Goal: Task Accomplishment & Management: Complete application form

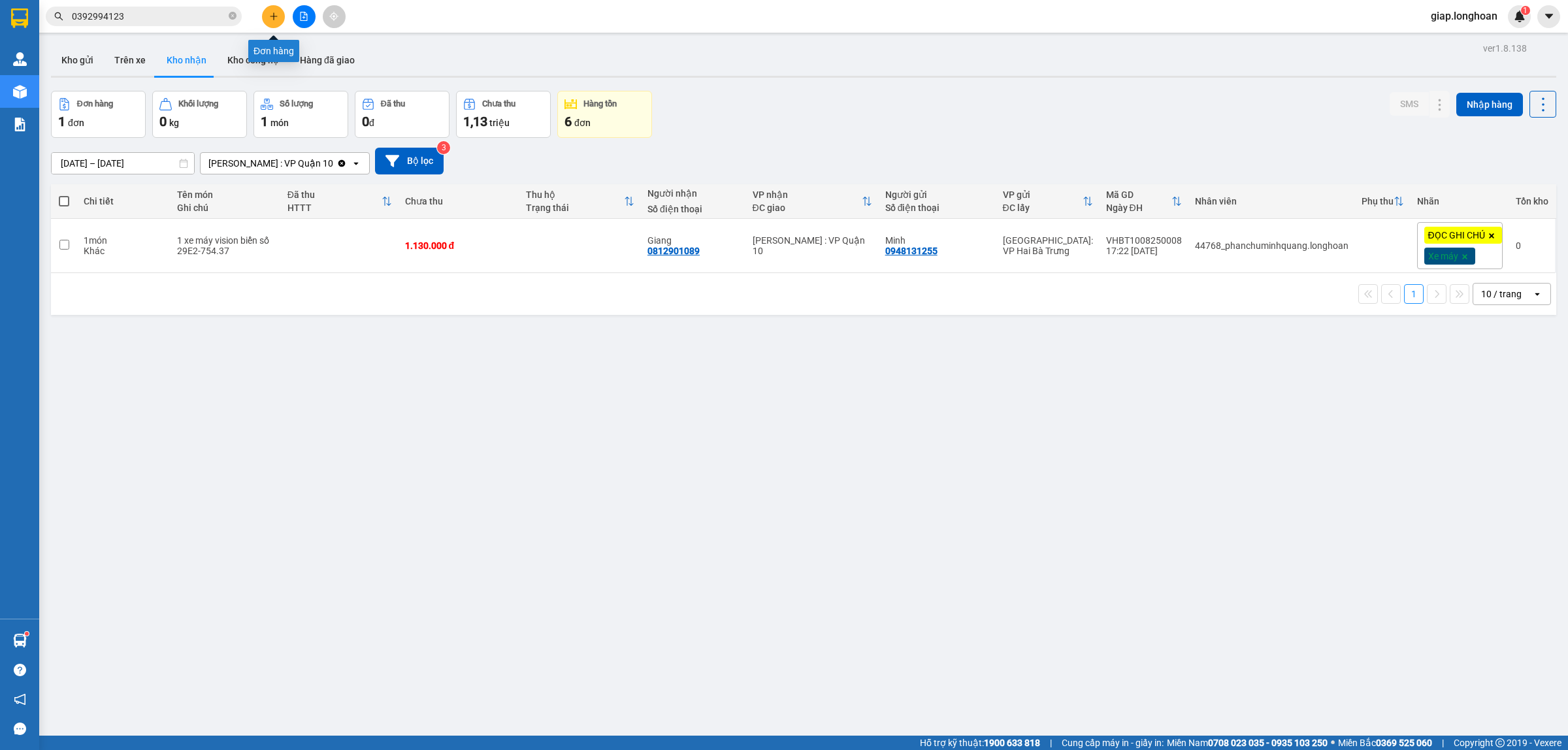
click at [270, 20] on icon "plus" at bounding box center [274, 17] width 10 height 10
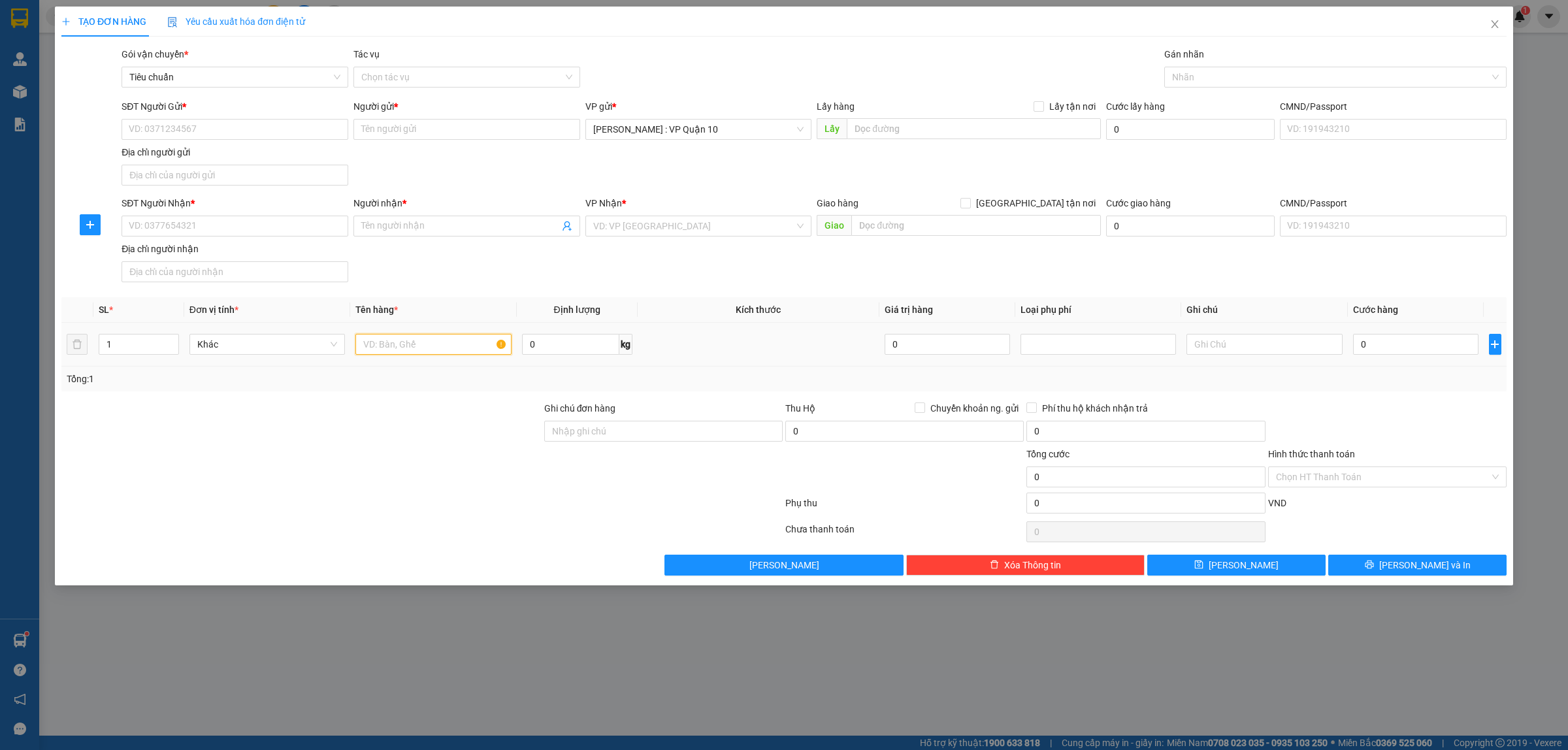
click at [397, 343] on input "text" at bounding box center [433, 344] width 155 height 21
type input "1 thùng giấy bọc be"
click at [605, 430] on input "Ghi chú đơn hàng" at bounding box center [663, 430] width 239 height 21
type input "hàng k bao bể vỡ hư hỏng"
click at [199, 235] on input "SĐT Người Nhận *" at bounding box center [235, 226] width 227 height 21
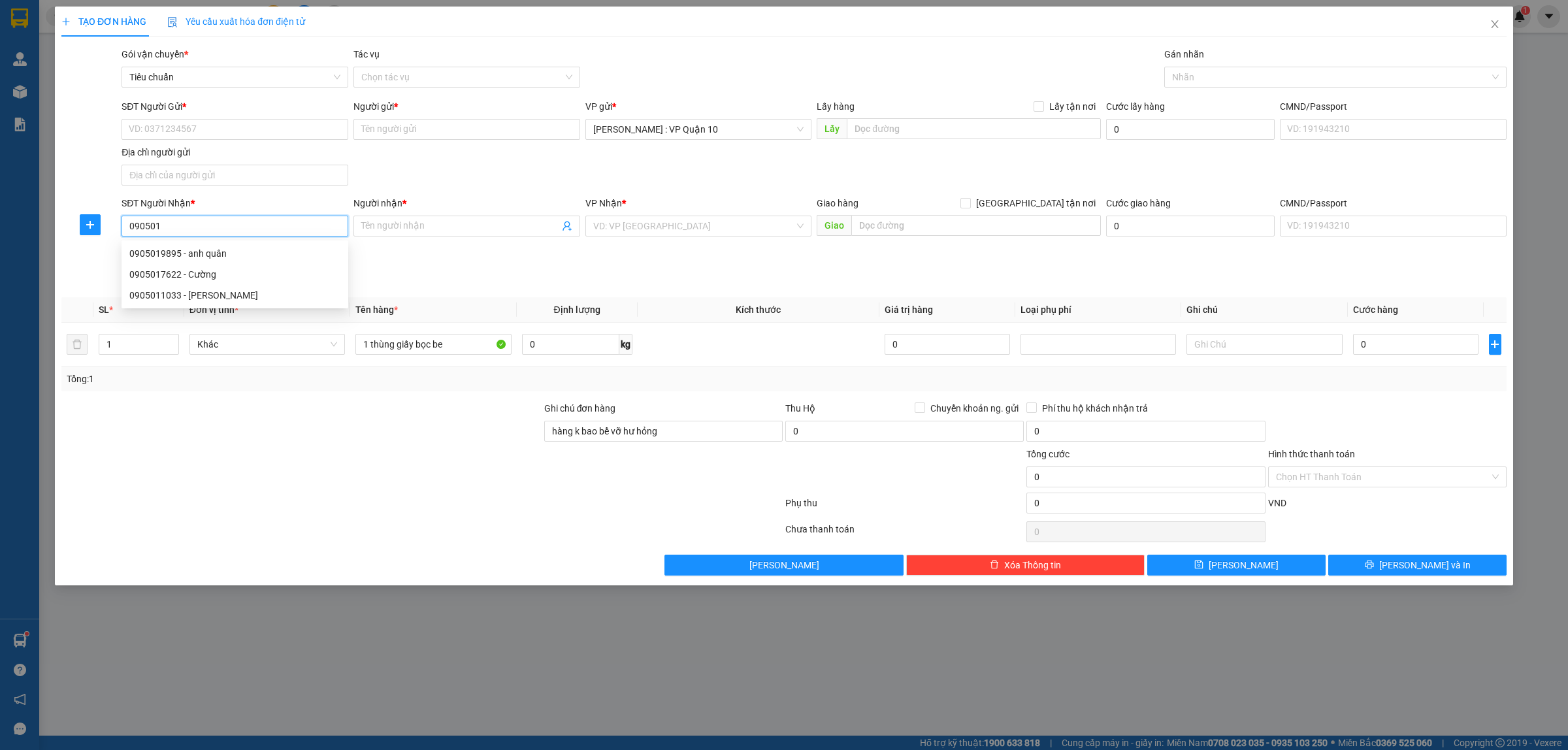
type input "0905012"
drag, startPoint x: 175, startPoint y: 228, endPoint x: 72, endPoint y: 228, distance: 103.0
click at [72, 228] on div "SĐT Người Nhận * 0905012 0905012 Người nhận * Tên người nhận VP Nhận * VD: VP S…" at bounding box center [784, 241] width 1447 height 91
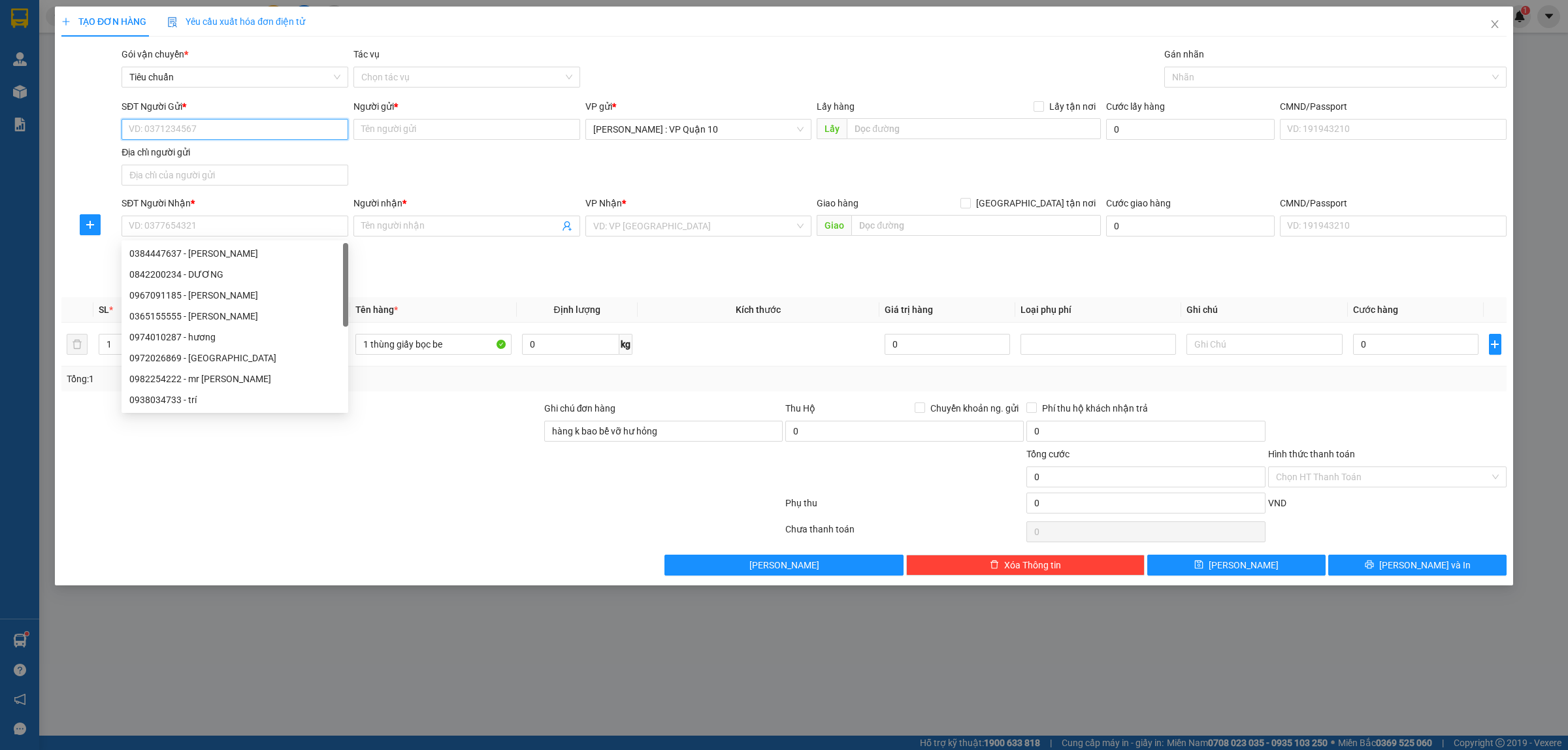
click at [194, 125] on input "SĐT Người Gửi *" at bounding box center [235, 129] width 227 height 21
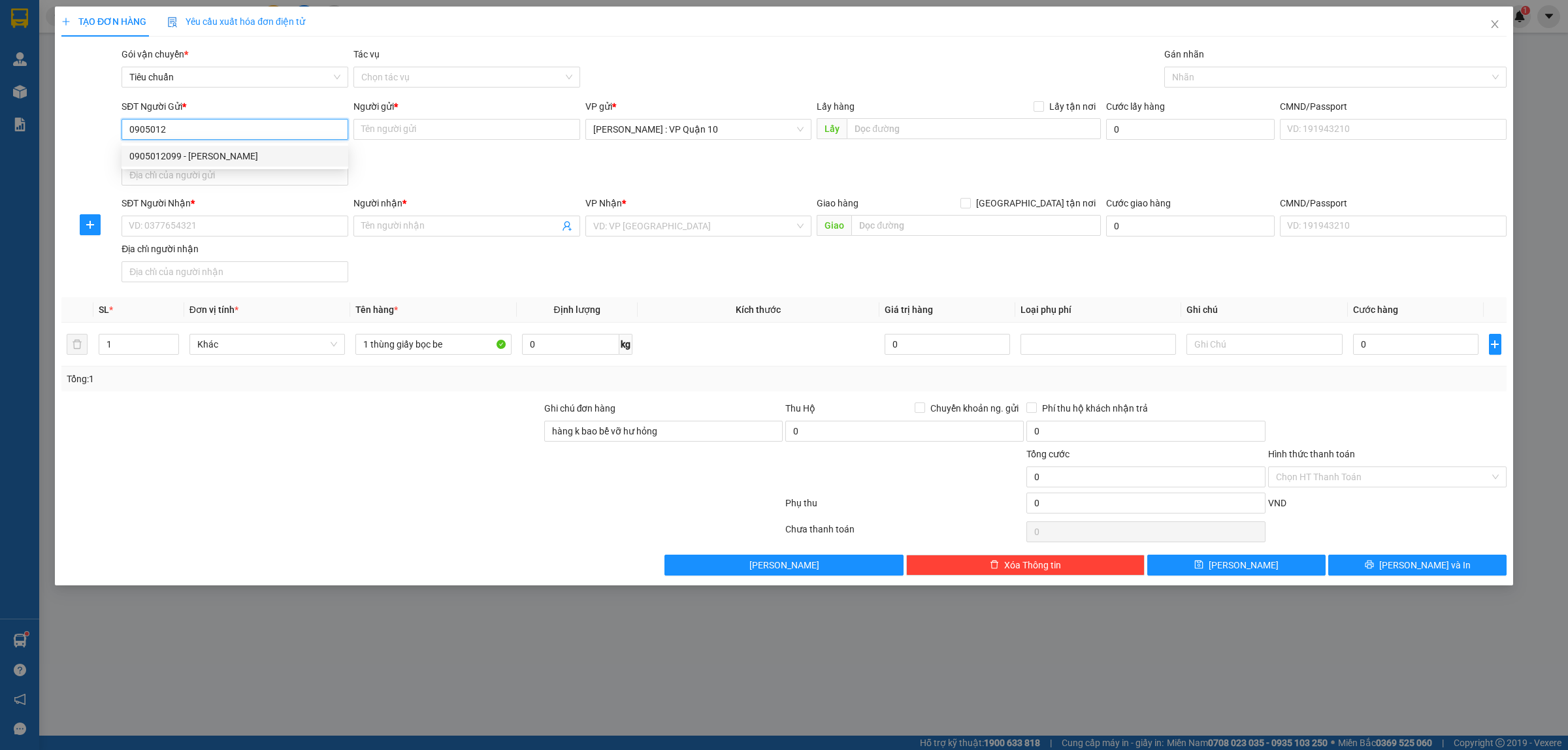
click at [161, 151] on div "0905012099 - anh tuấn" at bounding box center [235, 156] width 211 height 14
type input "0905012099"
type input "anh tuấn"
type input "0905012099"
click at [223, 230] on input "SĐT Người Nhận *" at bounding box center [235, 226] width 227 height 21
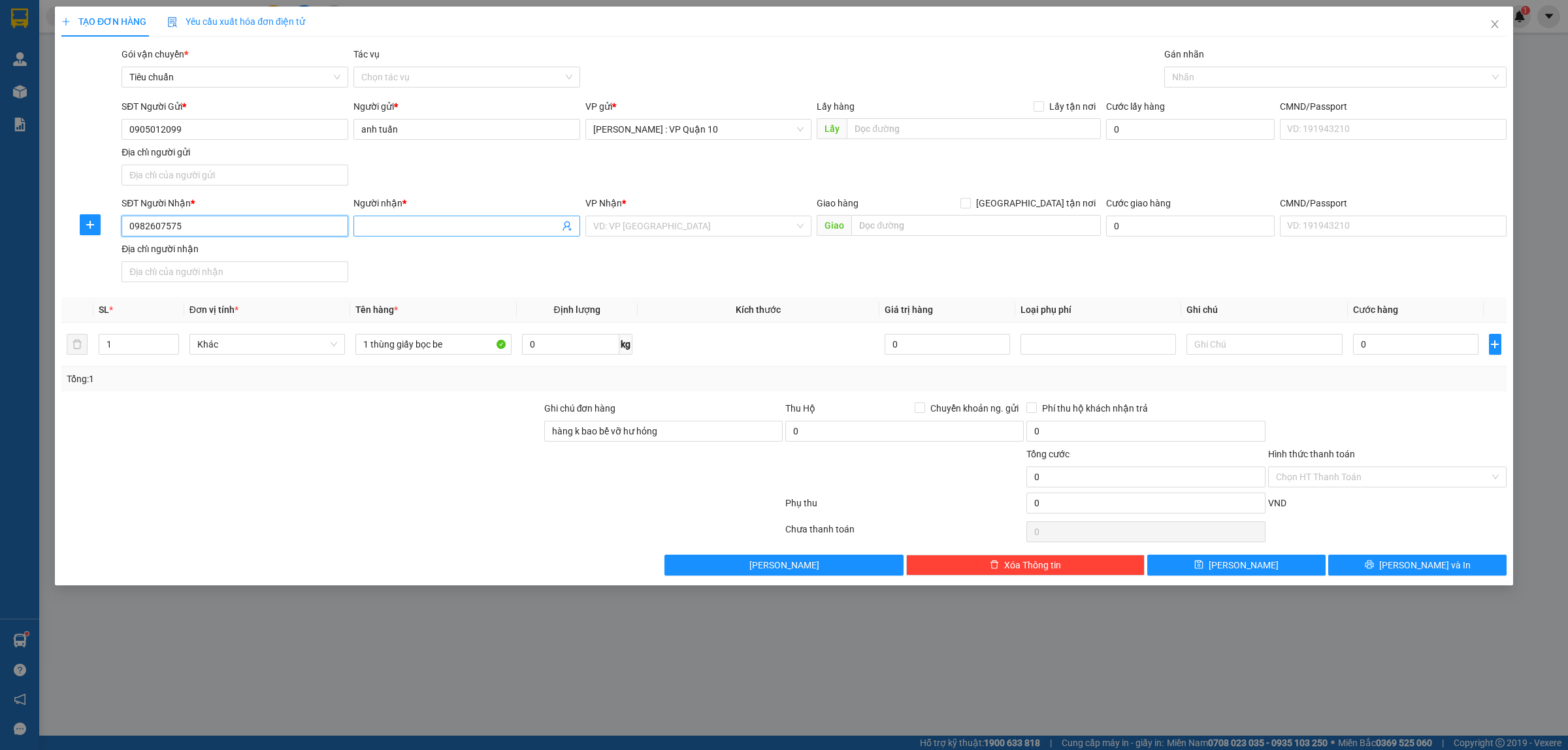
type input "0982607575"
click at [405, 227] on input "Người nhận *" at bounding box center [460, 226] width 198 height 14
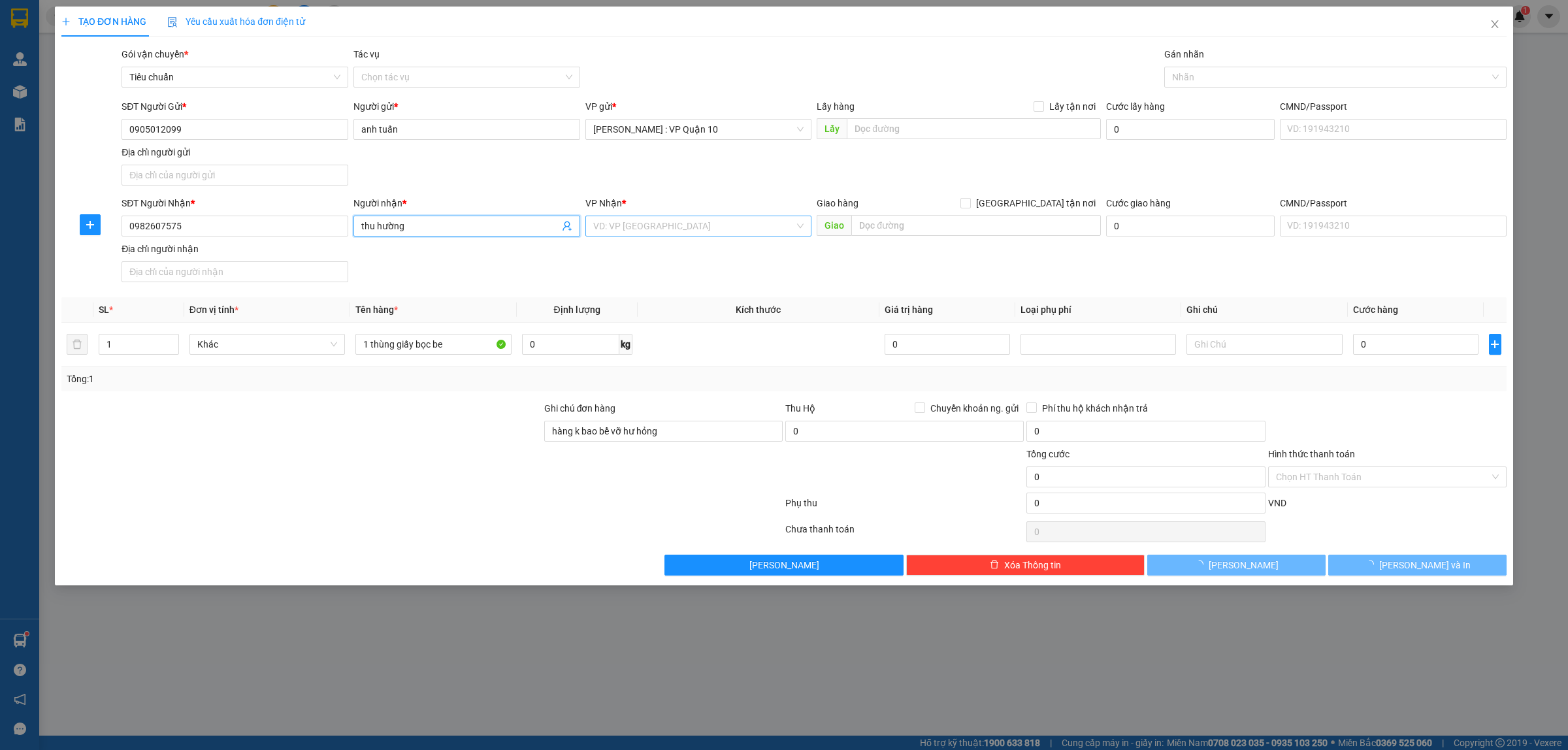
type input "thu hường"
click at [680, 228] on input "search" at bounding box center [694, 226] width 202 height 20
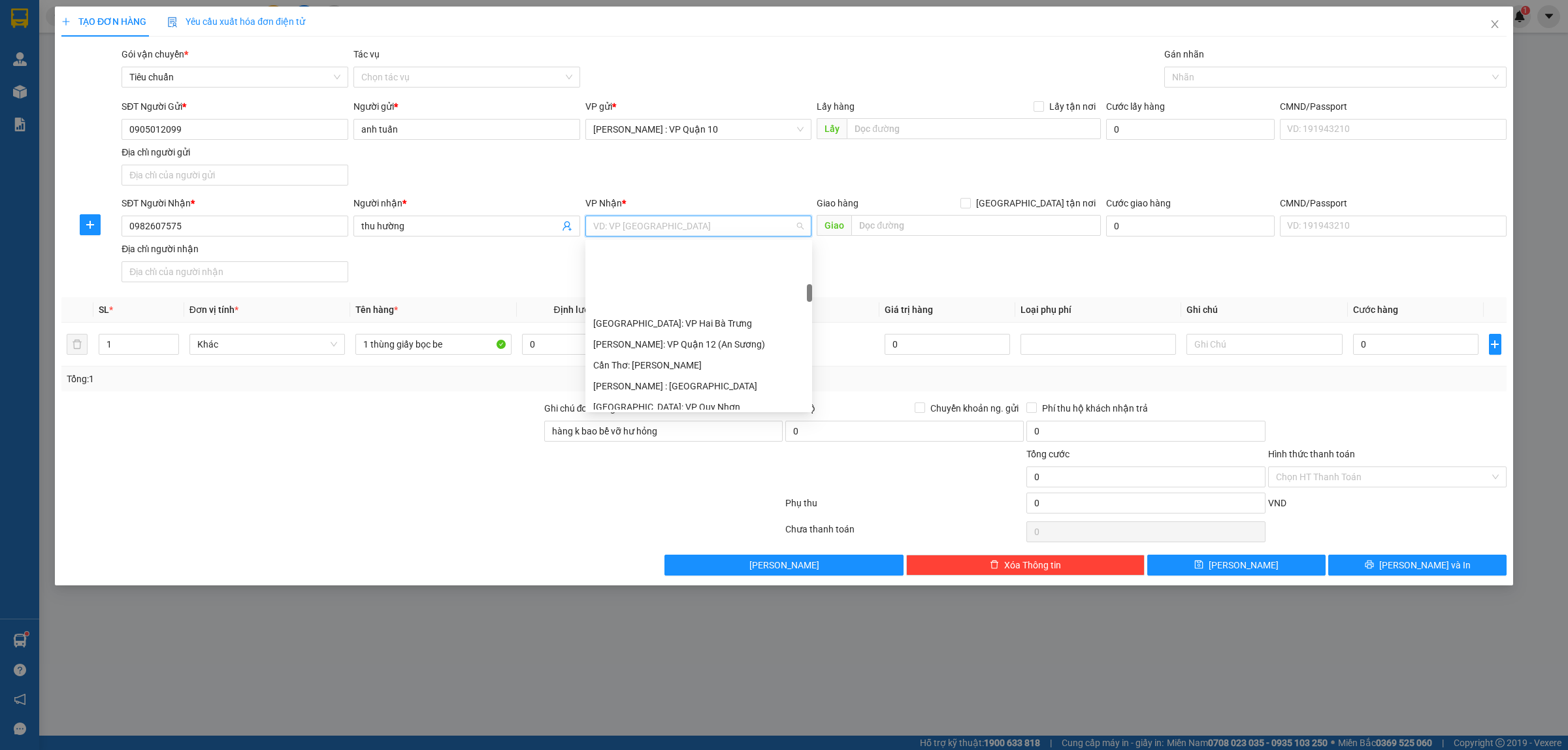
scroll to position [408, 0]
drag, startPoint x: 664, startPoint y: 387, endPoint x: 654, endPoint y: 376, distance: 14.9
click at [664, 387] on div "[GEOGRAPHIC_DATA]: Kho Văn Điển Thanh Trì" at bounding box center [699, 388] width 211 height 14
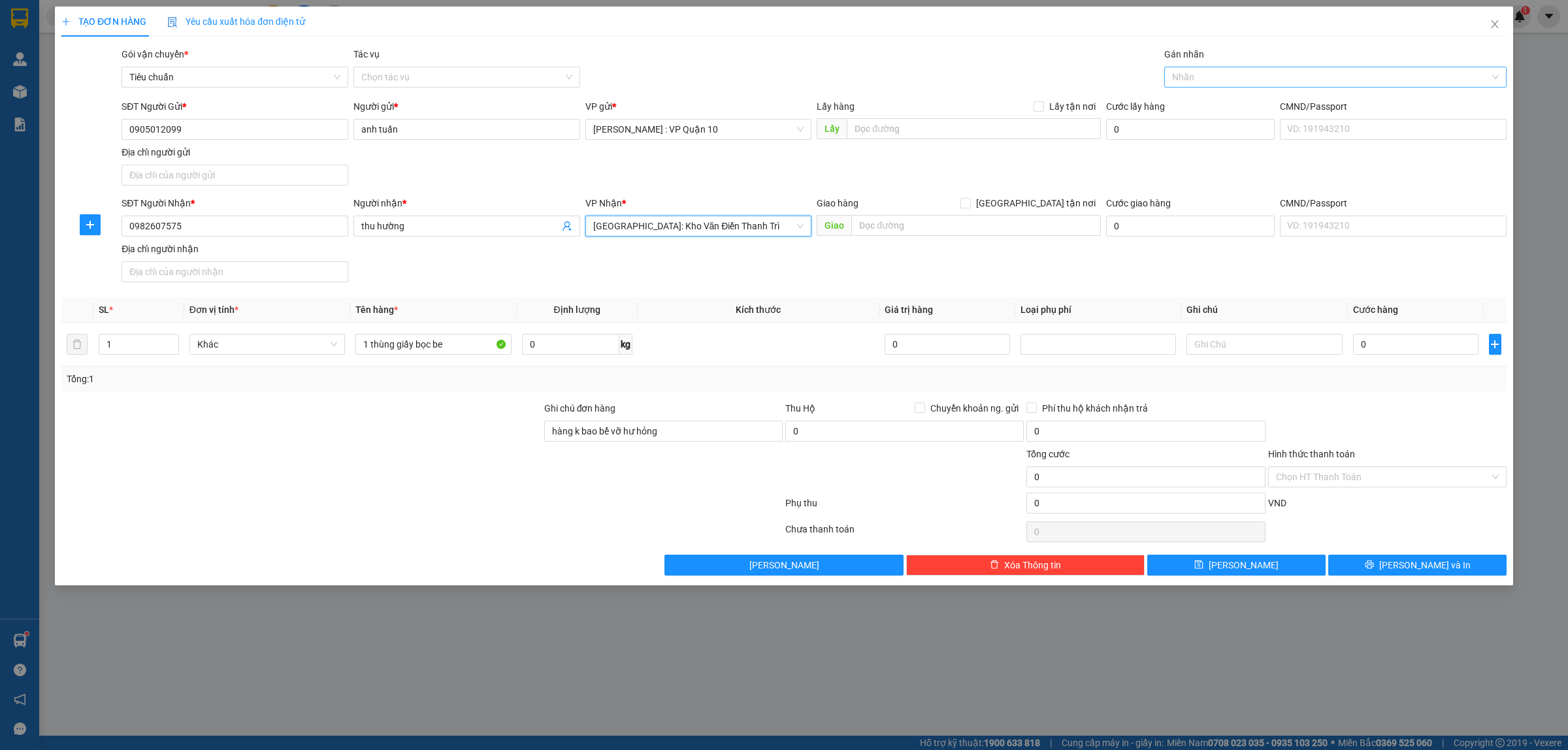
click at [1190, 74] on div at bounding box center [1328, 77] width 323 height 16
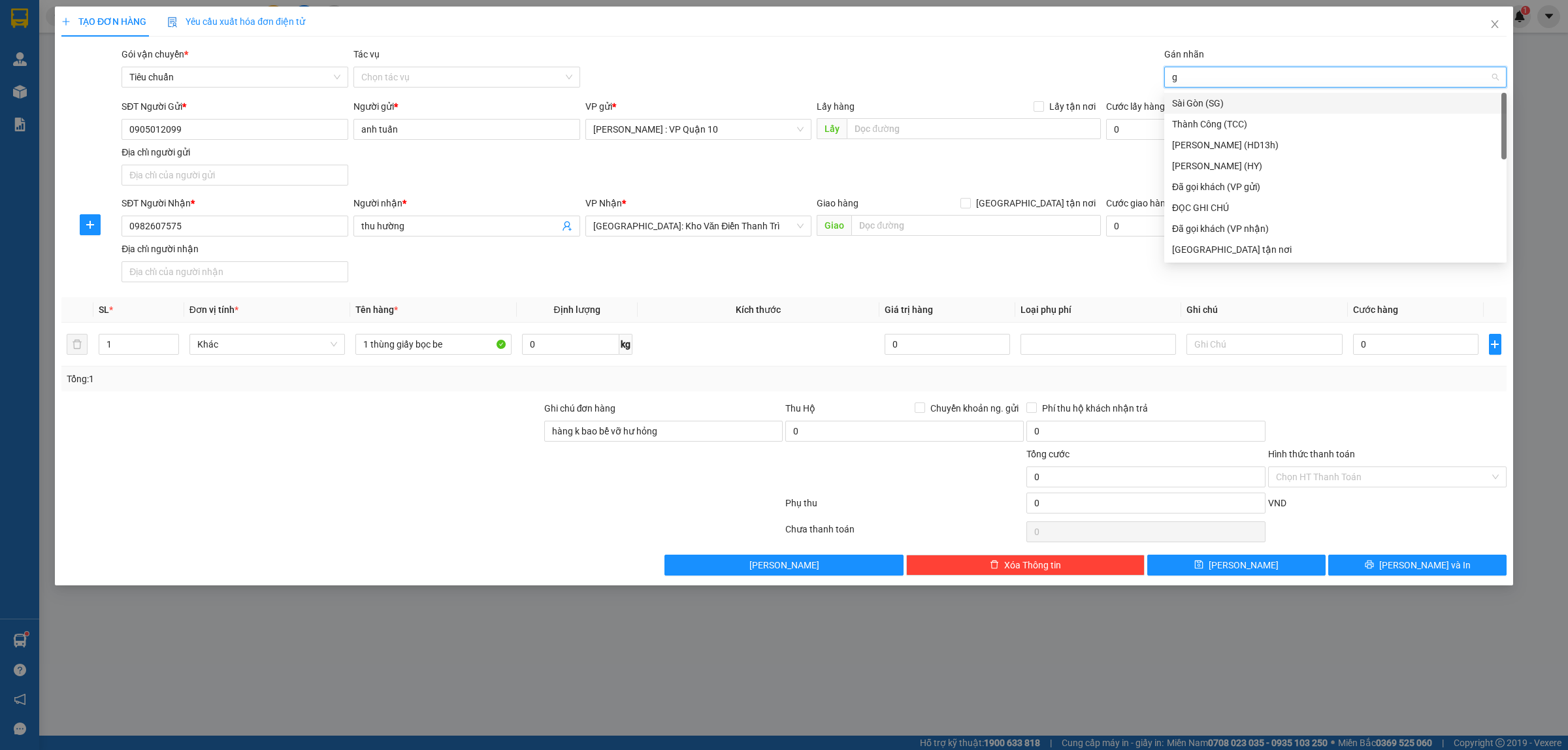
type input "gi"
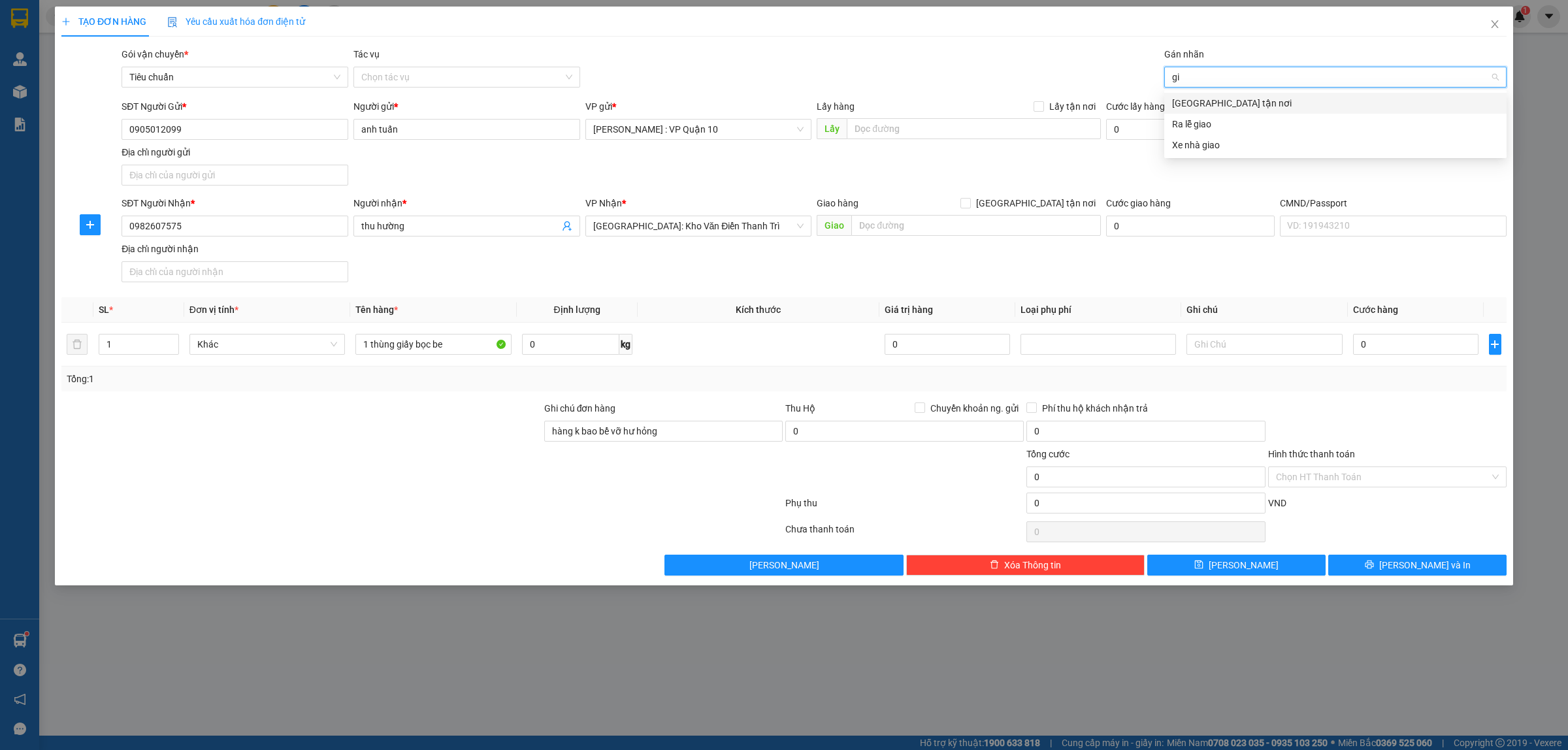
click at [1189, 99] on div "[GEOGRAPHIC_DATA] tận nơi" at bounding box center [1336, 103] width 327 height 14
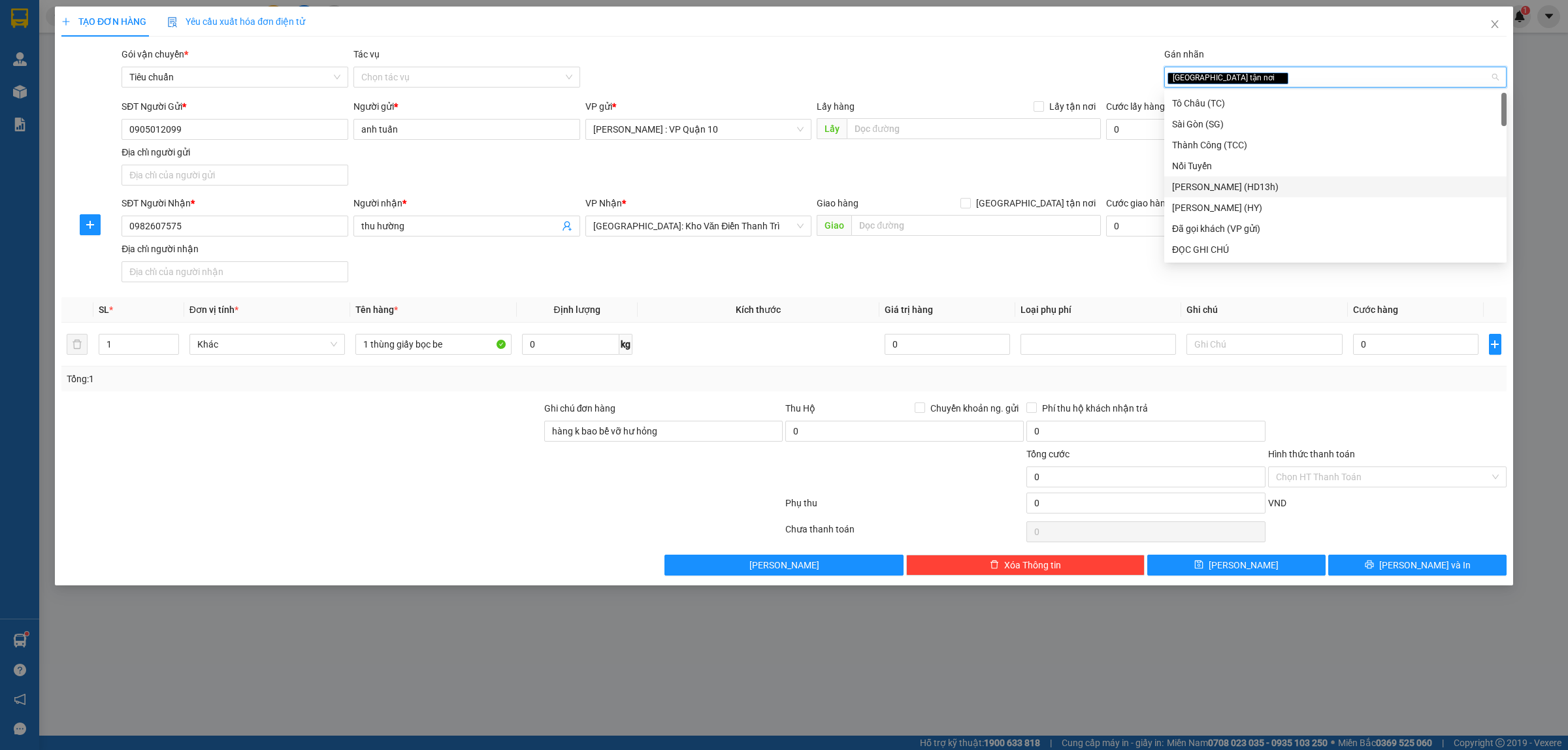
click at [1030, 65] on div "Gói vận chuyển * Tiêu chuẩn Tác vụ Chọn tác vụ Gán nhãn Giao tận nơi" at bounding box center [814, 70] width 1390 height 46
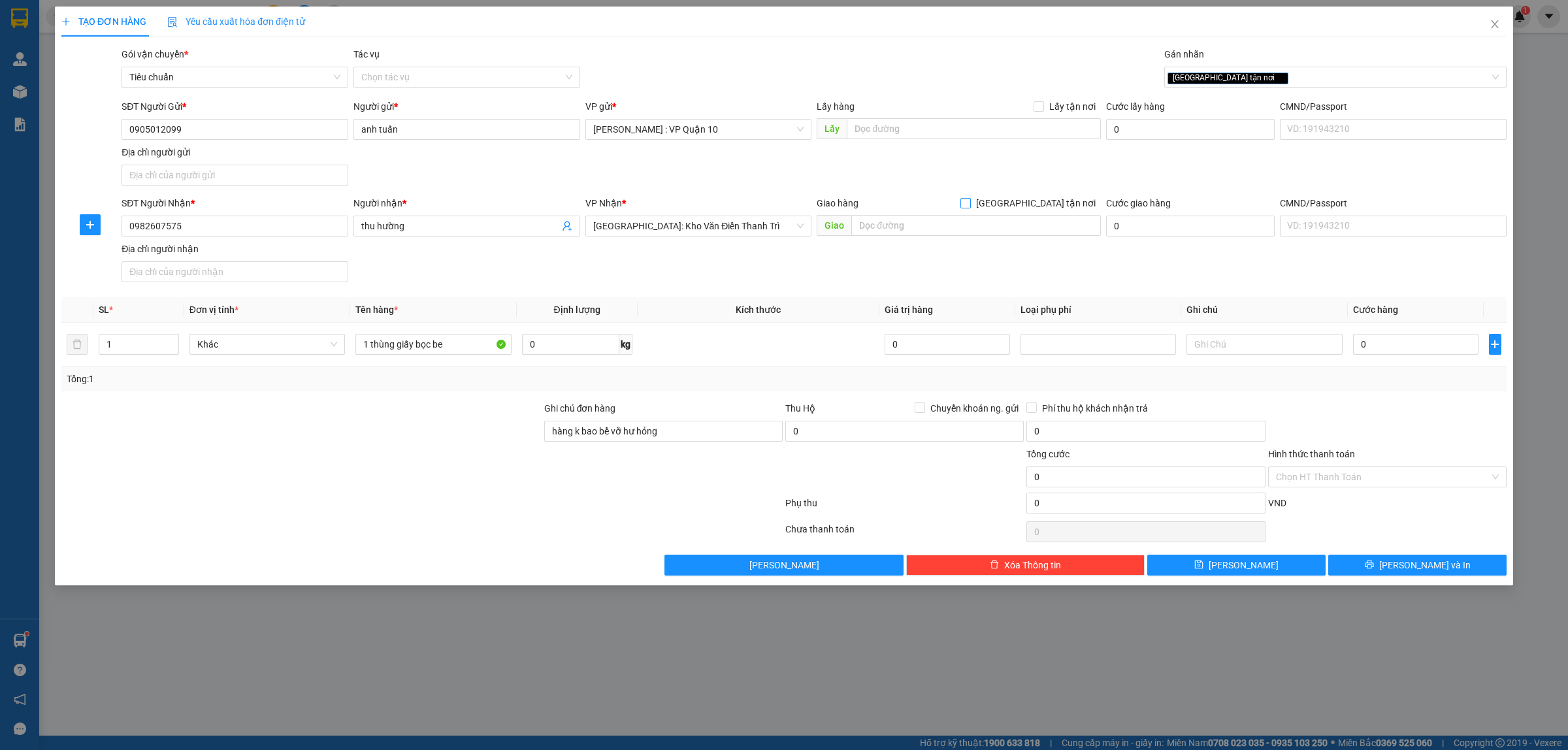
click at [969, 198] on input "[GEOGRAPHIC_DATA] tận nơi" at bounding box center [965, 203] width 10 height 10
checkbox input "true"
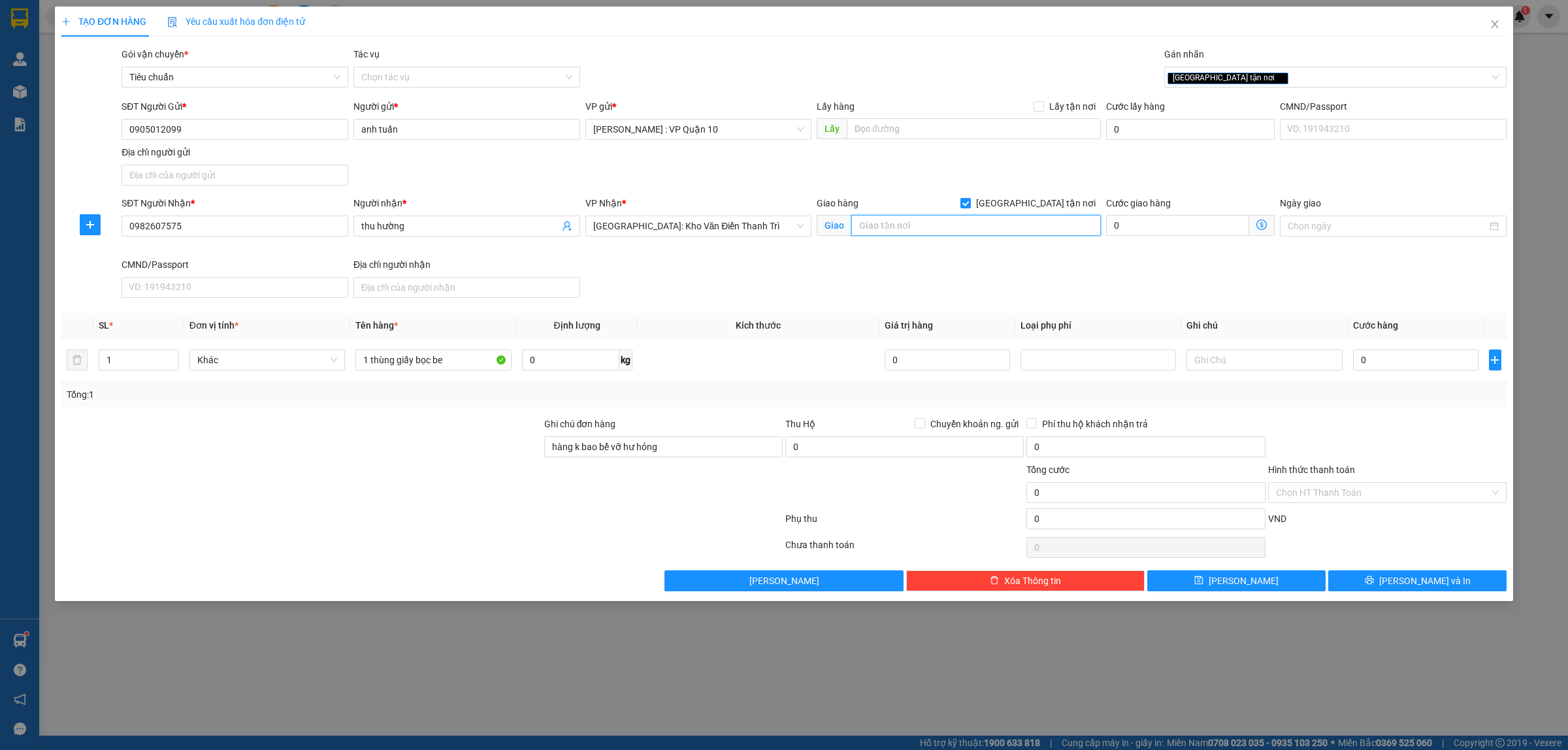
click at [931, 227] on input "text" at bounding box center [976, 225] width 250 height 21
type input "chung cư esensia kđt splendonra an khánh hoài đức - hà nội"
click at [1386, 365] on input "0" at bounding box center [1416, 360] width 125 height 21
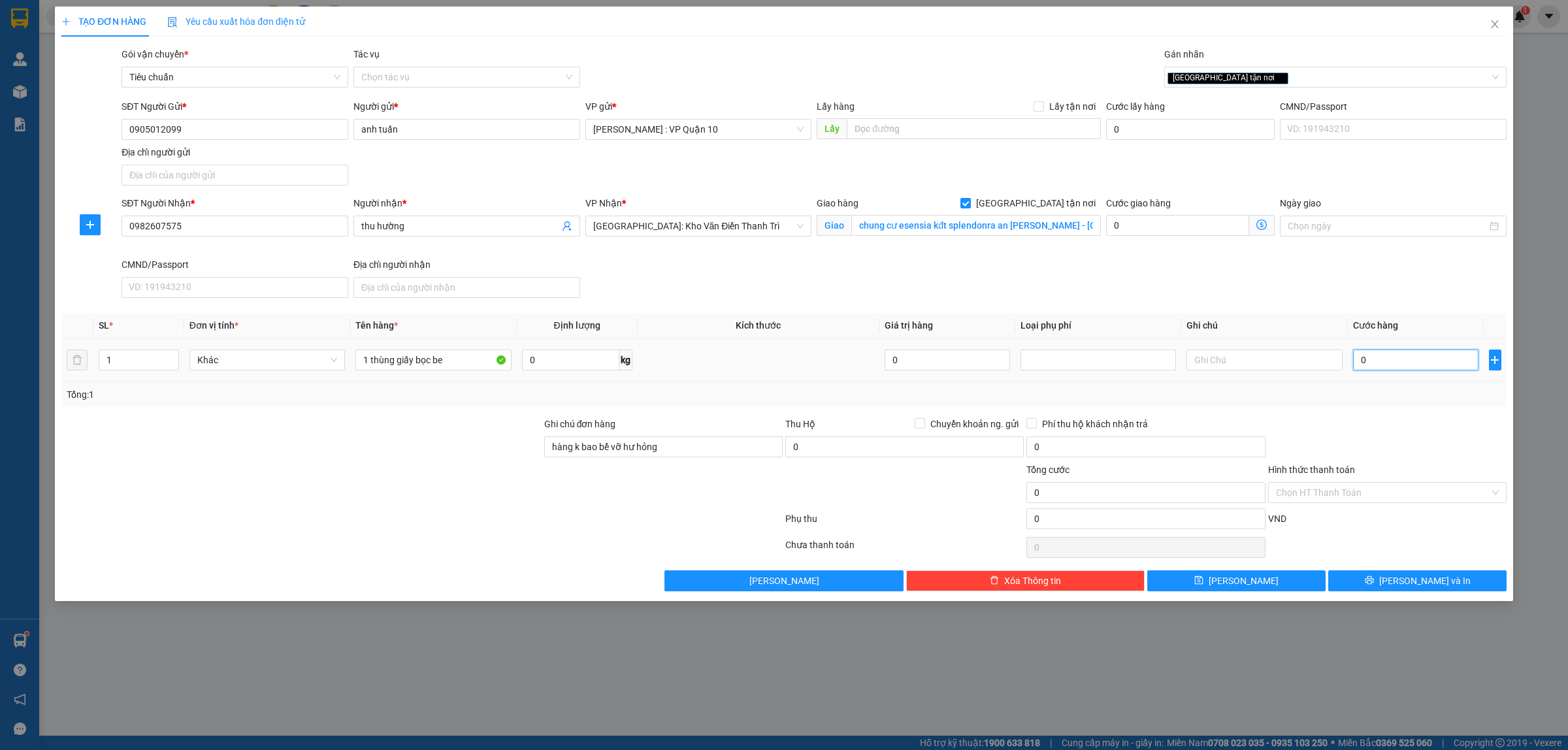
type input "10"
type input "120"
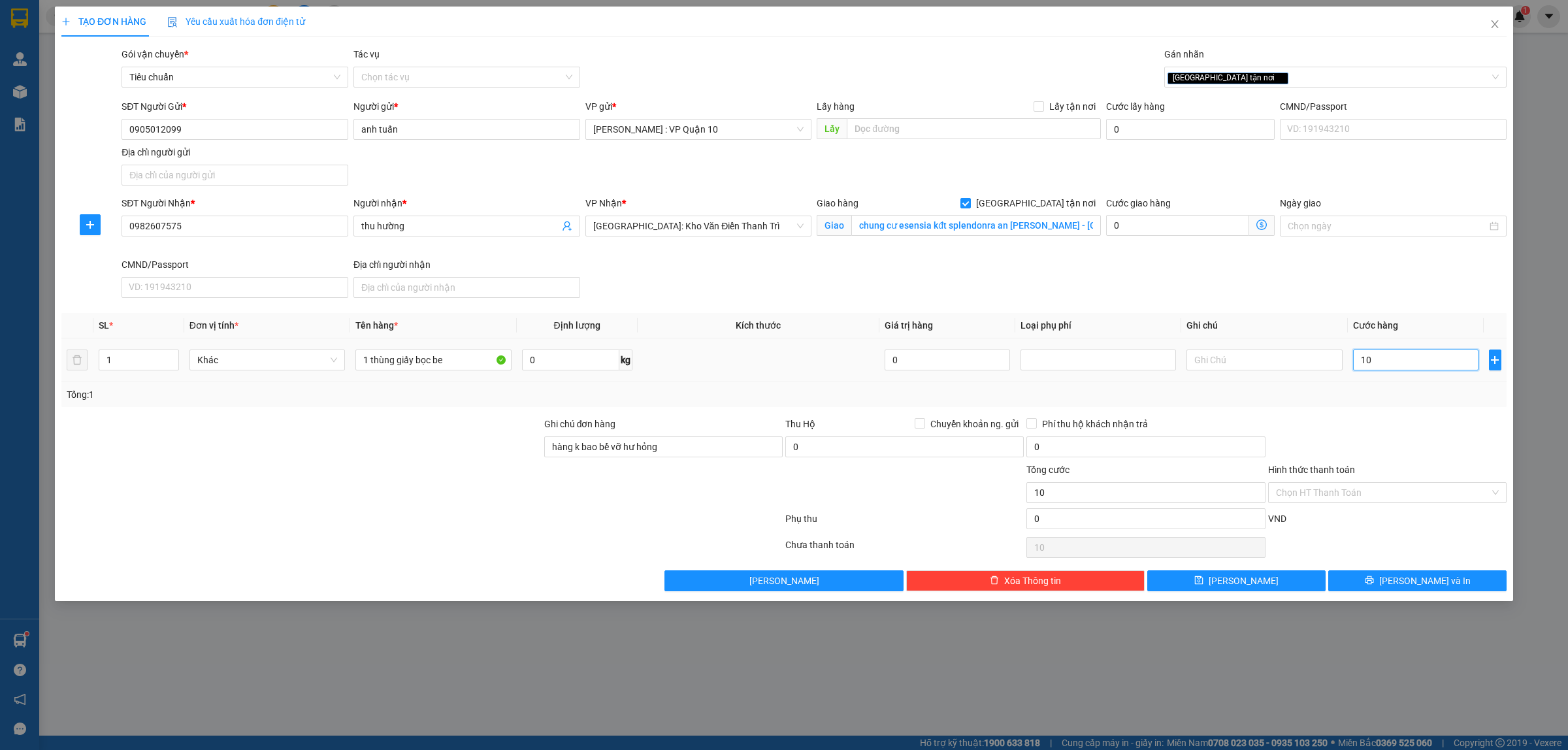
type input "120"
type input "1.200"
type input "12.000"
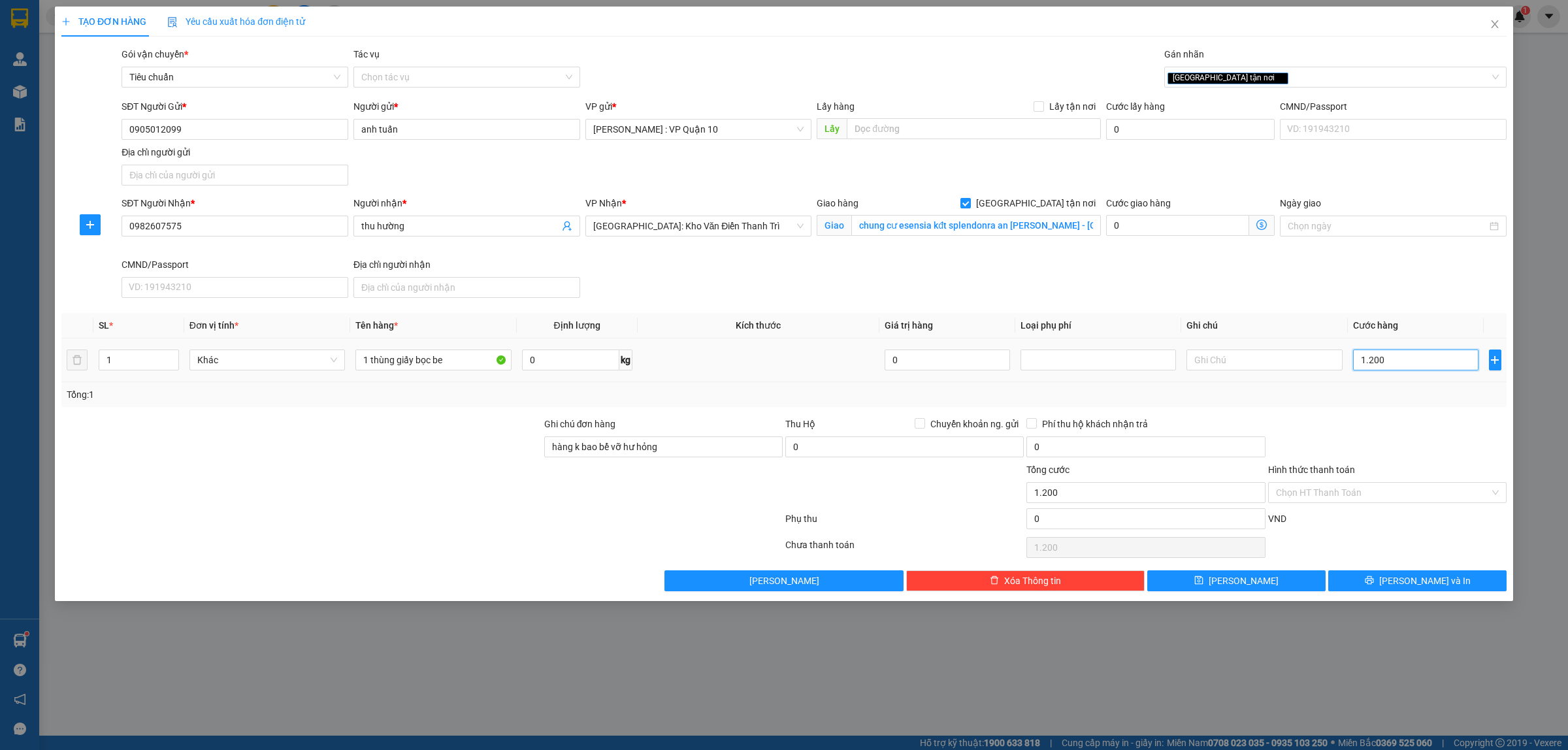
type input "12.000"
type input "120.000"
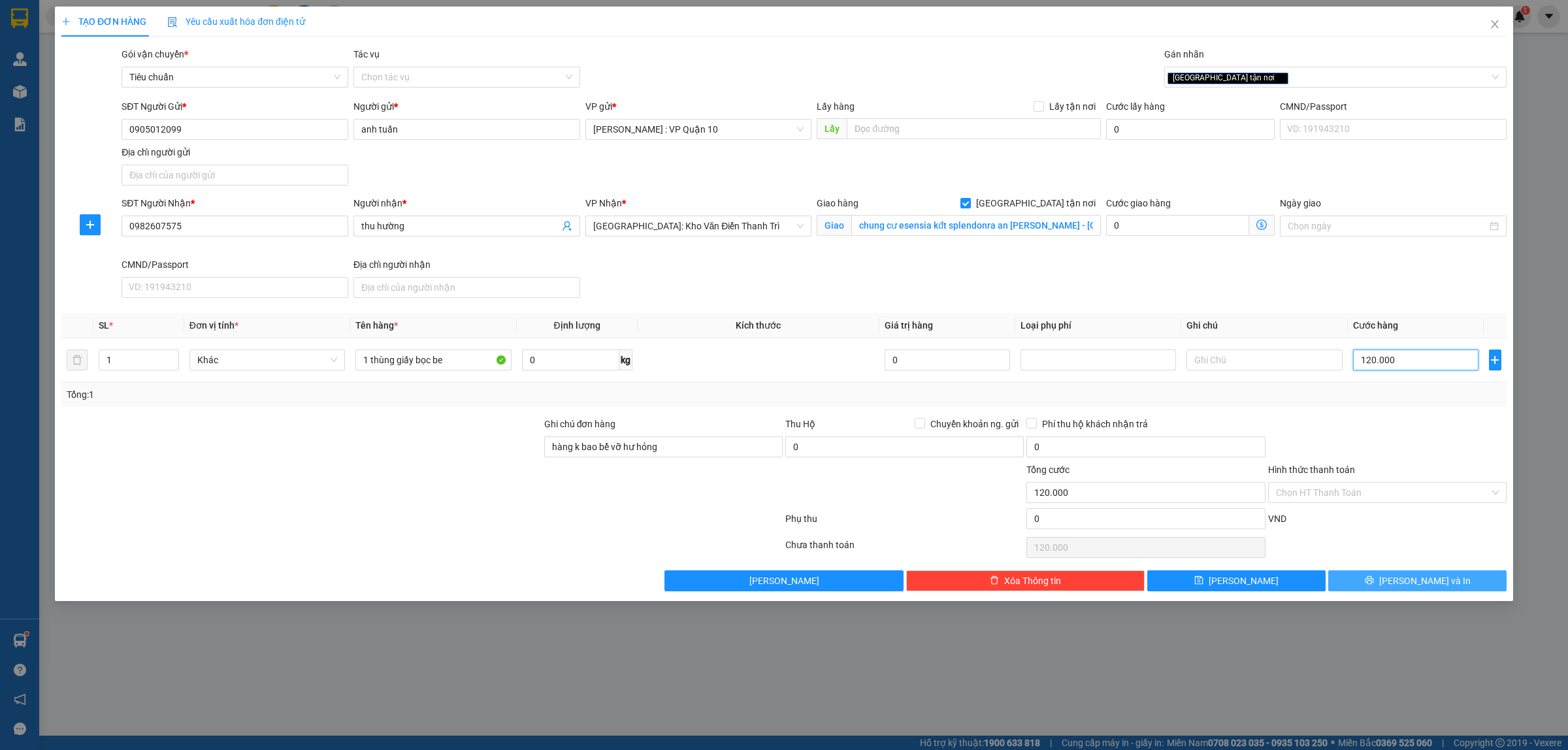
type input "120.000"
click at [1408, 583] on span "[PERSON_NAME] và In" at bounding box center [1424, 580] width 91 height 14
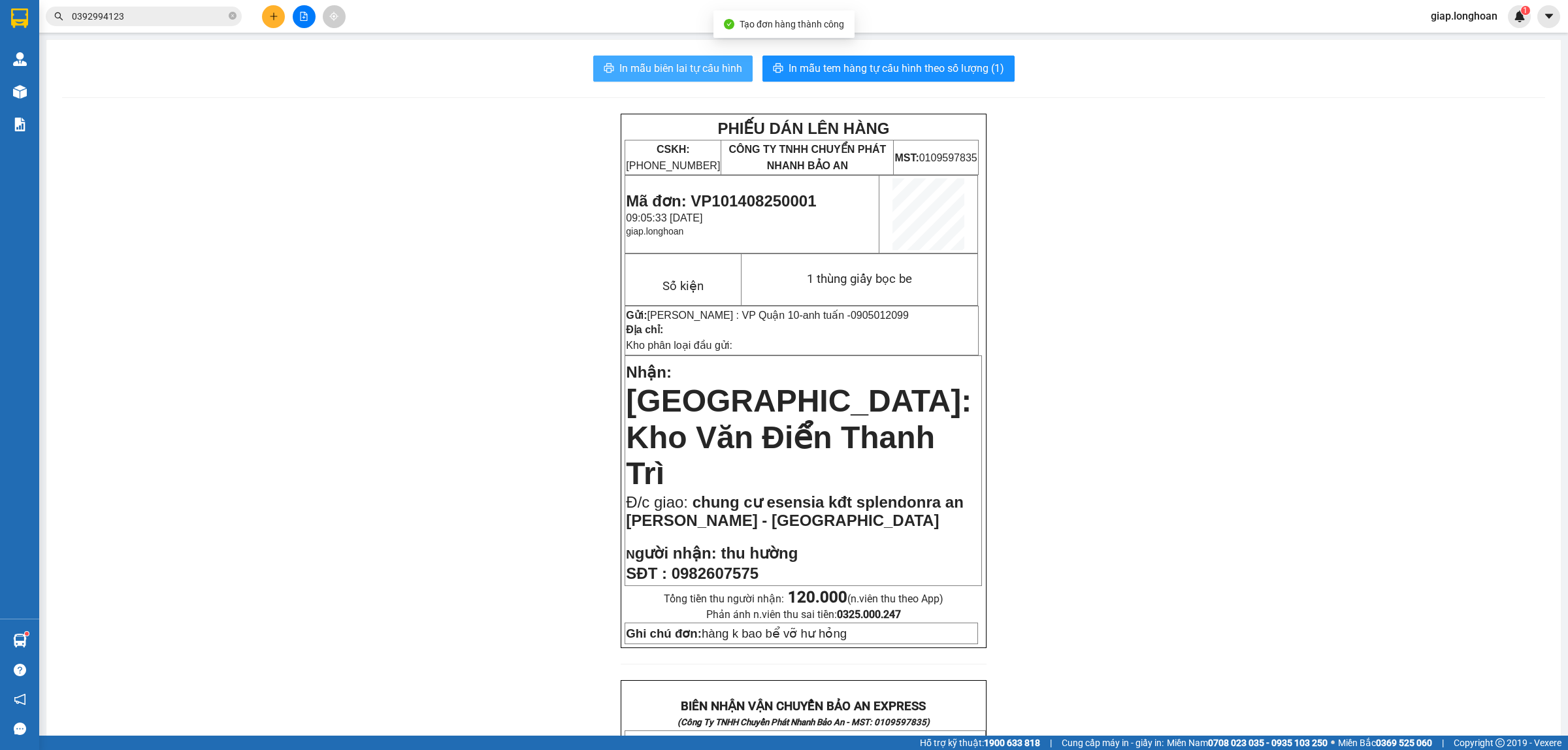
click at [654, 67] on span "In mẫu biên lai tự cấu hình" at bounding box center [680, 68] width 123 height 17
click at [854, 66] on span "In mẫu tem hàng tự cấu hình theo số lượng (1)" at bounding box center [896, 68] width 216 height 17
click at [272, 15] on icon "plus" at bounding box center [274, 17] width 10 height 10
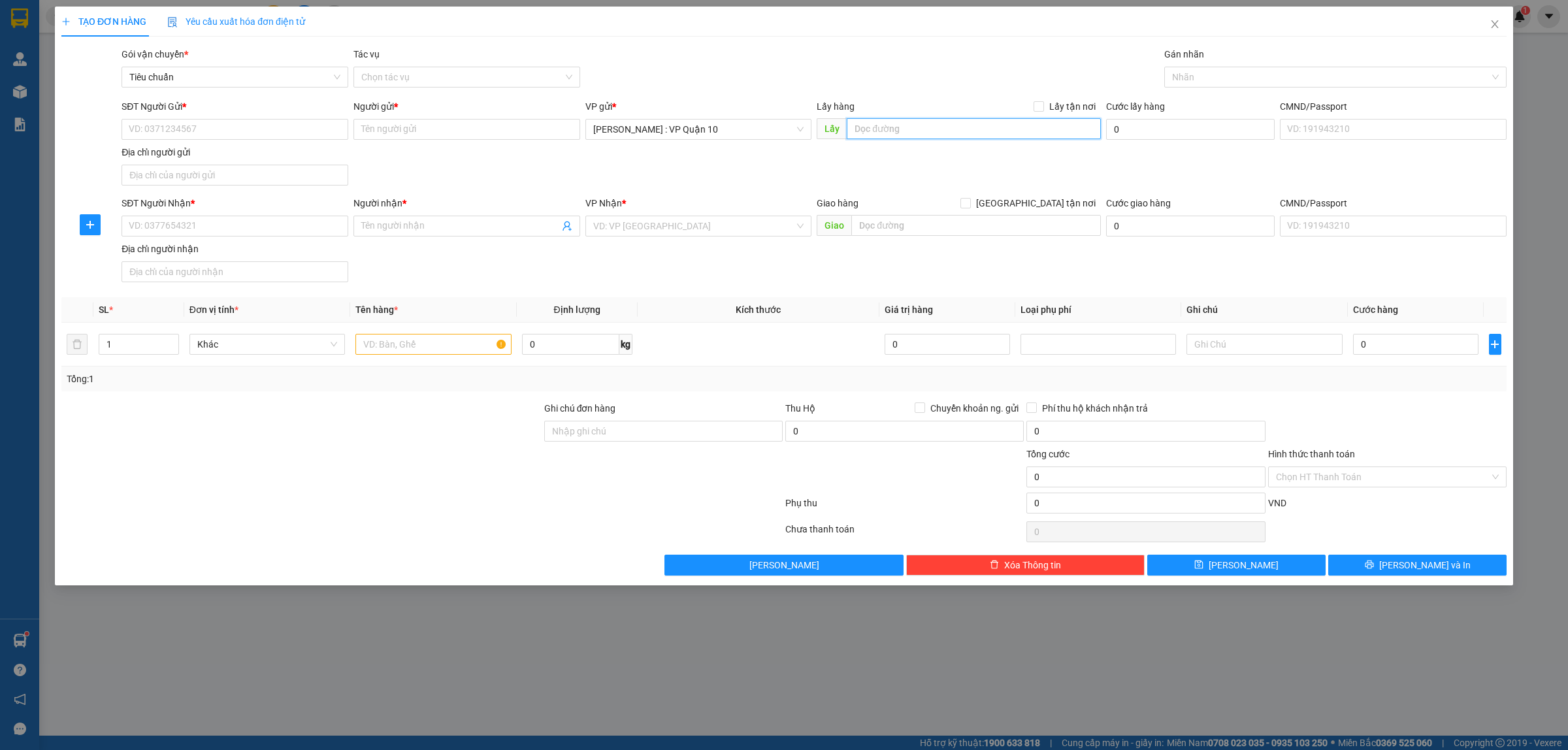
click at [871, 124] on input "text" at bounding box center [973, 128] width 254 height 21
click at [939, 132] on input "ngọc lan -" at bounding box center [973, 128] width 254 height 21
type input "ngọc lan - tây ninh"
click at [164, 128] on input "SĐT Người Gửi *" at bounding box center [235, 129] width 227 height 21
type input "0379286907"
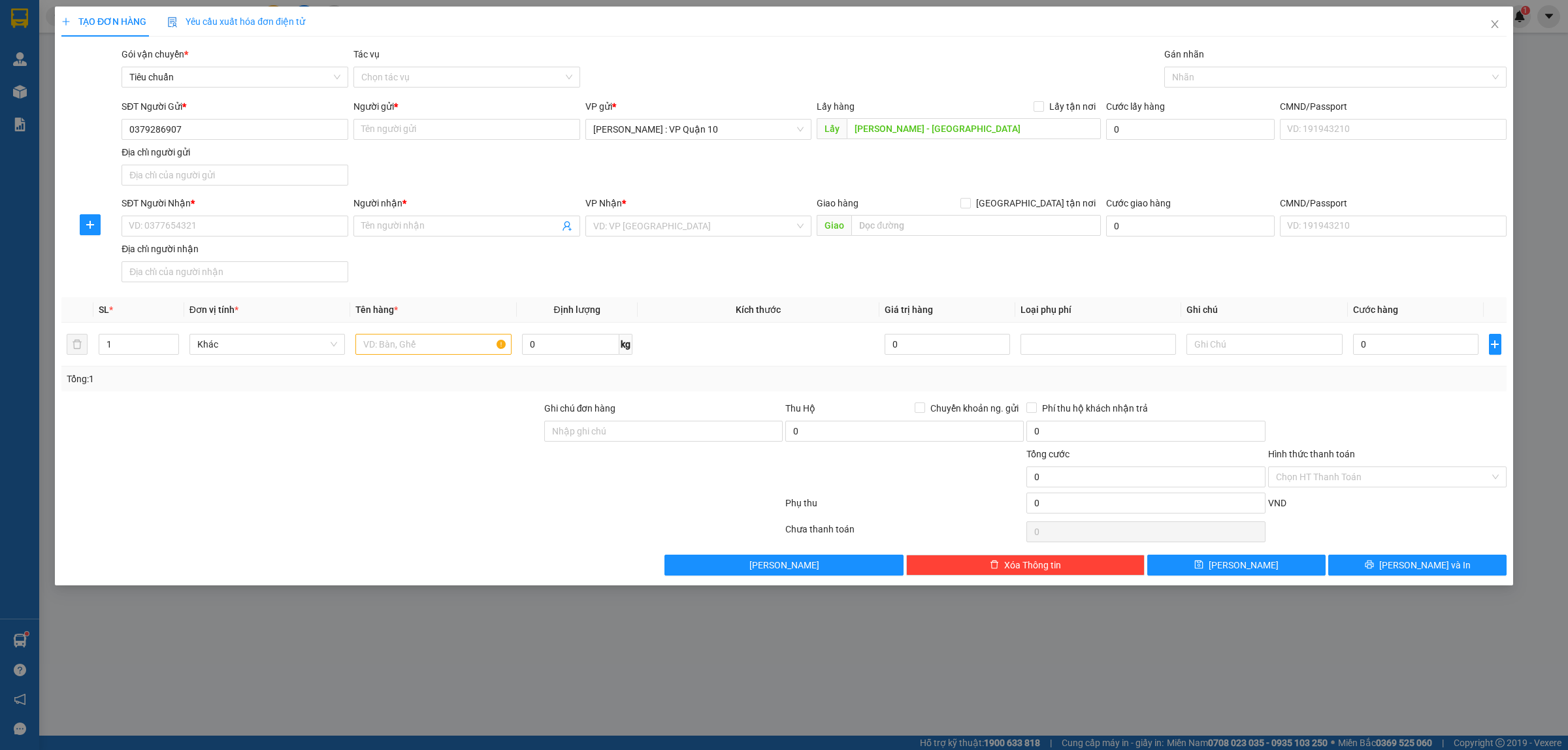
click at [383, 117] on div "Người gửi *" at bounding box center [467, 109] width 227 height 20
click at [382, 134] on input "Người gửi *" at bounding box center [467, 129] width 227 height 21
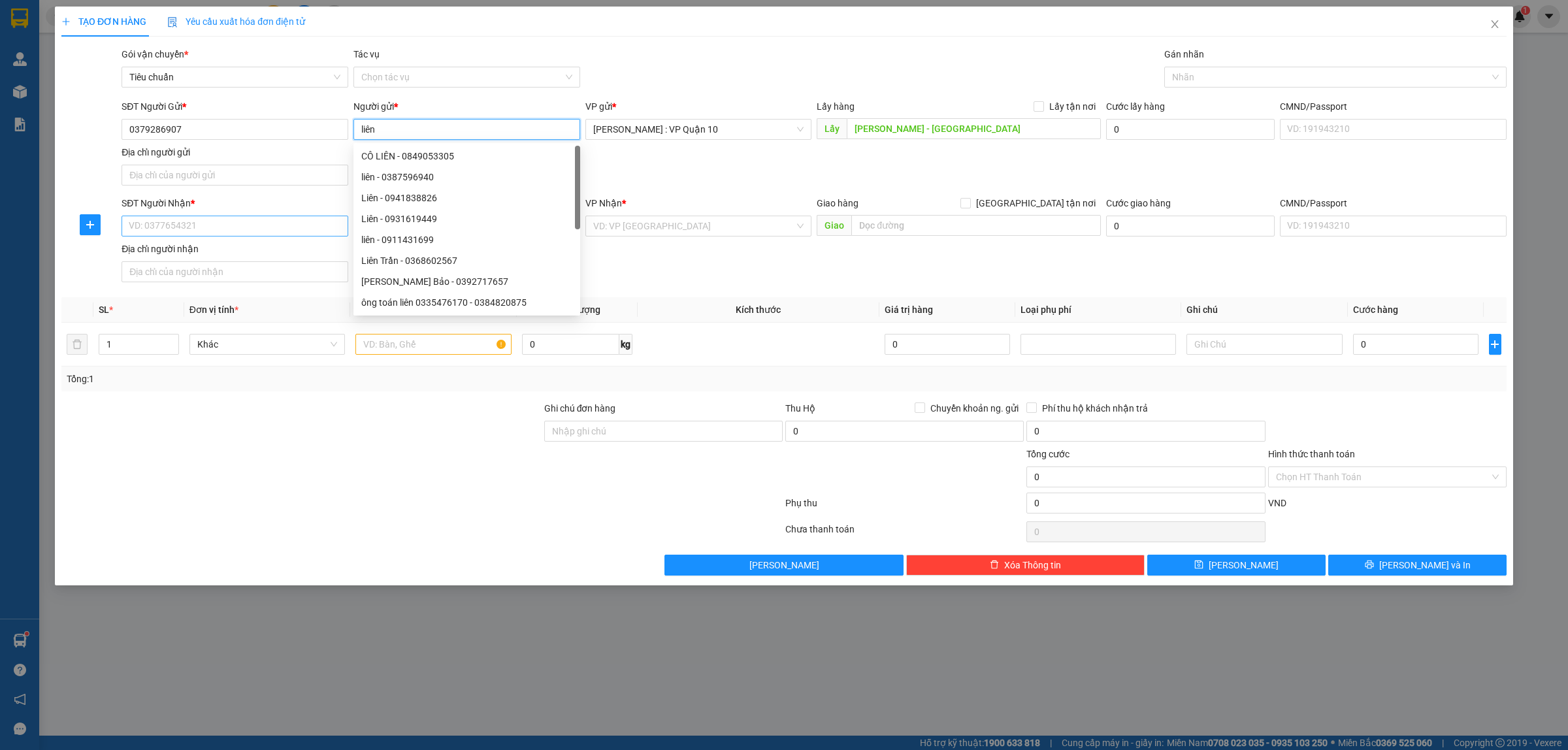
type input "liên"
click at [178, 236] on input "SĐT Người Nhận *" at bounding box center [235, 226] width 227 height 21
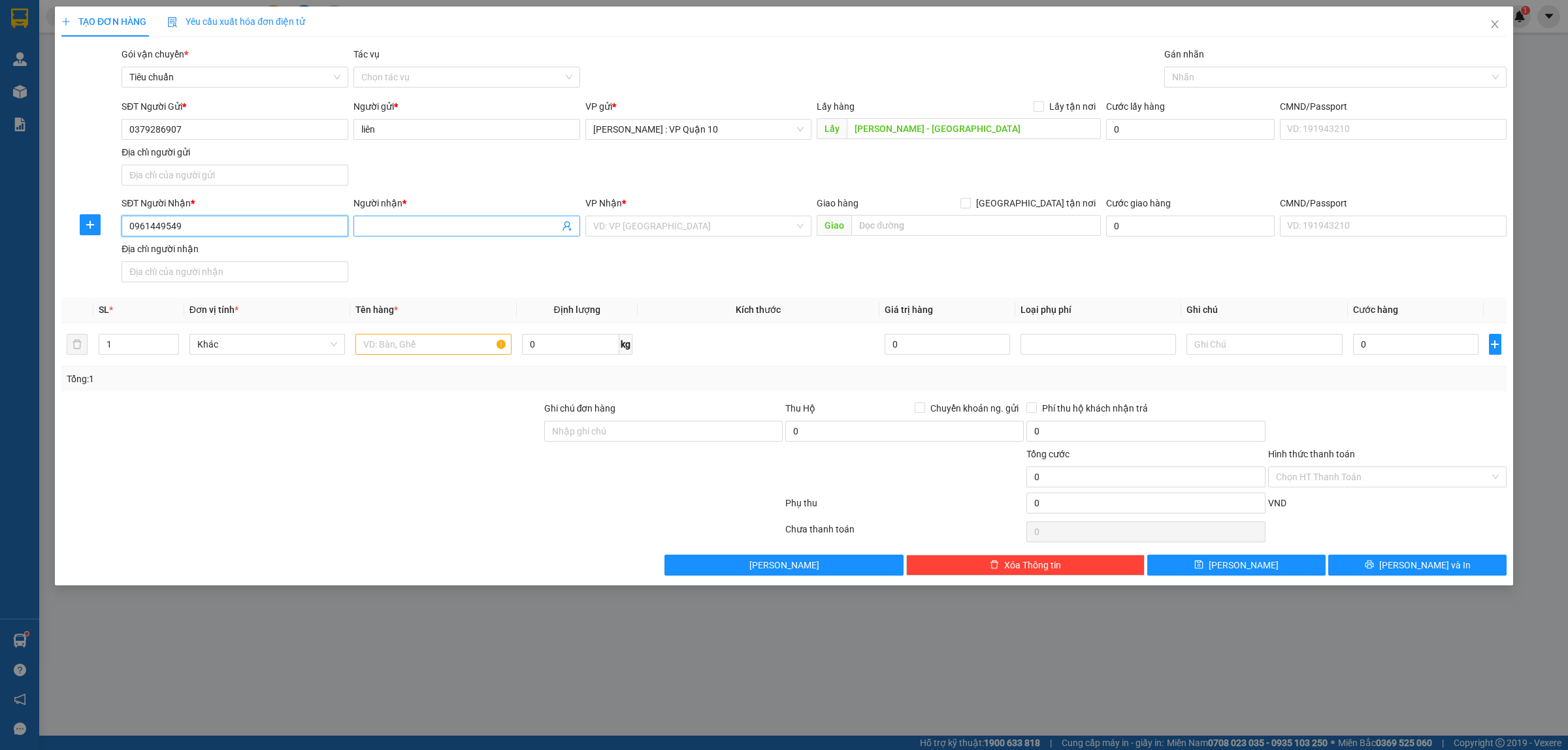
type input "0961449549"
click at [379, 229] on input "Người nhận *" at bounding box center [460, 226] width 198 height 14
type input "tri 0379286907"
click at [635, 232] on input "search" at bounding box center [694, 226] width 202 height 20
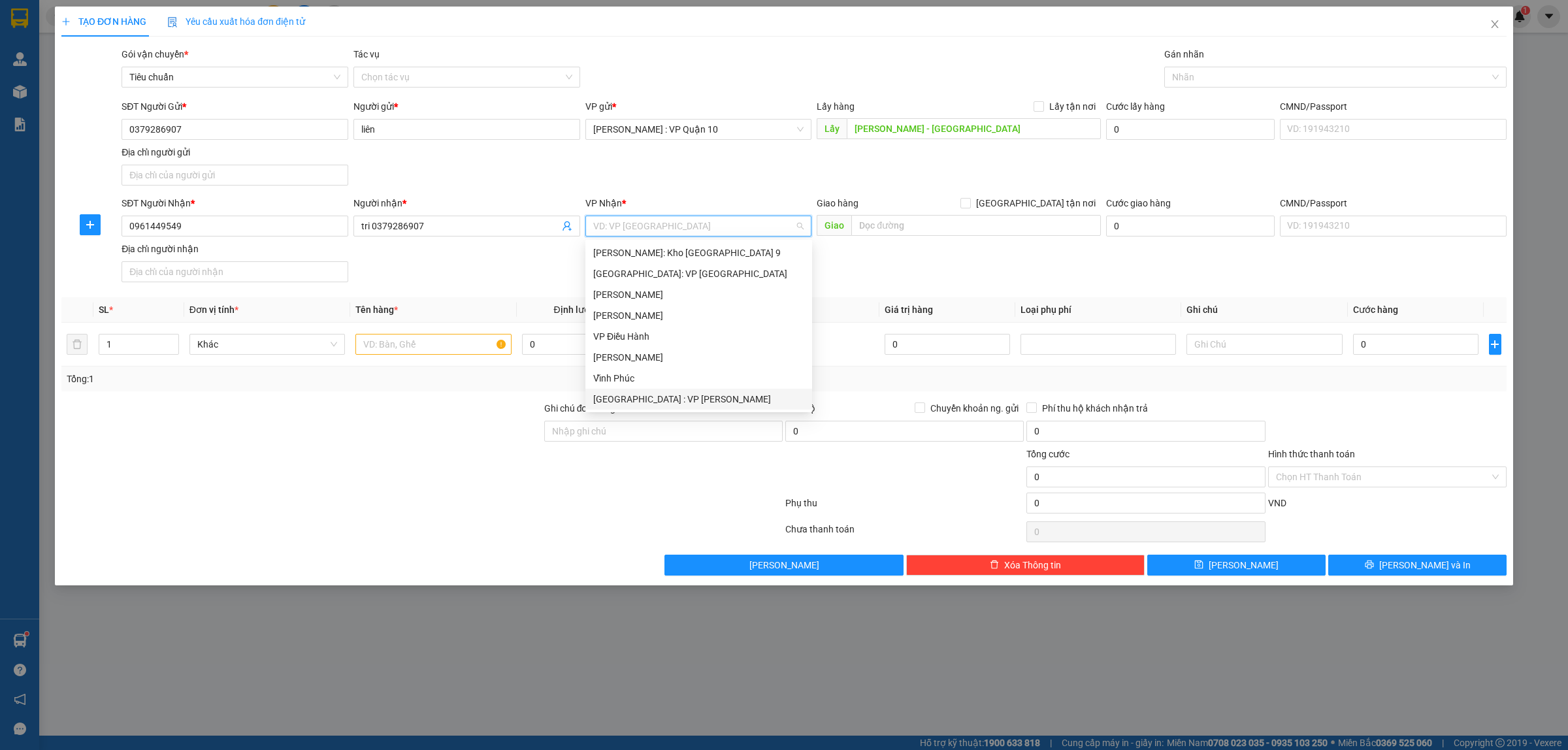
click at [677, 400] on div "[GEOGRAPHIC_DATA] : VP [PERSON_NAME]" at bounding box center [699, 399] width 211 height 14
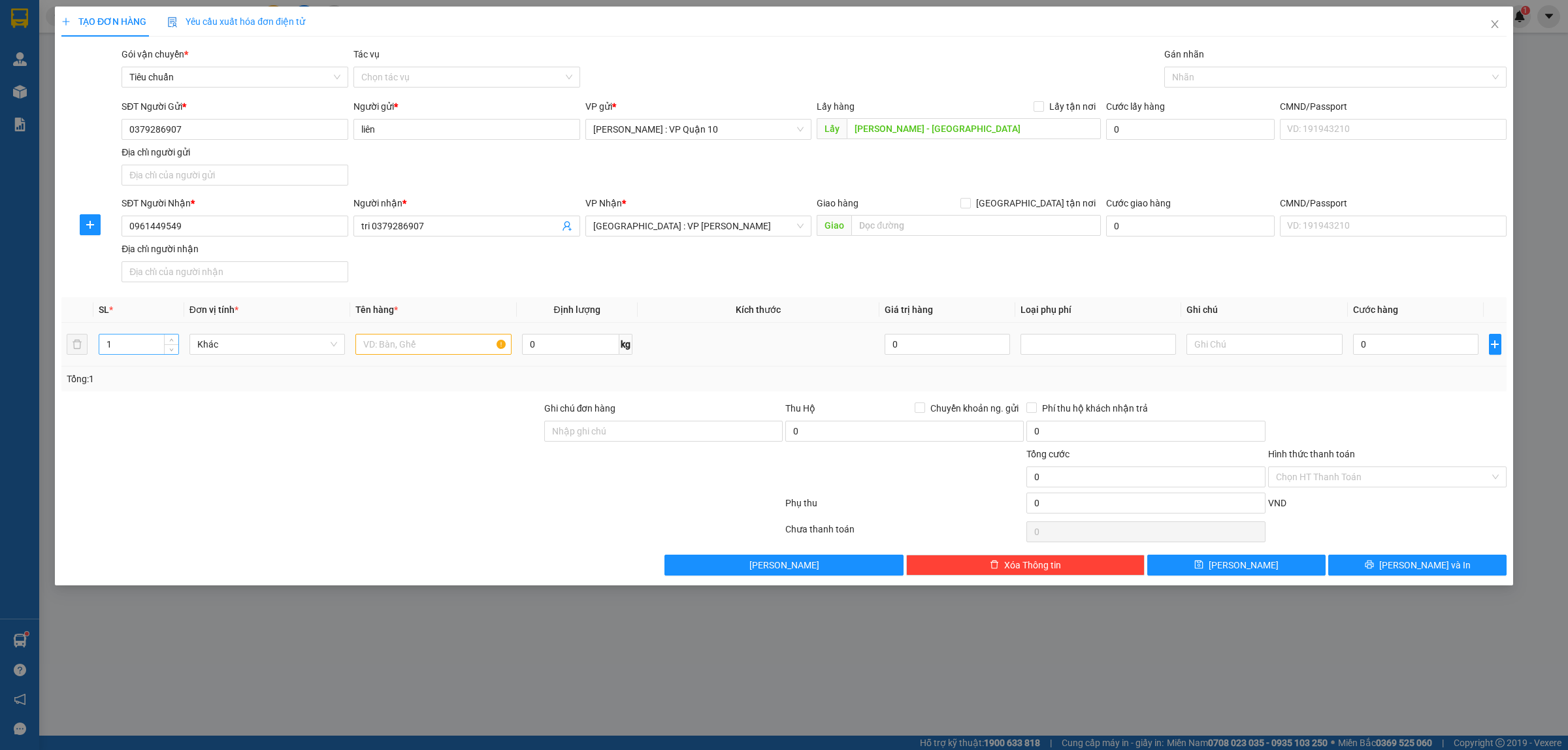
click at [132, 354] on div "1" at bounding box center [138, 344] width 80 height 21
click at [126, 350] on input "1" at bounding box center [139, 344] width 79 height 20
type input "11"
click at [403, 346] on input "text" at bounding box center [433, 344] width 155 height 21
click at [592, 433] on input "Ghi chú đơn hàng" at bounding box center [663, 430] width 239 height 21
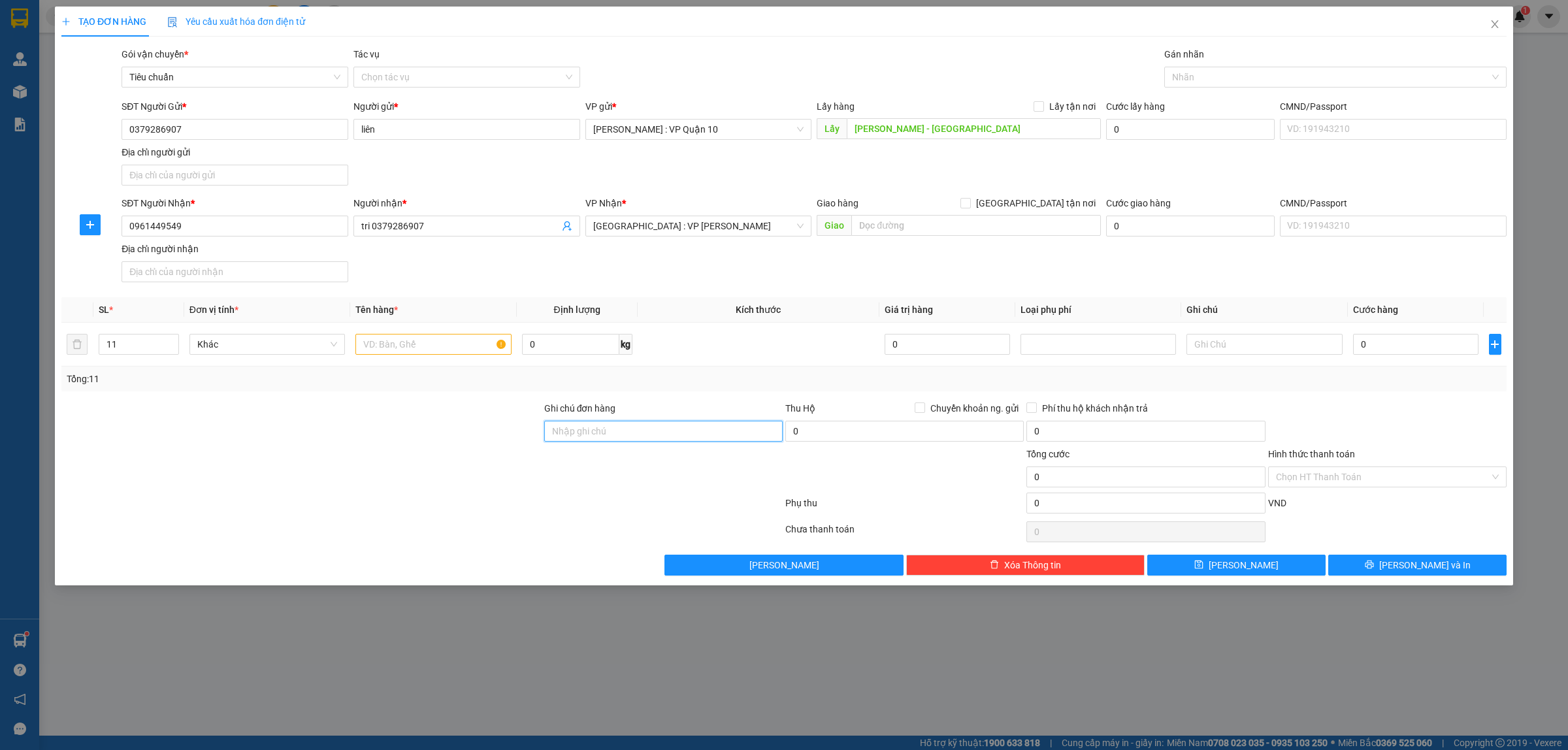
type input "hàng k bao bể vỡ hư hỏng"
click at [374, 354] on input "text" at bounding box center [433, 344] width 155 height 21
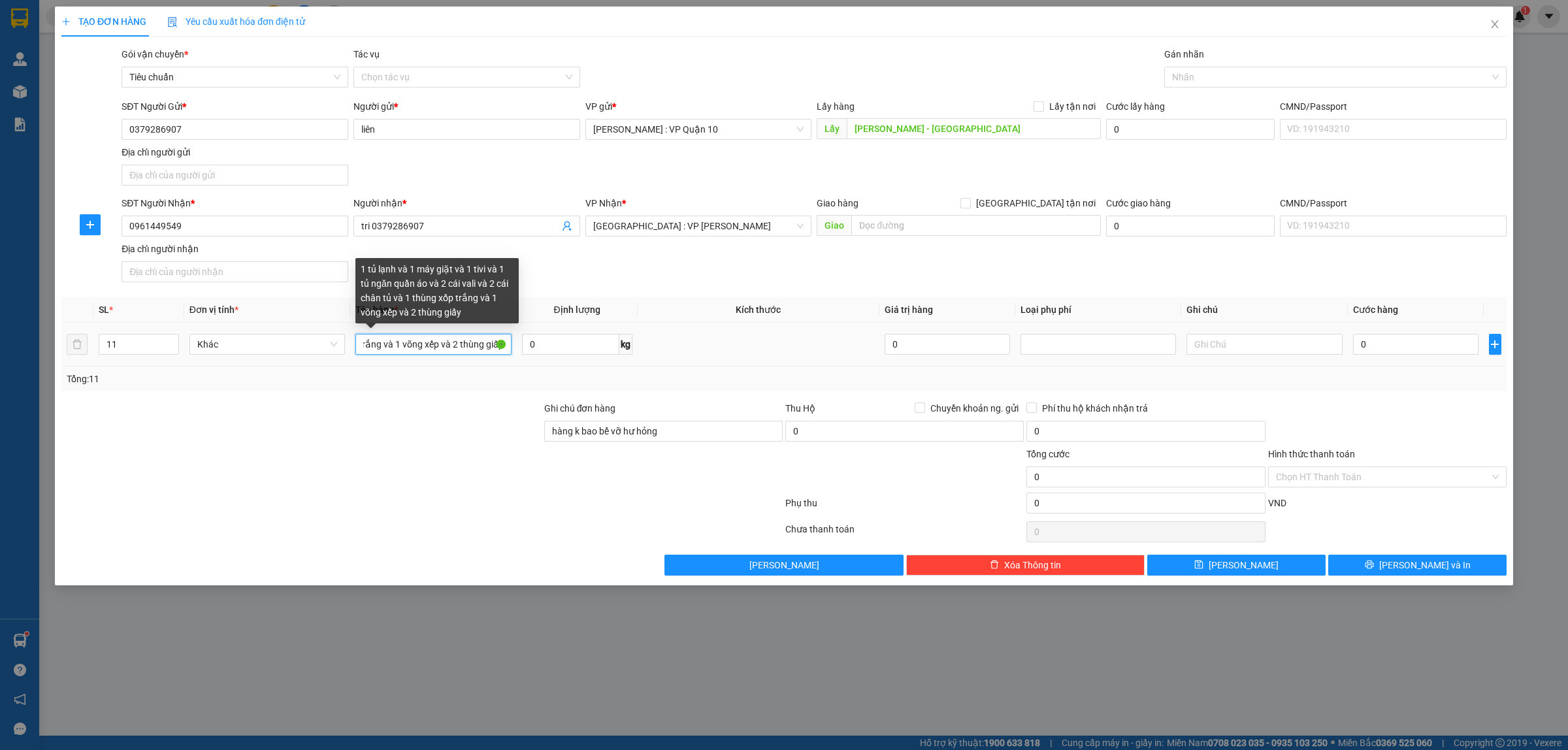
scroll to position [0, 400]
click at [416, 350] on input "1 tủ lạnh và 1 máy giặt và 1 tivi và 1 tủ ngăn quần áo và 2 cái vali và 2 cái c…" at bounding box center [433, 344] width 155 height 21
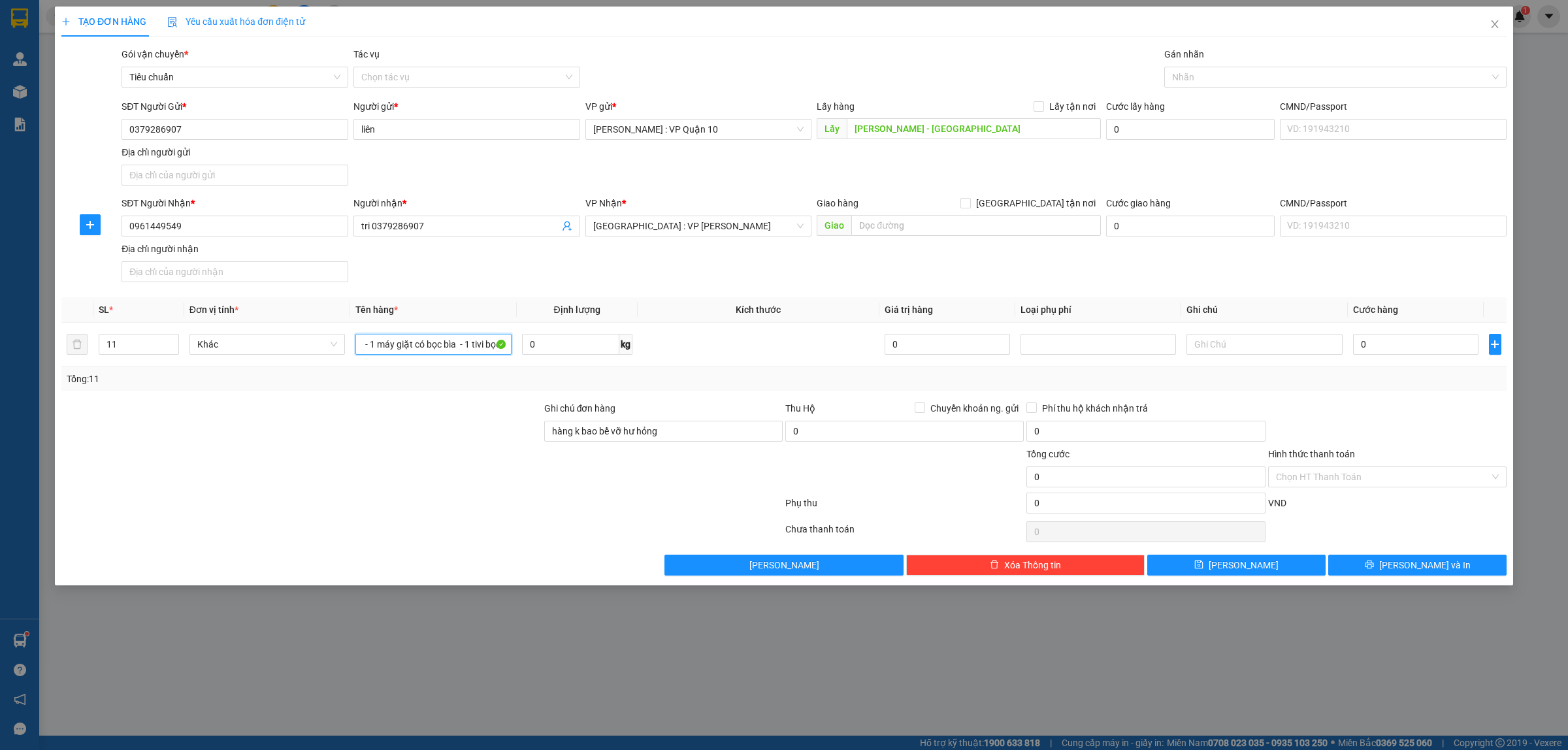
type input "1 tủ lạh - 1 máy giặt có bọc bìa - 1 tivi bọc bìa - 1 tủ quần áo - 2 cái vali -…"
drag, startPoint x: 472, startPoint y: 459, endPoint x: 644, endPoint y: 334, distance: 212.6
click at [471, 459] on div at bounding box center [301, 469] width 483 height 46
click at [898, 226] on input "text" at bounding box center [976, 225] width 250 height 21
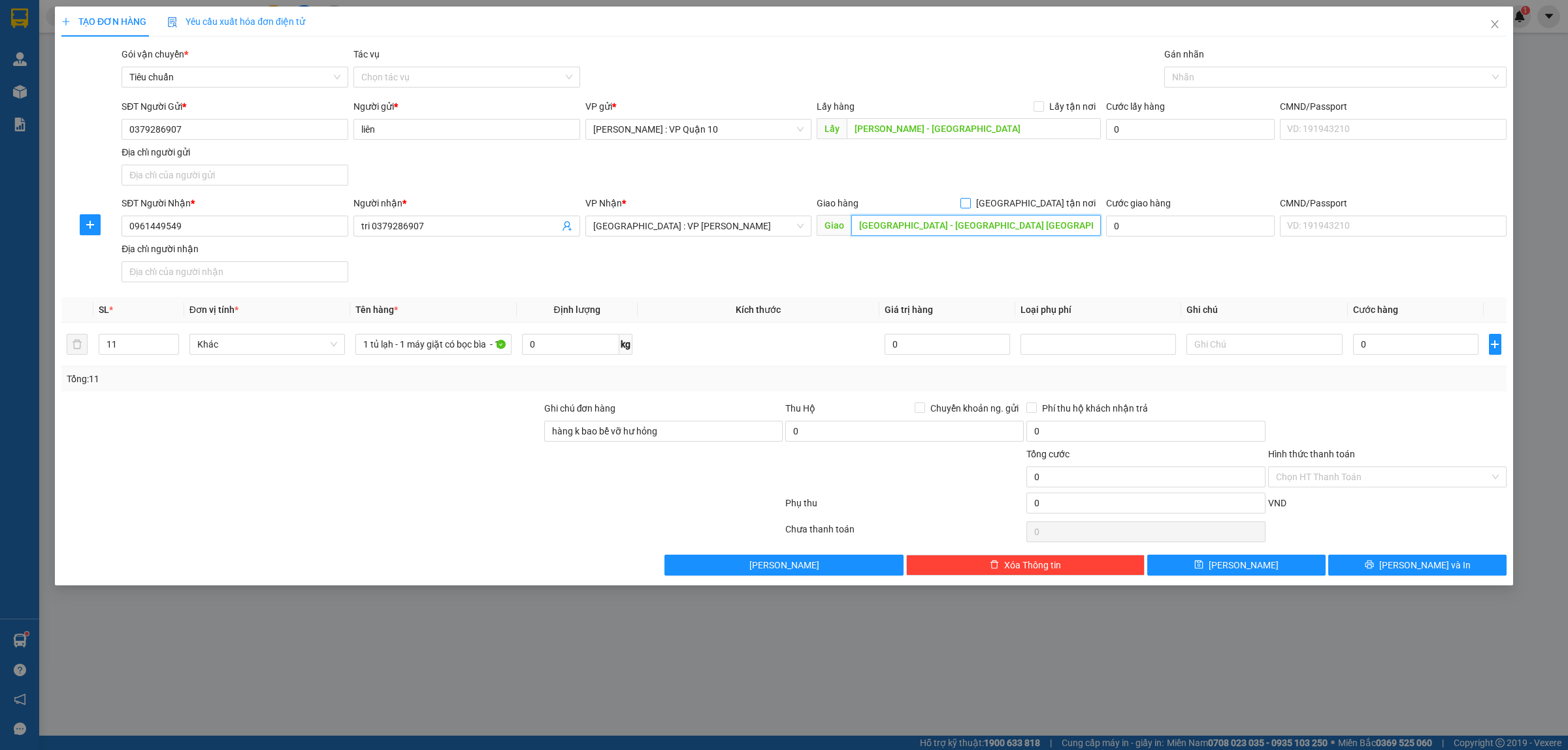
type input "quảng nam - ga tam kỳ - quảng nam"
click at [969, 205] on input "[GEOGRAPHIC_DATA] tận nơi" at bounding box center [965, 203] width 10 height 10
checkbox input "true"
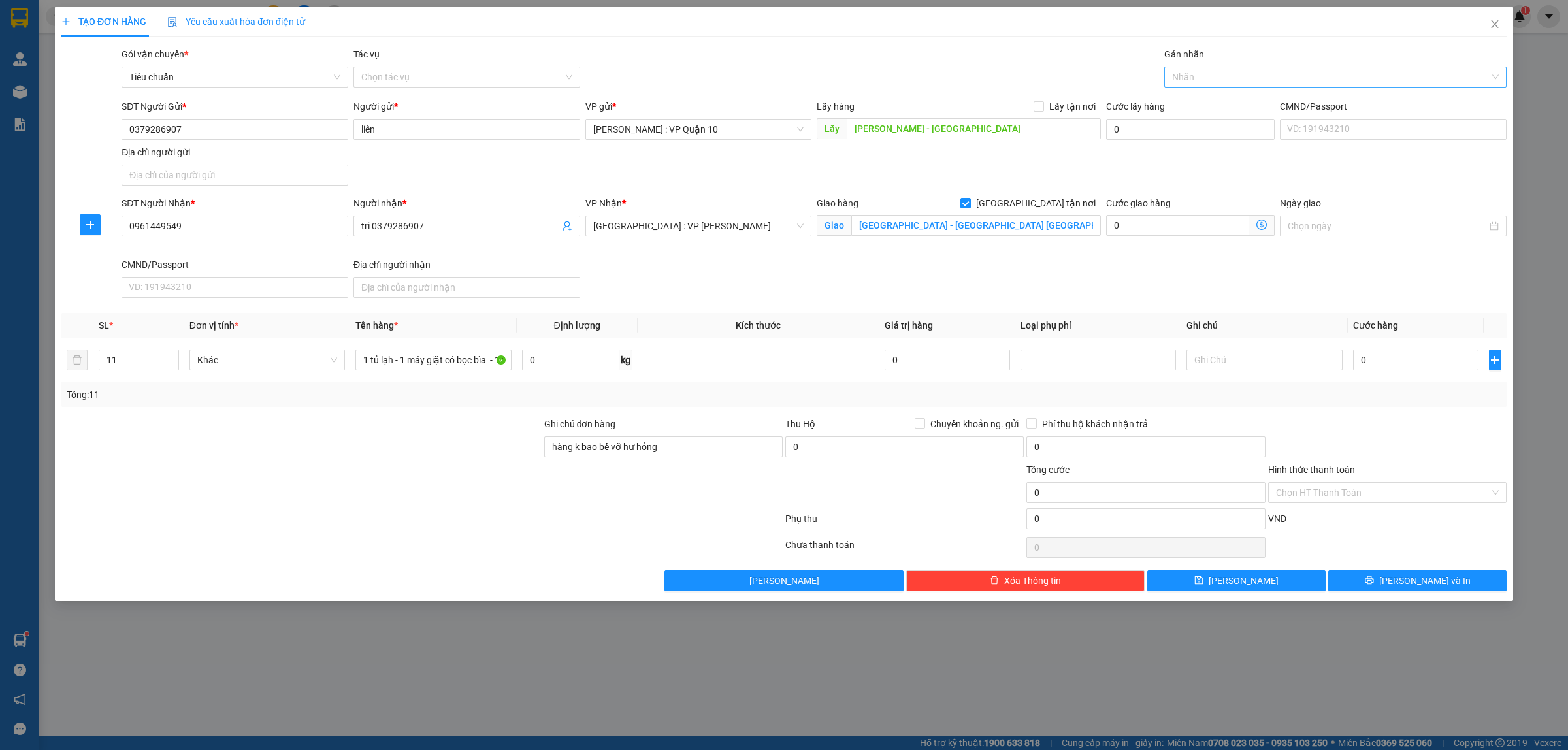
click at [1187, 75] on div at bounding box center [1328, 77] width 323 height 16
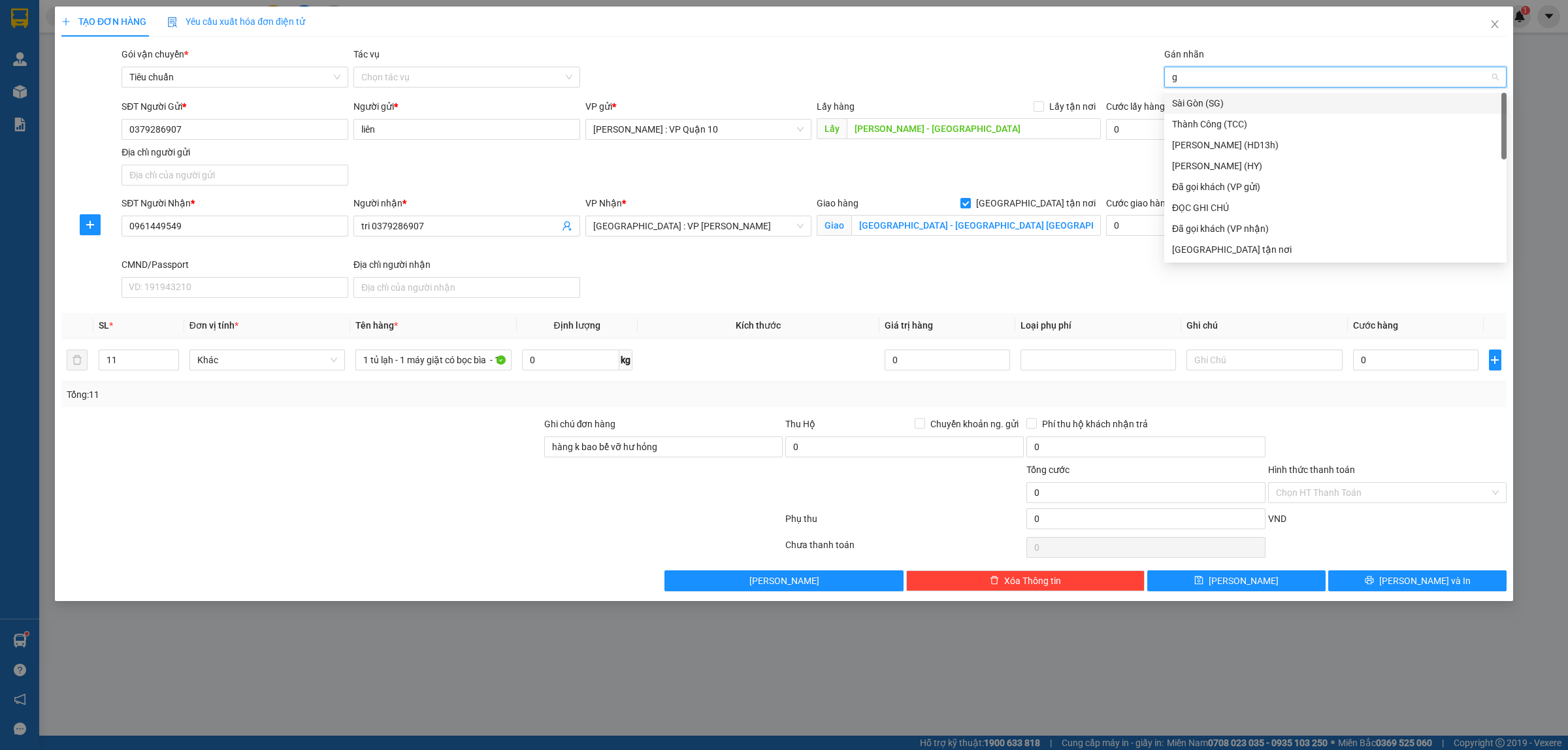
type input "gi"
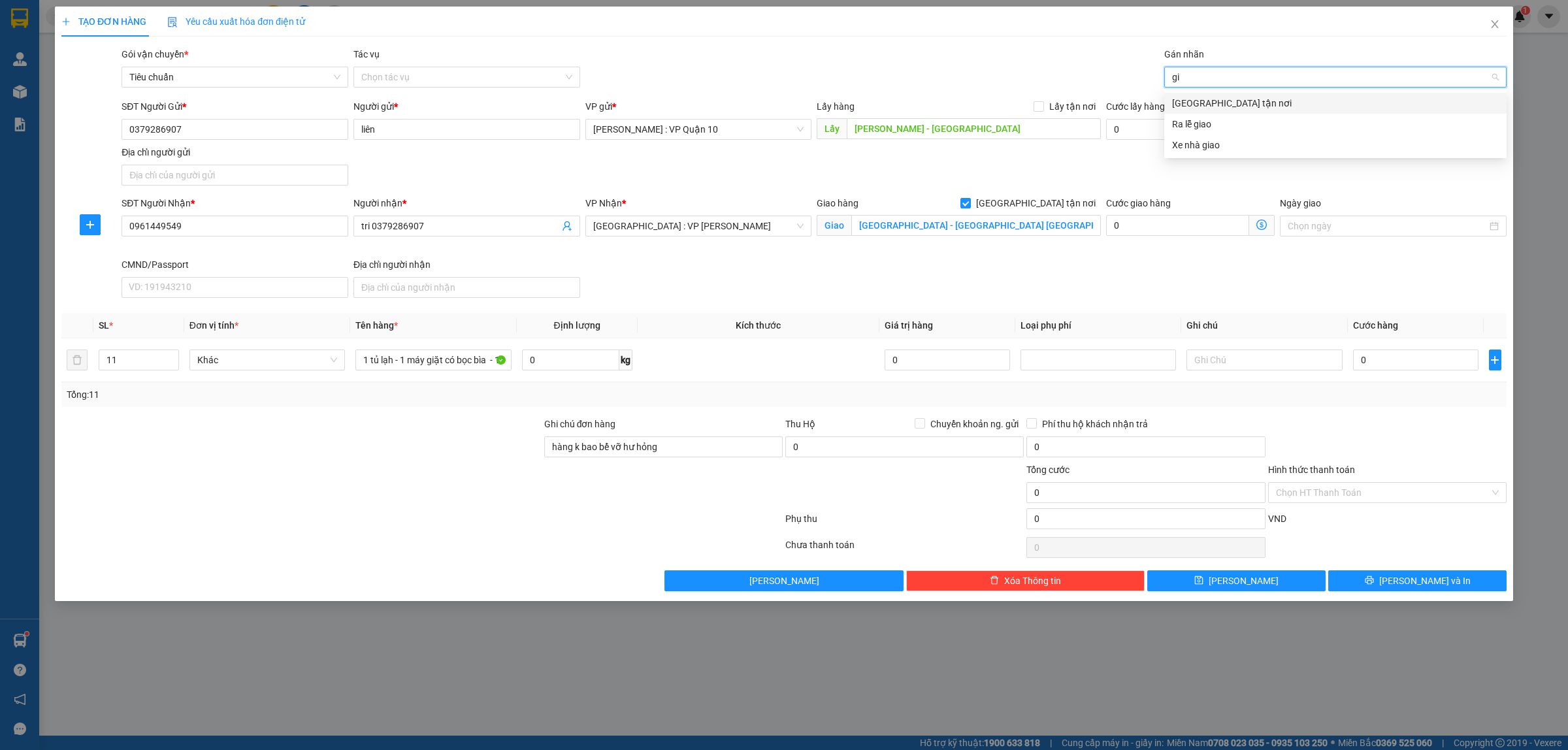
click at [1200, 98] on div "[GEOGRAPHIC_DATA] tận nơi" at bounding box center [1336, 103] width 327 height 14
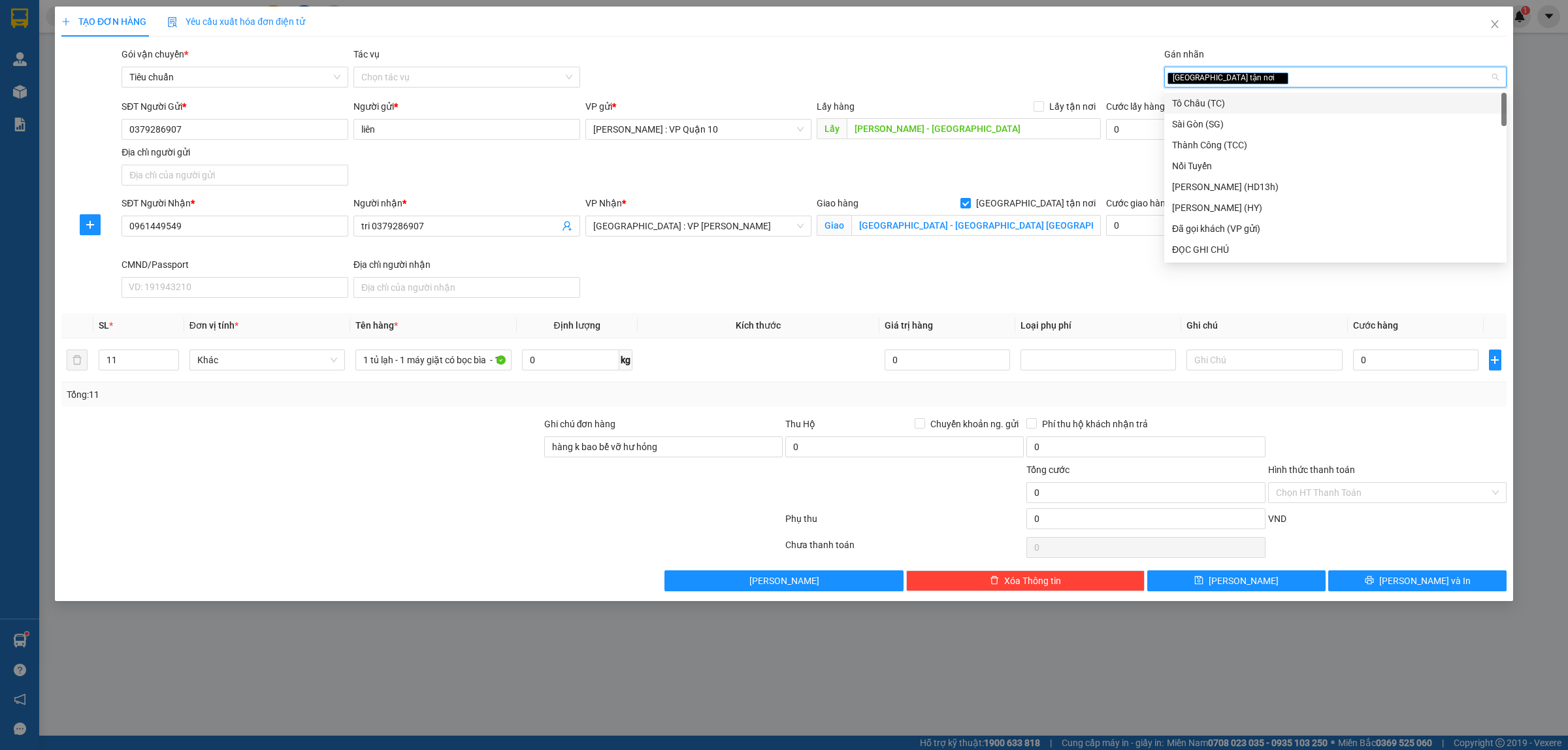
click at [1023, 52] on div "Gói vận chuyển * Tiêu chuẩn Tác vụ Chọn tác vụ Gán nhãn Giao tận nơi" at bounding box center [814, 70] width 1390 height 46
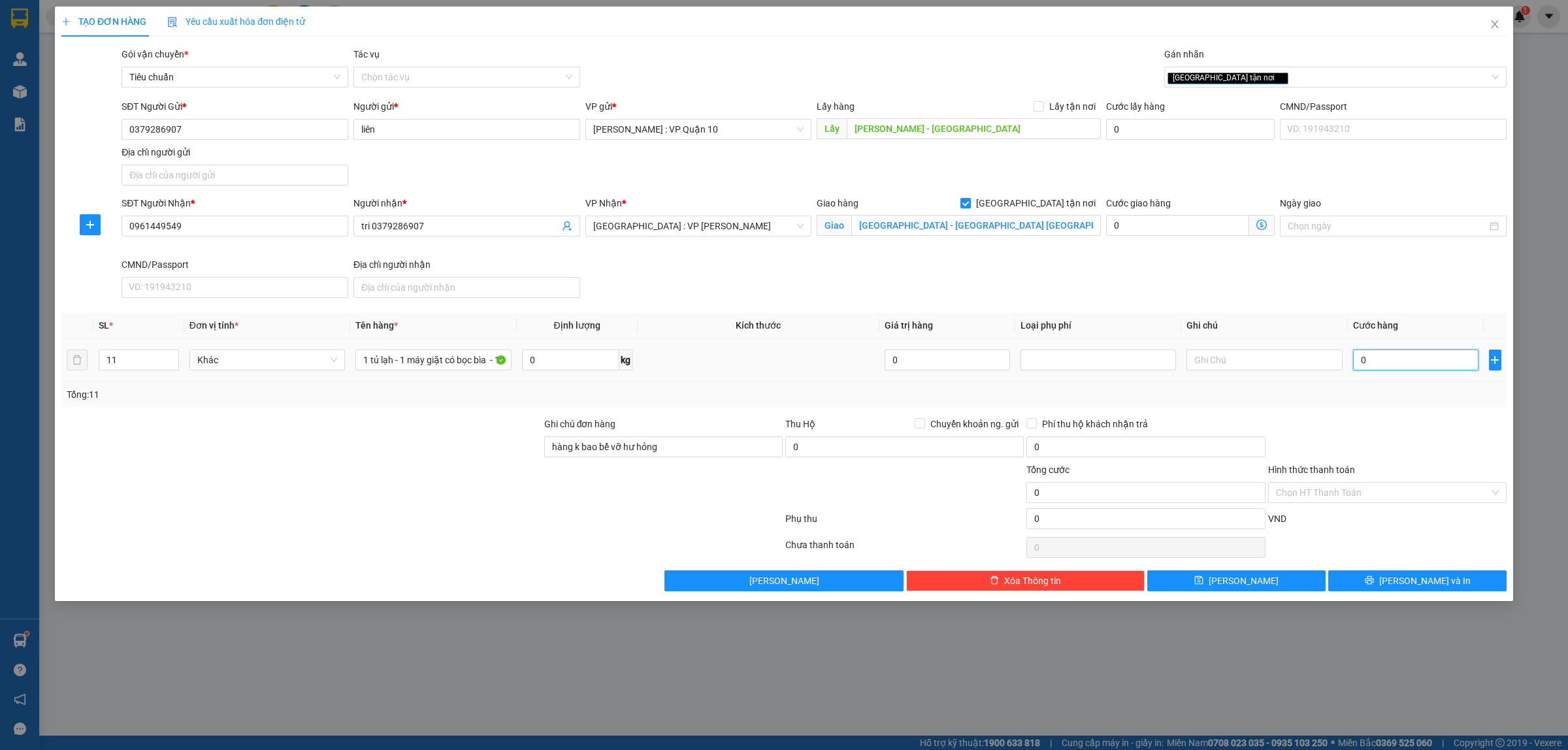
click at [1374, 363] on input "0" at bounding box center [1416, 360] width 125 height 21
click at [1049, 522] on input "0" at bounding box center [1145, 518] width 239 height 21
type input "20"
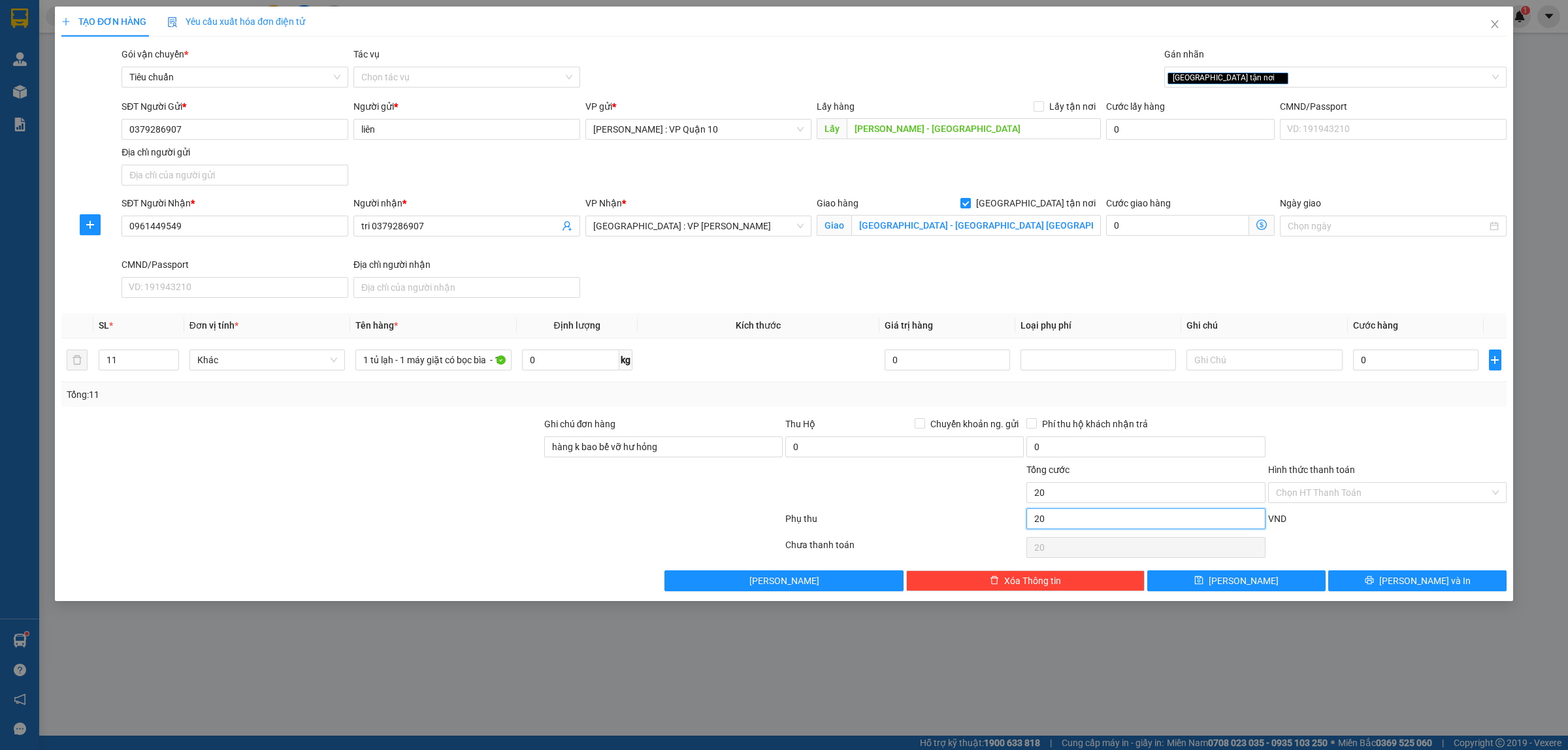
type input "200"
type input "2.000"
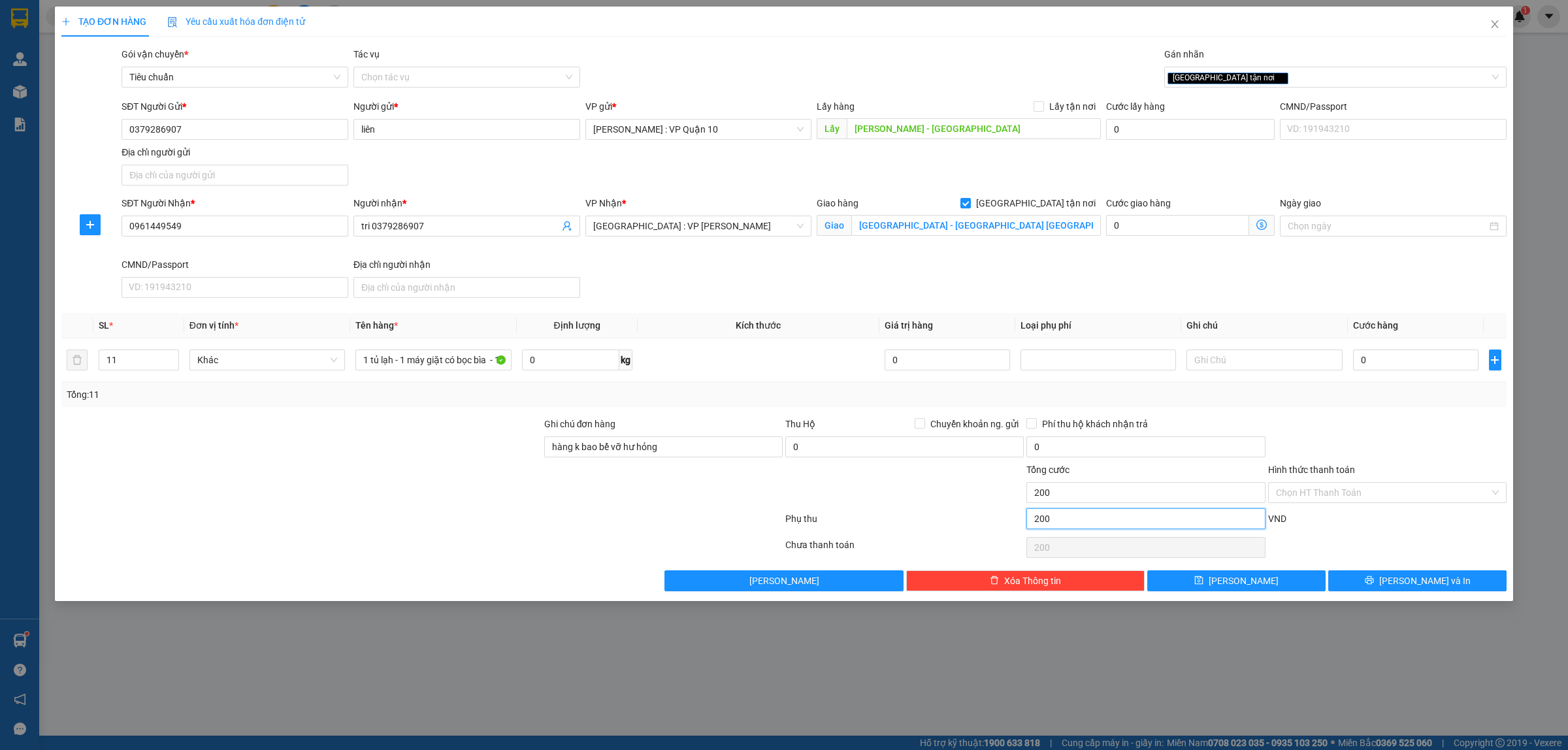
type input "2.000"
type input "20.000"
type input "200.000"
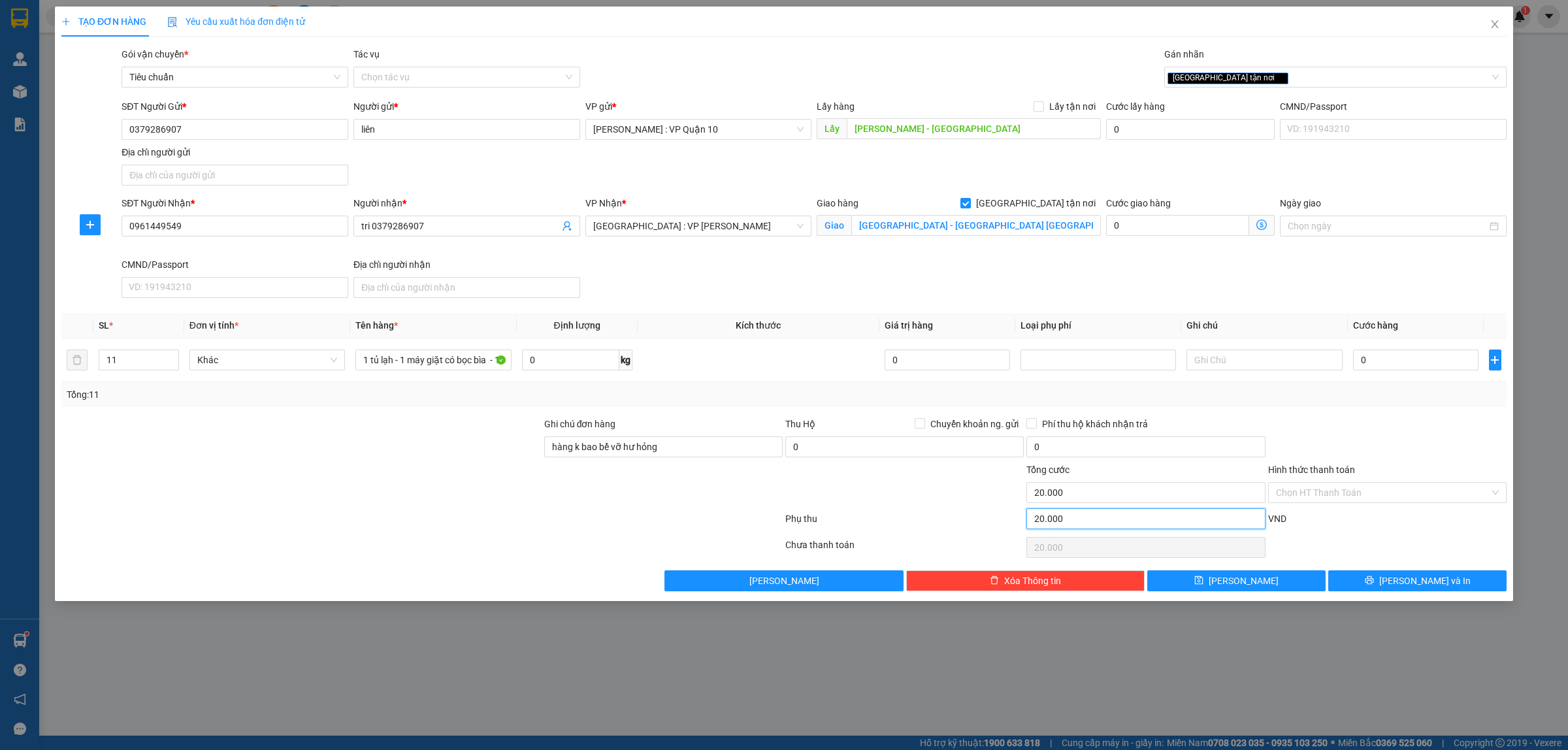
type input "200.000"
click at [1390, 365] on input "0" at bounding box center [1416, 360] width 125 height 21
type input "10"
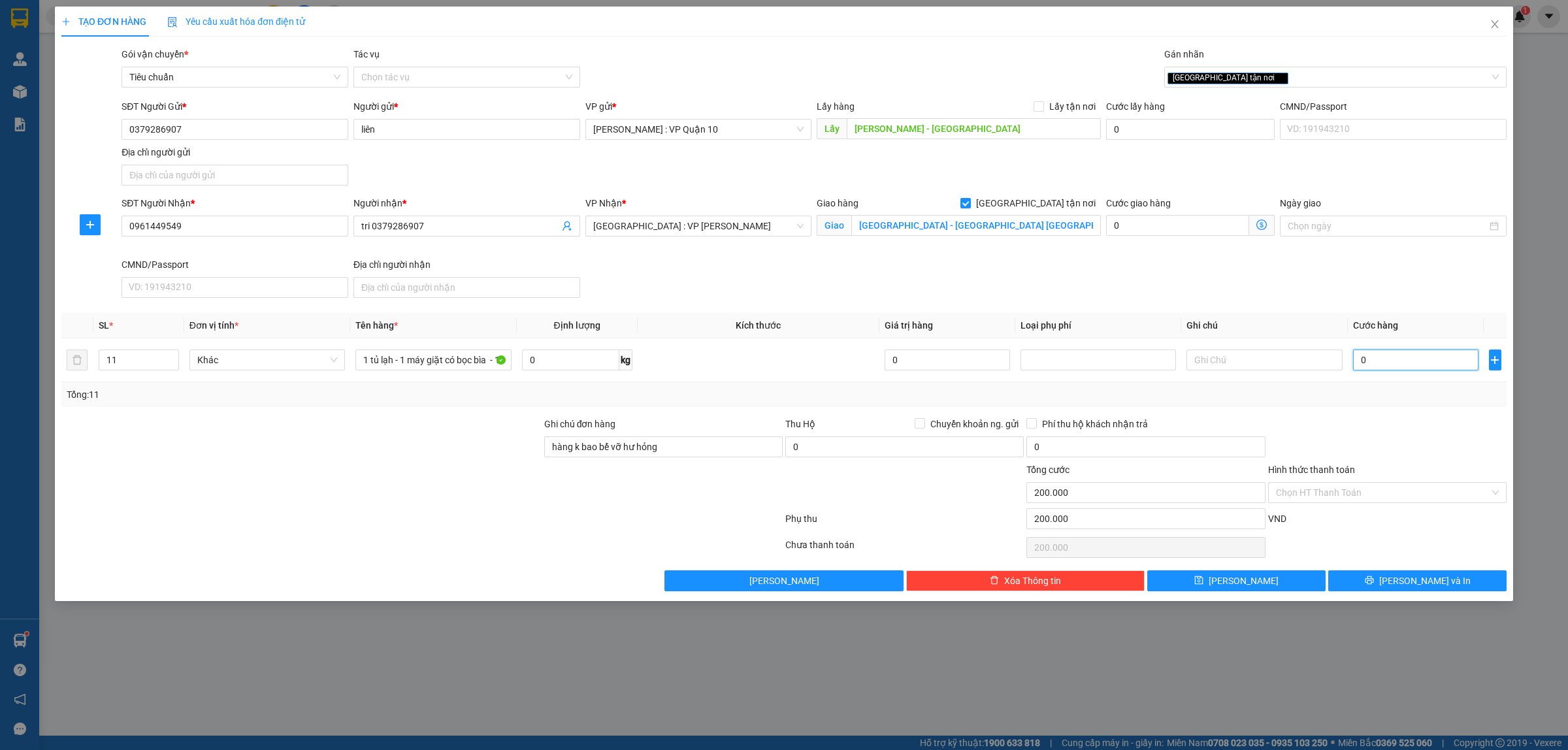
type input "200.010"
type input "180"
type input "200.180"
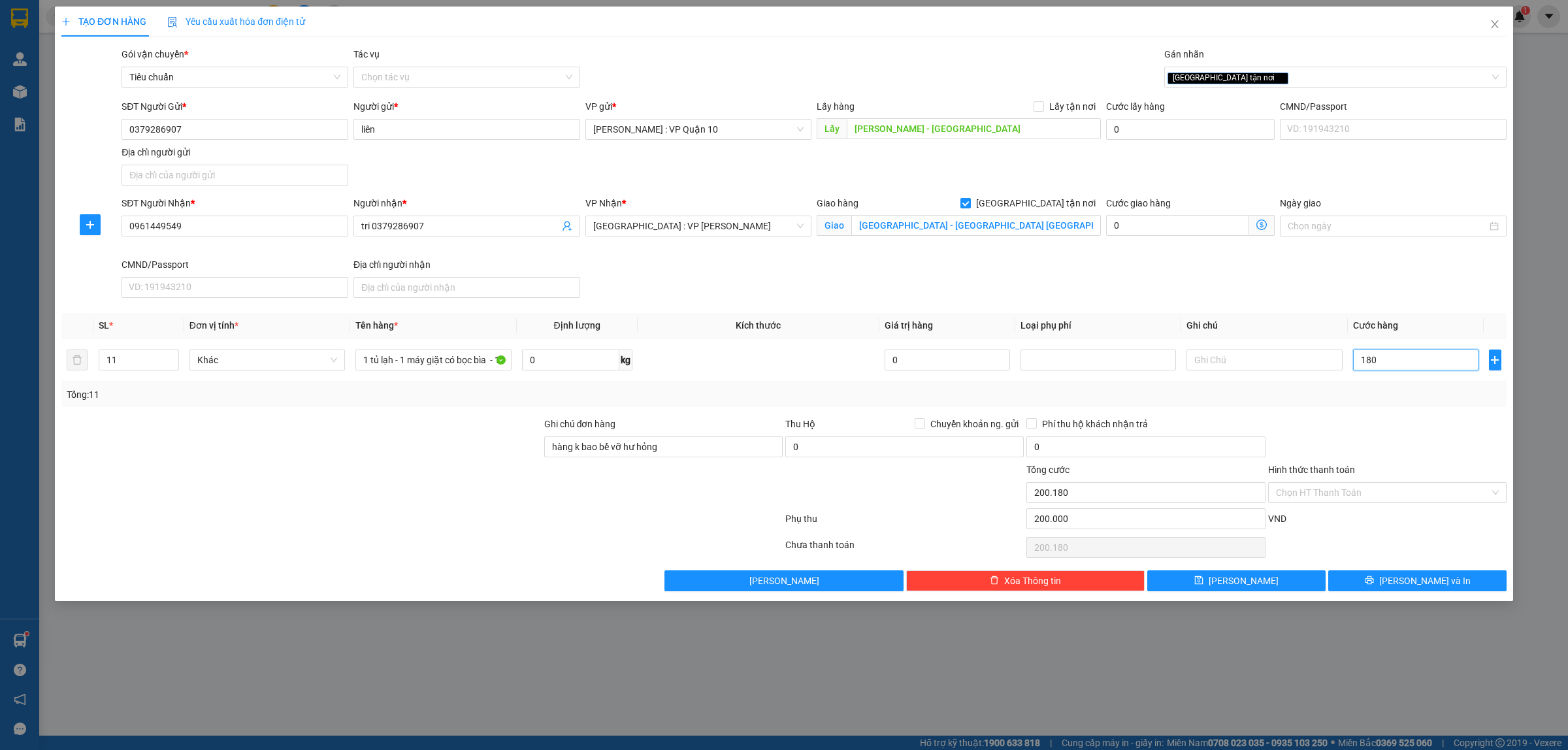
type input "1.800"
type input "201.800"
type input "18.000"
type input "218.000"
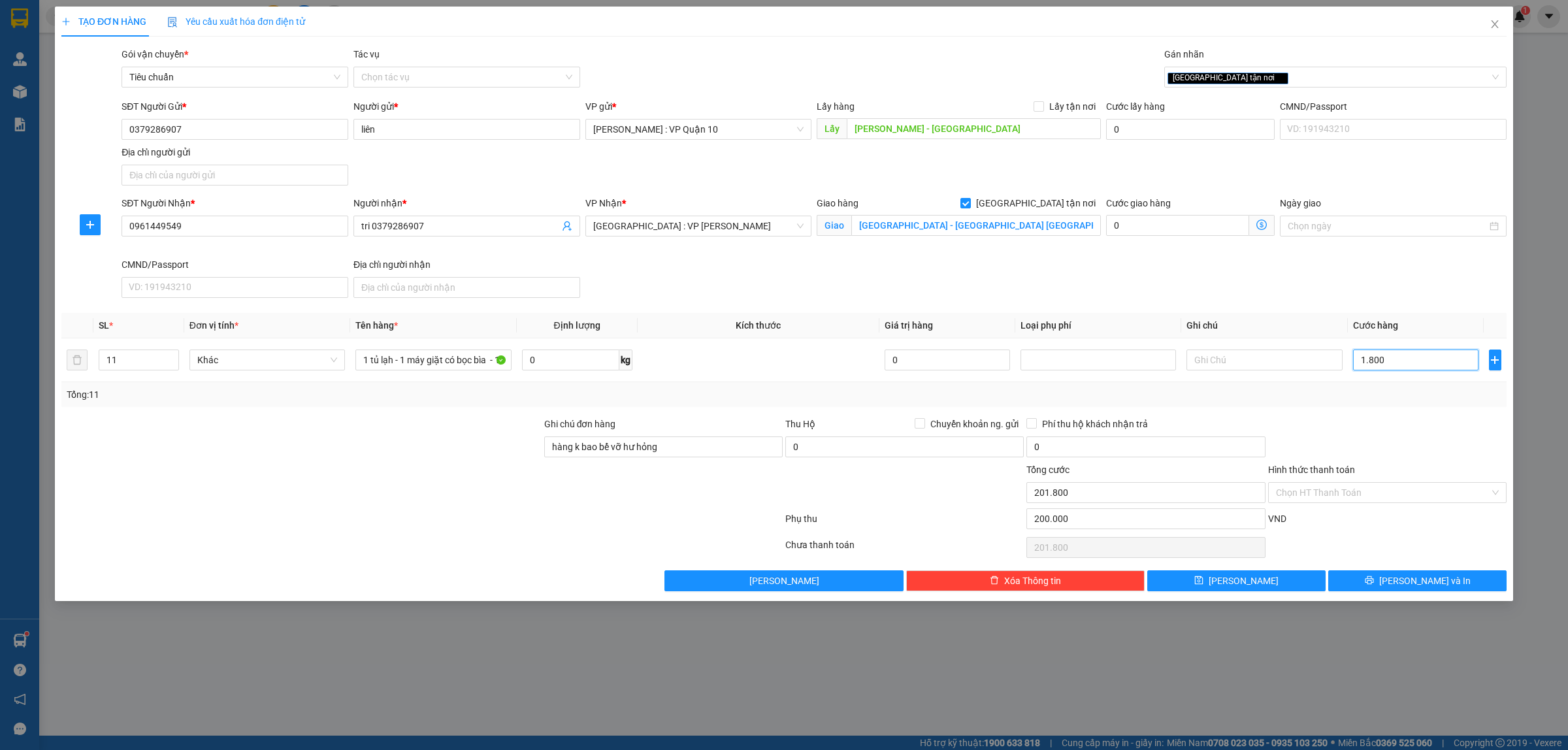
type input "218.000"
type input "180.000"
type input "380.000"
type input "1.800.000"
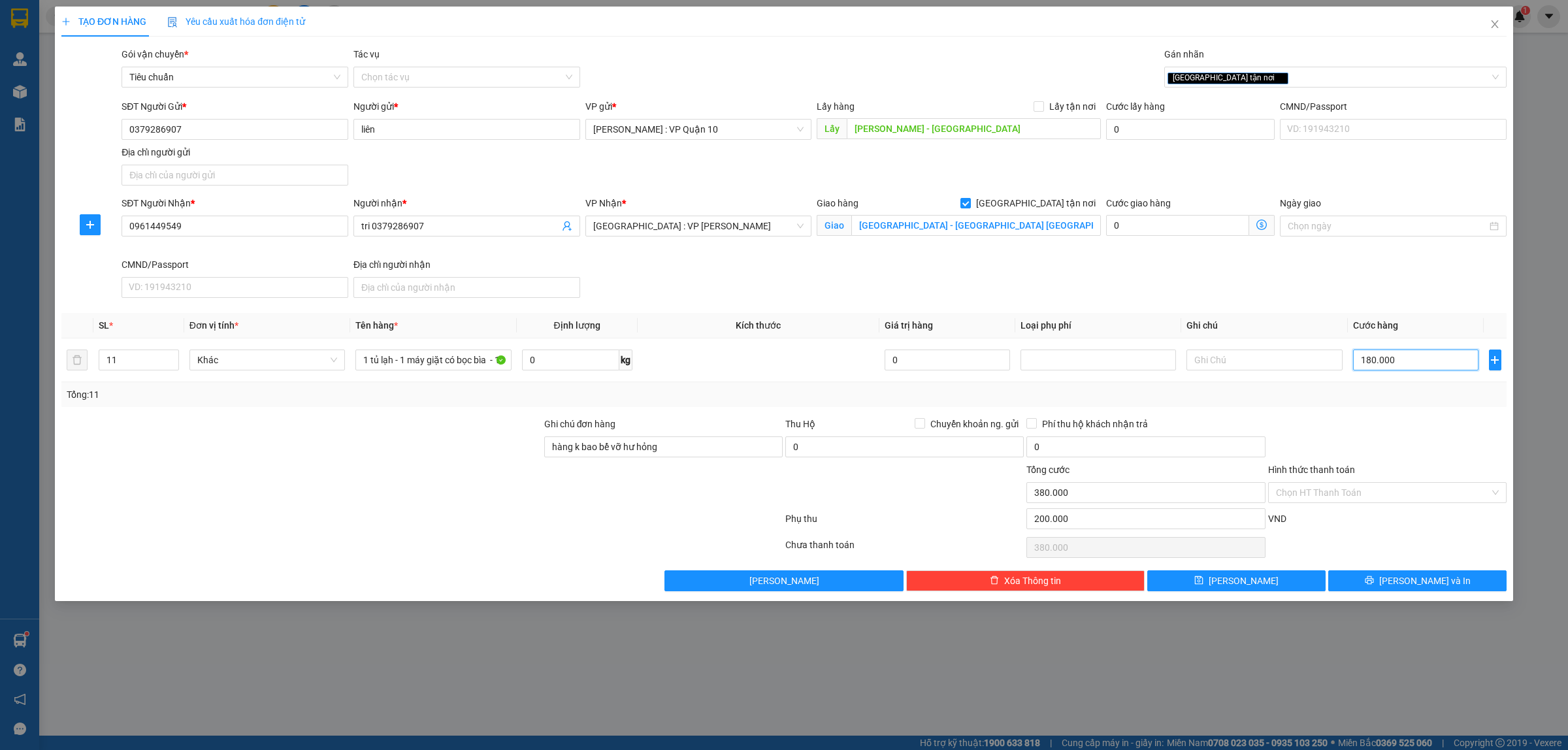
type input "2.000.000"
type input "180.000"
type input "380.000"
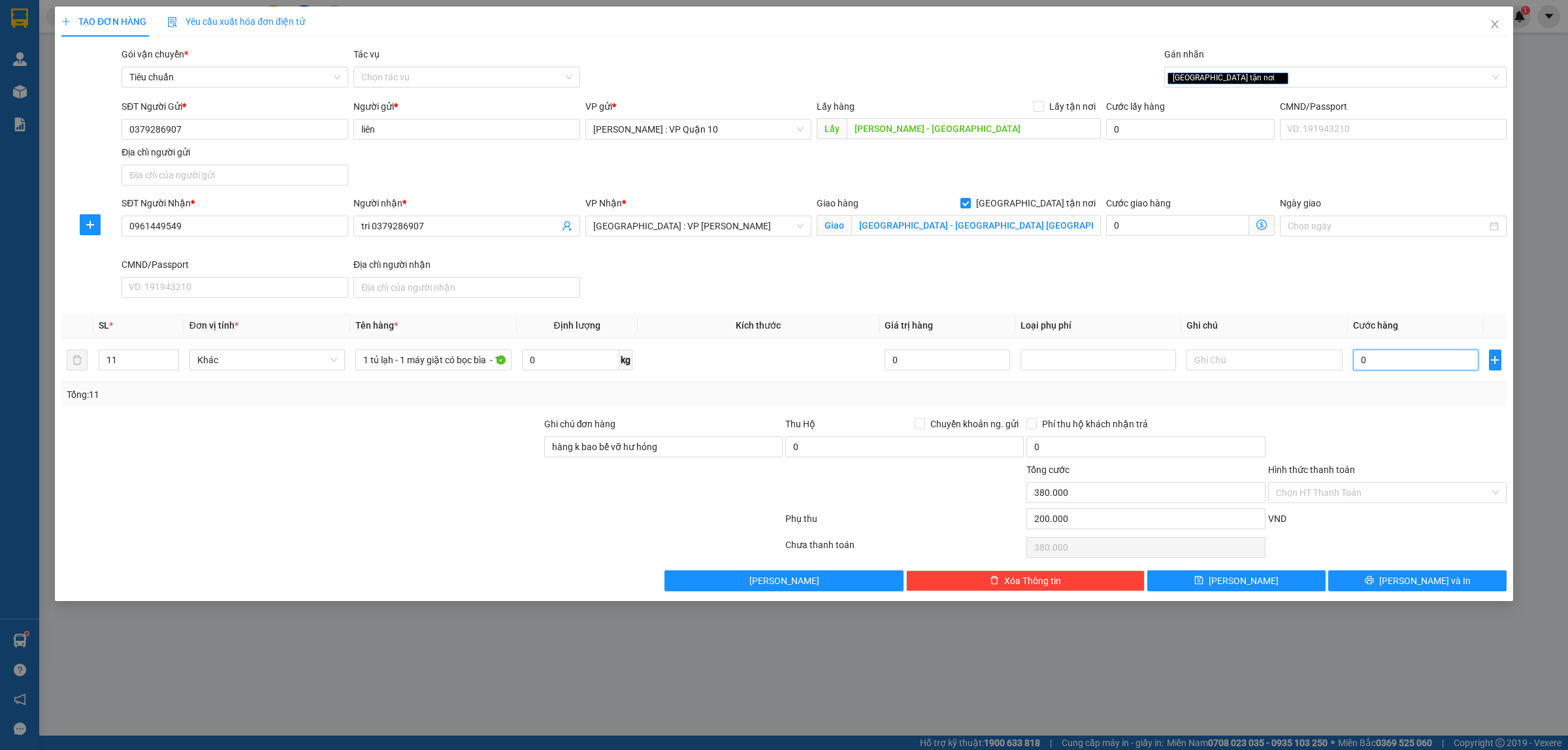
type input "0"
type input "200.000"
type input "10"
type input "200.010"
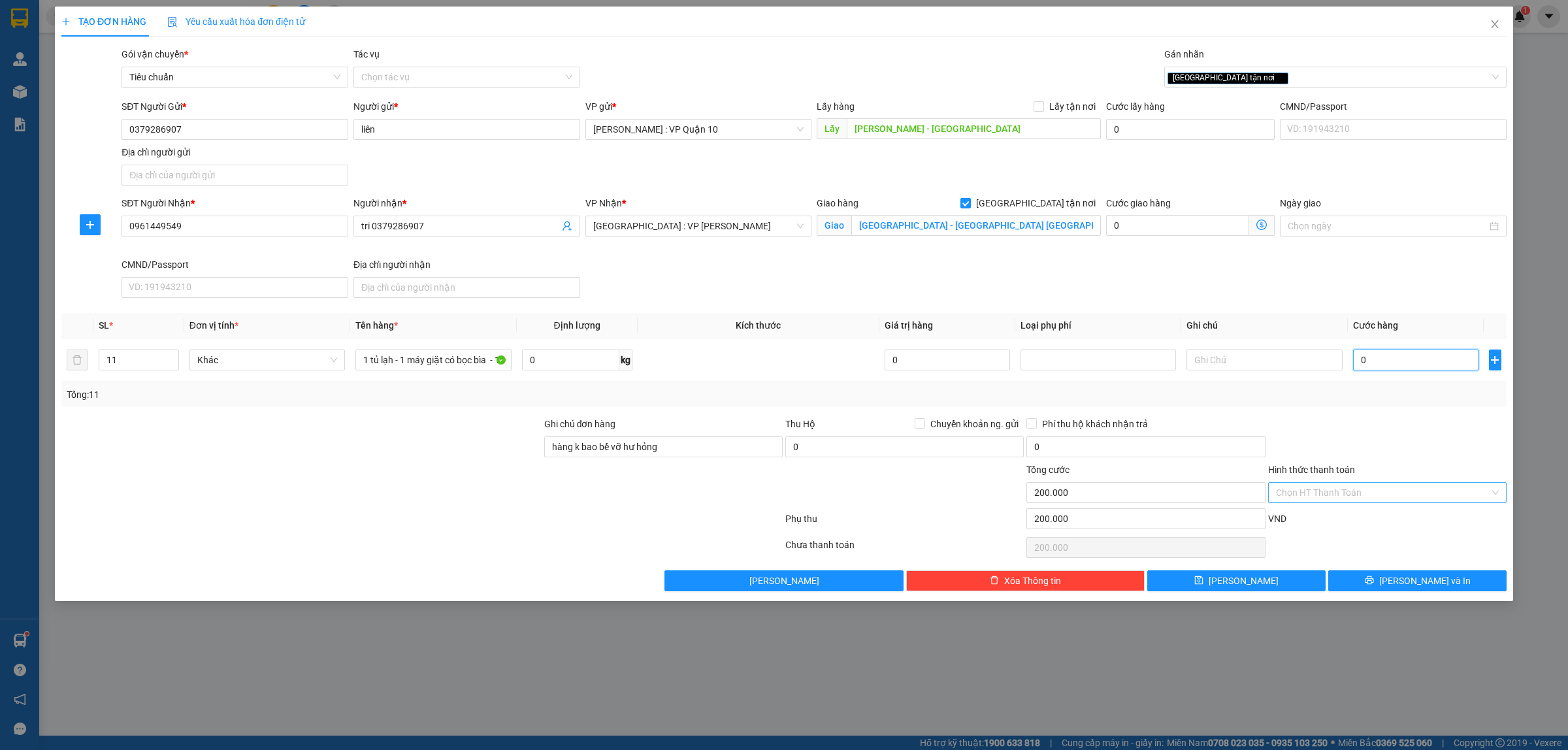
type input "200.010"
type input "170"
type input "200.170"
type input "1.700"
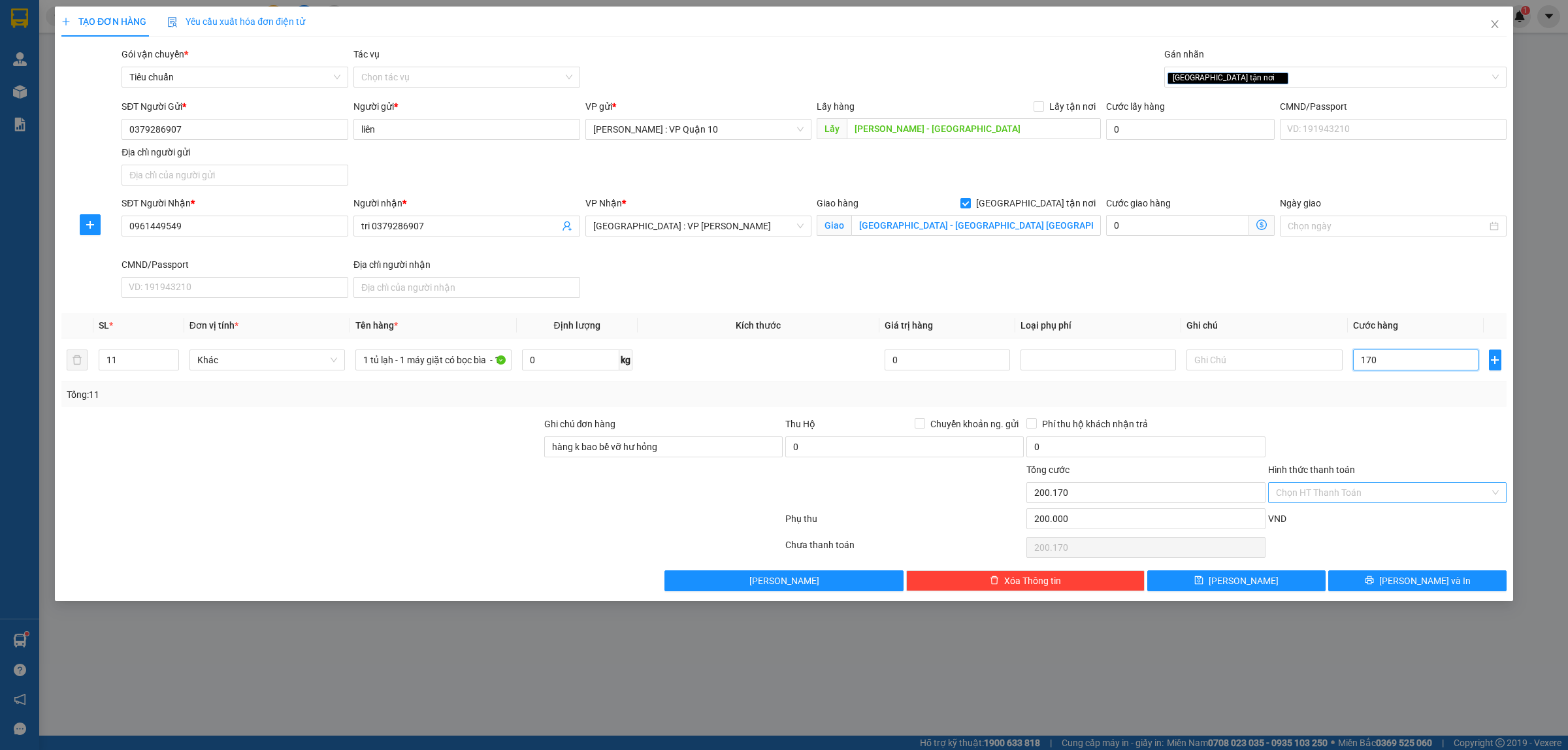
type input "201.700"
type input "17.000"
type input "217.000"
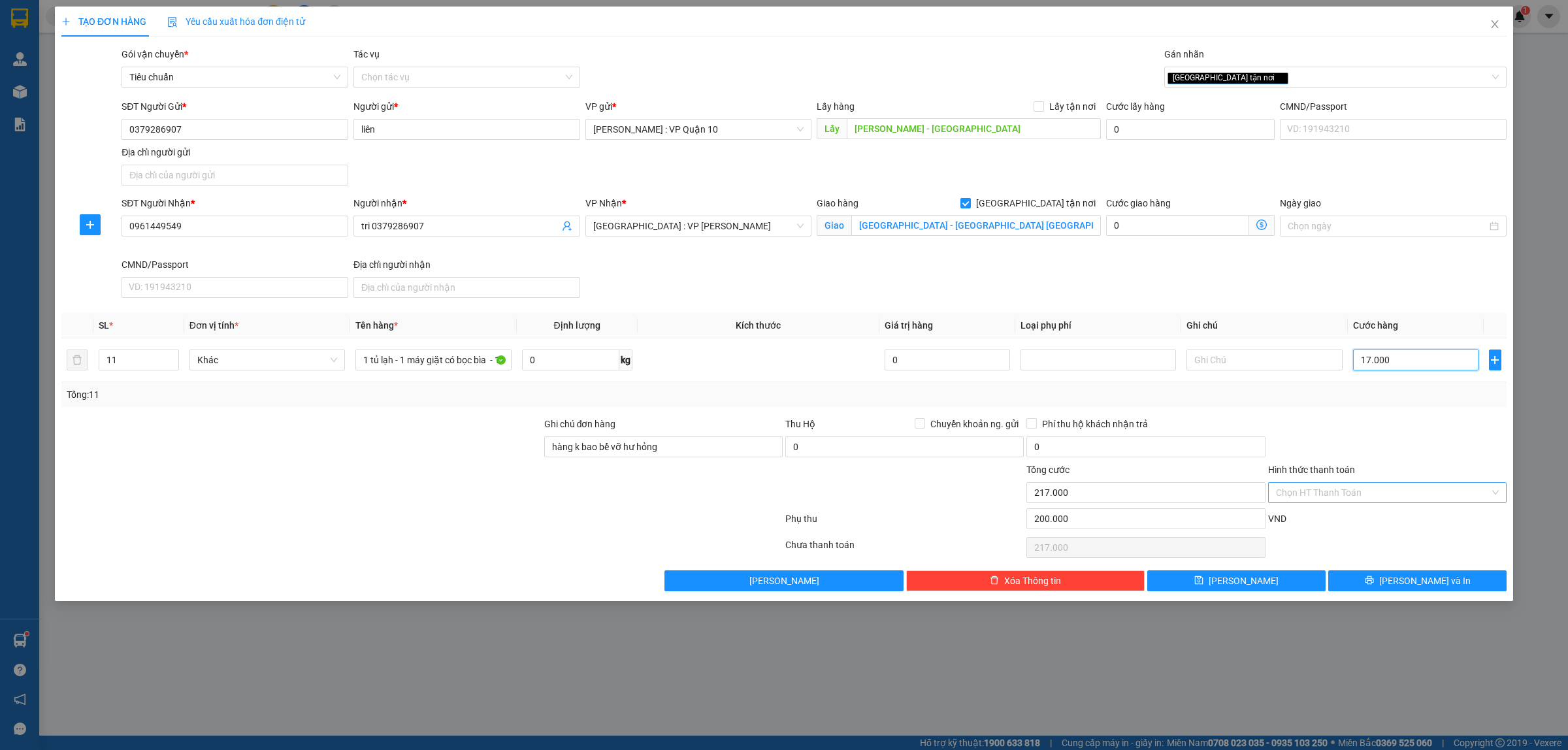
type input "170.000"
type input "370.000"
type input "1.700.000"
type input "1.900.000"
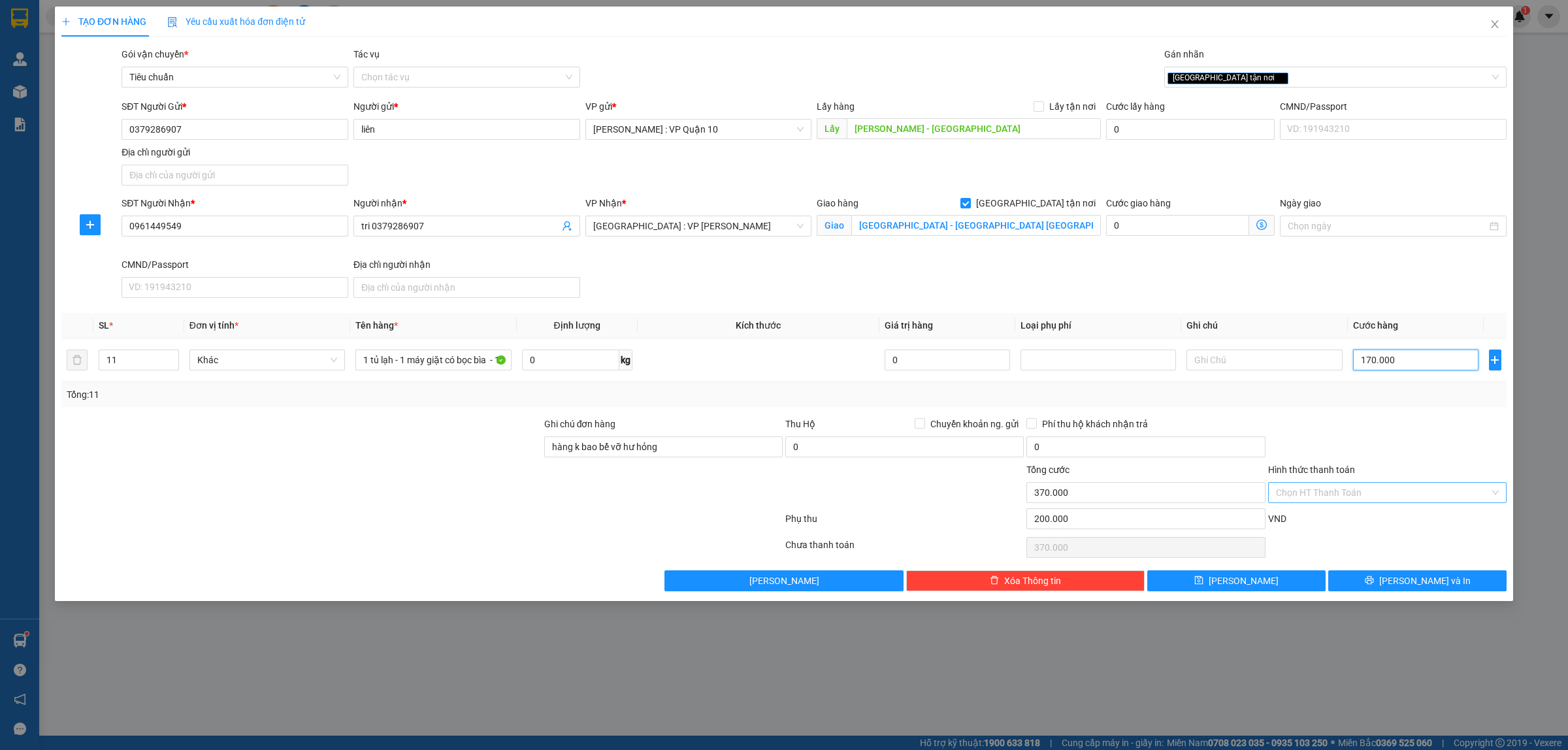
type input "1.900.000"
type input "170.000"
type input "370.000"
type input "0"
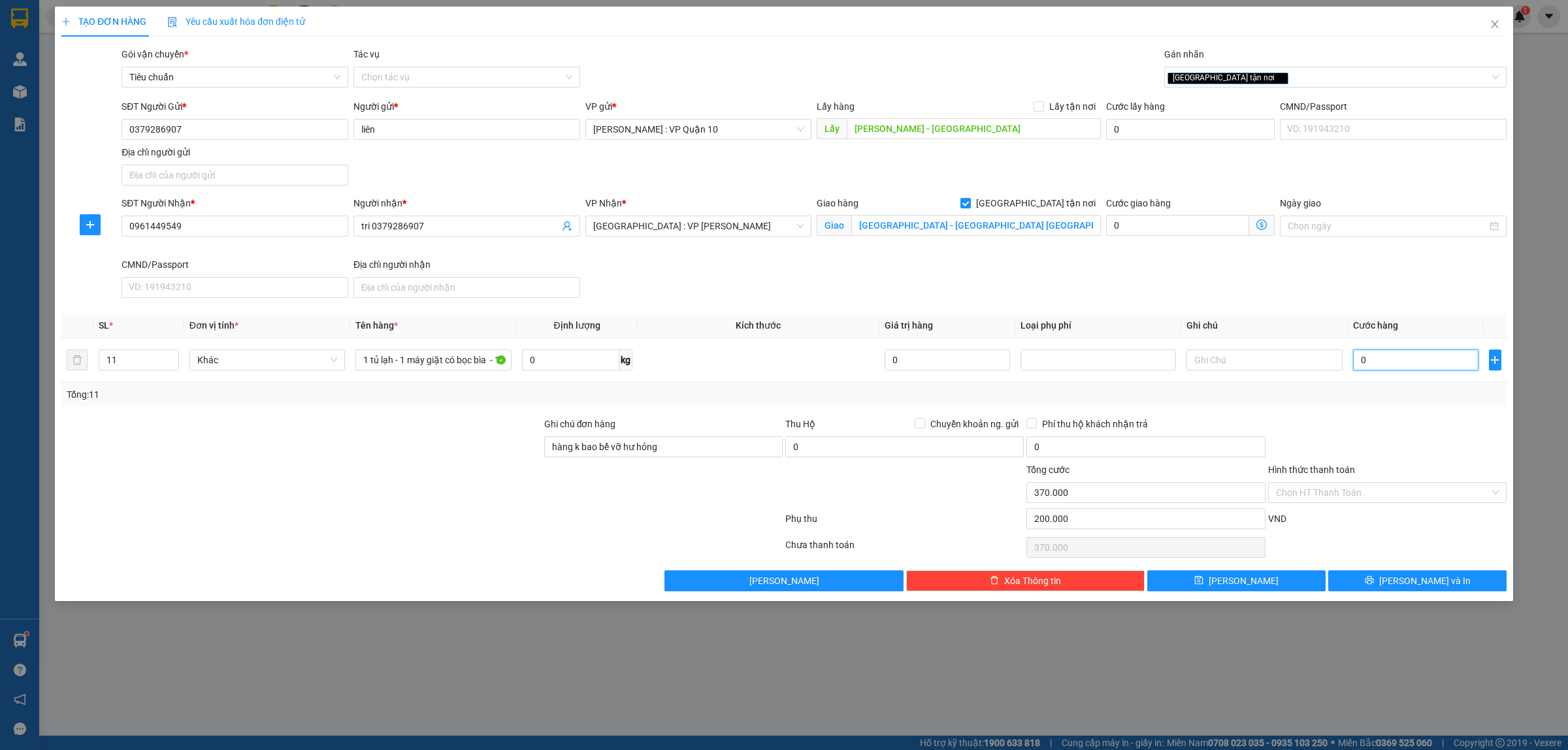
type input "200.000"
type input "10"
type input "200.010"
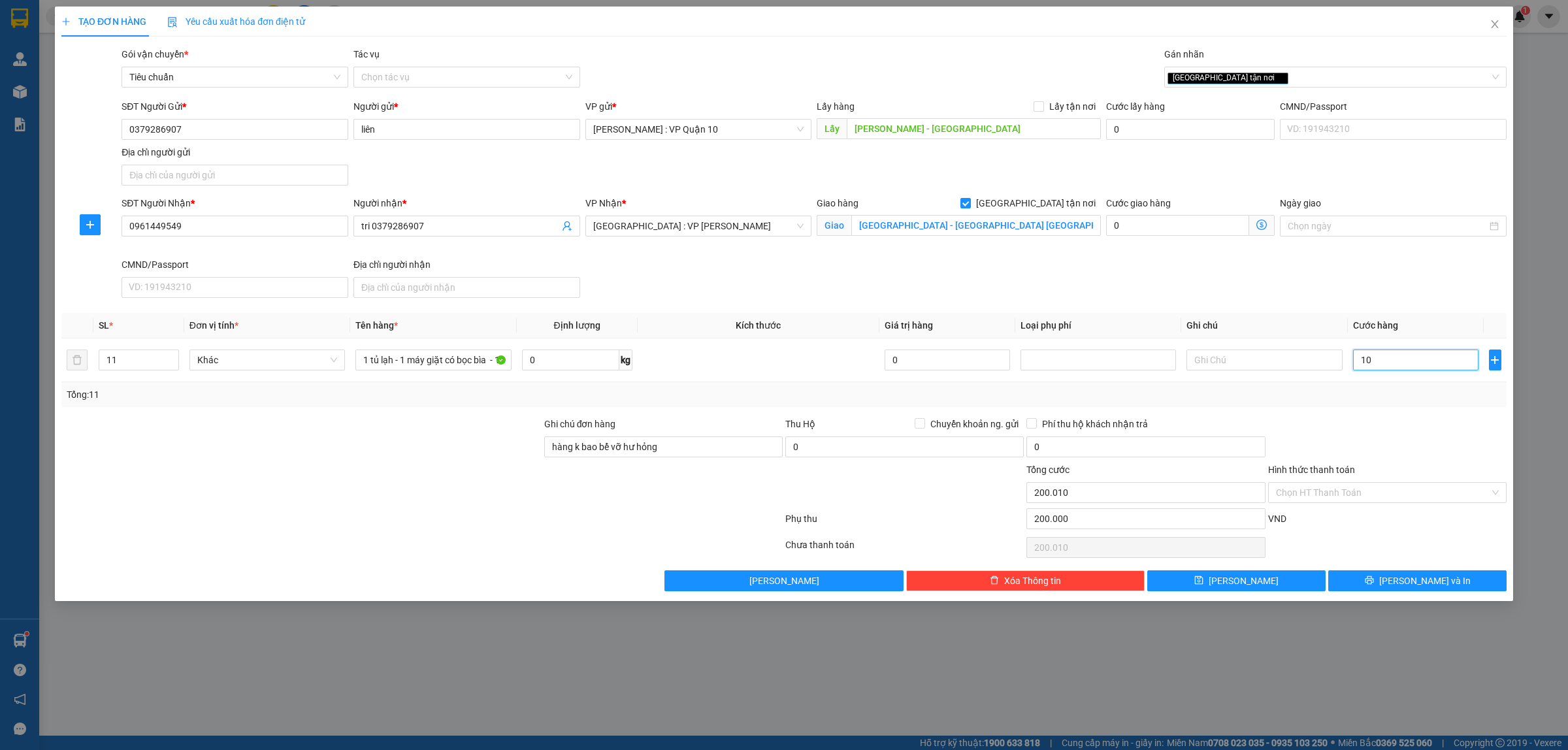
type input "170"
type input "200.170"
type input "1.750"
type input "201.750"
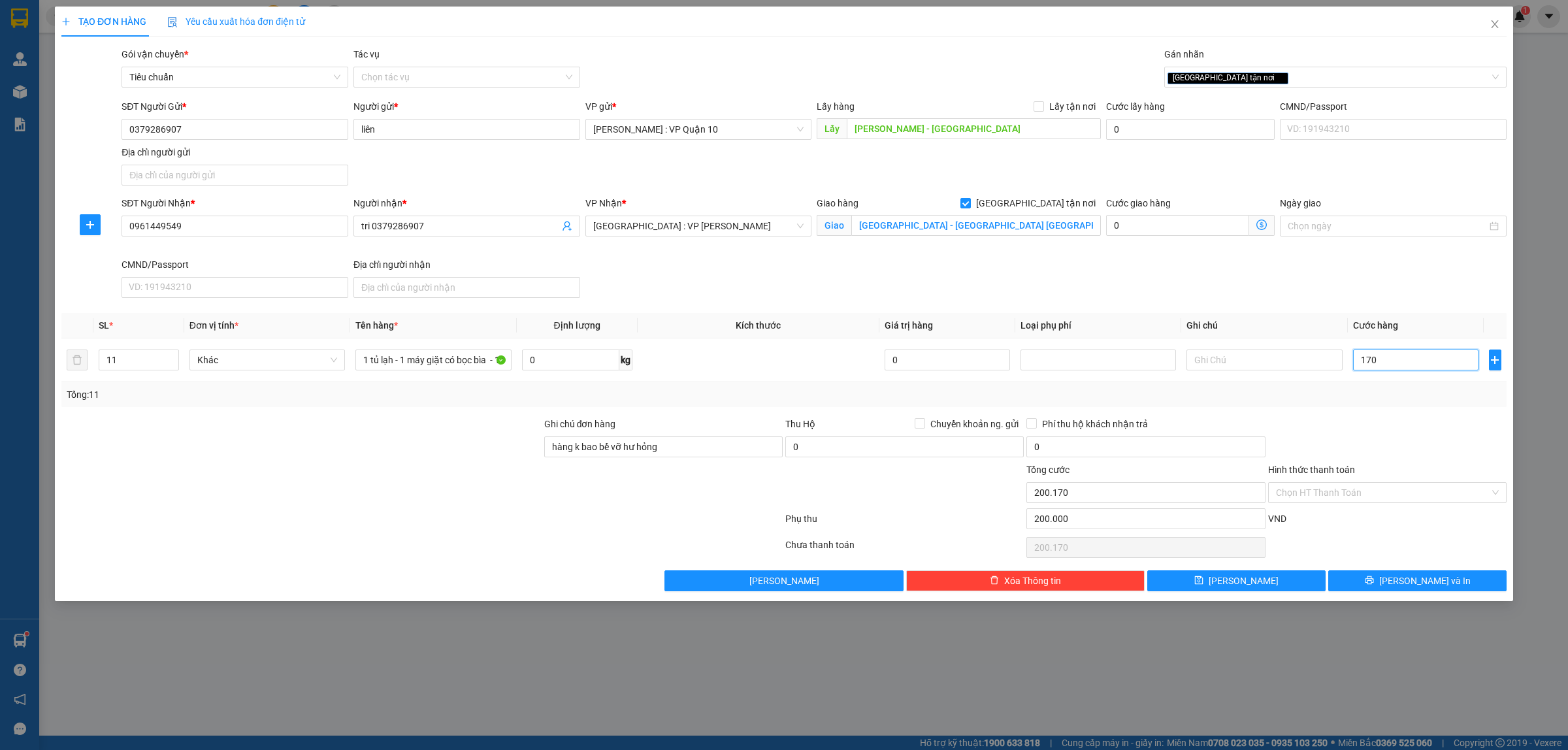
type input "201.750"
type input "17.500"
type input "217.500"
type input "175.000"
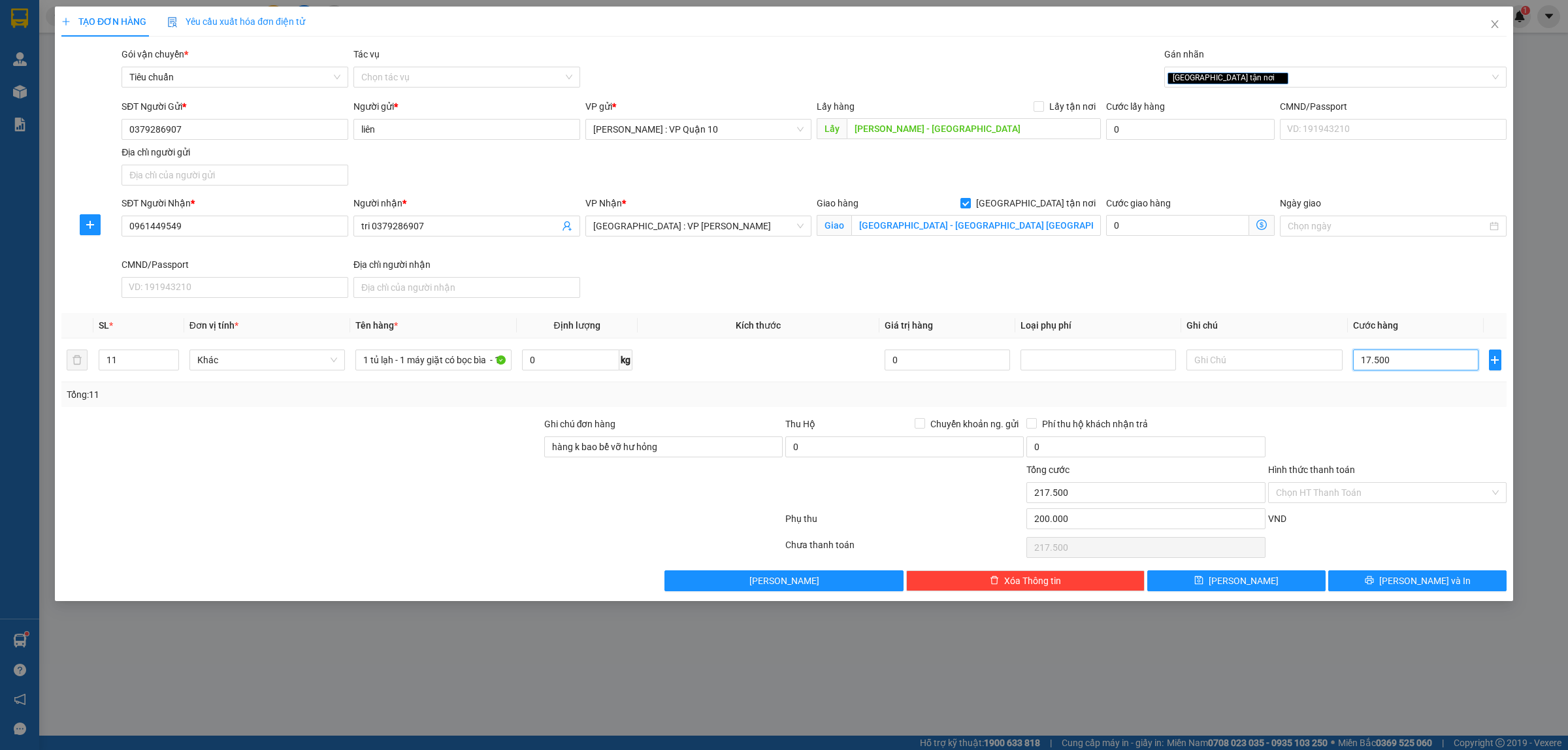
type input "375.000"
type input "1.750.000"
type input "1.950.000"
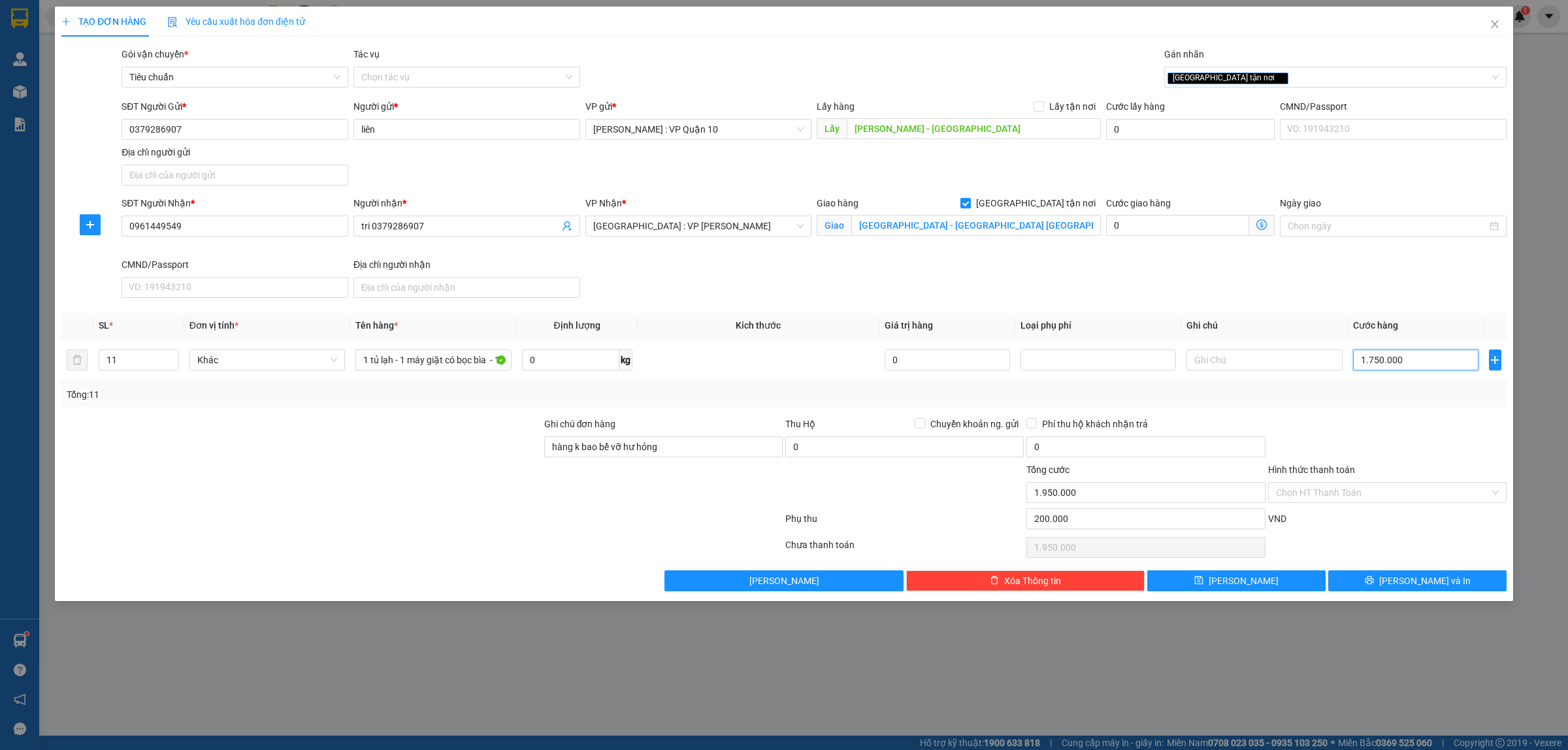
type input "0"
type input "200.000"
type input "10"
type input "200.010"
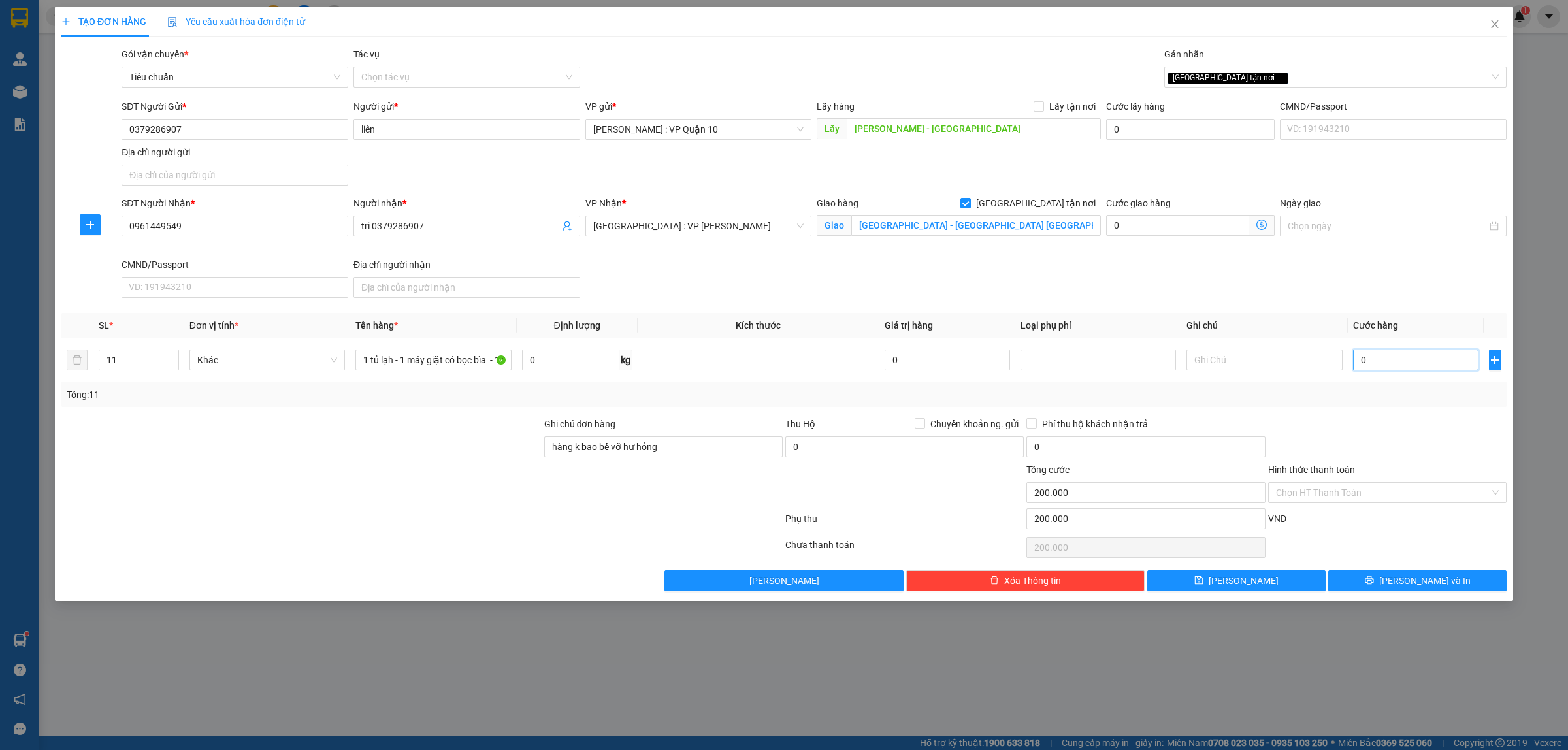
type input "200.010"
type input "180"
type input "200.180"
type input "1.800"
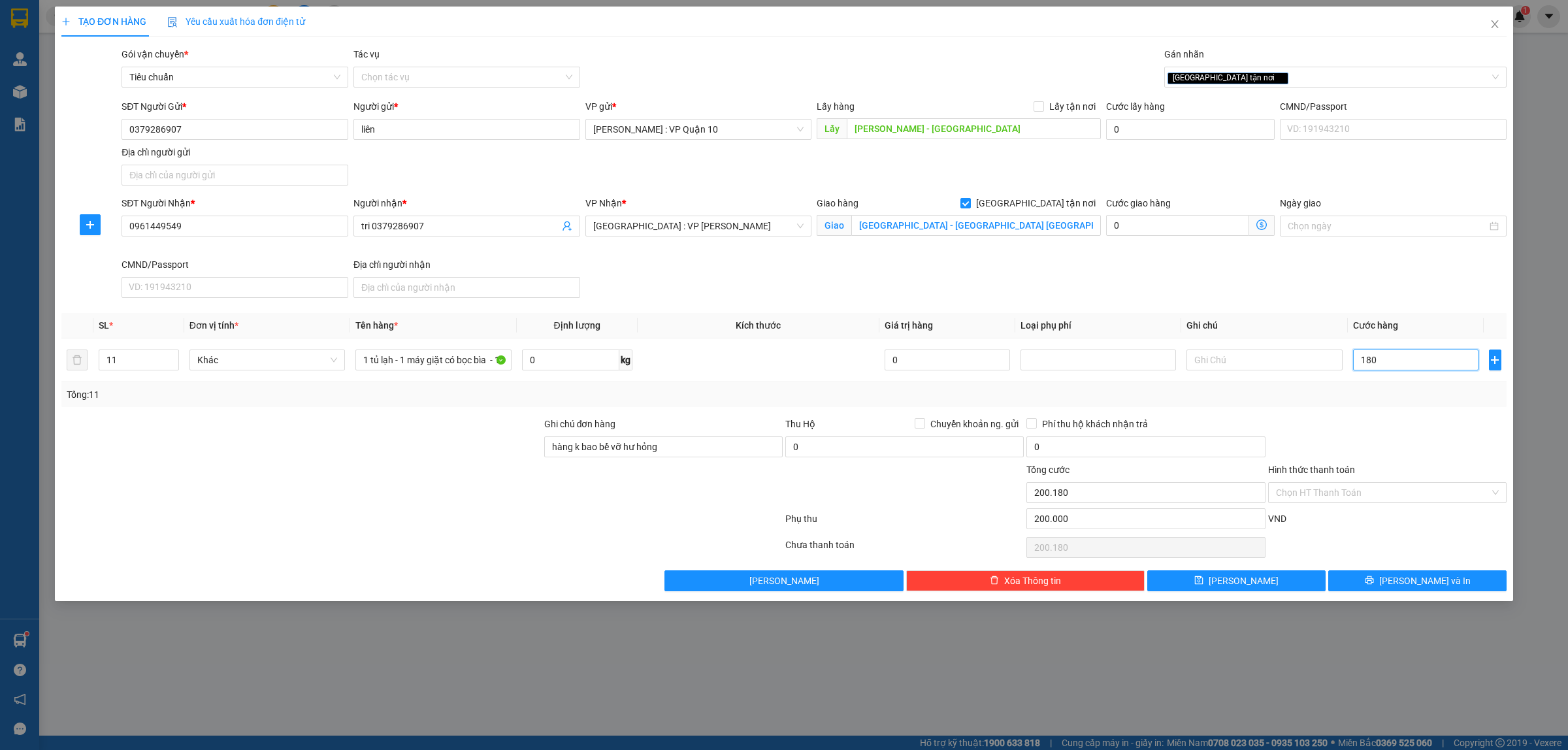
type input "201.800"
type input "18.000"
type input "218.000"
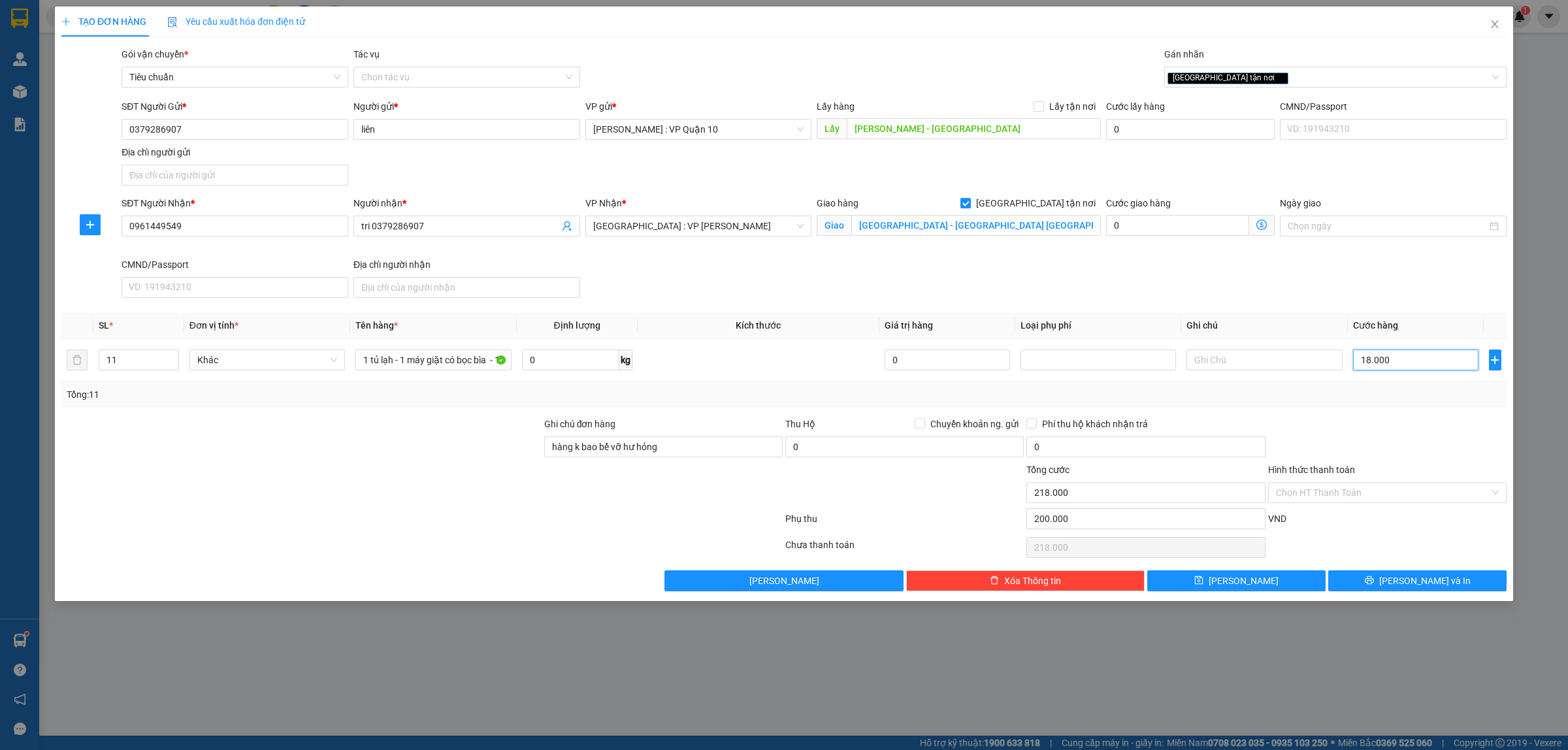
type input "180.000"
type input "380.000"
type input "1.800.000"
type input "2.000.000"
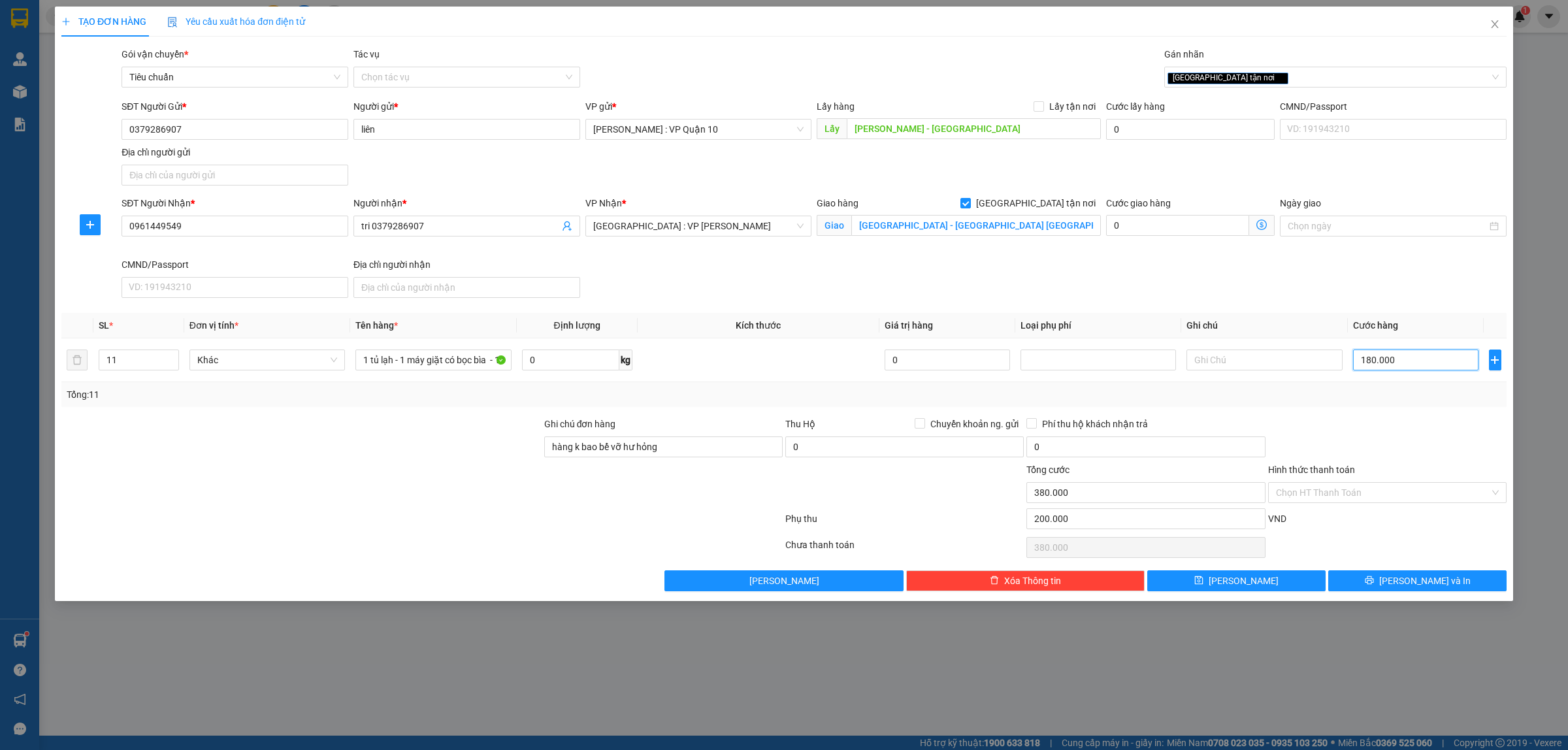
type input "2.000.000"
type input "1.800.000"
click at [1374, 580] on icon "printer" at bounding box center [1370, 580] width 10 height 10
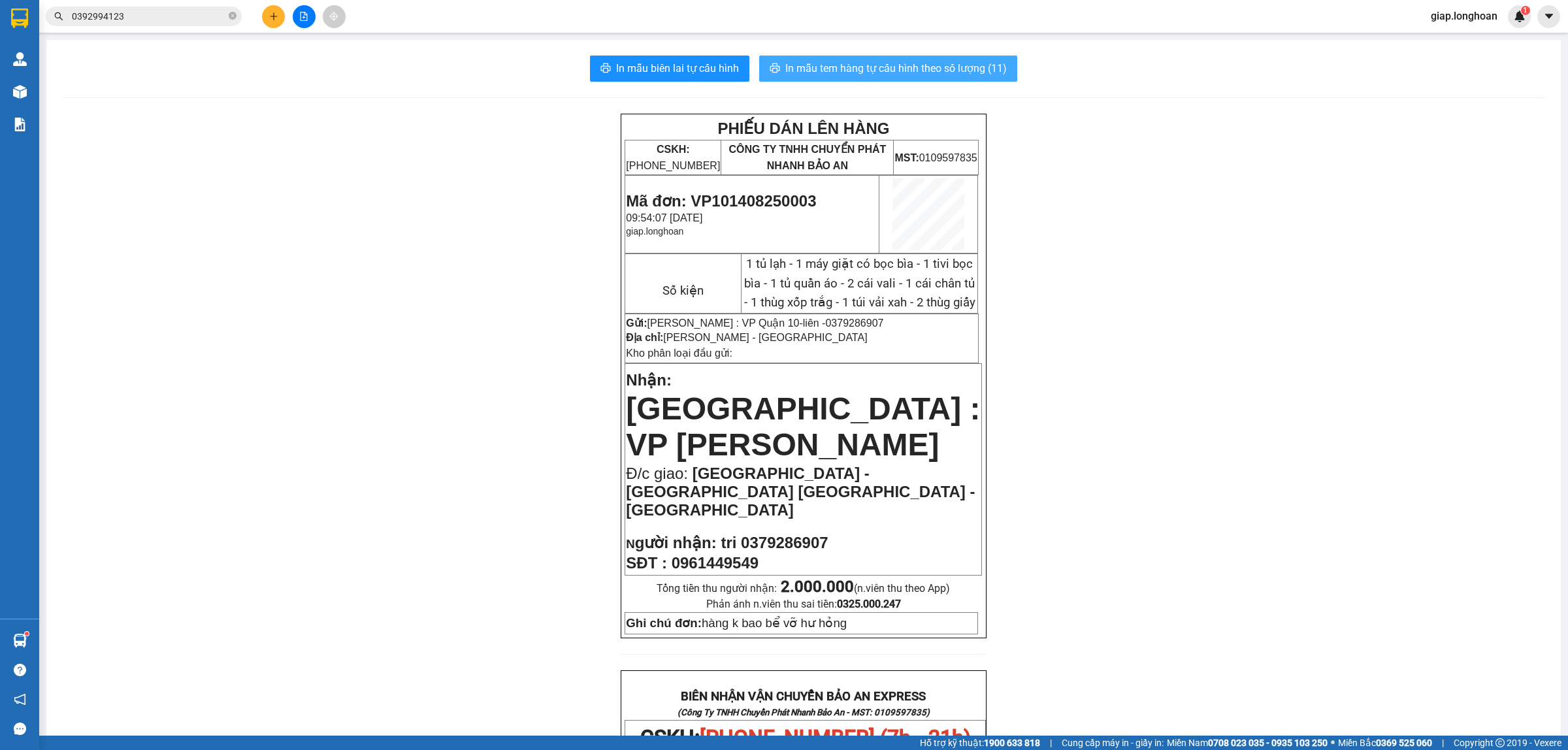
click at [837, 68] on span "In mẫu tem hàng tự cấu hình theo số lượng (11)" at bounding box center [895, 68] width 221 height 17
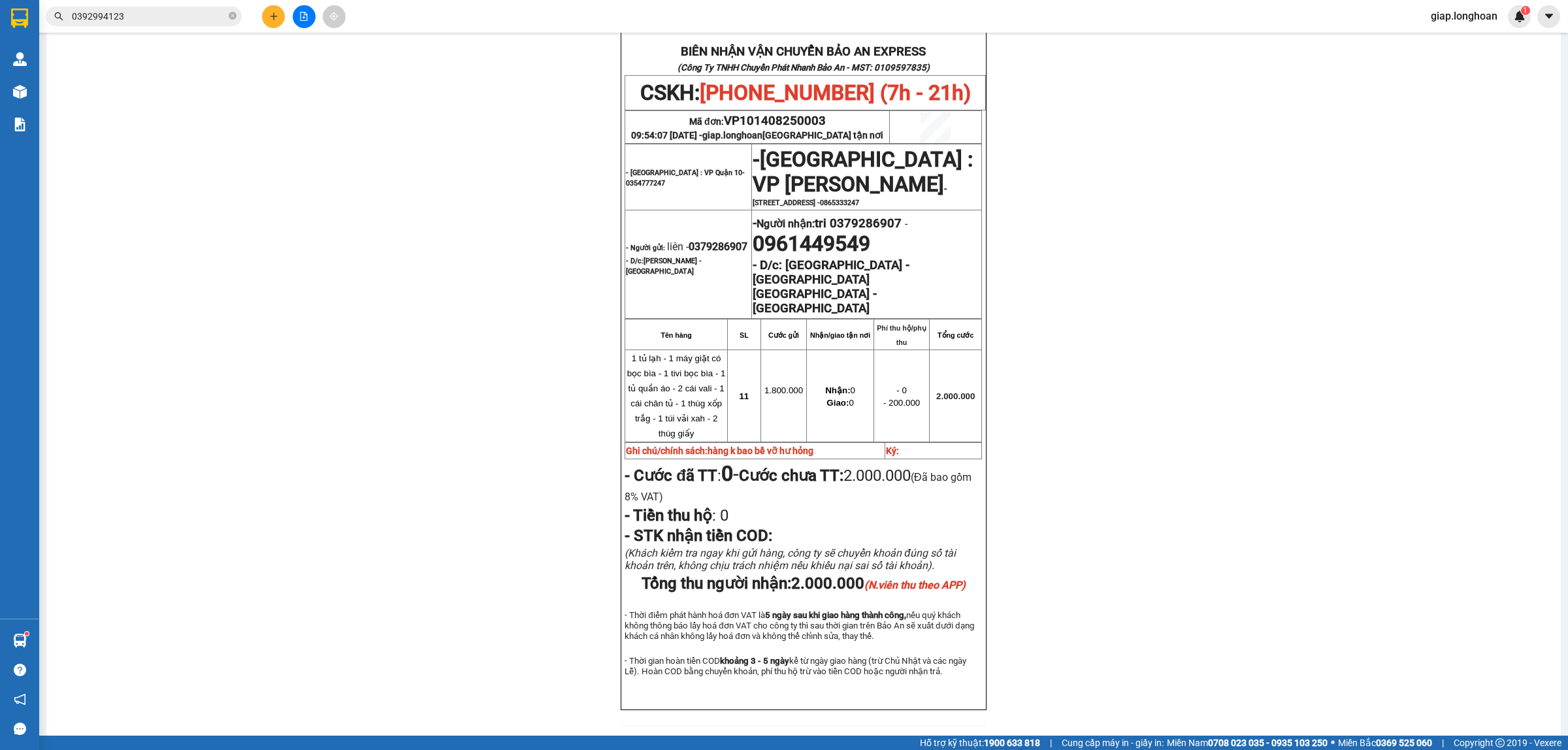
scroll to position [650, 0]
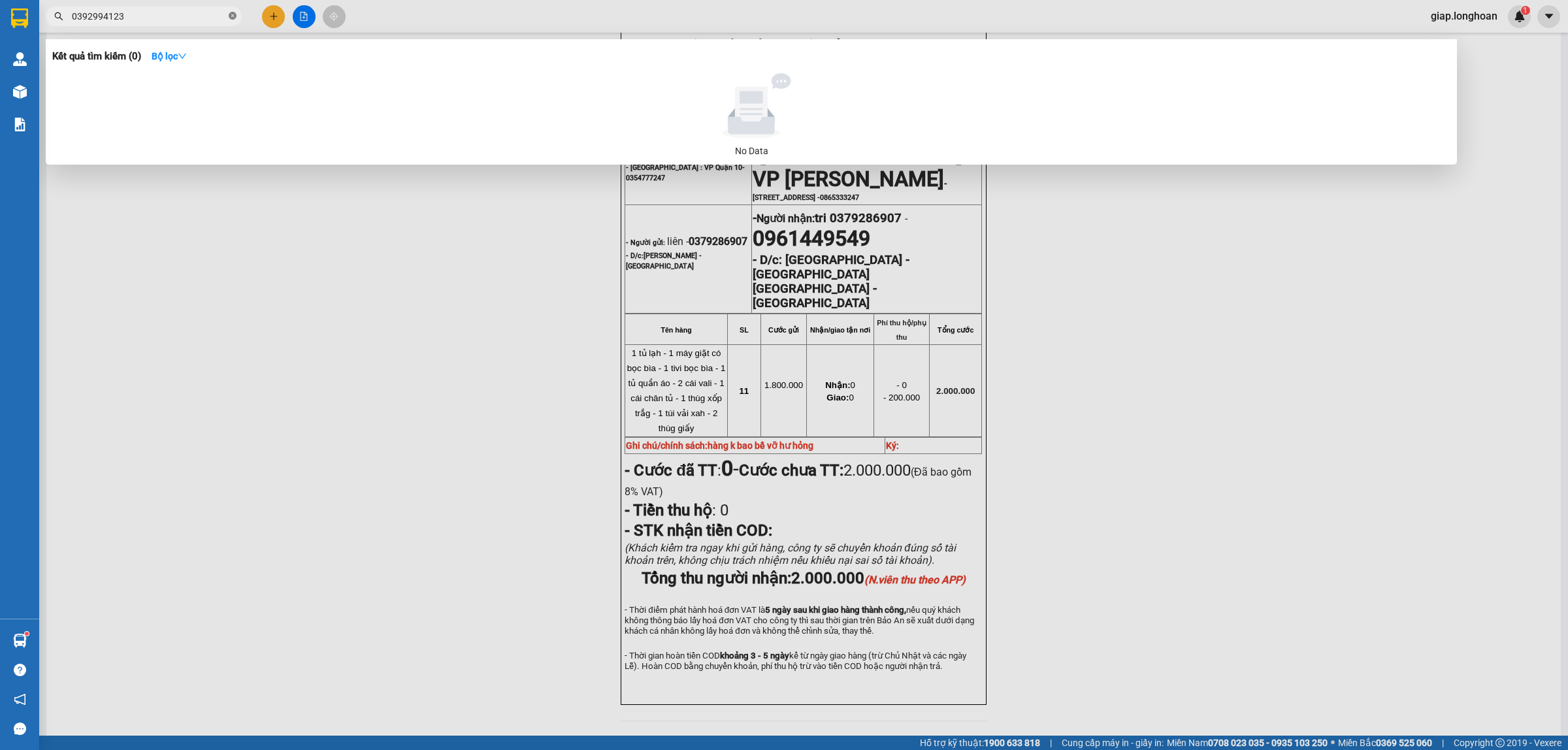
click at [232, 18] on icon "close-circle" at bounding box center [232, 16] width 8 height 8
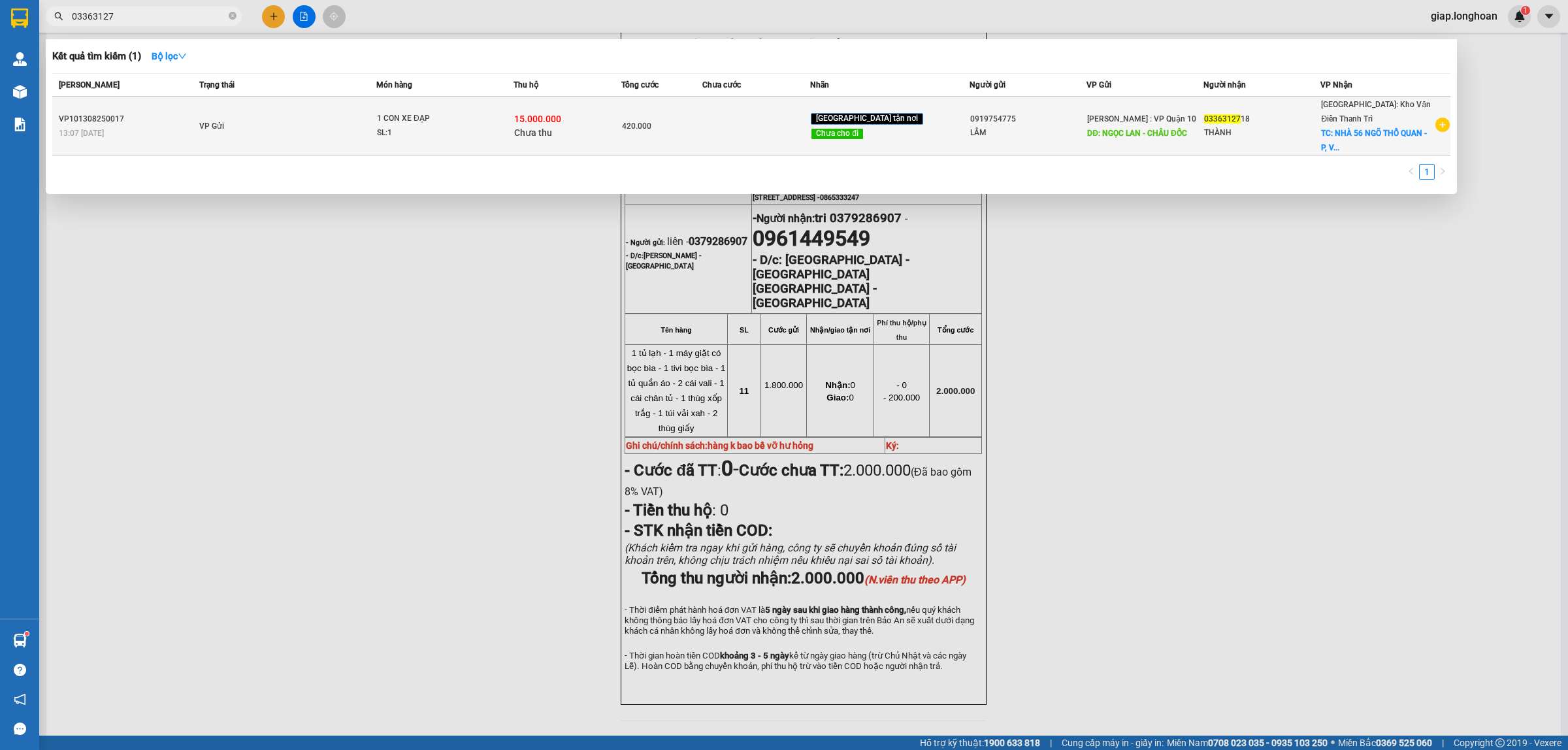
type input "03363127"
click at [702, 119] on div "420.000" at bounding box center [661, 126] width 79 height 14
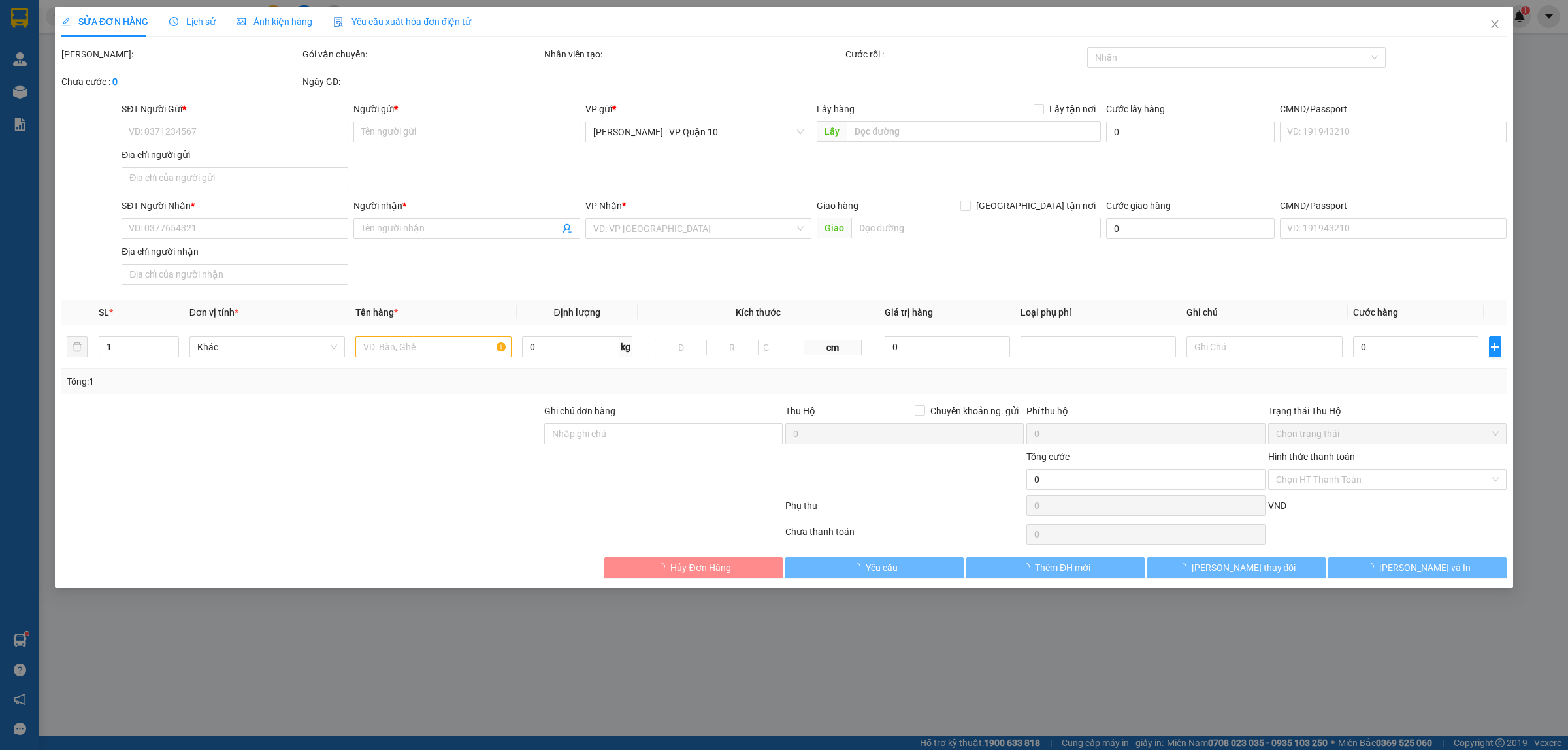
type input "0919754775"
type input "LÂM"
type input "NGỌC LAN - CHÂU ĐỐC"
type input "0336312718"
type input "THÀNH"
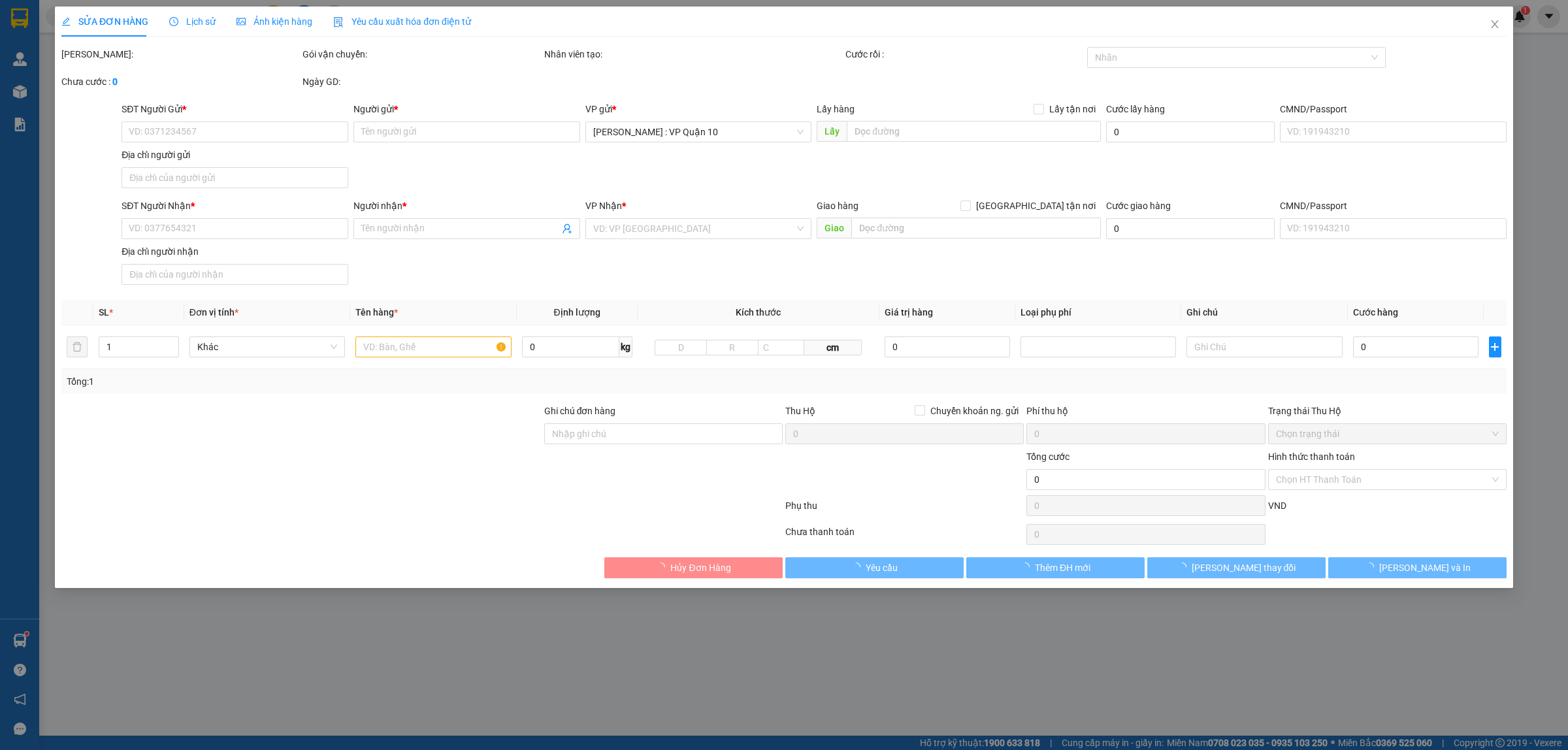
checkbox input "true"
type input "NHÀ 56 NGÕ THỔ QUAN - P, VĂN MIẾU - QUỐC TỬ GIÁM - HÀ NỘI"
type input "hàng k bao bể vỡ hư hỏng"
type input "420.000"
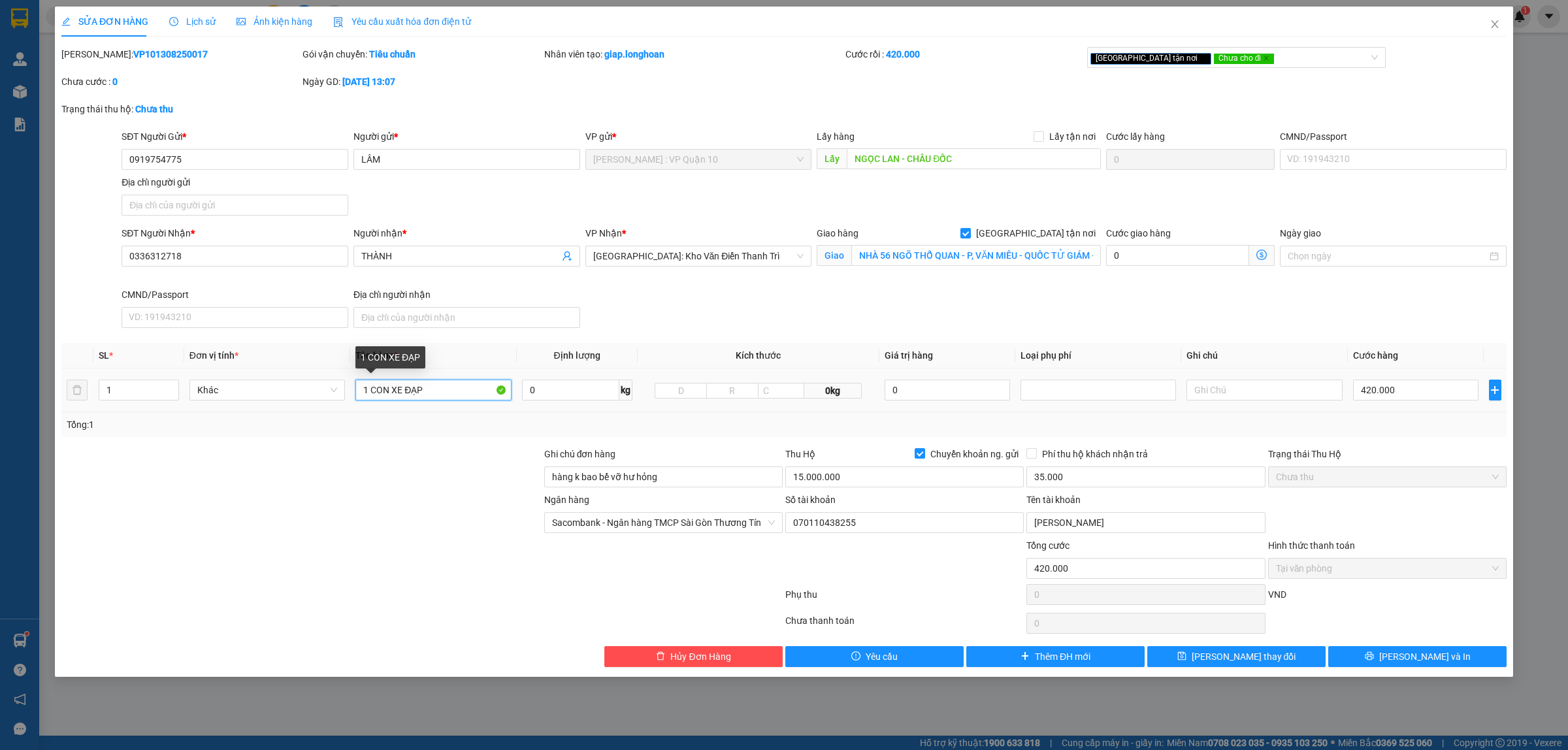
click at [431, 400] on input "1 CON XE ĐẠP" at bounding box center [433, 390] width 155 height 21
type input "1 thùng xốp vàng to ( trog là xe đạp )"
click at [439, 450] on div at bounding box center [301, 469] width 483 height 46
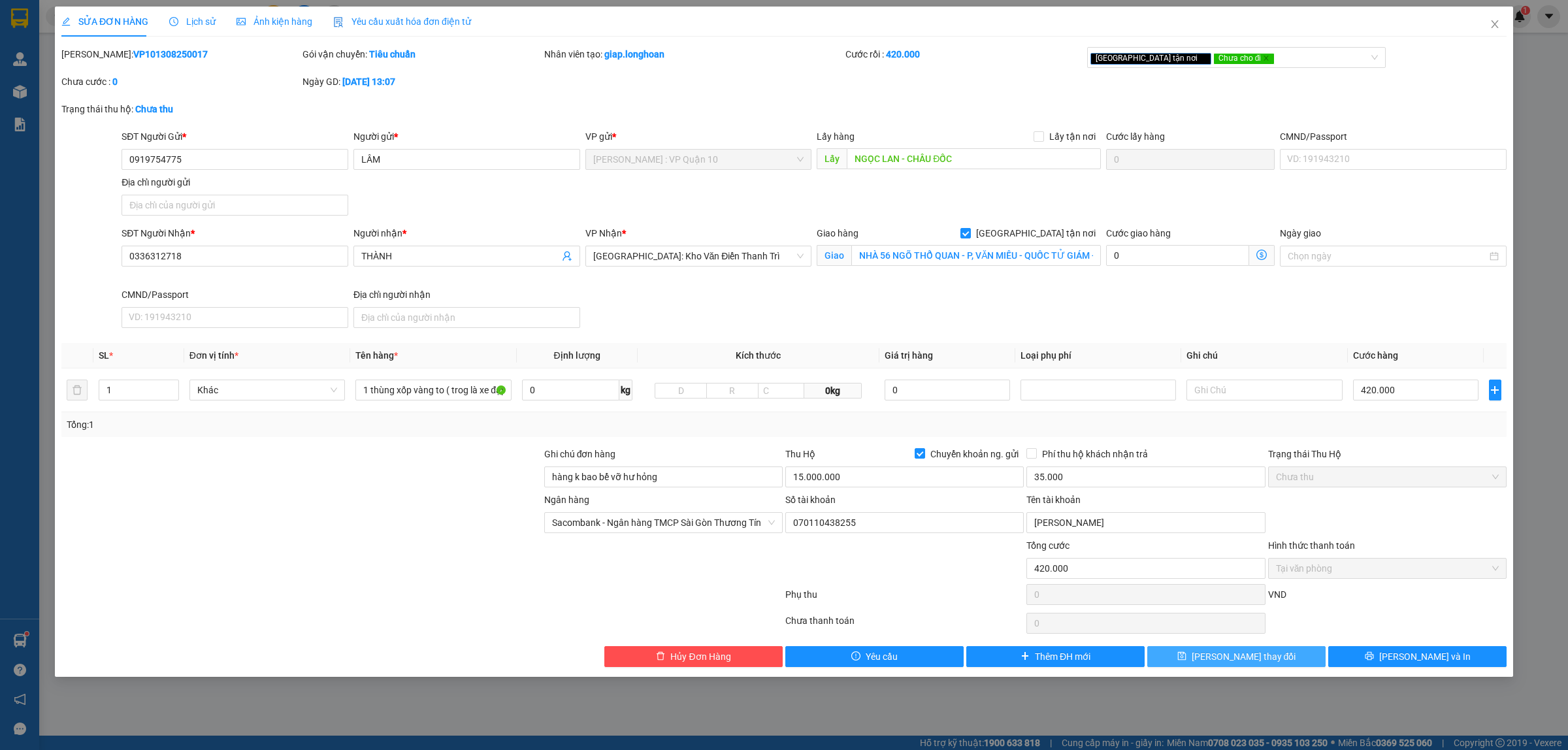
click at [1278, 660] on button "Lưu thay đổi" at bounding box center [1236, 656] width 178 height 21
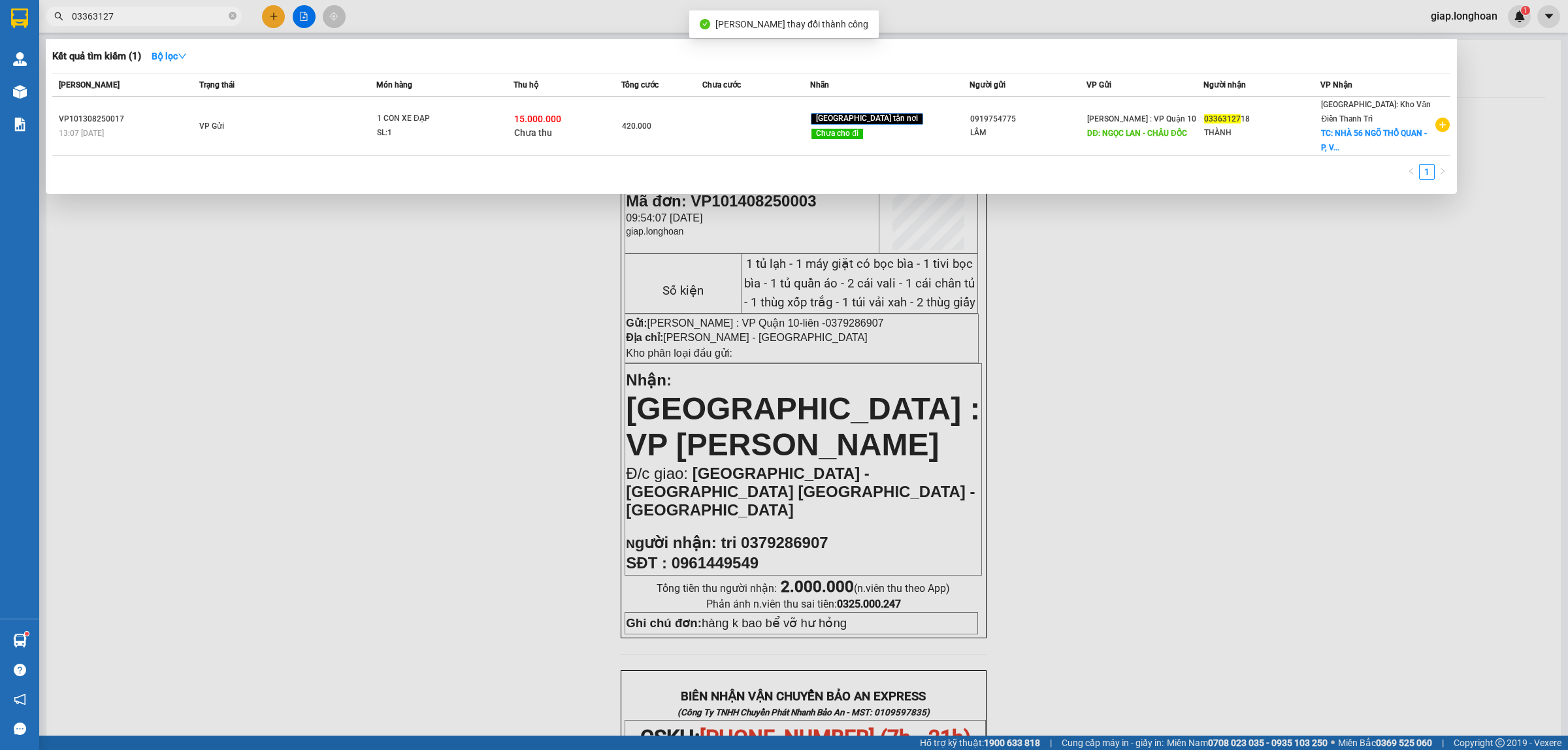
click at [167, 18] on input "03363127" at bounding box center [149, 17] width 154 height 14
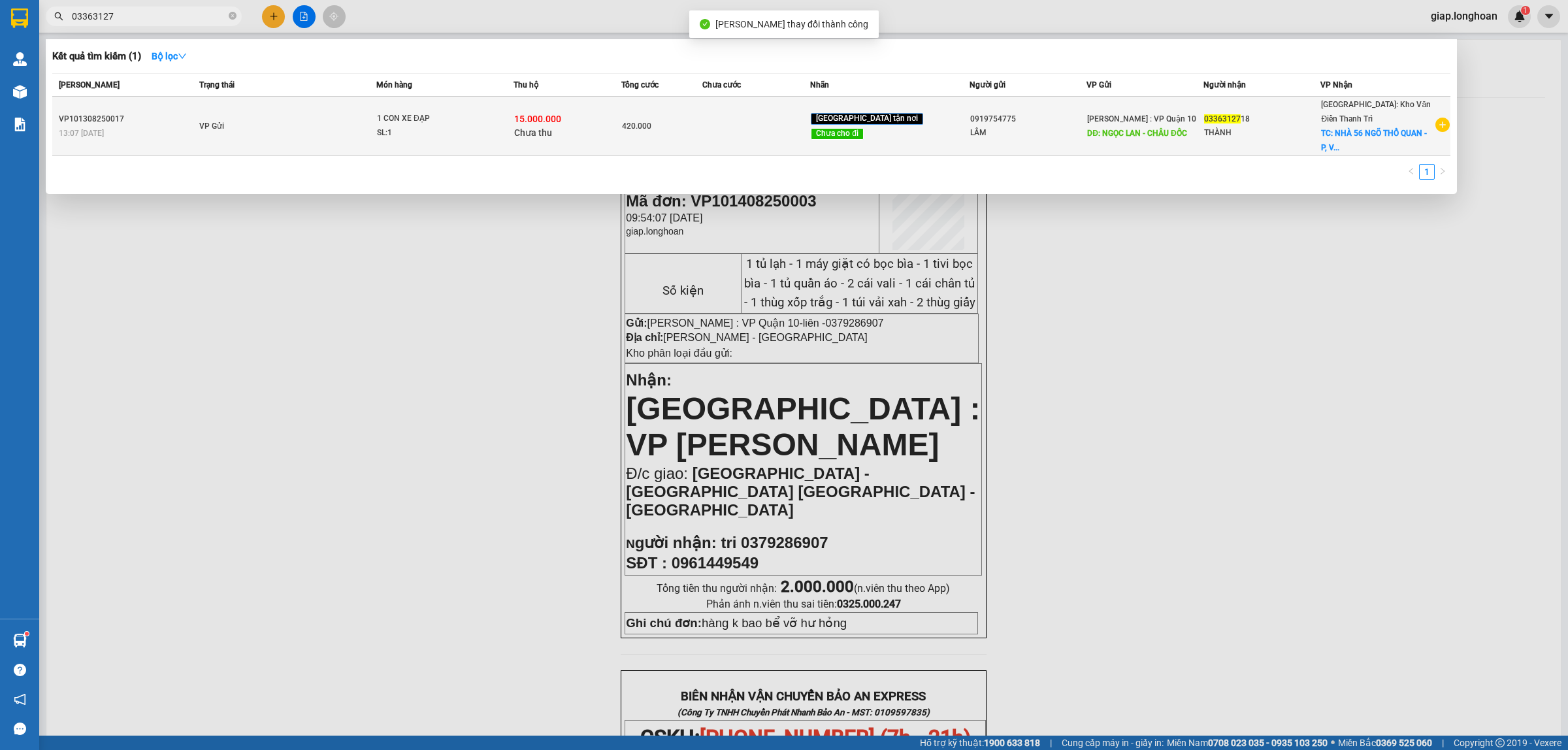
click at [810, 125] on td at bounding box center [756, 126] width 108 height 59
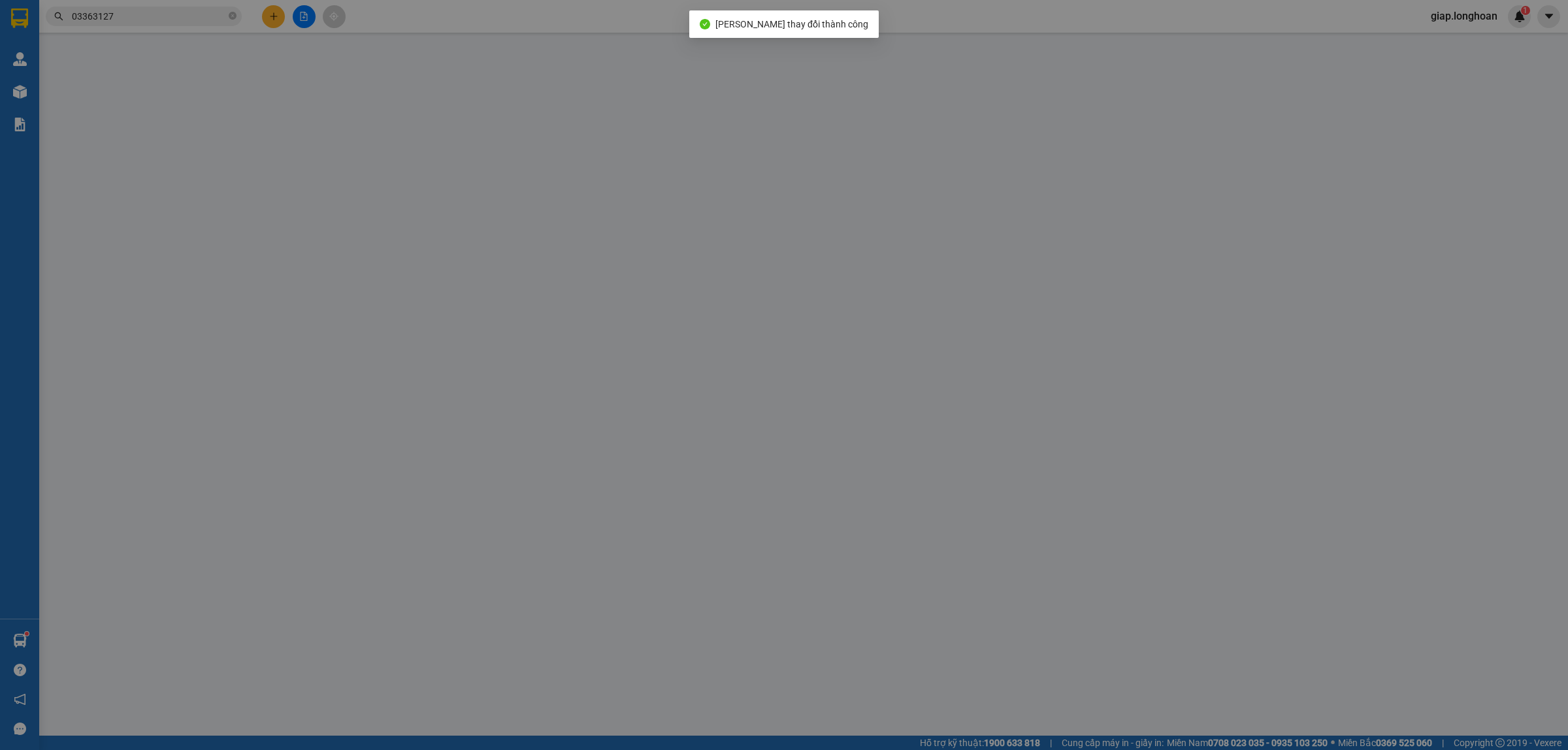
type input "0919754775"
type input "LÂM"
type input "NGỌC LAN - CHÂU ĐỐC"
type input "0336312718"
type input "THÀNH"
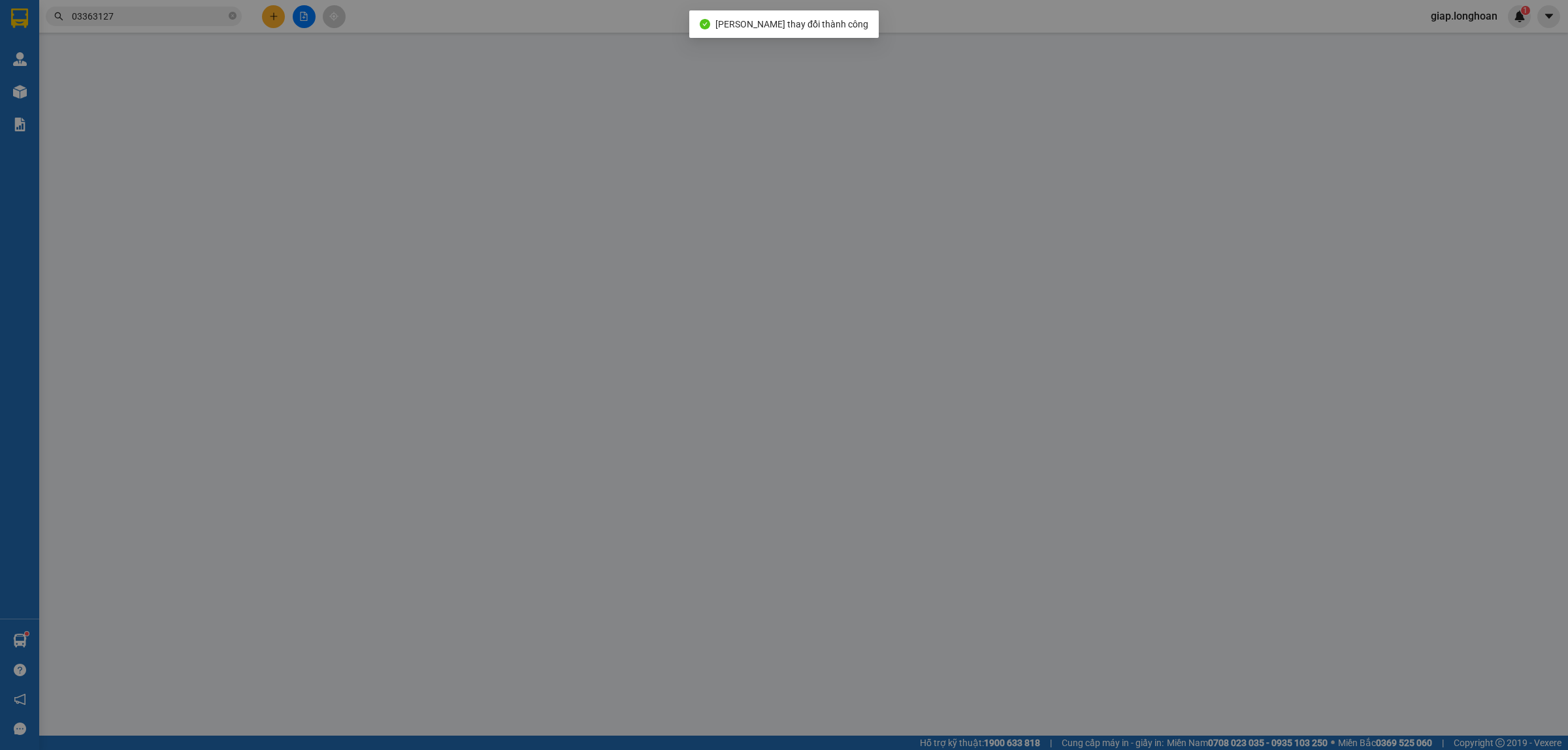
checkbox input "true"
type input "NHÀ 56 NGÕ THỔ QUAN - P, VĂN MIẾU - QUỐC TỬ GIÁM - HÀ NỘI"
type input "hàng k bao bể vỡ hư hỏng"
type input "420.000"
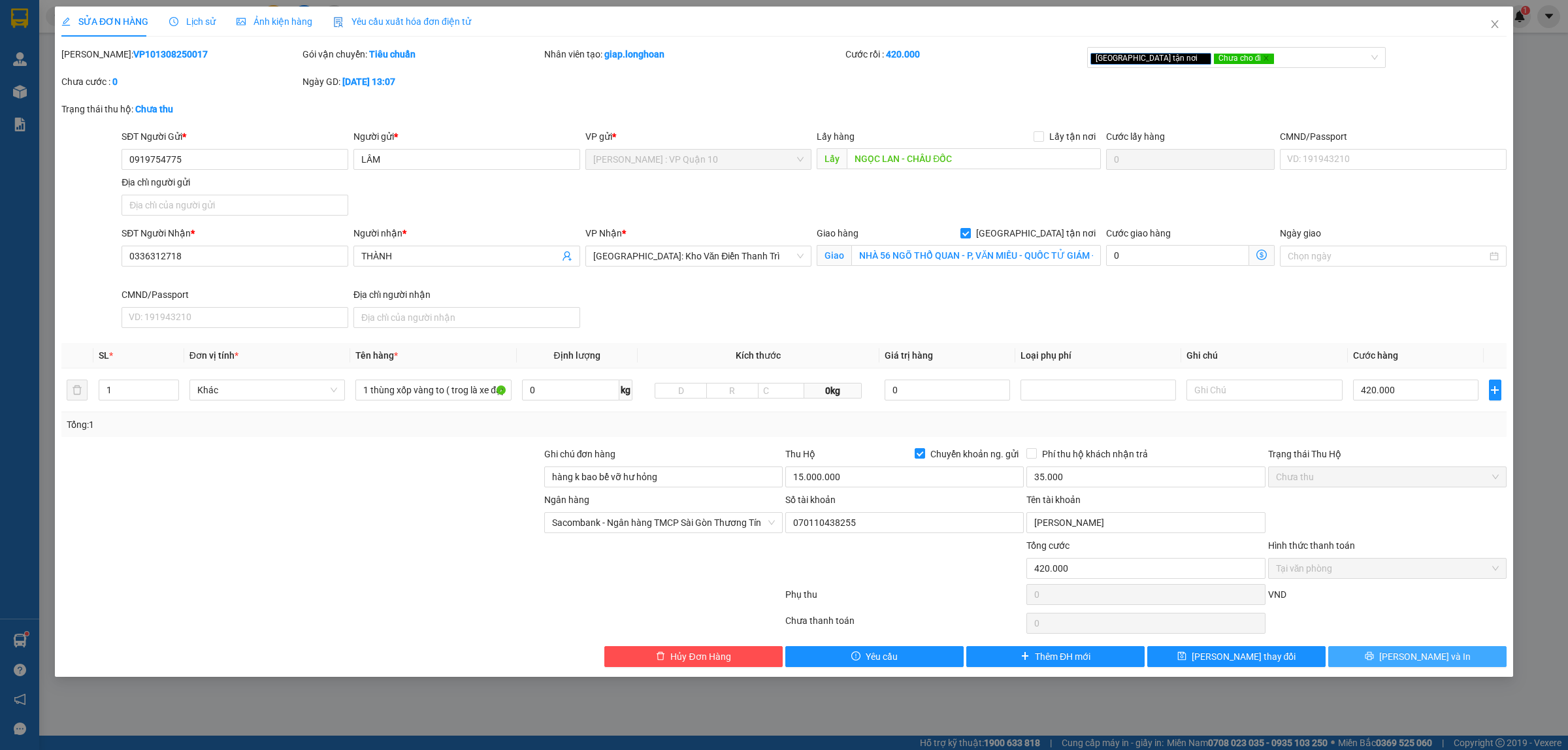
click at [1421, 658] on span "[PERSON_NAME] và In" at bounding box center [1424, 656] width 91 height 14
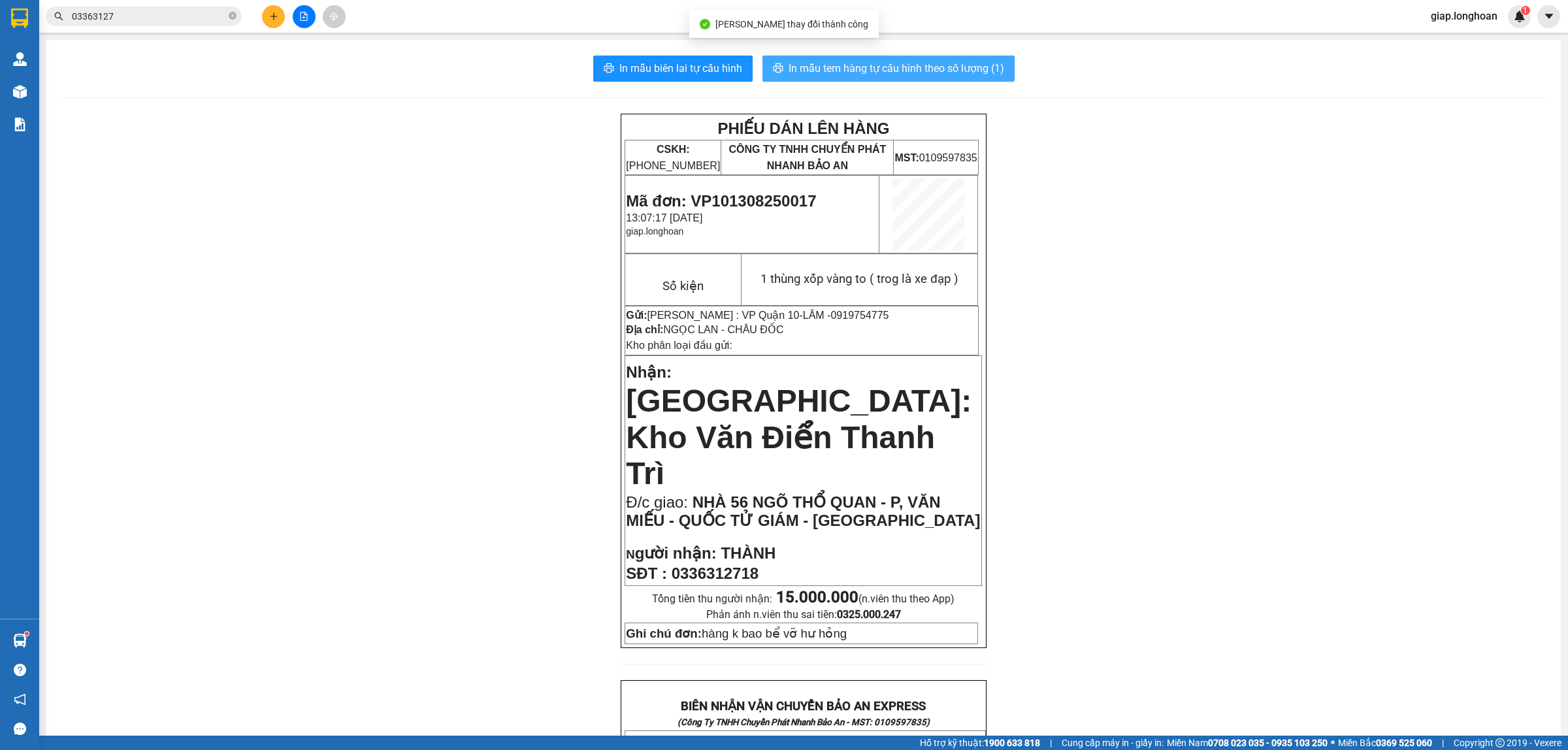
click at [865, 64] on span "In mẫu tem hàng tự cấu hình theo số lượng (1)" at bounding box center [896, 68] width 216 height 17
click at [1279, 449] on div "PHIẾU DÁN LÊN HÀNG CSKH: 1900.06.88.33 CÔNG TY TNHH CHUYỂN PHÁT NHANH BẢO AN MS…" at bounding box center [803, 747] width 1483 height 1267
click at [272, 24] on button at bounding box center [273, 17] width 23 height 23
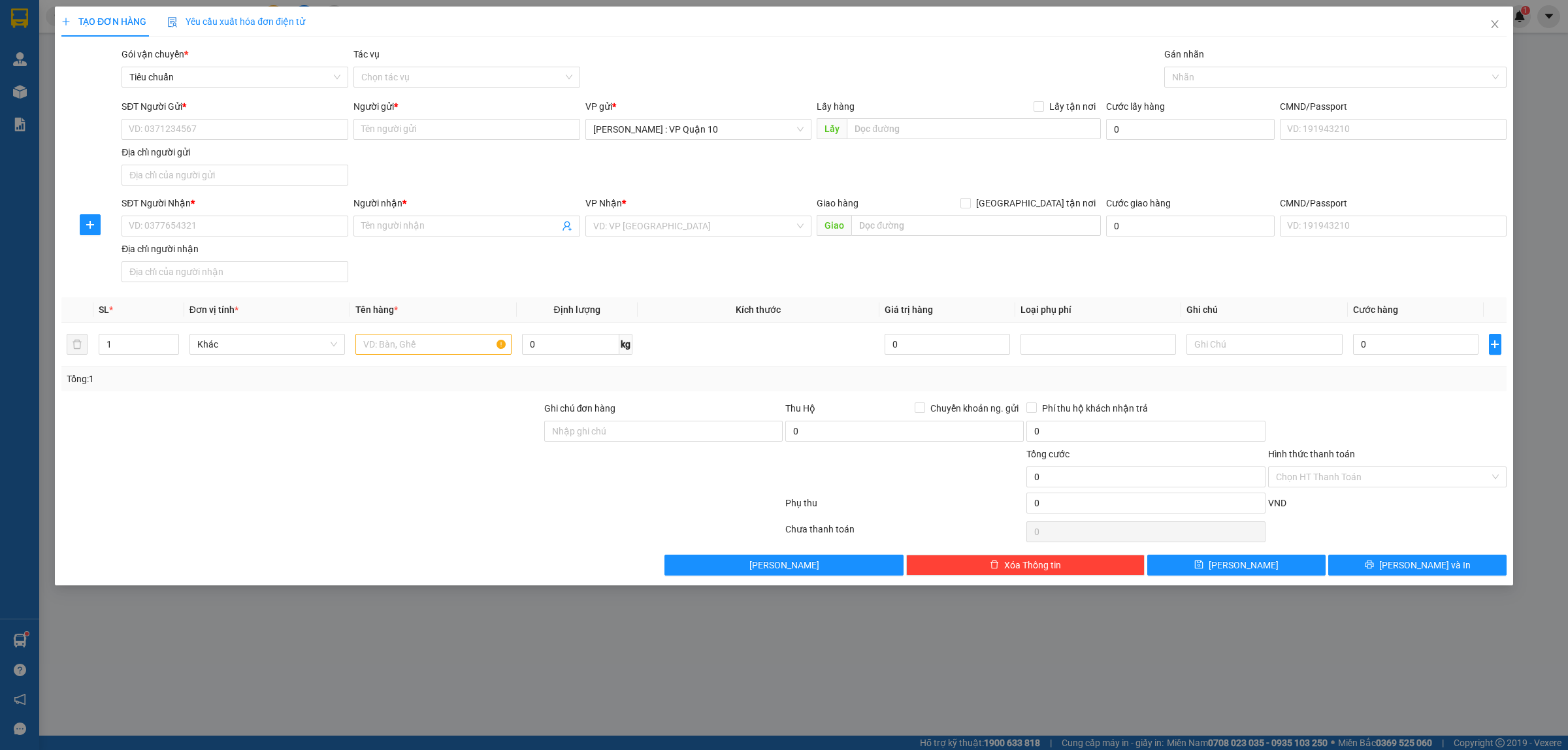
drag, startPoint x: 416, startPoint y: 465, endPoint x: 404, endPoint y: 454, distance: 16.3
click at [415, 461] on div at bounding box center [301, 469] width 483 height 46
click at [135, 342] on input "1" at bounding box center [139, 344] width 79 height 20
type input "2"
click at [381, 348] on input "text" at bounding box center [433, 344] width 155 height 21
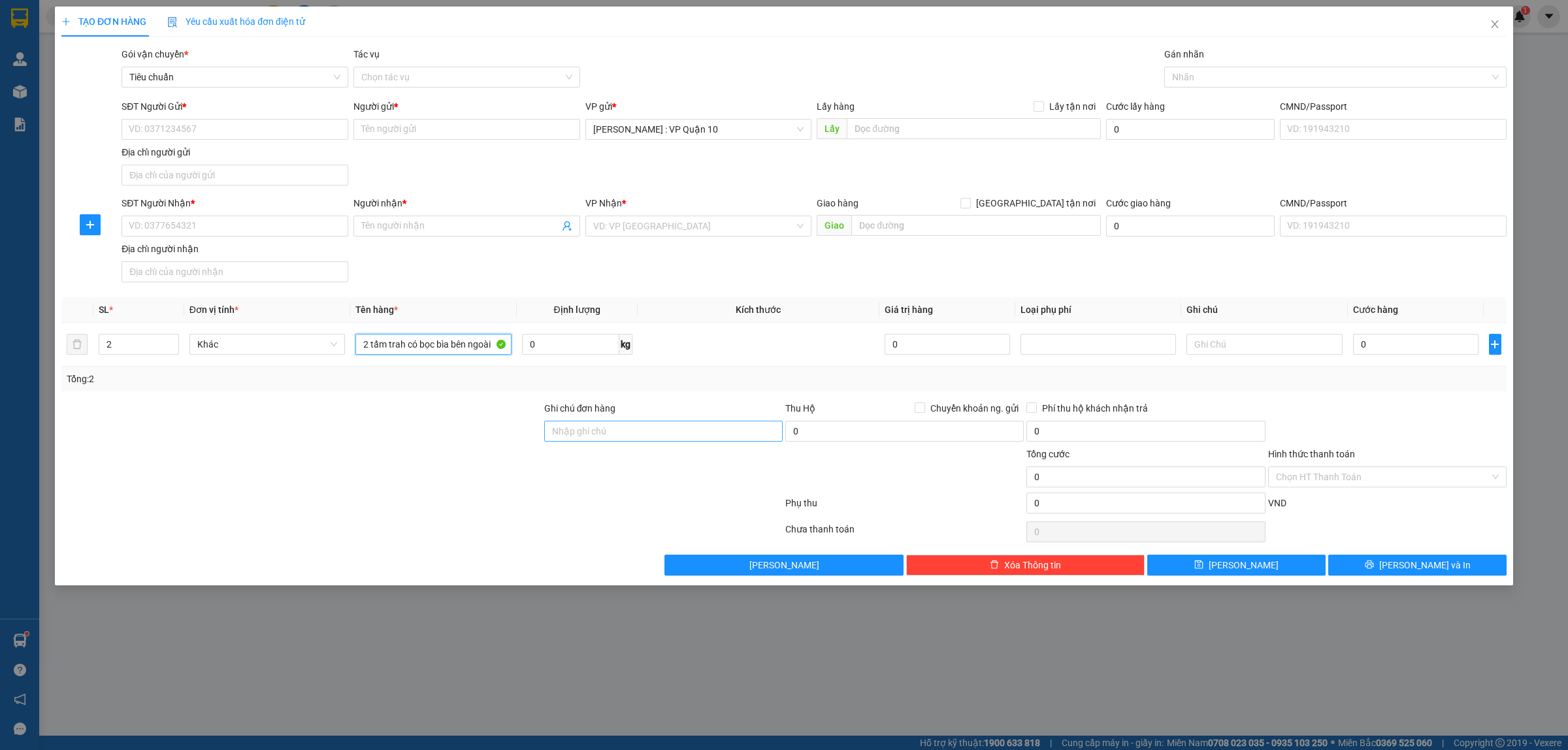
type input "2 tấm trah có bọc bìa bên ngoài"
click at [590, 438] on input "Ghi chú đơn hàng" at bounding box center [663, 430] width 239 height 21
type input "hàng k bao bể vỡ hư hỏng"
click at [405, 344] on input "2 tấm trah có bọc bìa bên ngoài" at bounding box center [433, 344] width 155 height 21
type input "2 tấm trah kíh có bọc bìa bên ngoài"
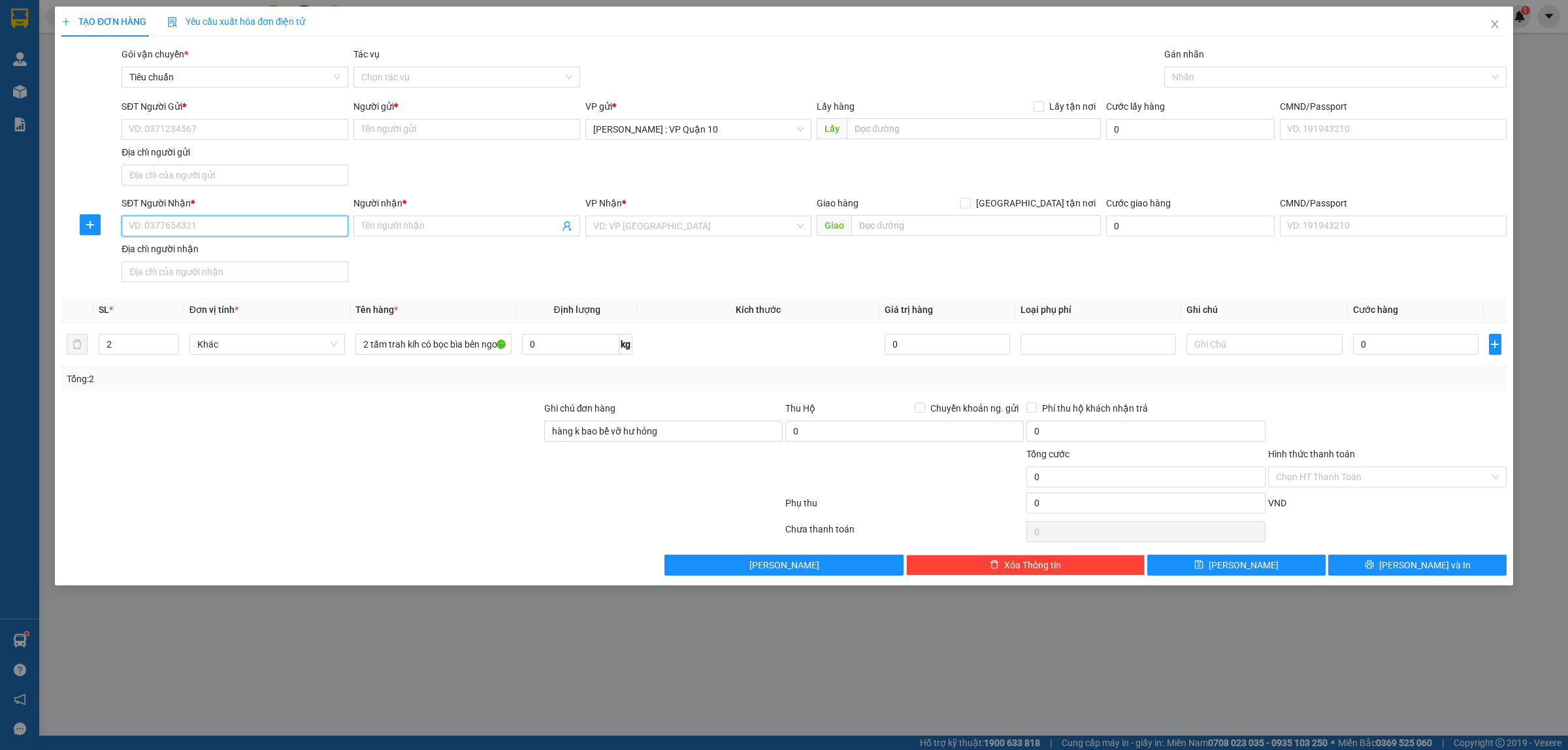
click at [197, 228] on input "SĐT Người Nhận *" at bounding box center [235, 226] width 227 height 21
paste input "0989168958"
type input "0989168958"
drag, startPoint x: 378, startPoint y: 228, endPoint x: 383, endPoint y: 232, distance: 6.4
click at [380, 229] on input "Người nhận *" at bounding box center [460, 226] width 198 height 14
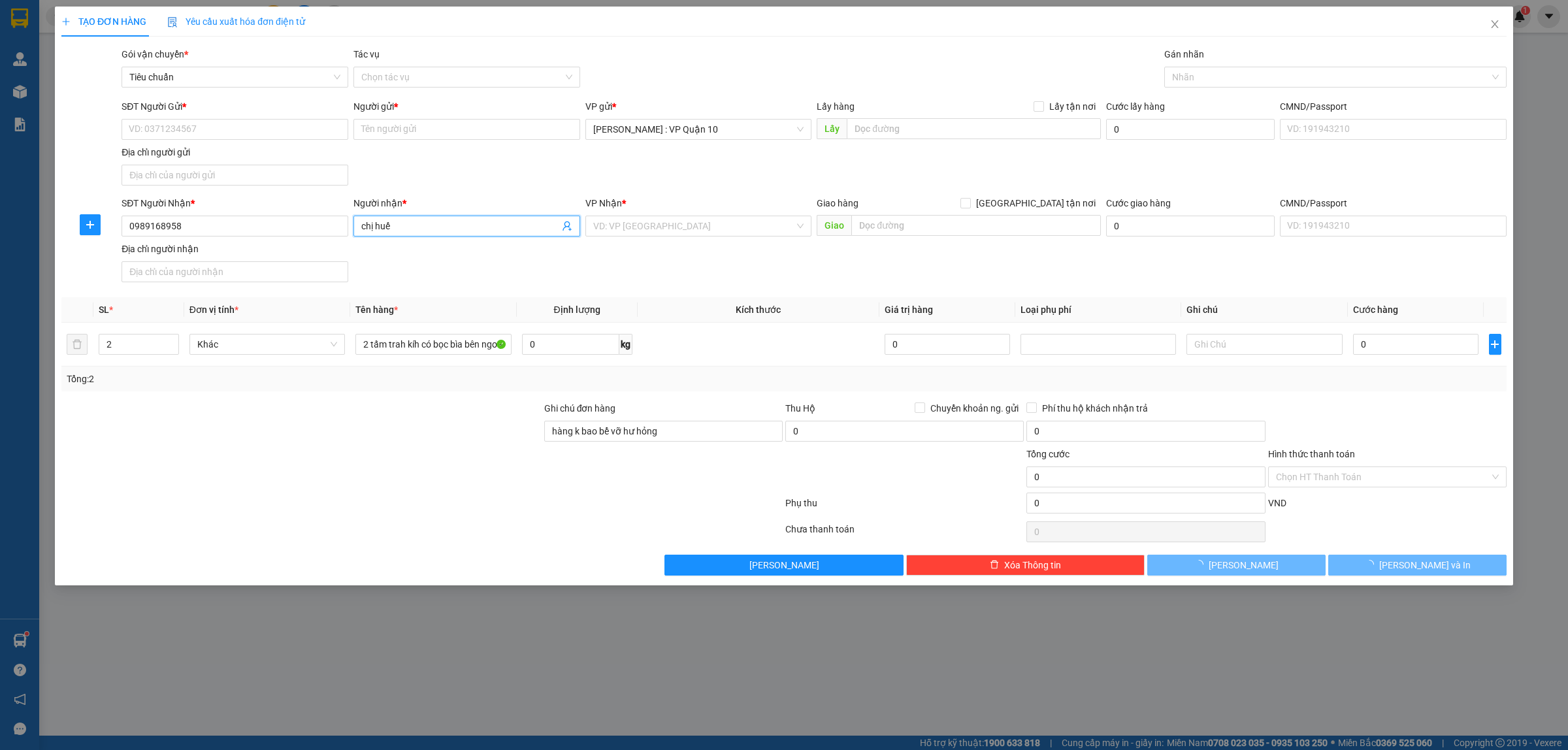
type input "chị huế"
drag, startPoint x: 363, startPoint y: 473, endPoint x: 370, endPoint y: 465, distance: 10.6
click at [366, 470] on div at bounding box center [301, 469] width 483 height 46
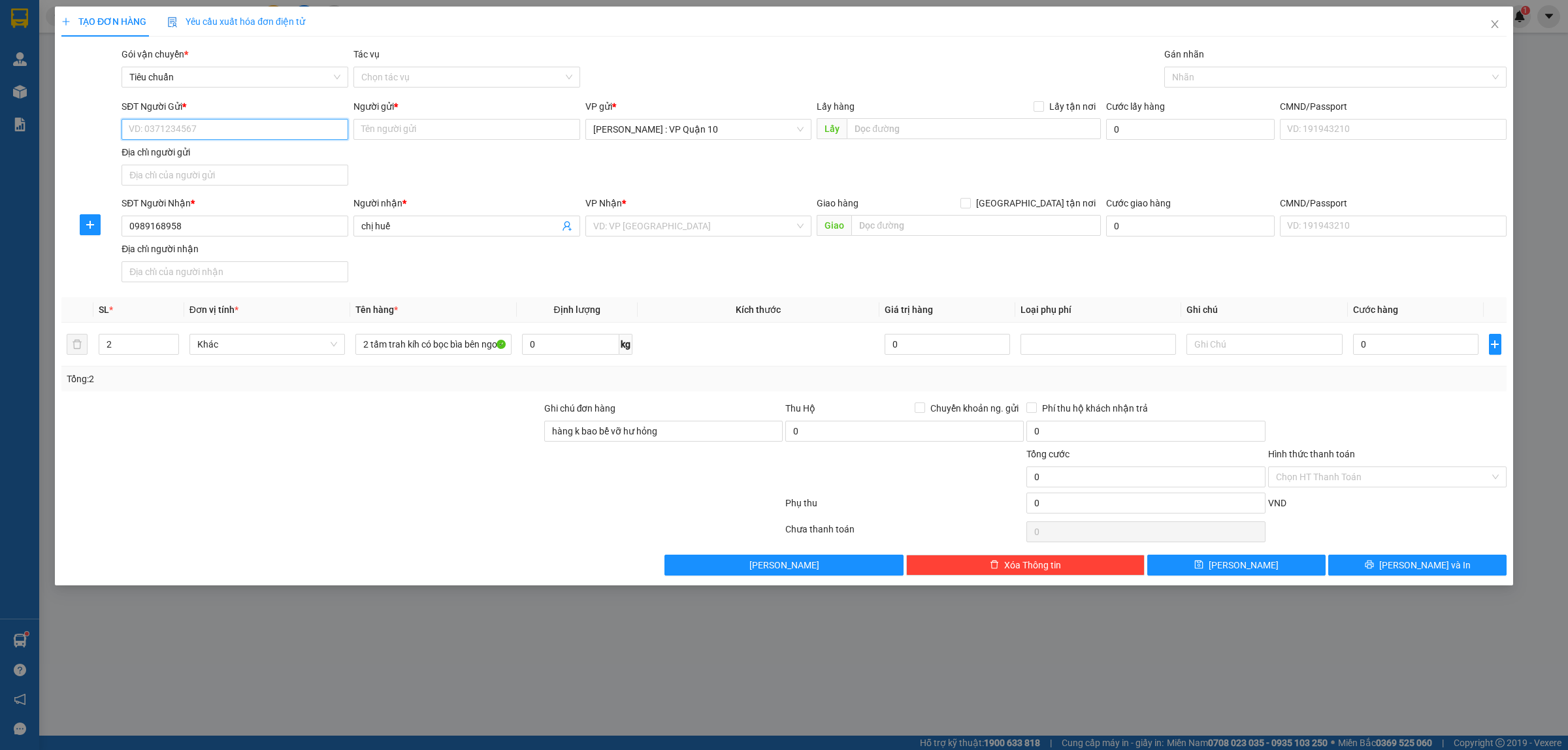
click at [190, 128] on input "SĐT Người Gửi *" at bounding box center [235, 129] width 227 height 21
paste input "0384823302"
type input "0384823302"
click at [186, 157] on div "0384823302 - chị thơm" at bounding box center [235, 156] width 211 height 14
type input "chị thơm"
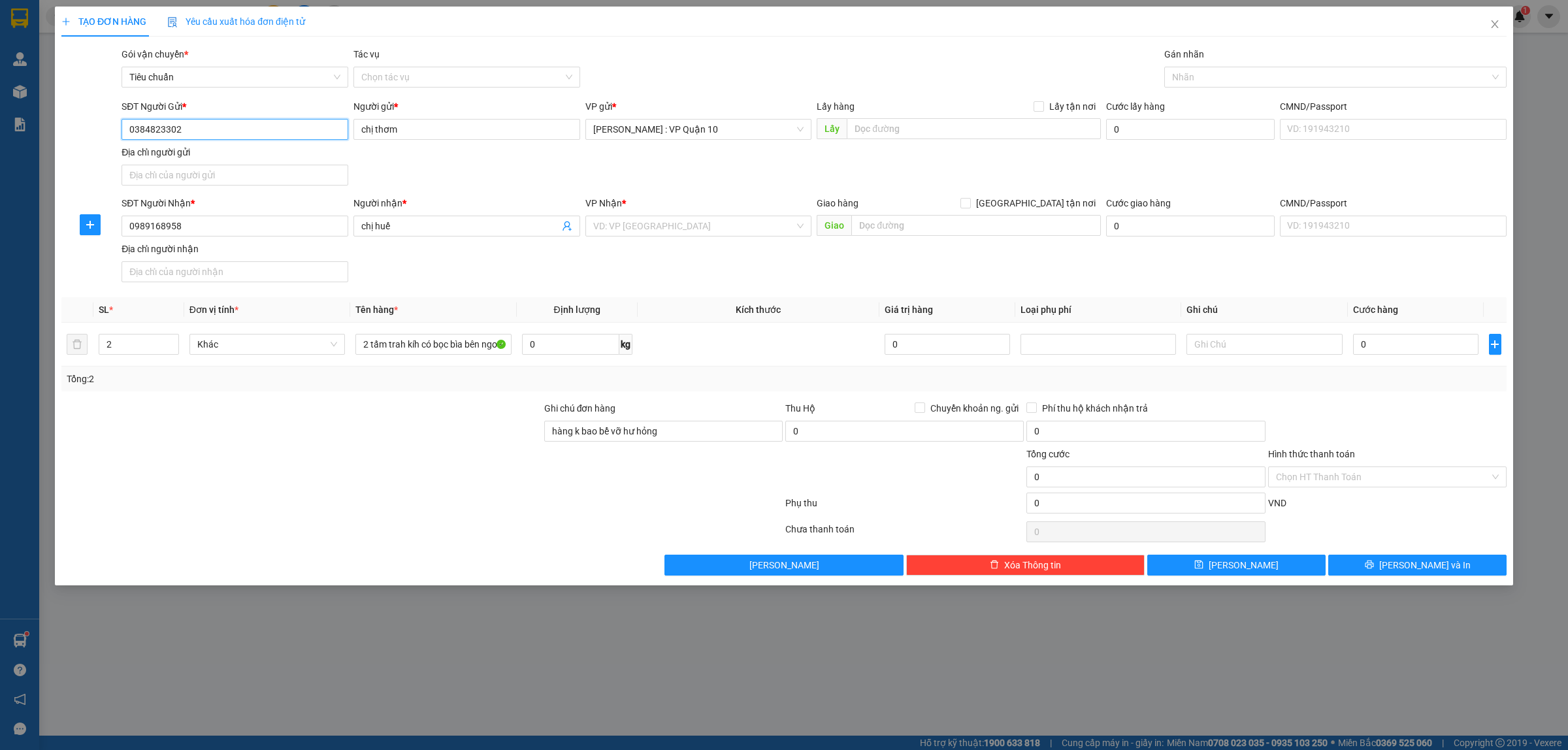
type input "0384823302"
click at [910, 229] on input "text" at bounding box center [976, 225] width 250 height 21
paste input "23/810 [PERSON_NAME] tự - p hải an - [GEOGRAPHIC_DATA]"
type input "23/810 [PERSON_NAME] tự - p hải an - [GEOGRAPHIC_DATA]"
click at [657, 228] on input "search" at bounding box center [694, 226] width 202 height 20
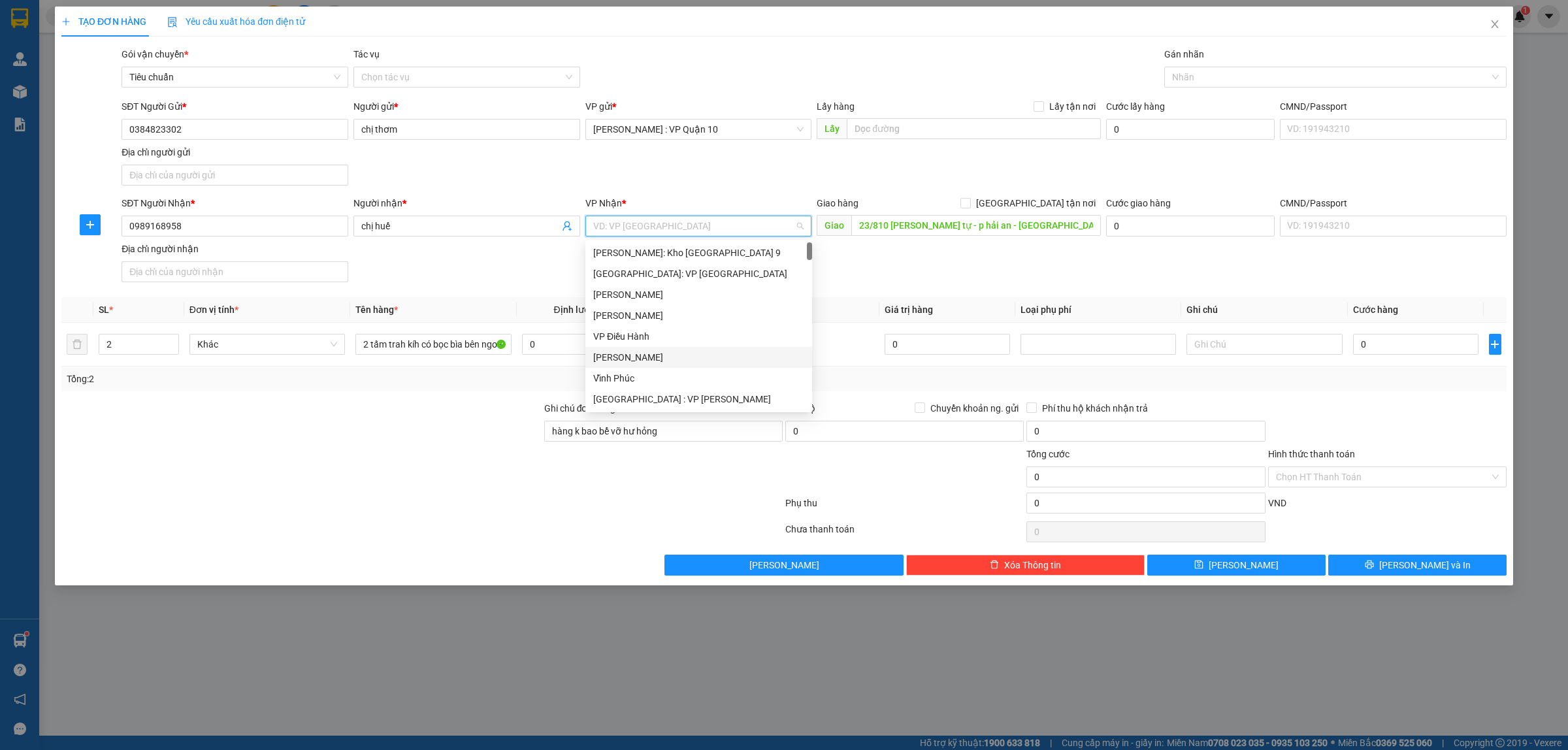
scroll to position [163, 0]
click at [719, 375] on div "[GEOGRAPHIC_DATA]: Văn phòng Bến xe [GEOGRAPHIC_DATA]" at bounding box center [699, 382] width 211 height 14
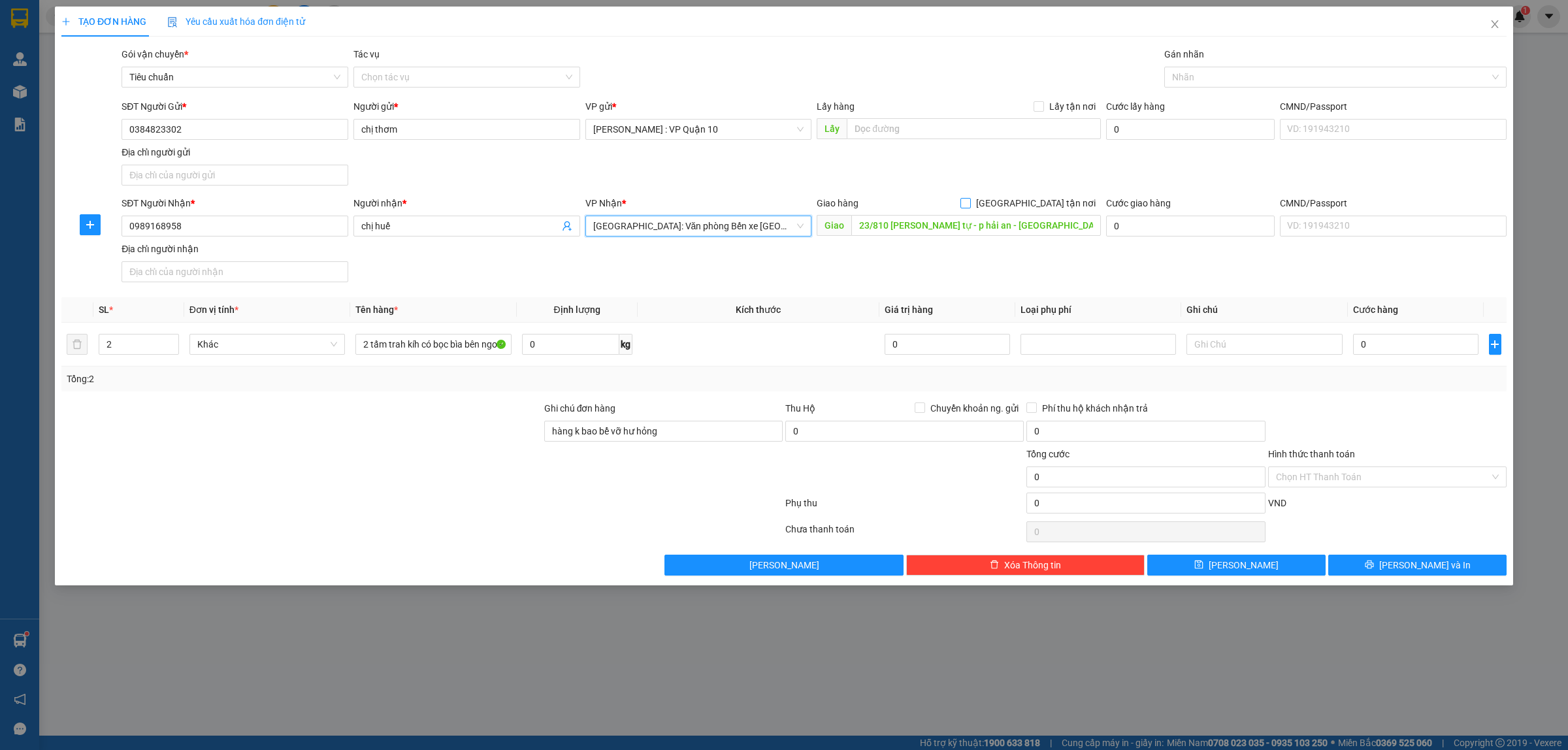
click at [969, 200] on input "[GEOGRAPHIC_DATA] tận nơi" at bounding box center [965, 203] width 10 height 10
checkbox input "true"
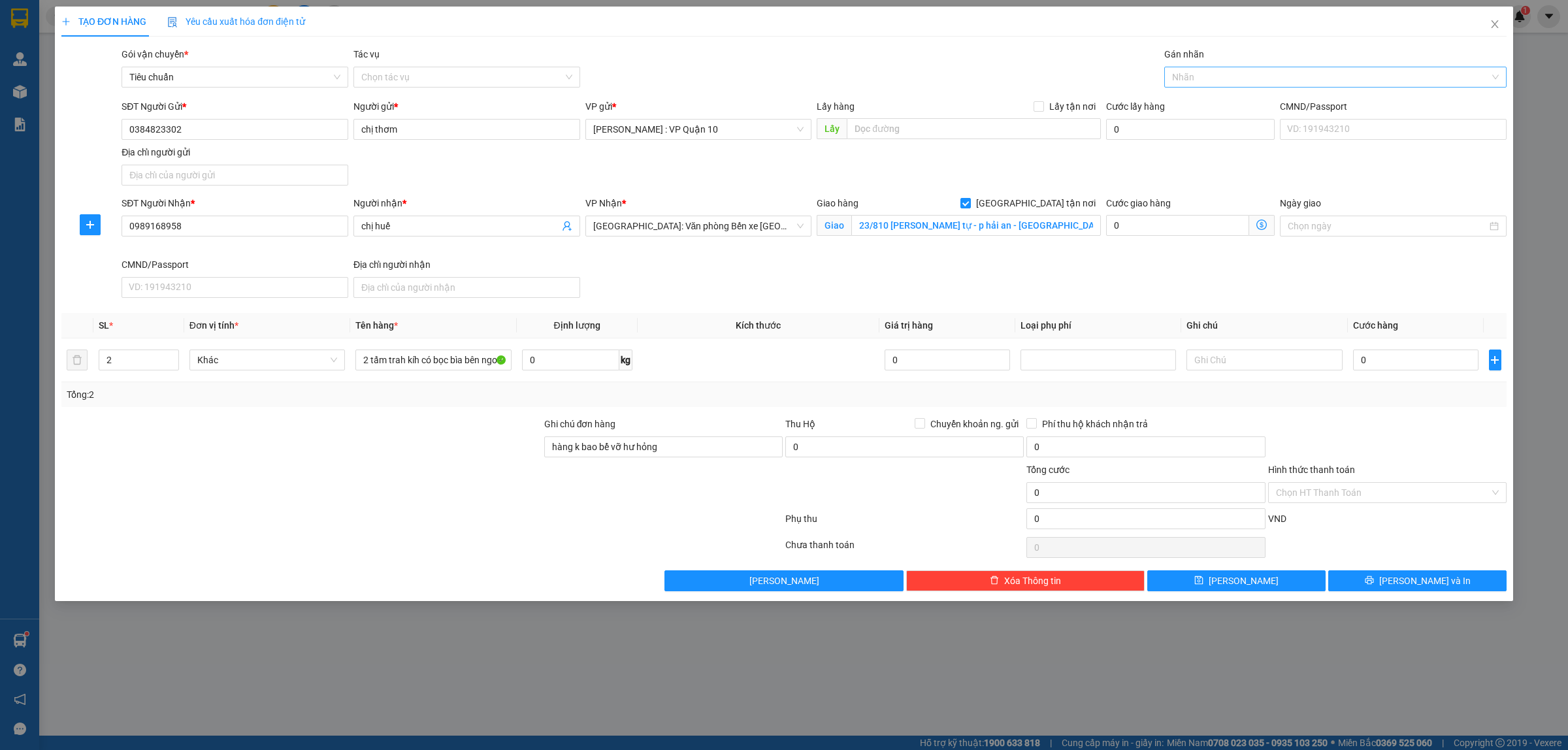
click at [1200, 76] on div at bounding box center [1328, 77] width 323 height 16
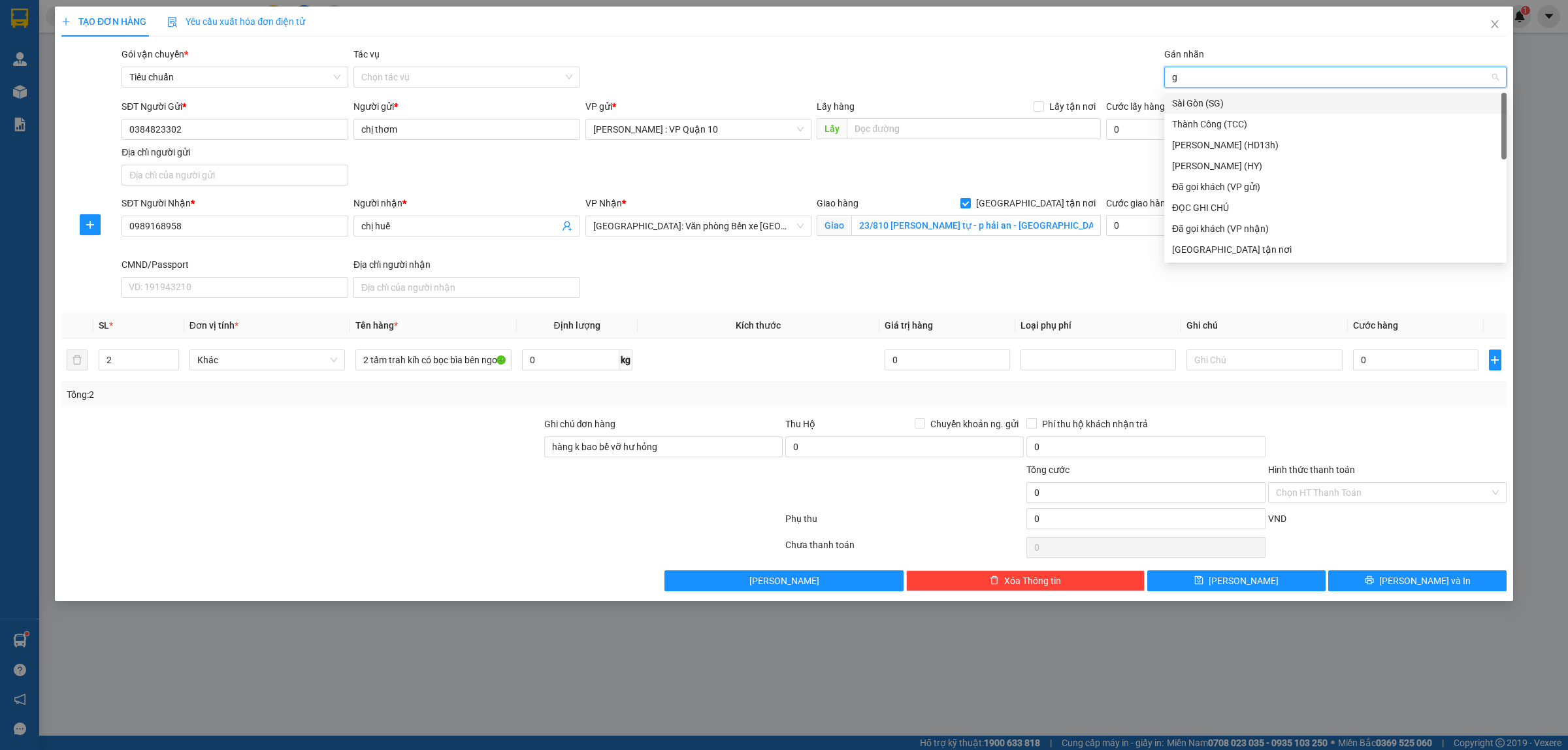
type input "gi"
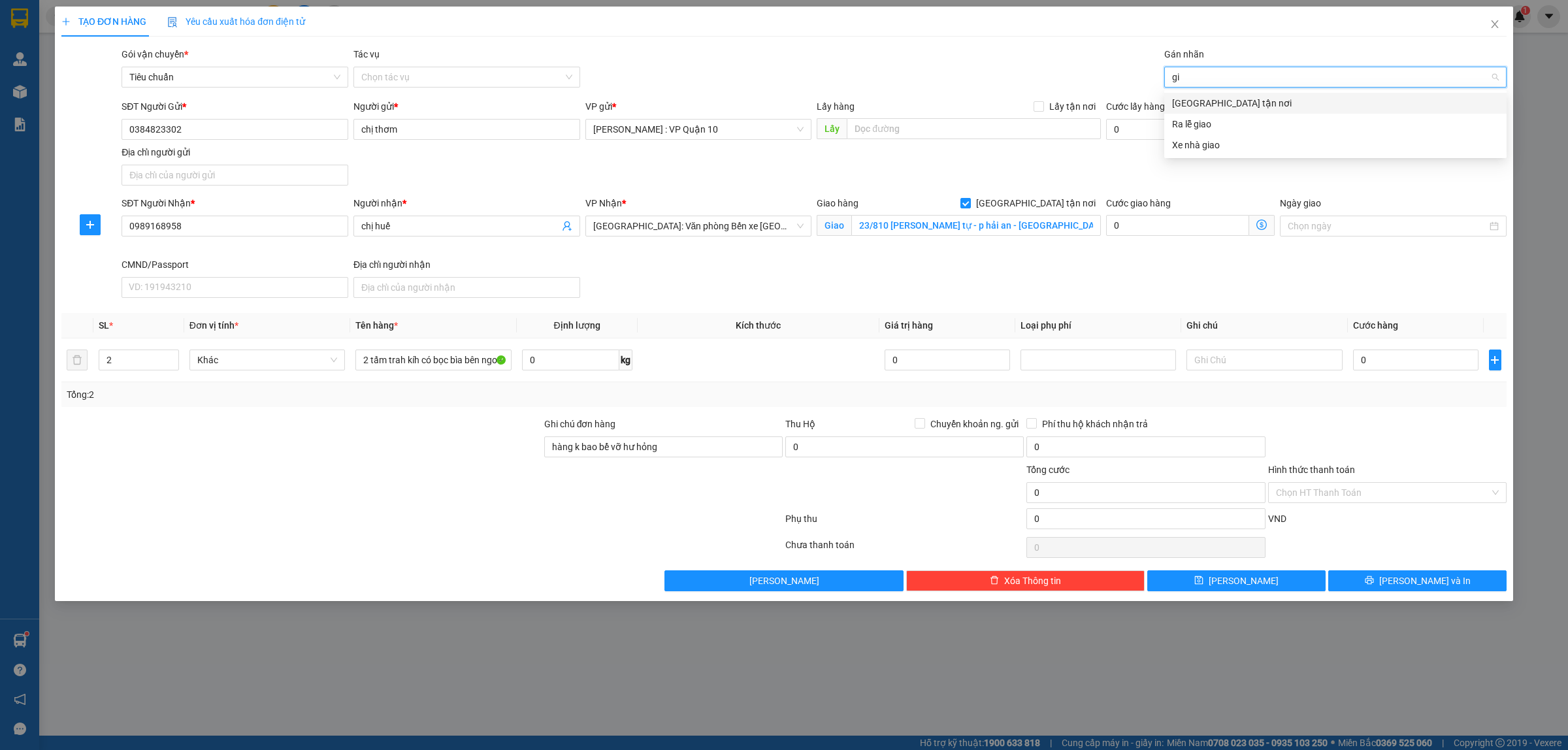
click at [1200, 94] on div "[GEOGRAPHIC_DATA] tận nơi" at bounding box center [1336, 103] width 343 height 21
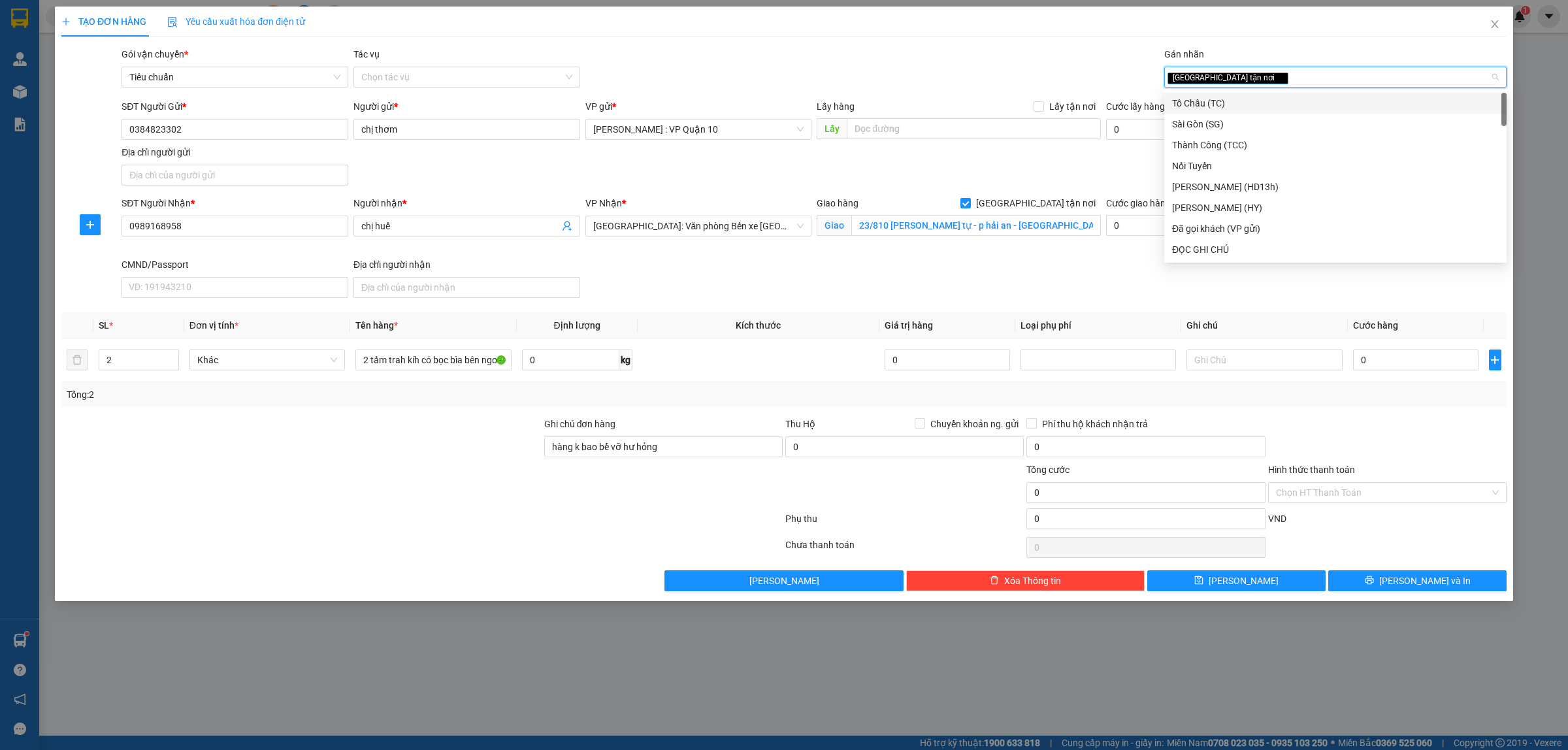
click at [404, 530] on div at bounding box center [422, 521] width 724 height 26
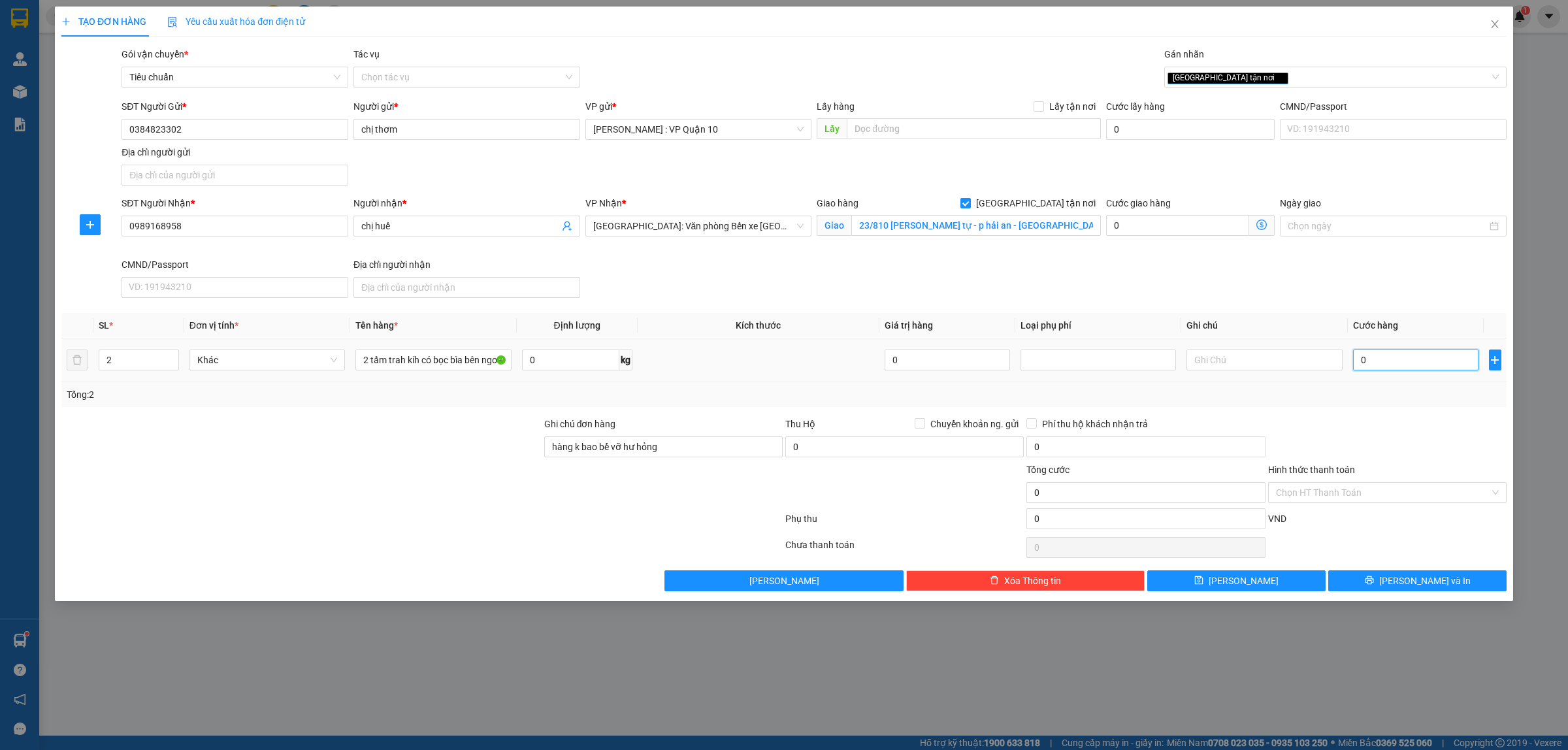
click at [1374, 357] on input "0" at bounding box center [1416, 360] width 125 height 21
type input "30"
type input "320"
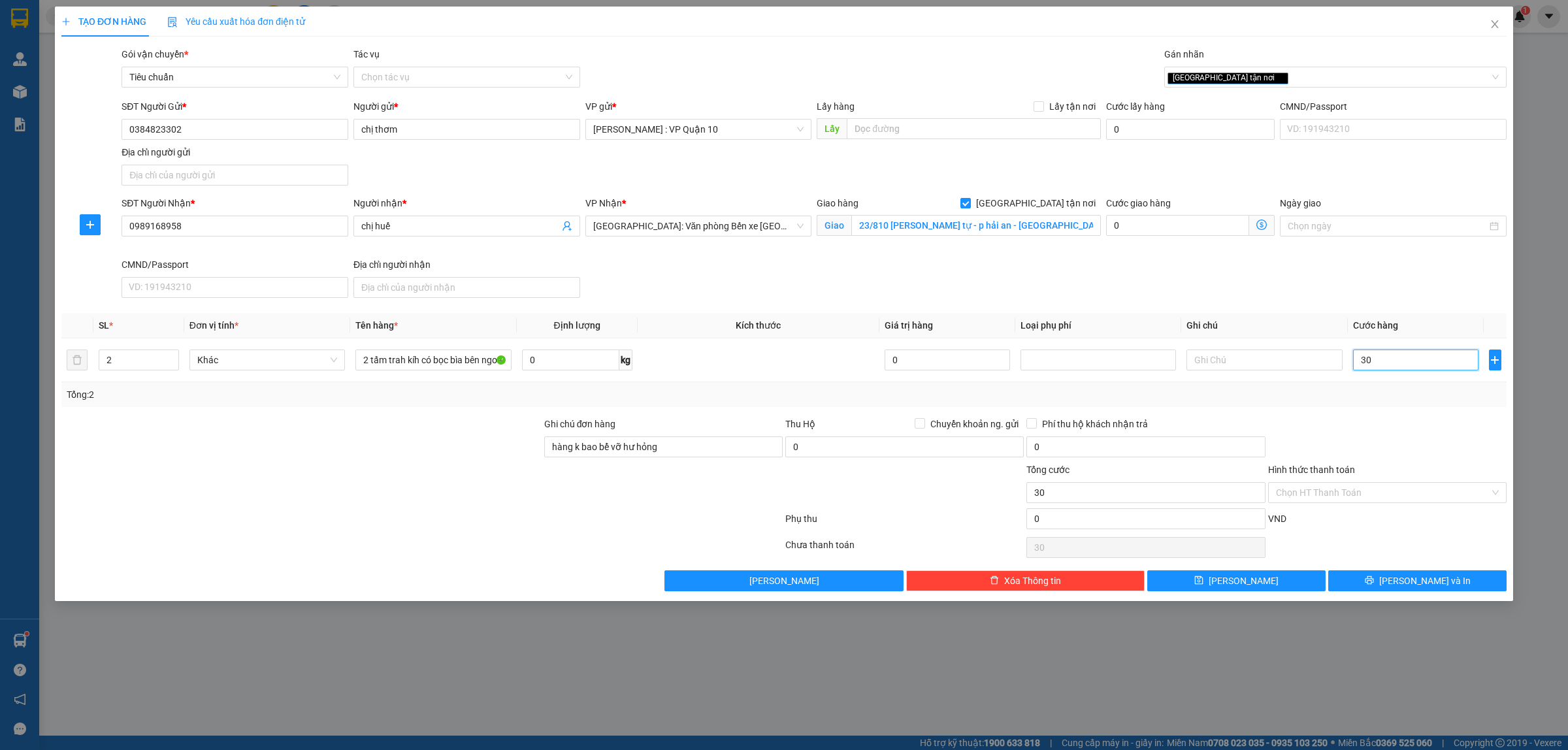
type input "320"
type input "3.200"
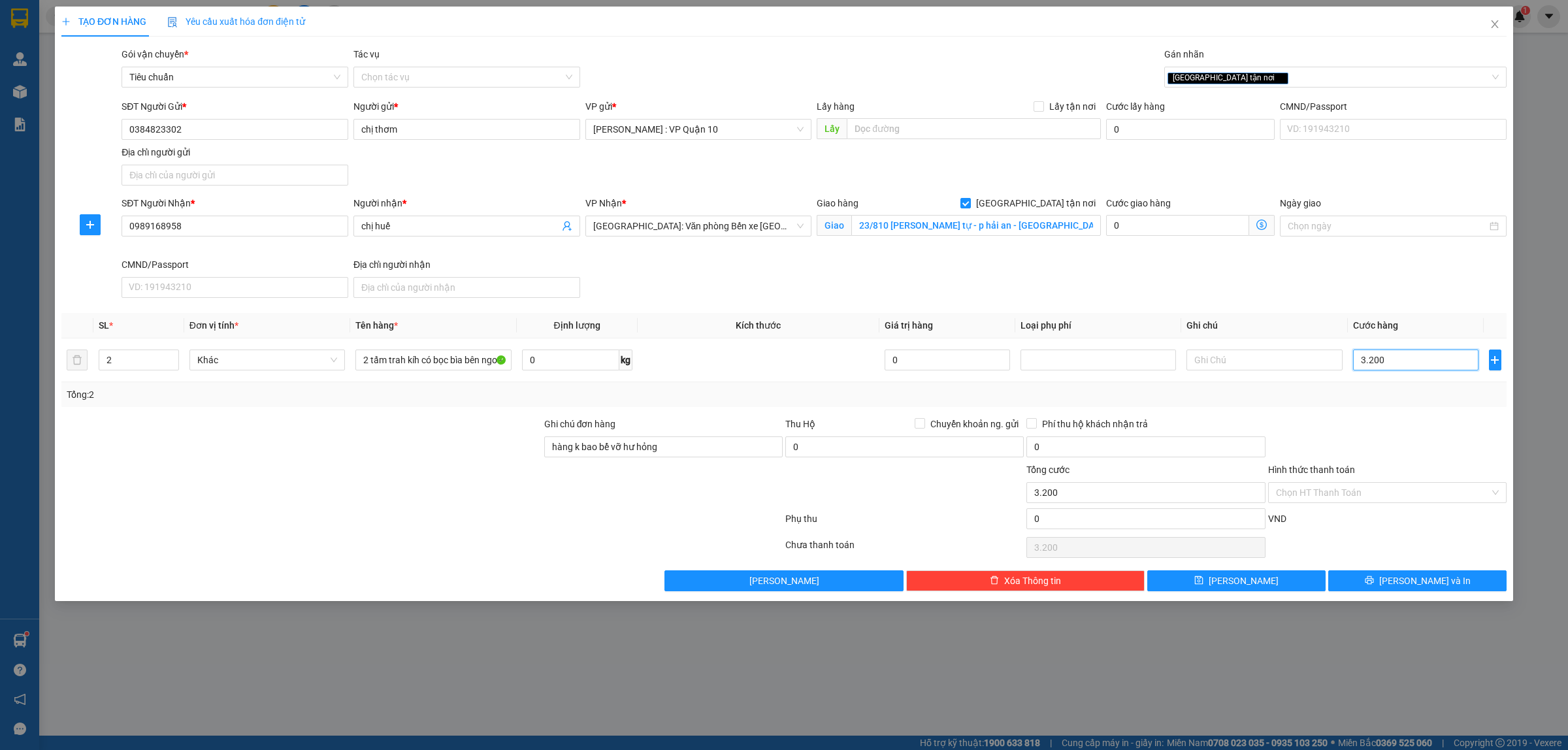
type input "32.000"
type input "320.000"
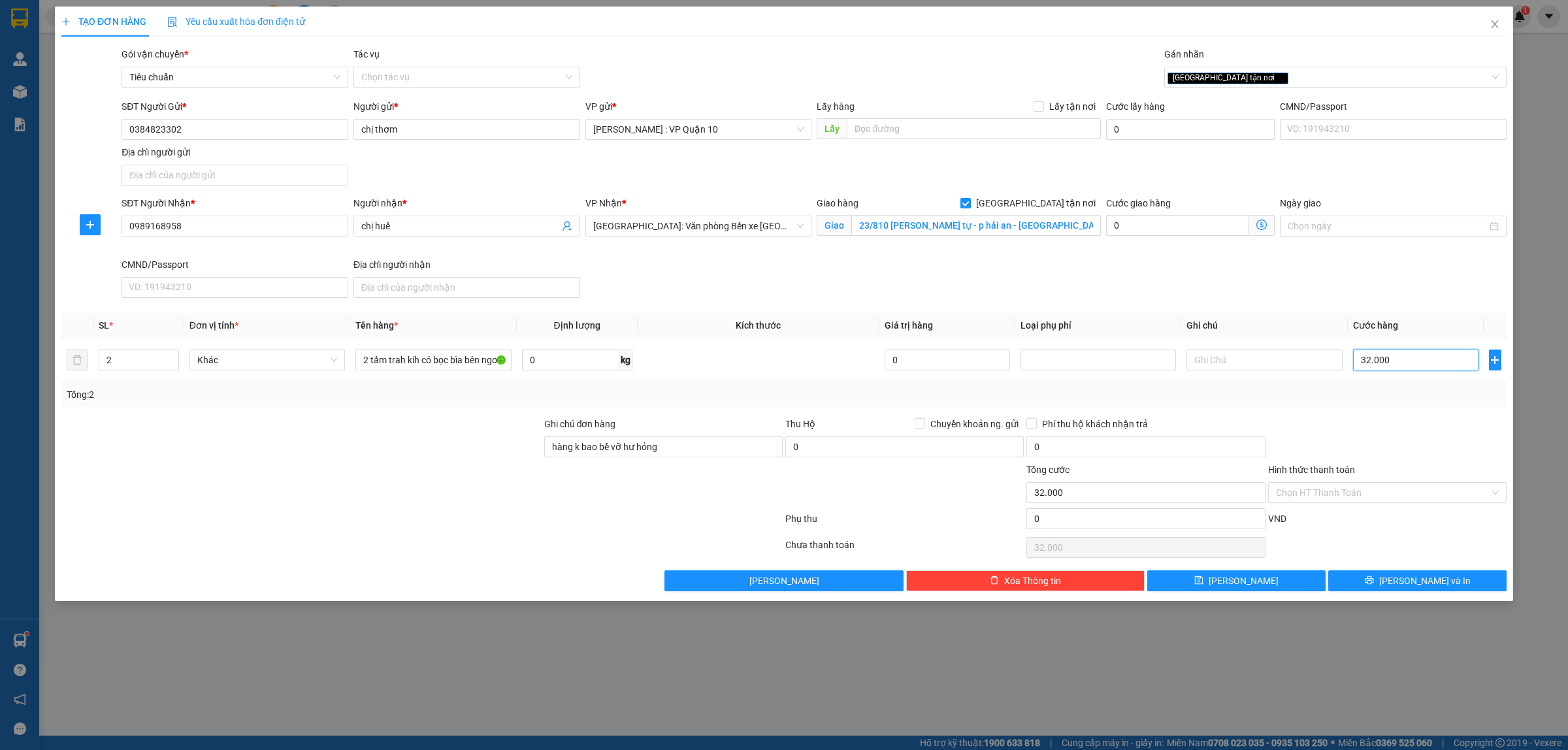
type input "320.000"
click at [1373, 581] on icon "printer" at bounding box center [1369, 580] width 9 height 9
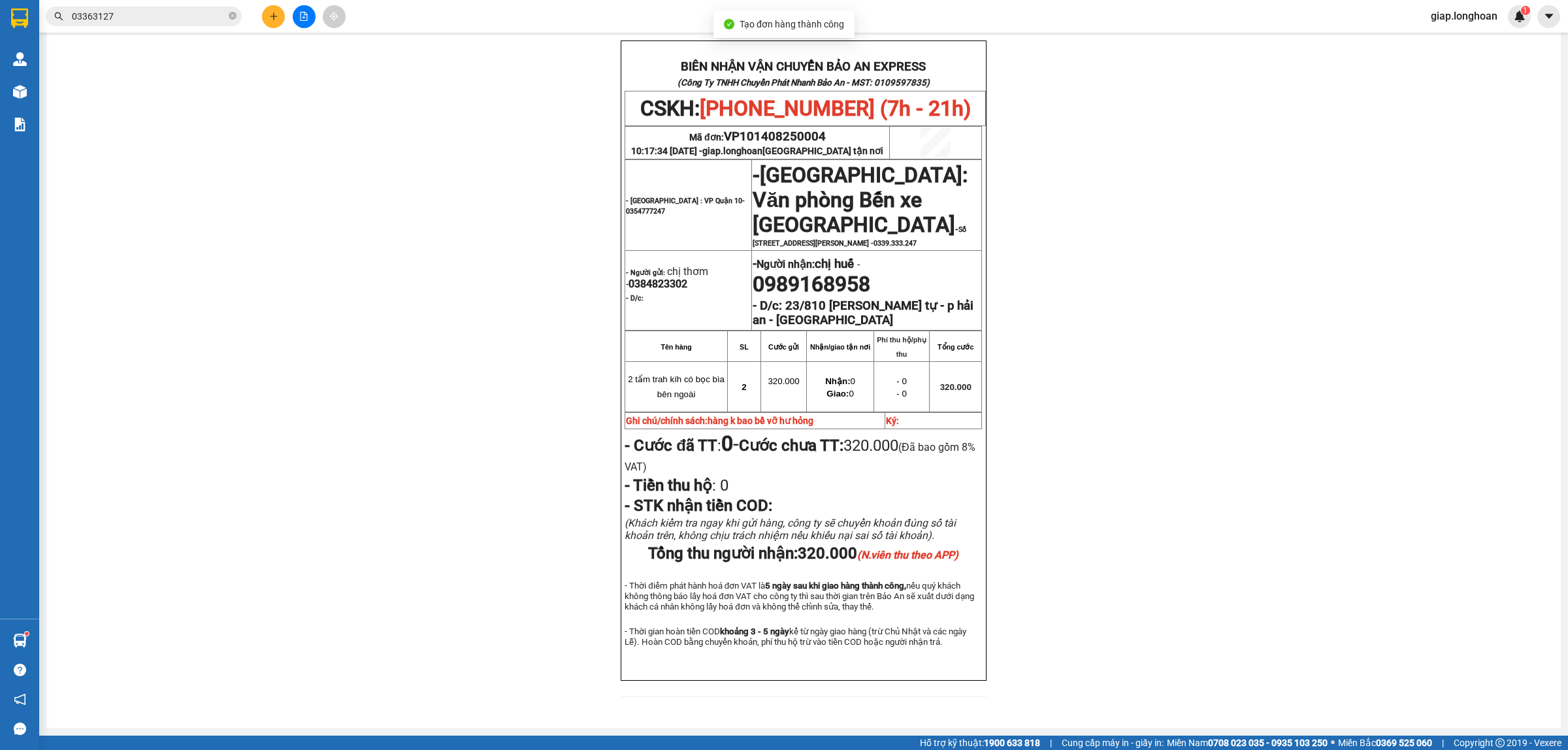
scroll to position [677, 0]
click at [276, 13] on icon "plus" at bounding box center [274, 17] width 10 height 10
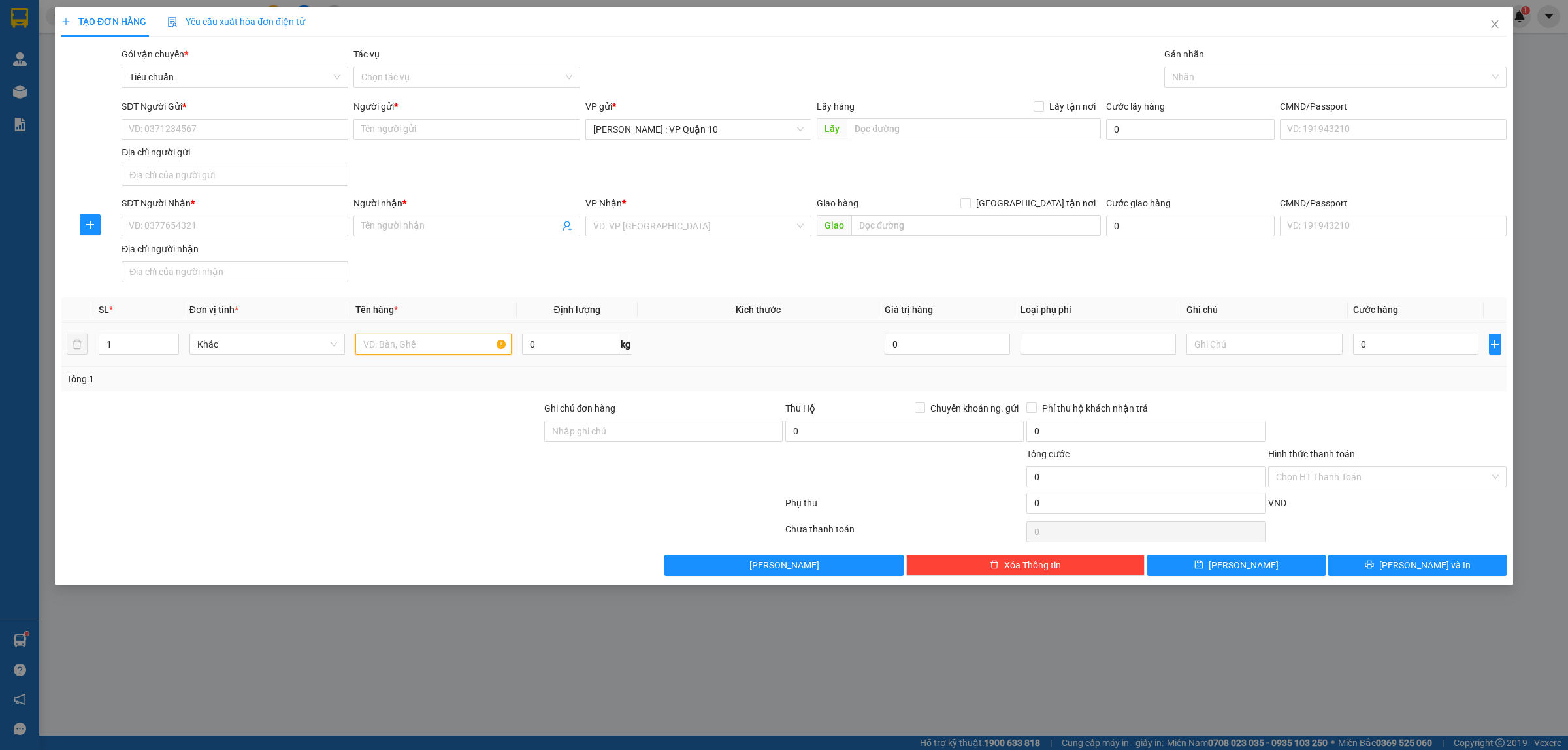
click at [435, 342] on input "text" at bounding box center [433, 344] width 155 height 21
type input "1 thùng giấy"
drag, startPoint x: 622, startPoint y: 425, endPoint x: 629, endPoint y: 434, distance: 11.4
click at [626, 429] on input "Ghi chú đơn hàng" at bounding box center [663, 430] width 239 height 21
type input "hàng k bao bể vỡ hư hỏng"
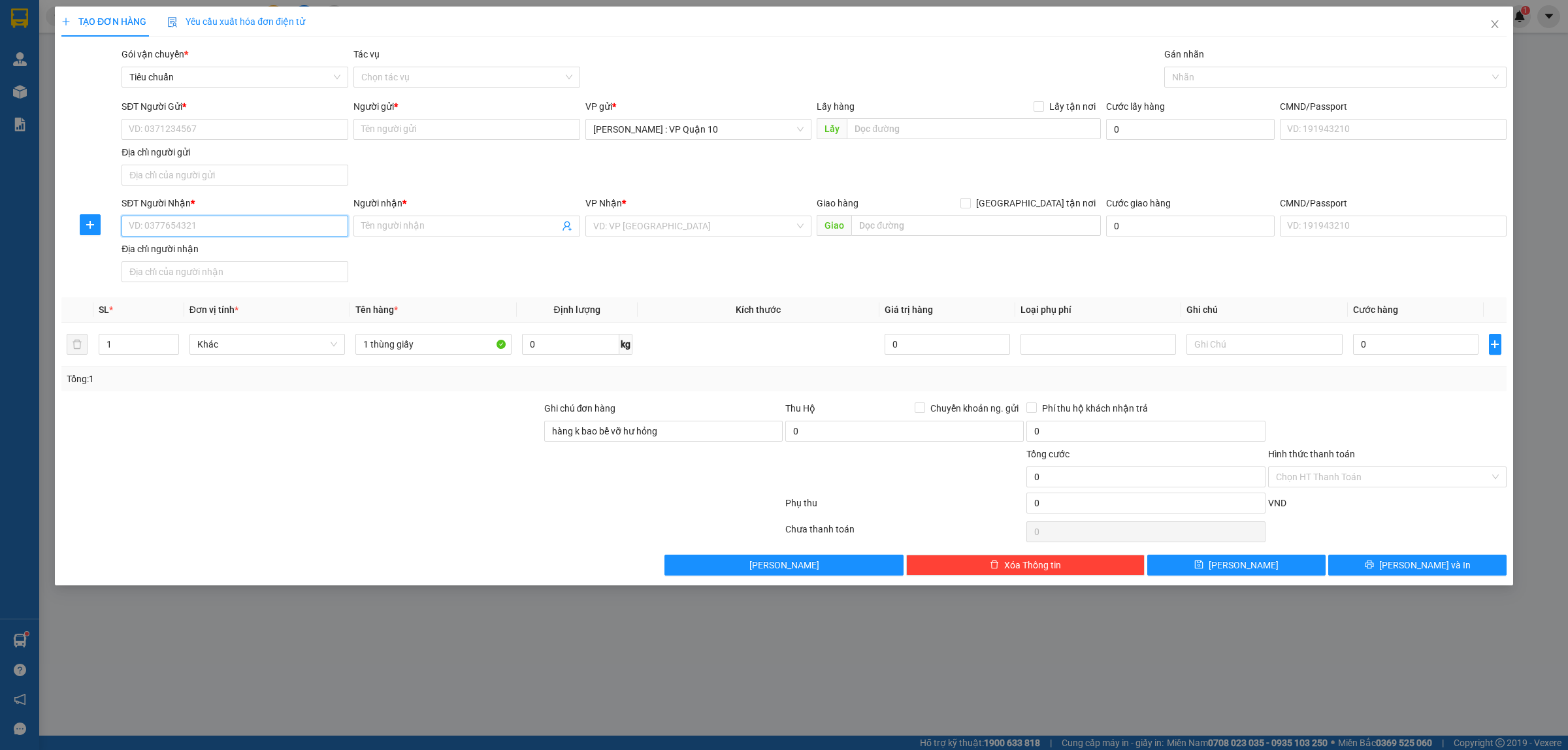
click at [151, 220] on input "SĐT Người Nhận *" at bounding box center [235, 226] width 227 height 21
type input "0905747970"
click at [397, 233] on input "Người nhận *" at bounding box center [460, 226] width 198 height 14
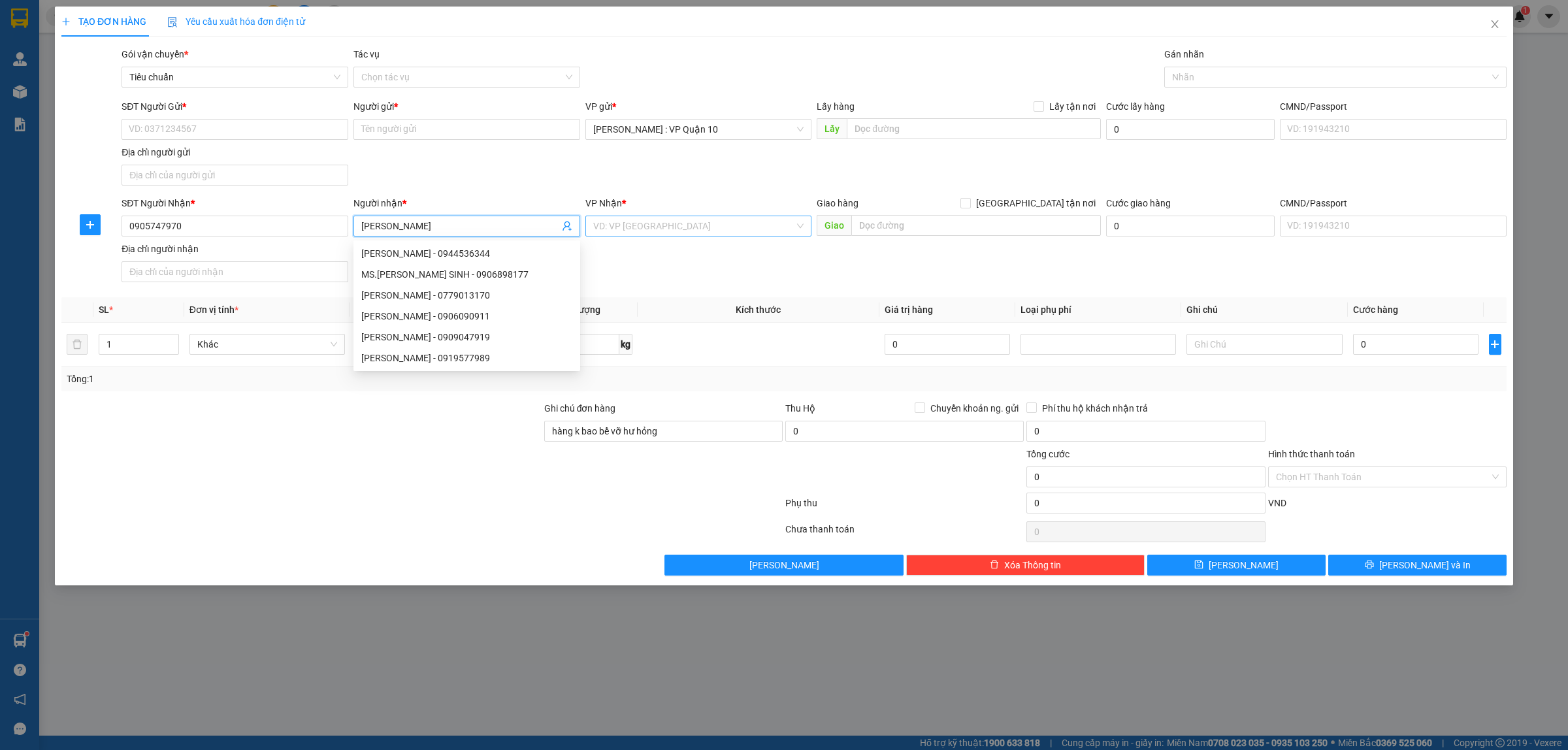
type input "ngọc hiền"
click at [703, 229] on input "search" at bounding box center [694, 226] width 202 height 20
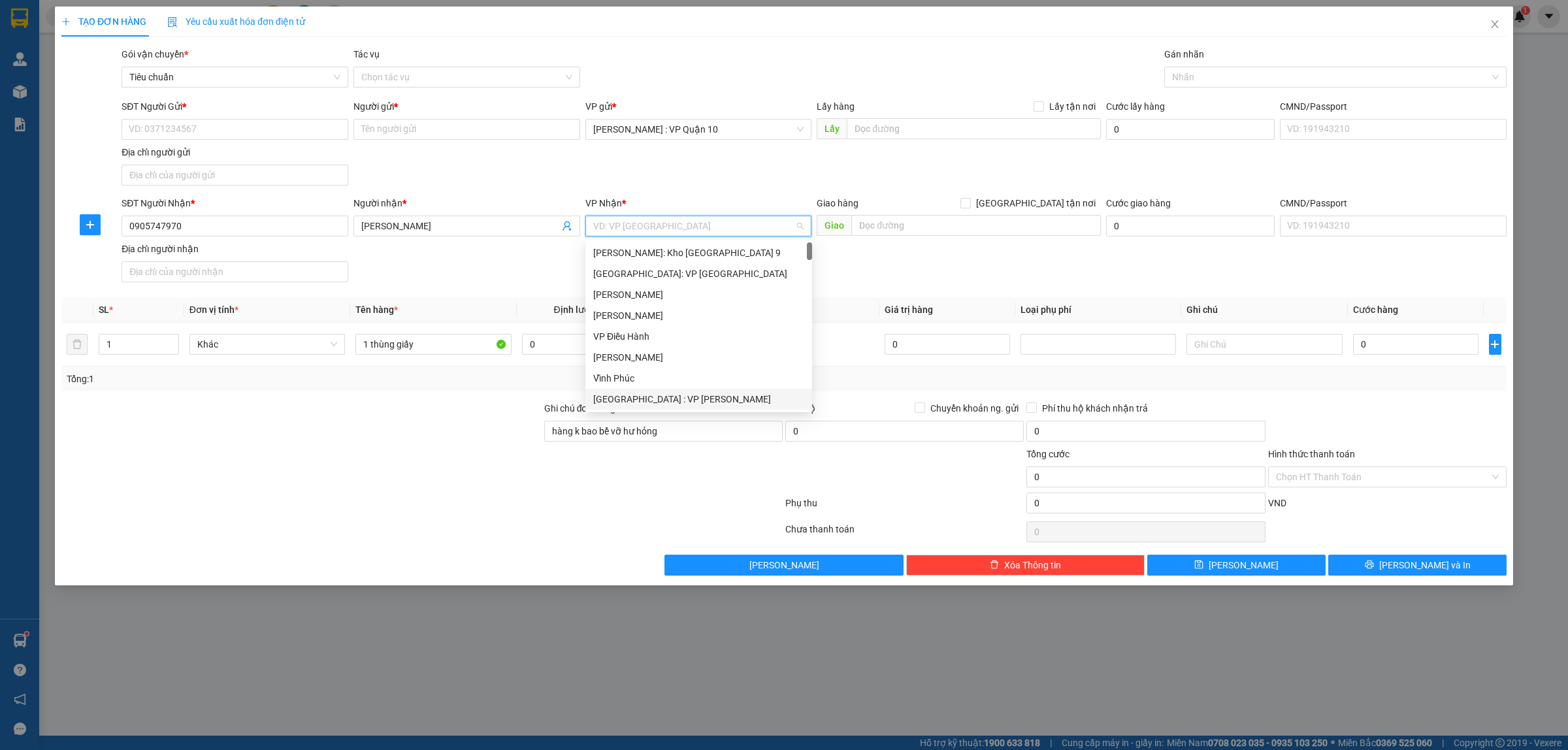
click at [658, 395] on div "[GEOGRAPHIC_DATA] : VP [PERSON_NAME]" at bounding box center [699, 399] width 211 height 14
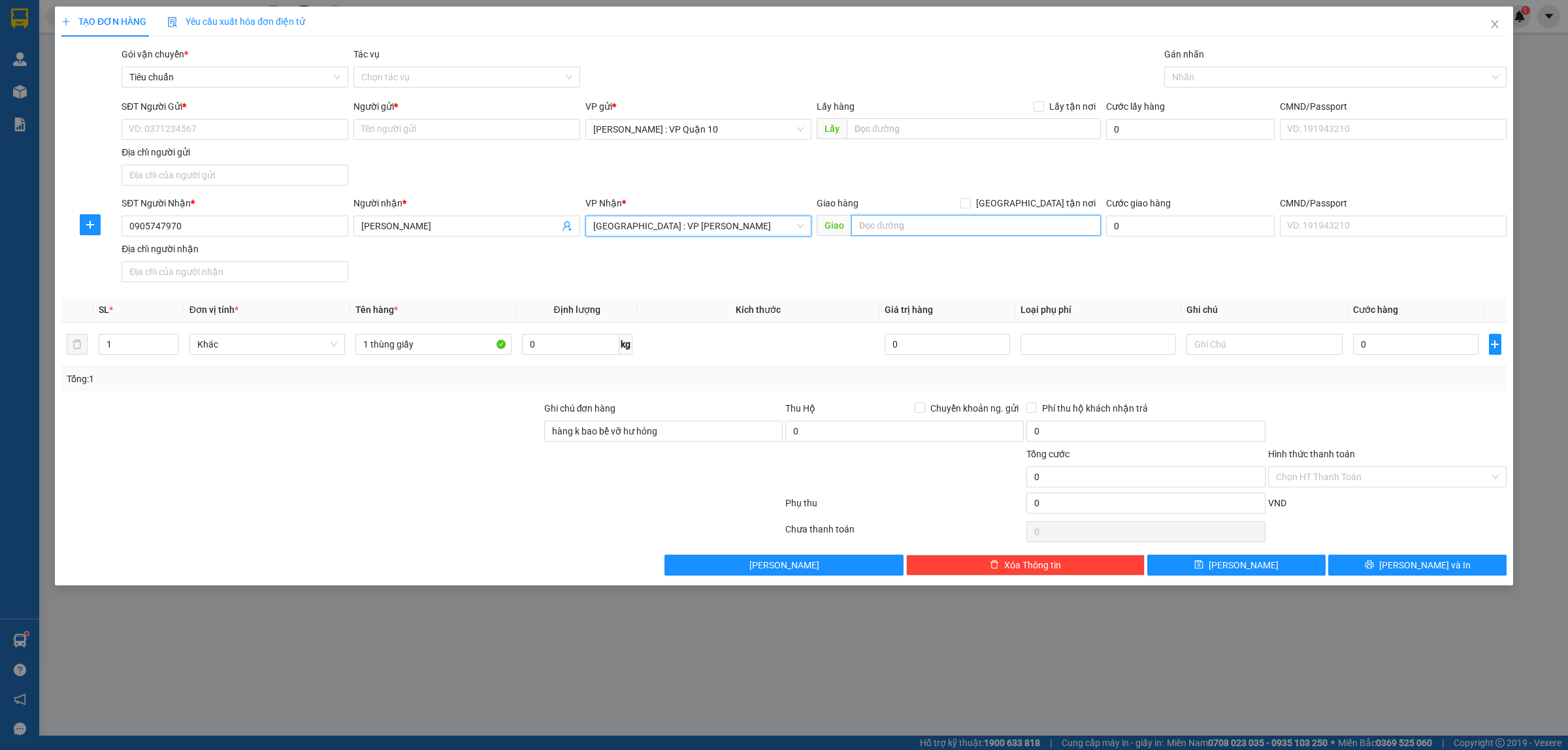
drag, startPoint x: 916, startPoint y: 230, endPoint x: 942, endPoint y: 213, distance: 31.1
click at [916, 229] on input "text" at bounding box center [976, 225] width 250 height 21
click at [1180, 77] on div at bounding box center [1328, 77] width 323 height 16
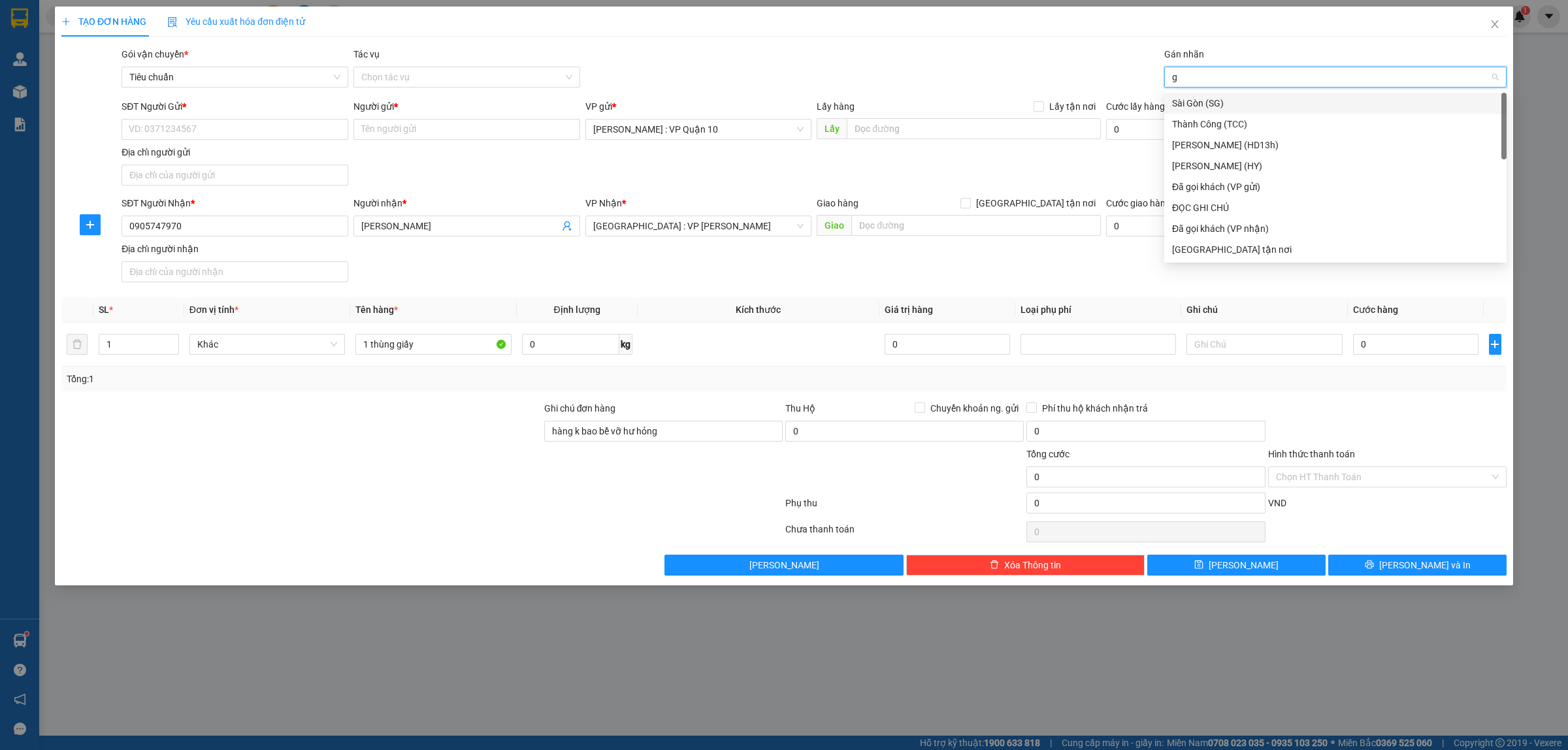
type input "gi"
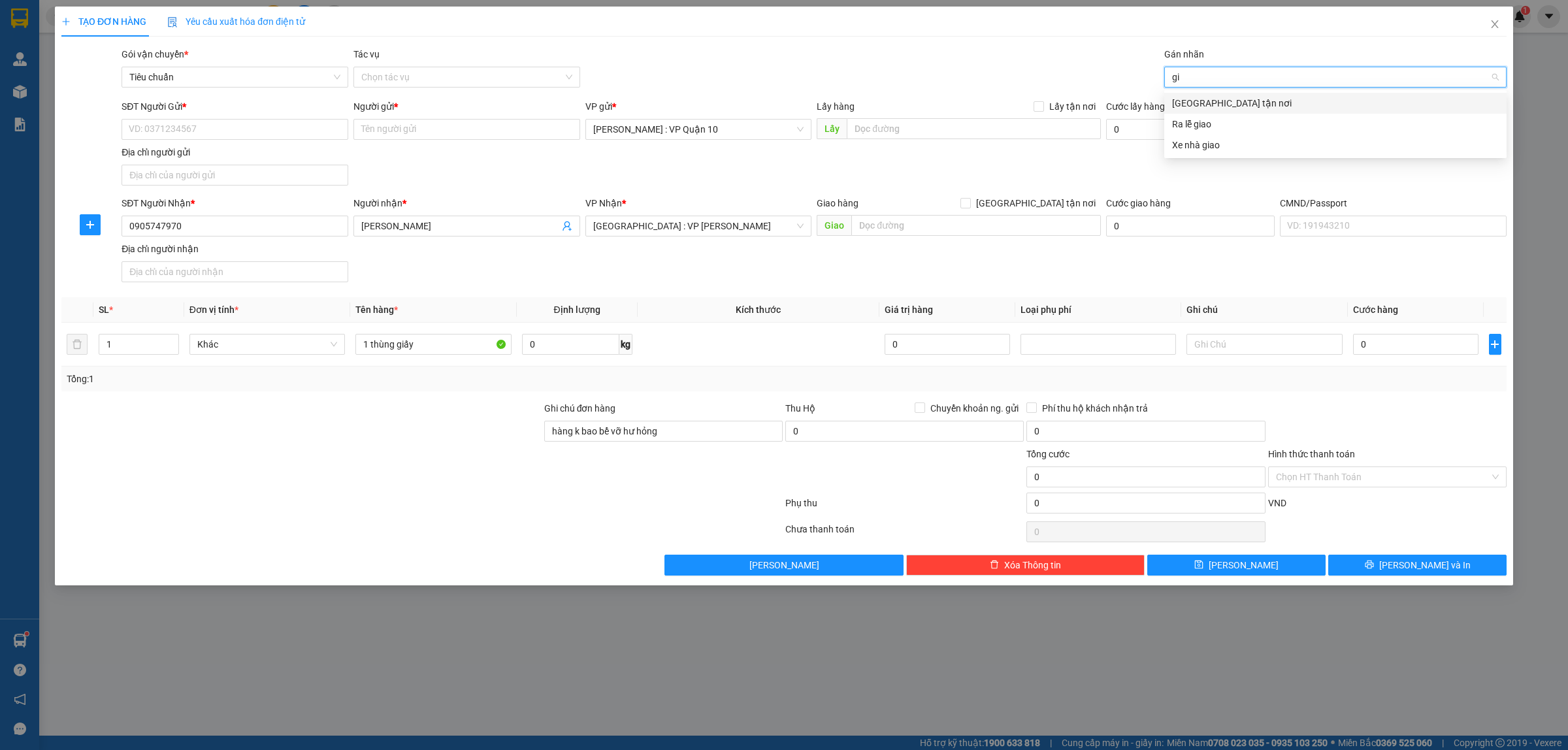
click at [1199, 109] on div "[GEOGRAPHIC_DATA] tận nơi" at bounding box center [1336, 103] width 327 height 14
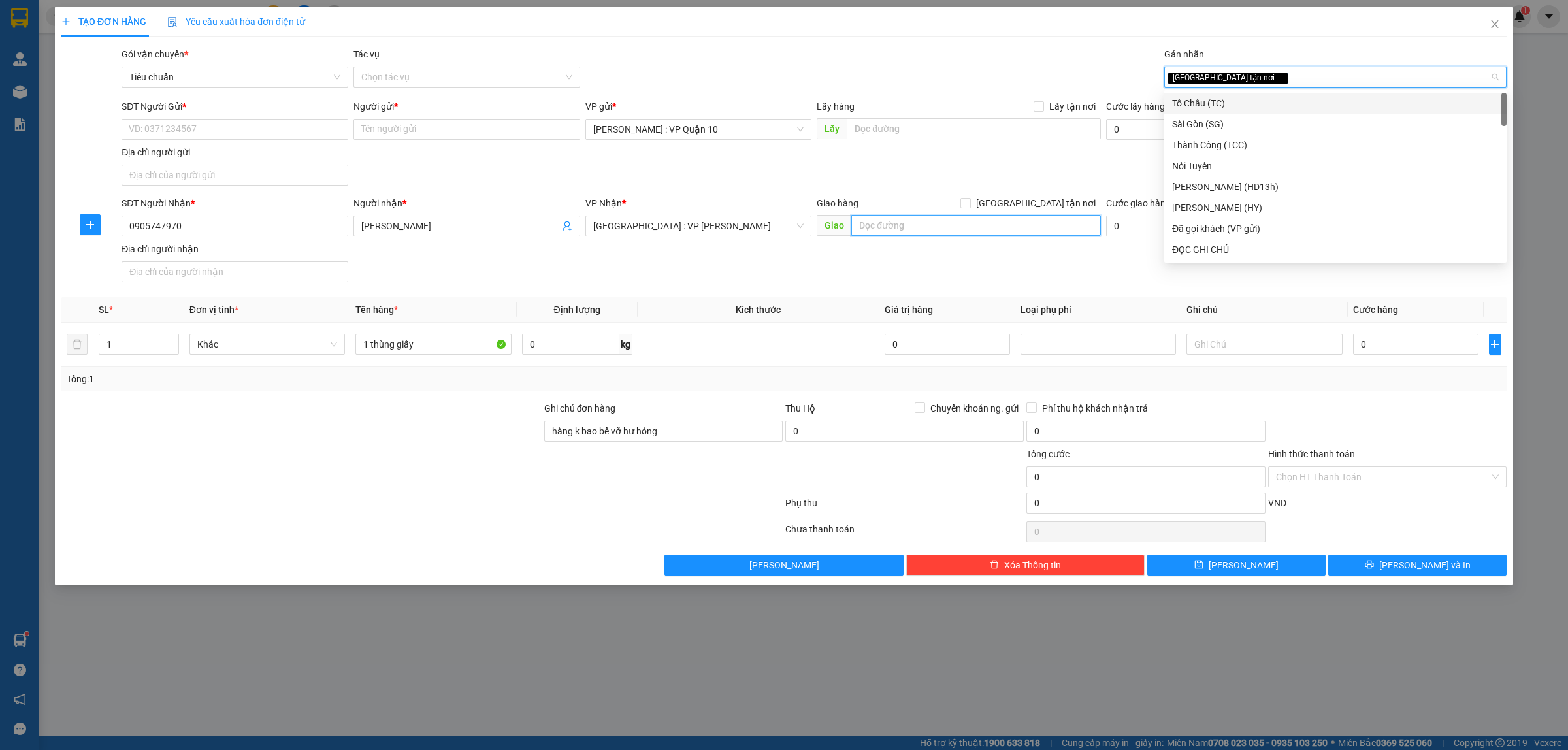
click at [909, 228] on input "text" at bounding box center [976, 225] width 250 height 21
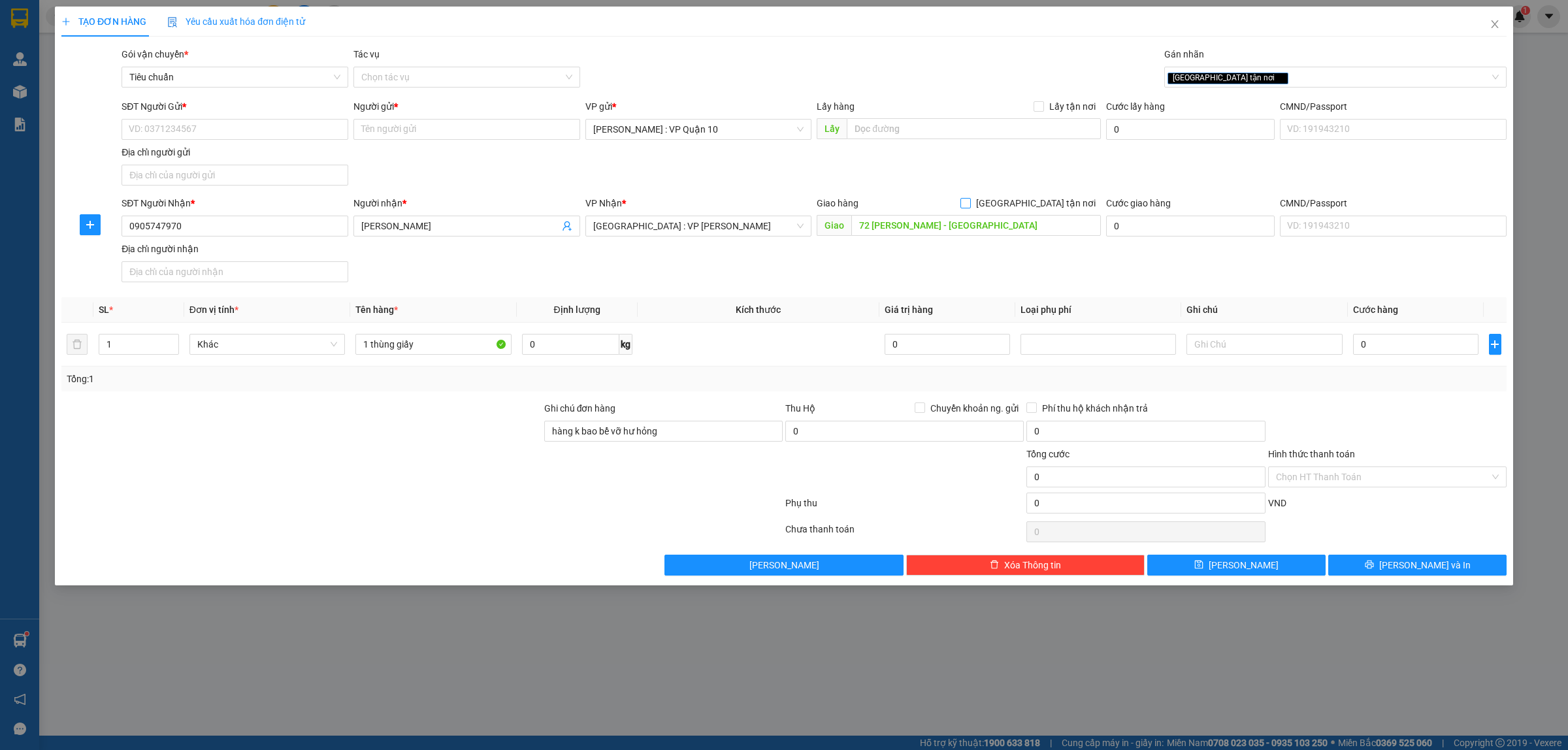
click at [969, 201] on input "[GEOGRAPHIC_DATA] tận nơi" at bounding box center [965, 203] width 10 height 10
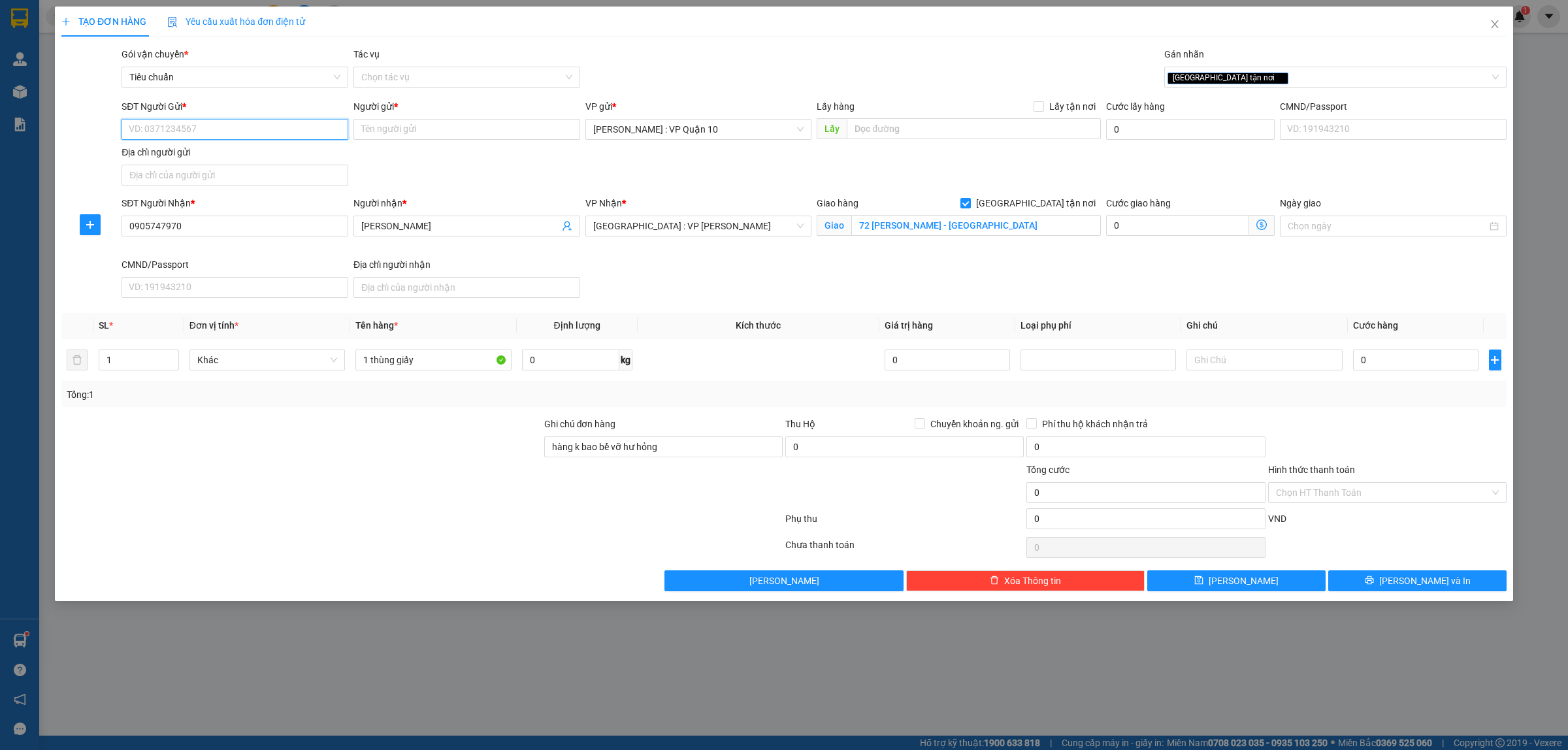
click at [175, 126] on input "SĐT Người Gửi *" at bounding box center [235, 129] width 227 height 21
click at [159, 151] on div "0797474278 - ĐÔNG" at bounding box center [235, 156] width 211 height 14
click at [358, 530] on div at bounding box center [422, 521] width 724 height 26
drag, startPoint x: 1405, startPoint y: 381, endPoint x: 1422, endPoint y: 335, distance: 49.0
click at [1409, 377] on td "0" at bounding box center [1415, 360] width 136 height 44
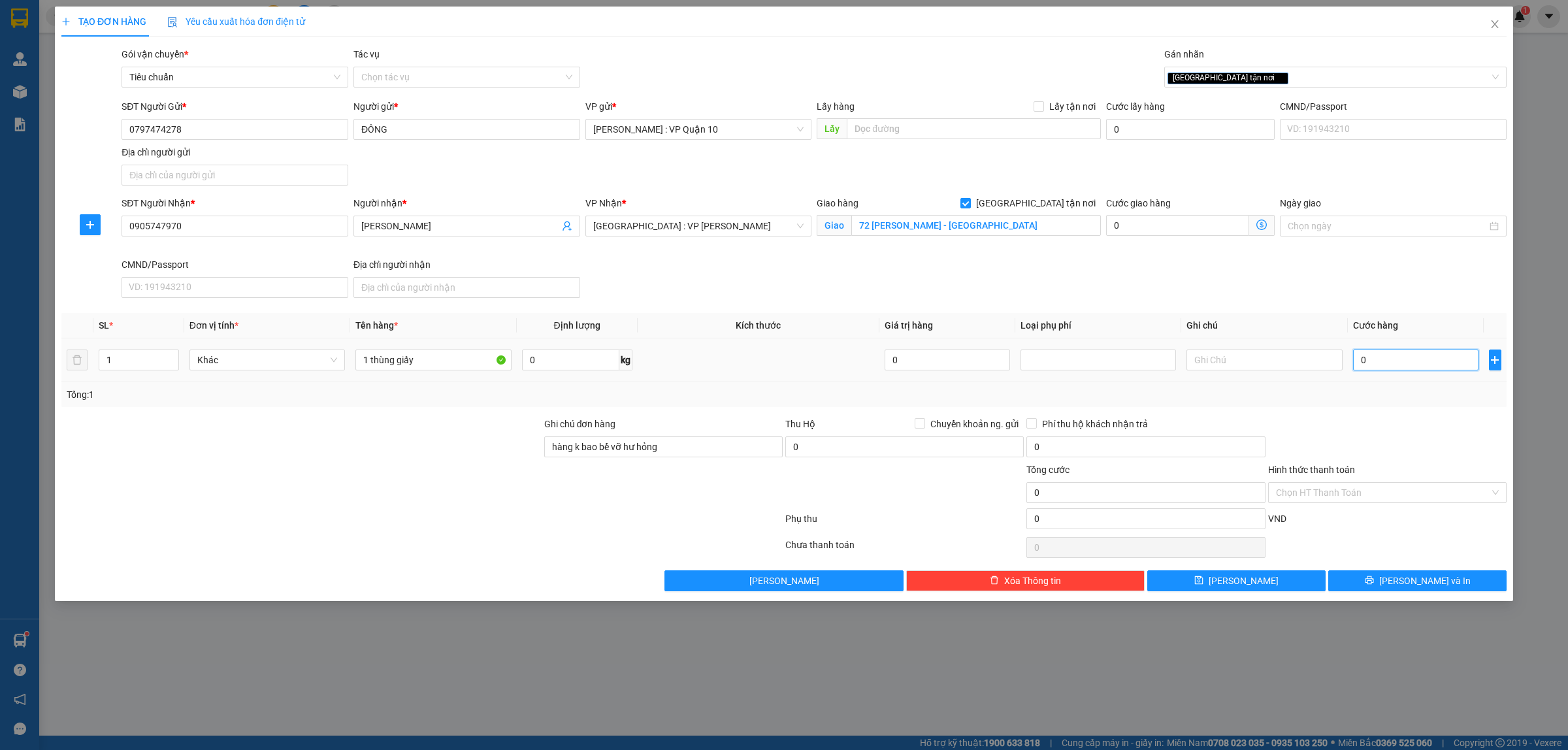
click at [1413, 356] on input "0" at bounding box center [1416, 360] width 125 height 21
click at [1375, 583] on button "[PERSON_NAME] và In" at bounding box center [1417, 580] width 178 height 21
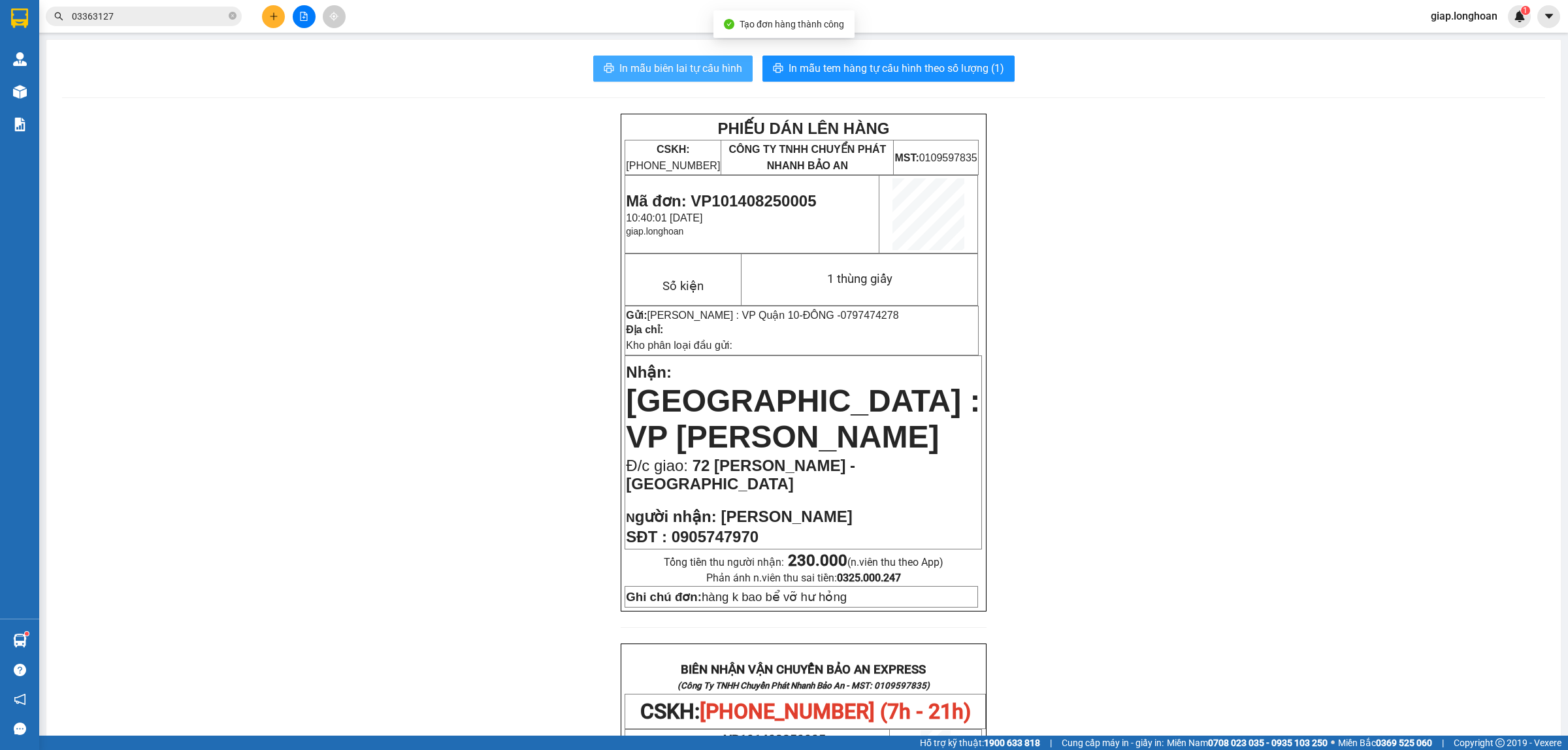
click at [687, 64] on span "In mẫu biên lai tự cấu hình" at bounding box center [680, 68] width 123 height 17
click at [886, 64] on span "In mẫu tem hàng tự cấu hình theo số lượng (1)" at bounding box center [896, 68] width 216 height 17
click at [356, 501] on div "PHIẾU DÁN LÊN HÀNG CSKH: 1900.06.88.33 CÔNG TY TNHH CHUYỂN PHÁT NHANH BẢO AN MS…" at bounding box center [803, 702] width 1483 height 1177
click at [263, 17] on button at bounding box center [273, 17] width 23 height 23
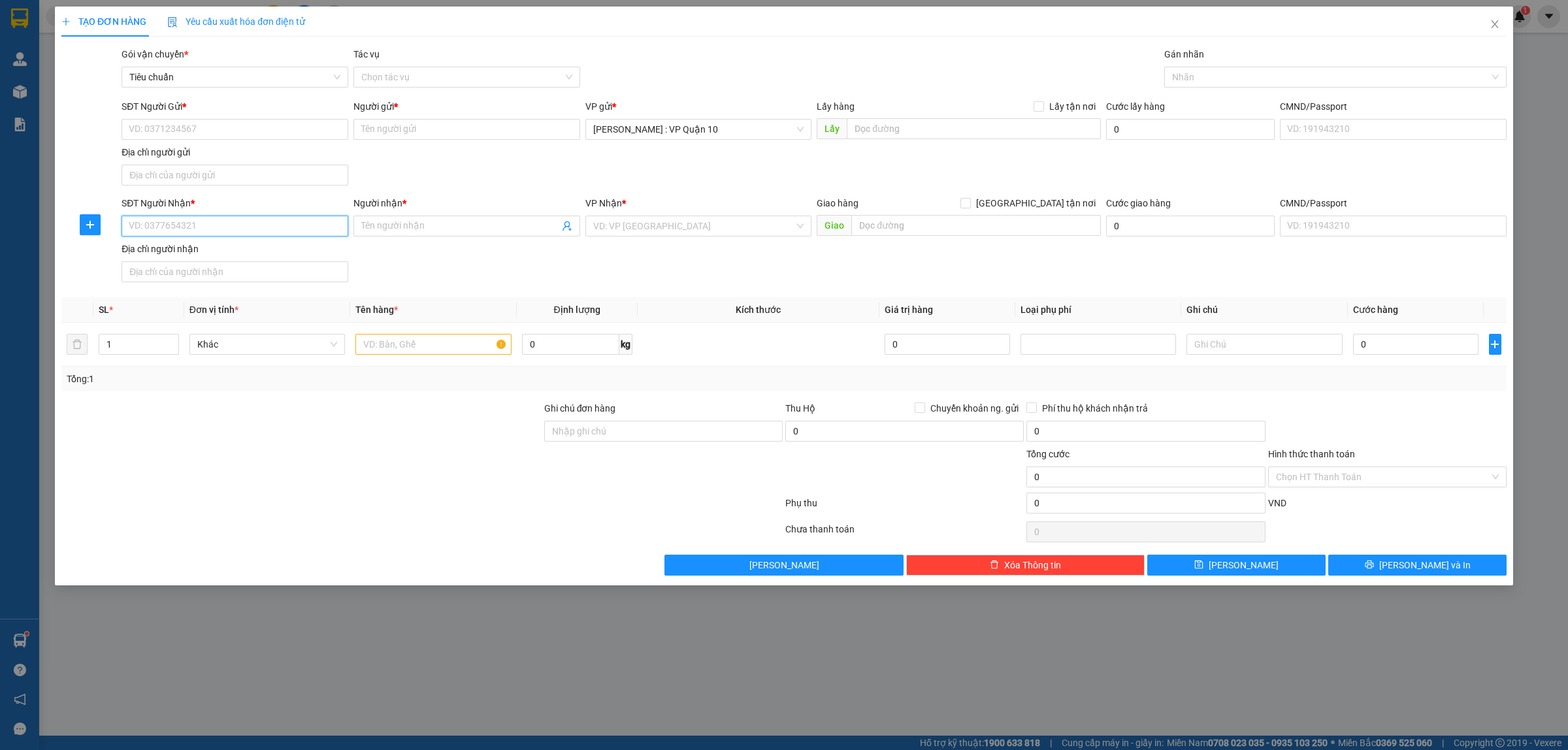
drag, startPoint x: 220, startPoint y: 228, endPoint x: 236, endPoint y: 225, distance: 16.3
click at [220, 228] on input "SĐT Người Nhận *" at bounding box center [235, 226] width 227 height 21
click at [410, 239] on div "Người nhận * Tên người nhận" at bounding box center [467, 219] width 227 height 46
click at [401, 235] on span at bounding box center [467, 226] width 227 height 21
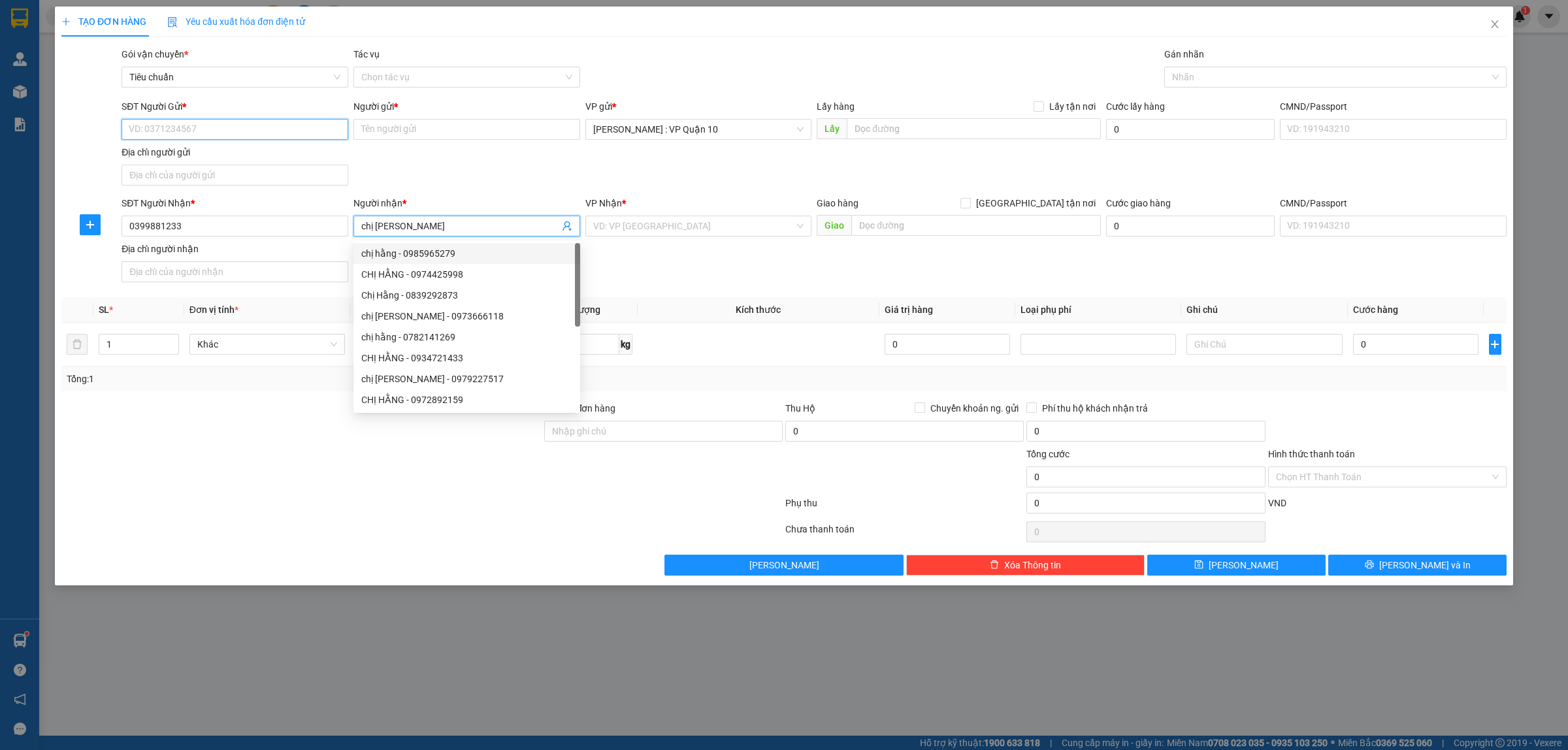
click at [177, 128] on input "SĐT Người Gửi *" at bounding box center [235, 129] width 227 height 21
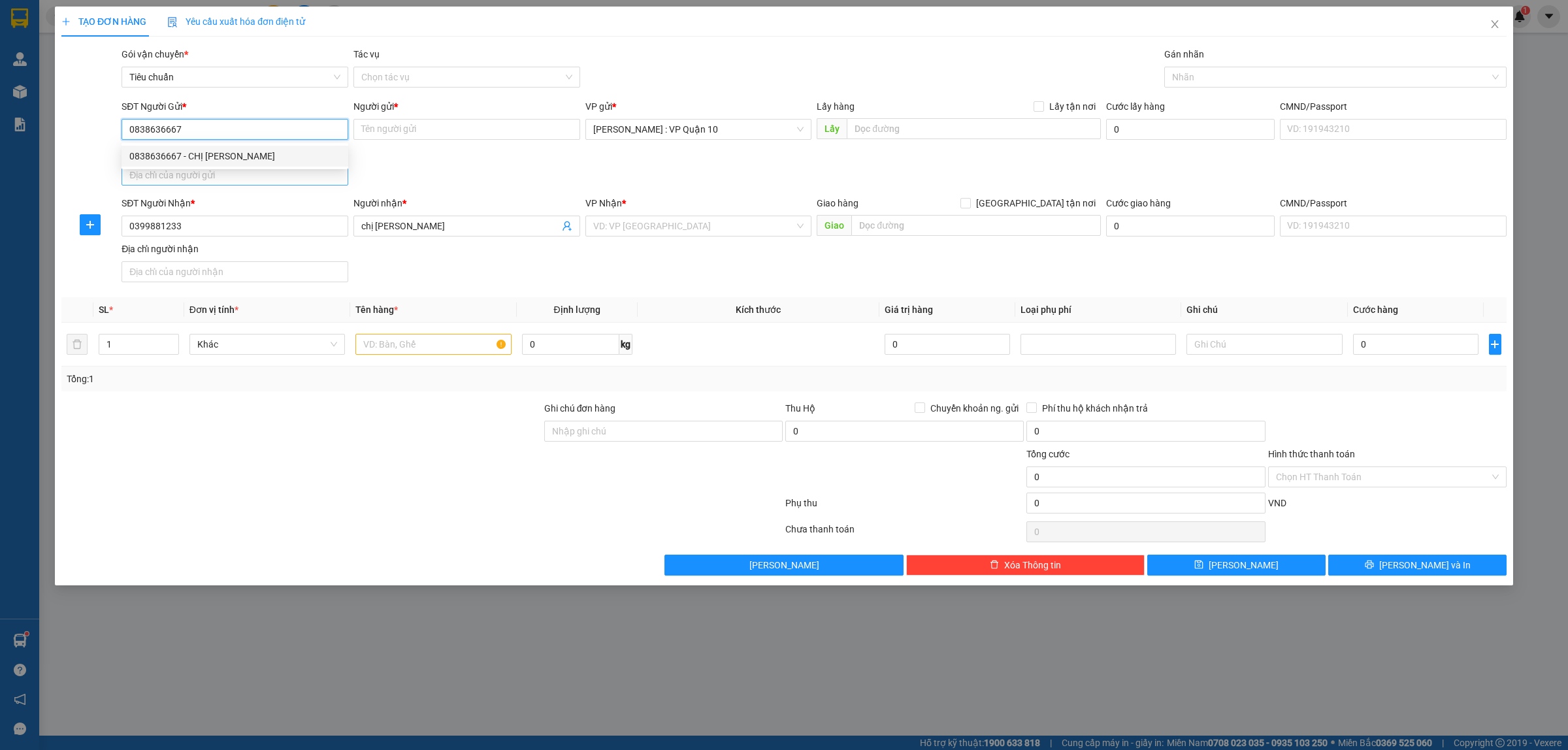
drag, startPoint x: 141, startPoint y: 149, endPoint x: 198, endPoint y: 172, distance: 61.5
click at [146, 150] on div "0838636667 - CHỊ LY" at bounding box center [235, 156] width 211 height 14
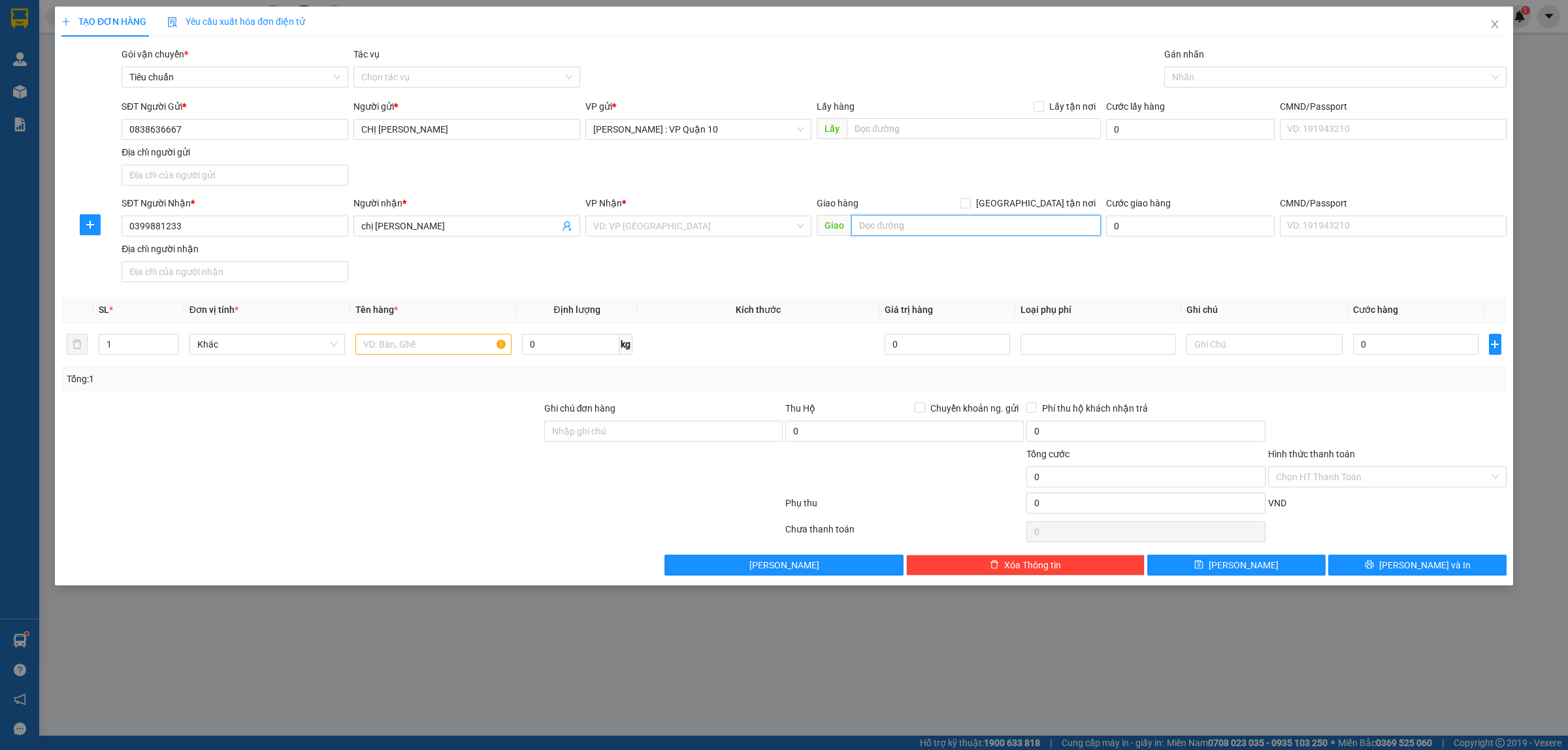
click at [903, 228] on input "text" at bounding box center [976, 225] width 250 height 21
click at [606, 223] on input "search" at bounding box center [694, 226] width 202 height 20
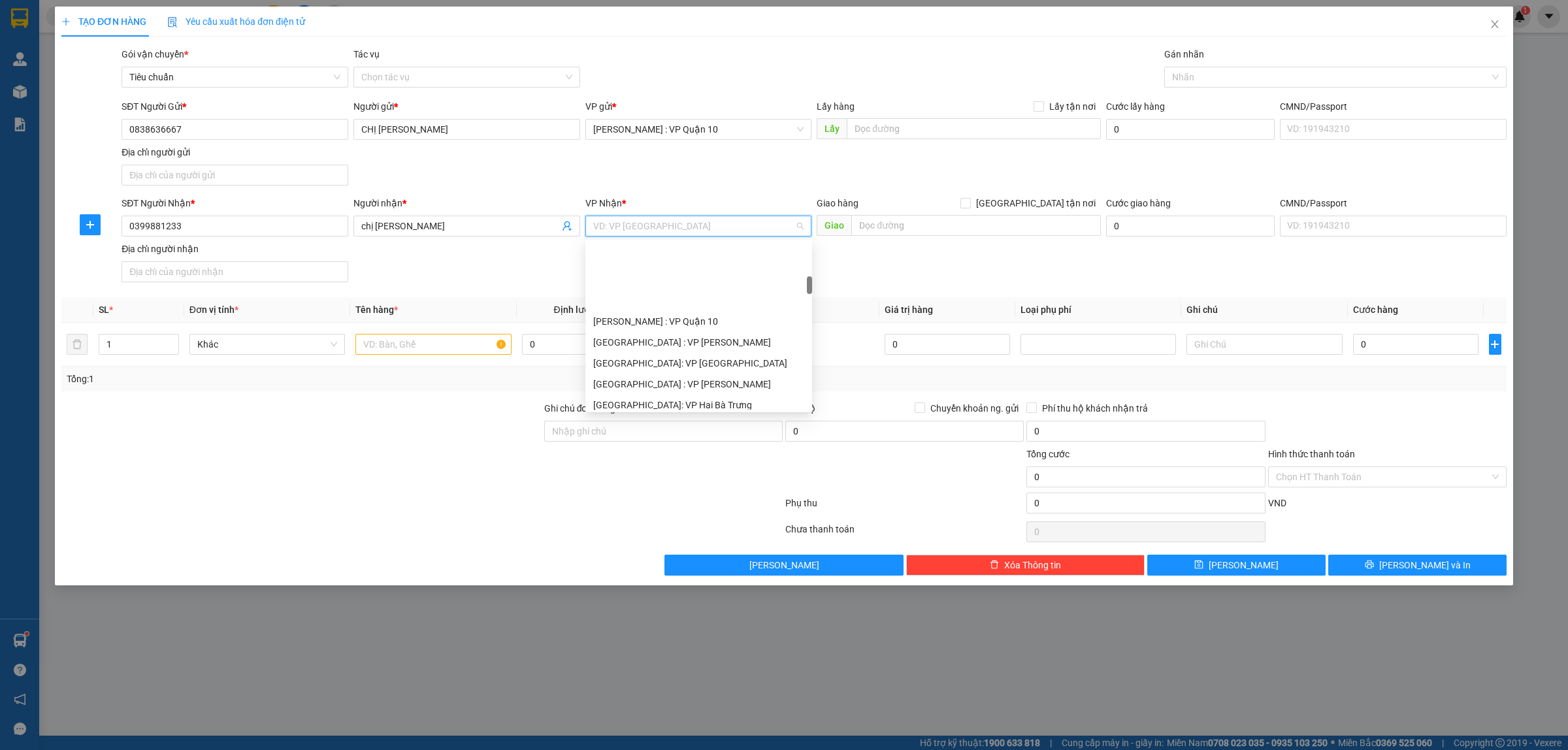
scroll to position [408, 0]
click at [669, 304] on div "[PERSON_NAME] : [GEOGRAPHIC_DATA]" at bounding box center [699, 304] width 211 height 14
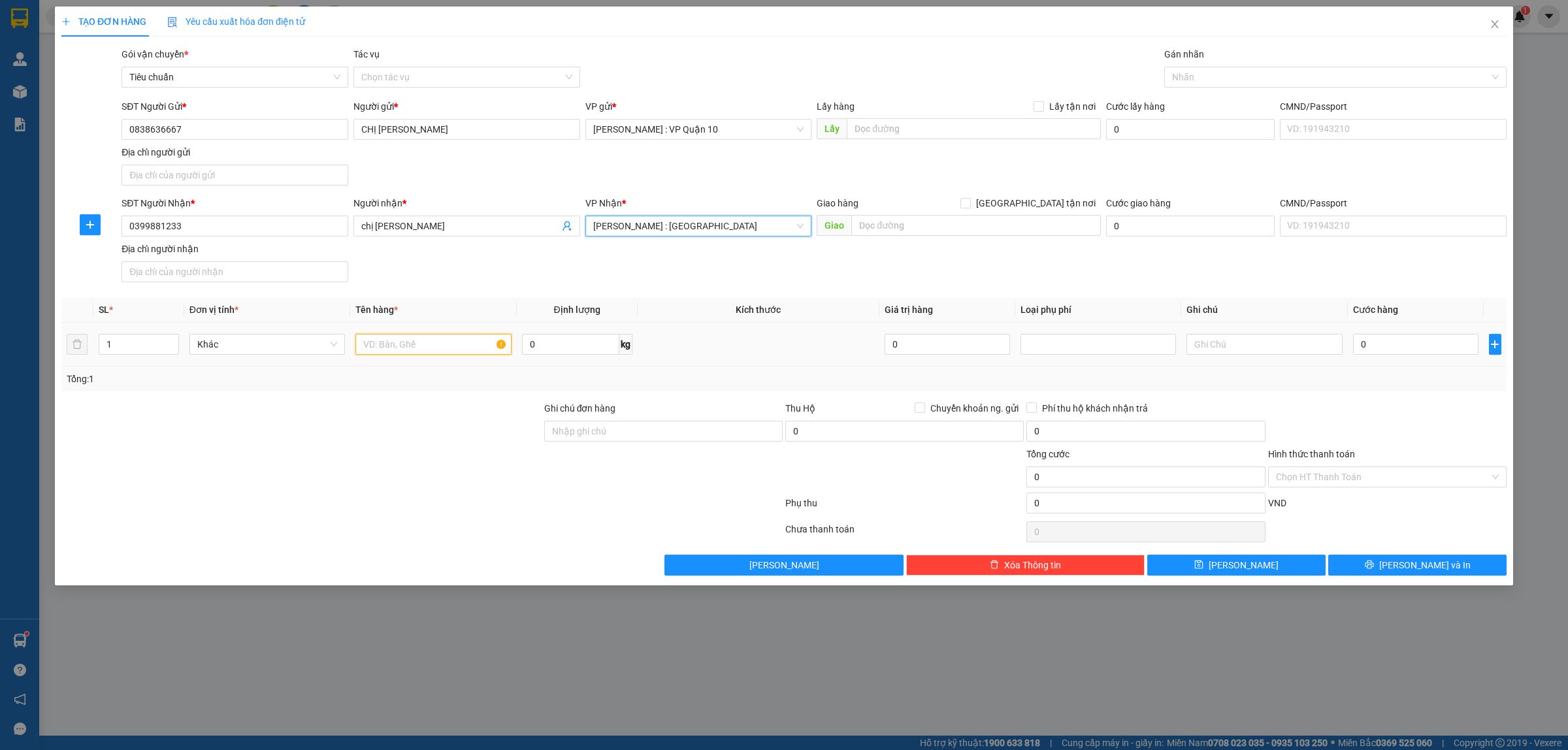
click at [394, 343] on input "text" at bounding box center [433, 344] width 155 height 21
drag, startPoint x: 599, startPoint y: 429, endPoint x: 658, endPoint y: 442, distance: 60.4
click at [601, 428] on input "Ghi chú đơn hàng" at bounding box center [663, 430] width 239 height 21
drag, startPoint x: 1217, startPoint y: 77, endPoint x: 1210, endPoint y: 76, distance: 7.1
click at [1215, 76] on div at bounding box center [1328, 77] width 323 height 16
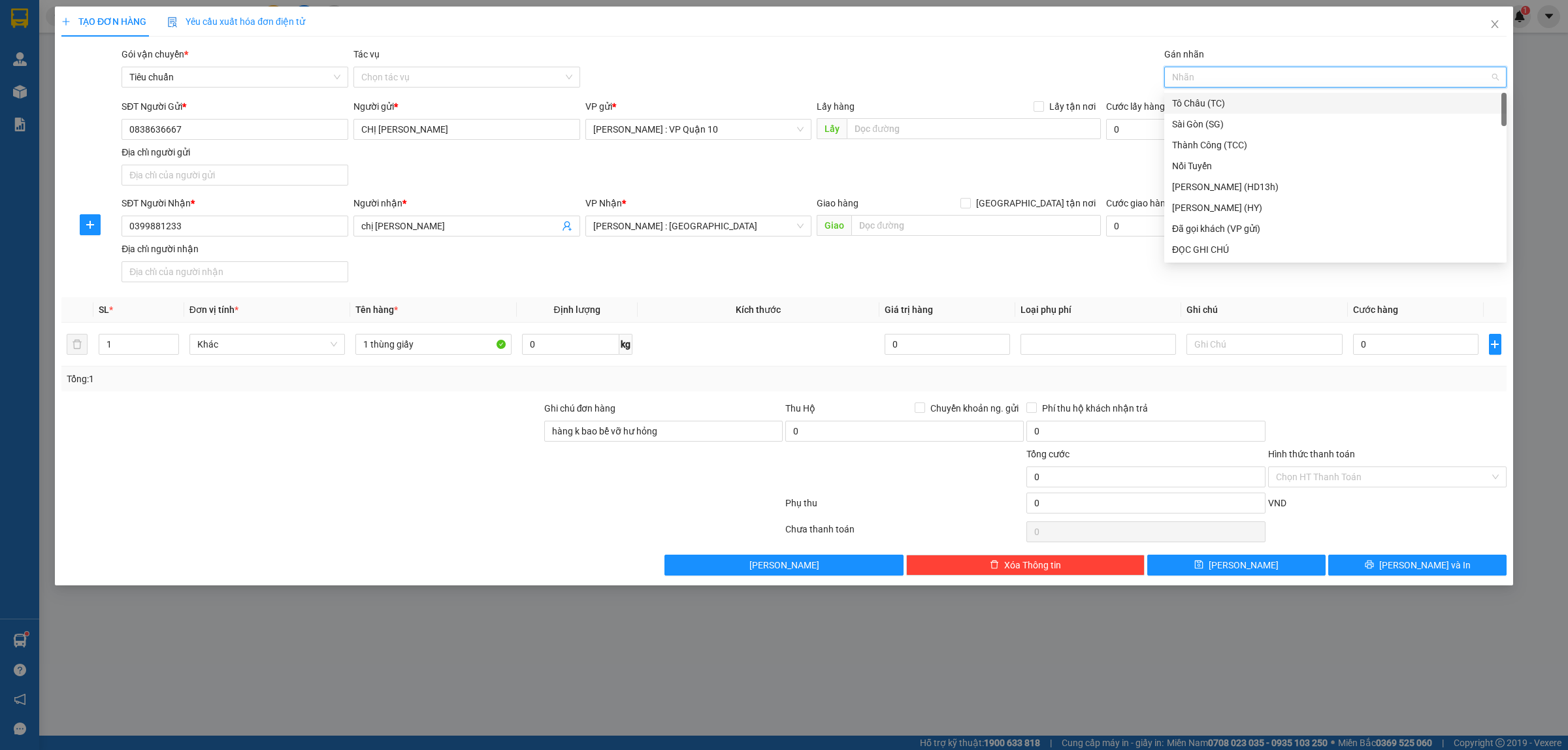
click at [1031, 69] on div "Gói vận chuyển * Tiêu chuẩn Tác vụ Chọn tác vụ Gán nhãn Nhãn" at bounding box center [814, 70] width 1390 height 46
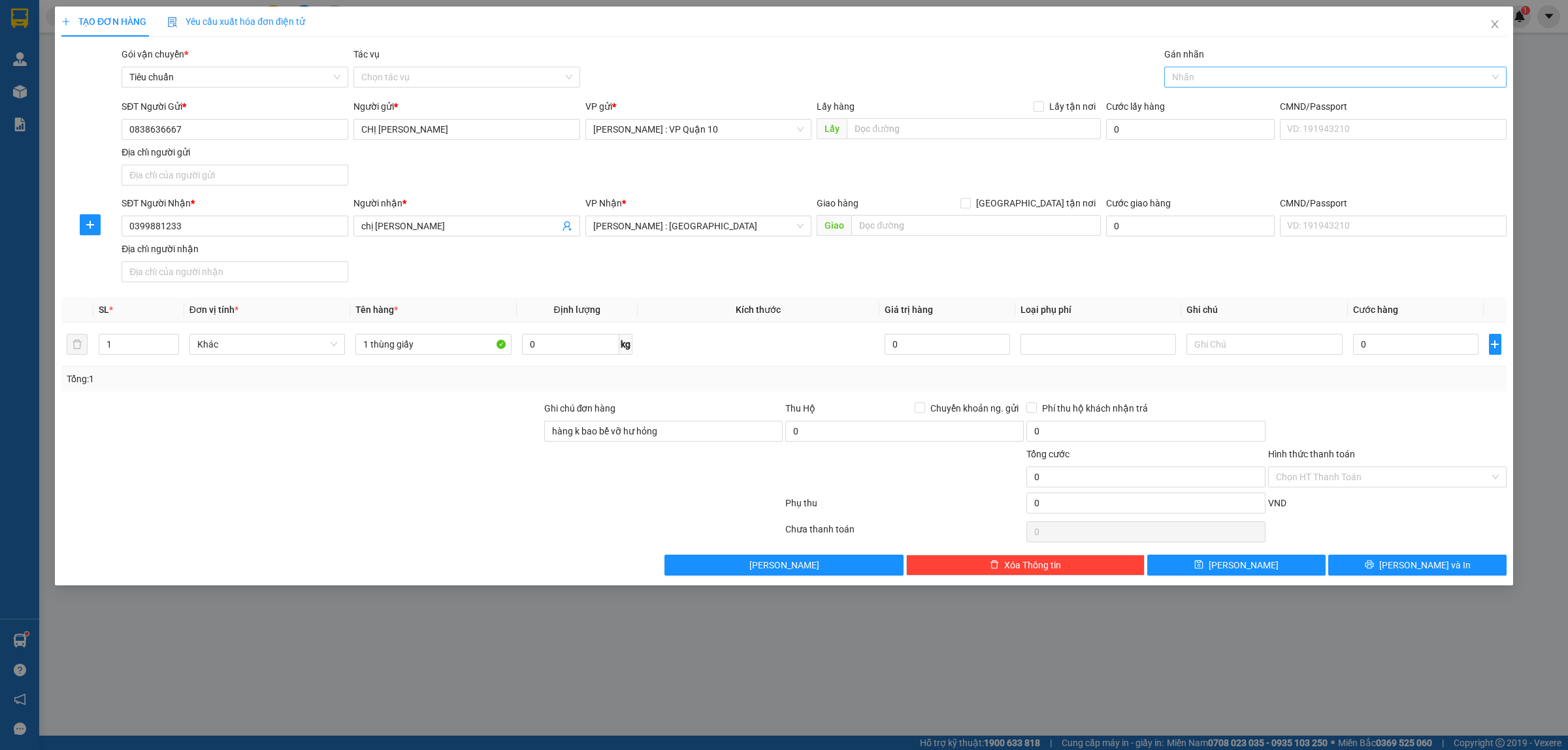
click at [1189, 78] on div at bounding box center [1328, 77] width 323 height 16
drag, startPoint x: 1194, startPoint y: 101, endPoint x: 1066, endPoint y: 67, distance: 132.4
click at [1190, 101] on div "[GEOGRAPHIC_DATA] tận nơi" at bounding box center [1336, 103] width 327 height 14
drag, startPoint x: 987, startPoint y: 43, endPoint x: 956, endPoint y: 176, distance: 136.6
click at [987, 59] on div "TẠO ĐƠN HÀNG Yêu cầu xuất hóa đơn điện tử Transit Pickup Surcharge Ids Transit …" at bounding box center [784, 290] width 1445 height 568
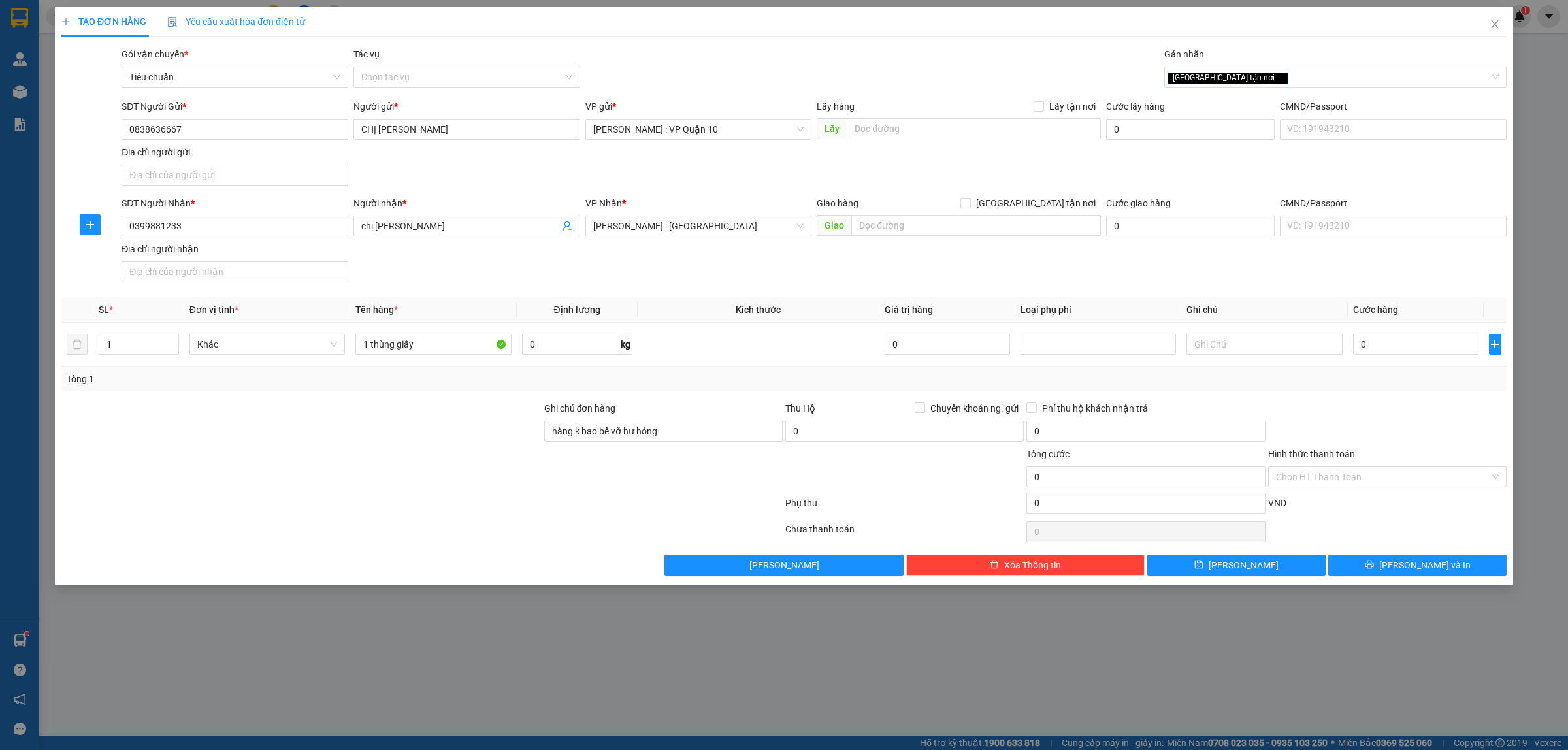
drag, startPoint x: 887, startPoint y: 246, endPoint x: 873, endPoint y: 239, distance: 15.7
click at [884, 246] on div "SĐT Người Nhận * 0399881233 Người nhận * chị hằng VP Nhận * Hồ Chí Minh : Kho Q…" at bounding box center [814, 241] width 1390 height 91
click at [872, 239] on div "Giao hàng Giao tận nơi Giao" at bounding box center [959, 219] width 284 height 46
click at [872, 235] on input "text" at bounding box center [976, 225] width 250 height 21
drag, startPoint x: 1033, startPoint y: 201, endPoint x: 1033, endPoint y: 209, distance: 8.0
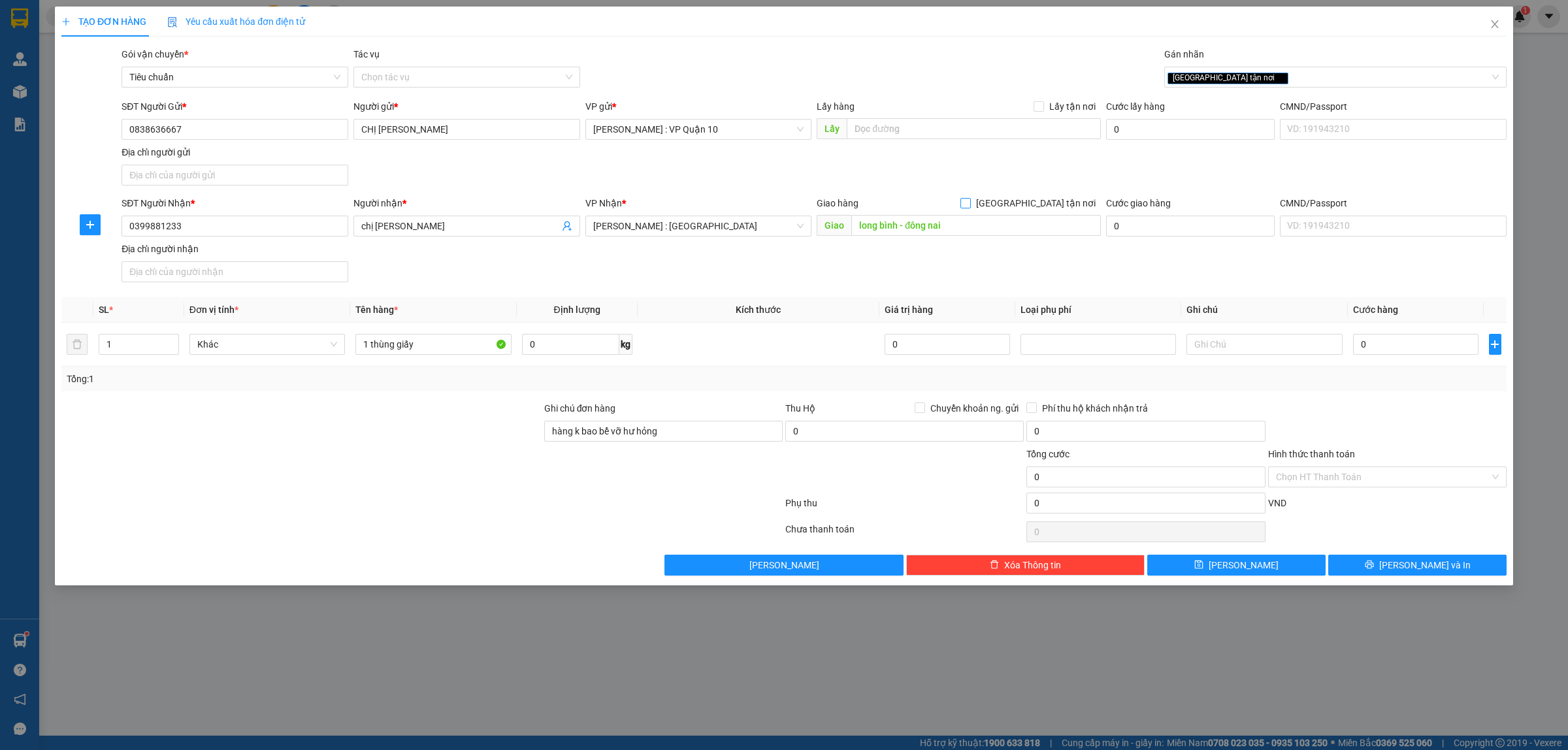
click at [969, 205] on input "[GEOGRAPHIC_DATA] tận nơi" at bounding box center [965, 203] width 10 height 10
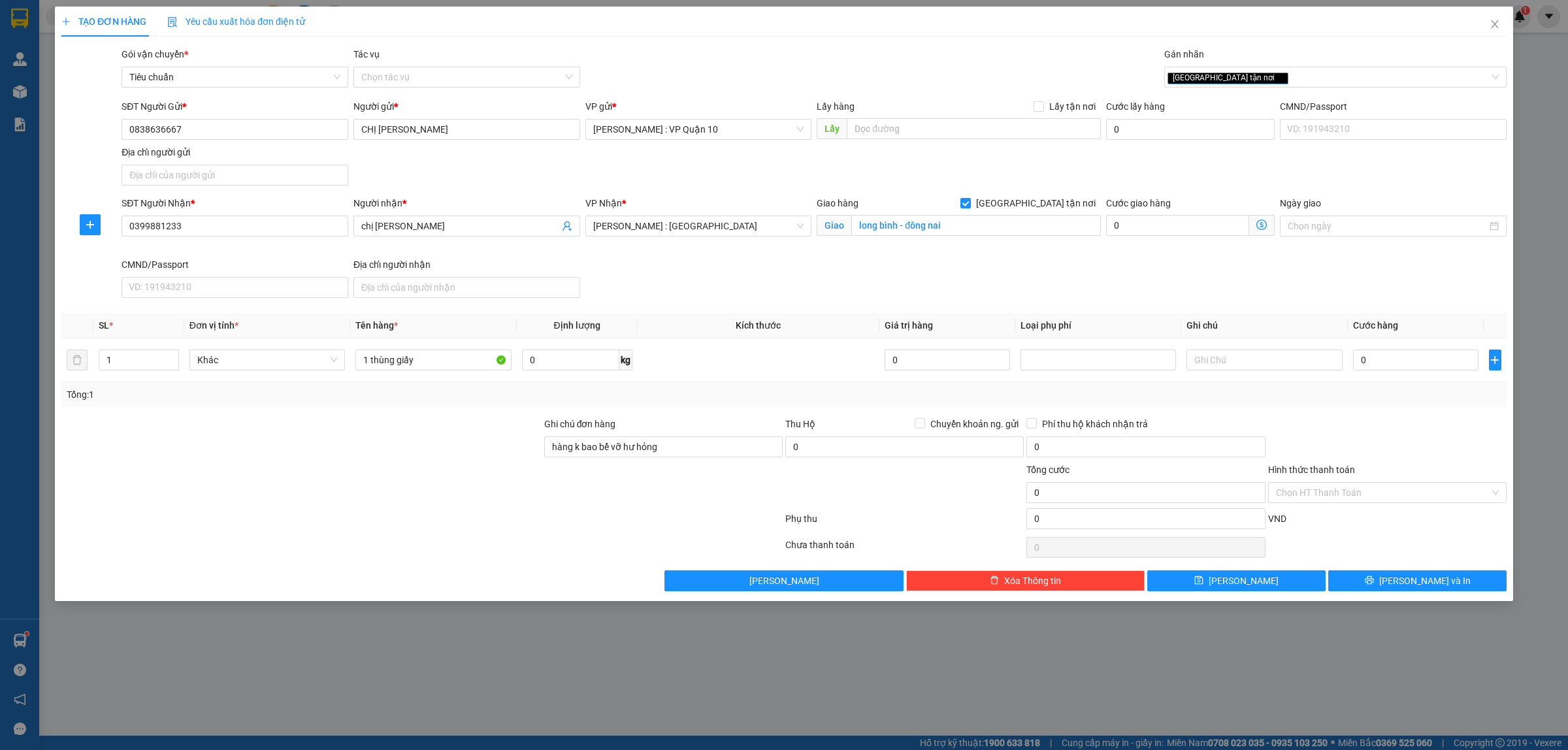
click at [1360, 435] on div at bounding box center [1387, 439] width 241 height 46
click at [1393, 362] on input "0" at bounding box center [1416, 360] width 125 height 21
click at [1337, 490] on input "Hình thức thanh toán" at bounding box center [1382, 492] width 213 height 20
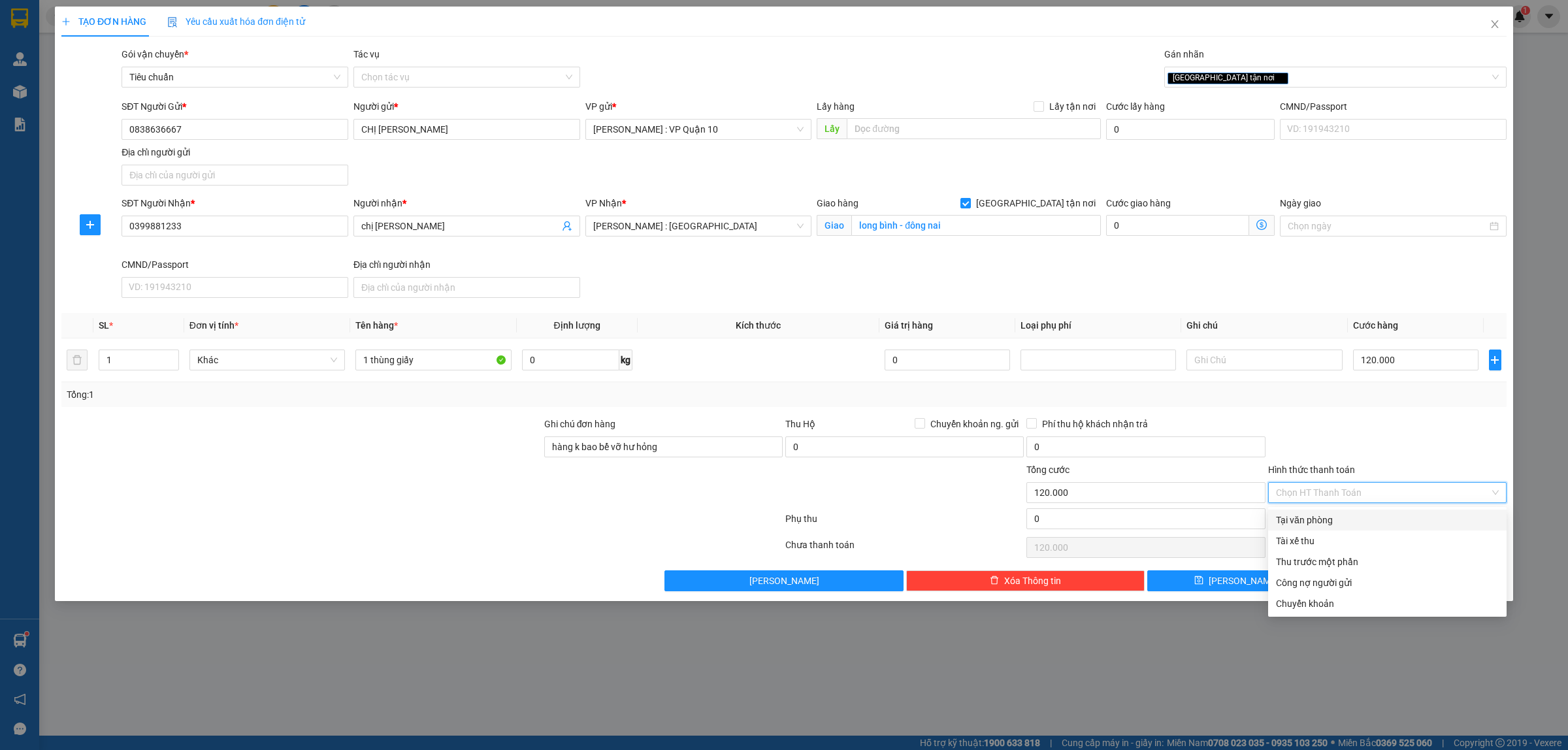
click at [1332, 523] on div "Tại văn phòng" at bounding box center [1387, 520] width 223 height 14
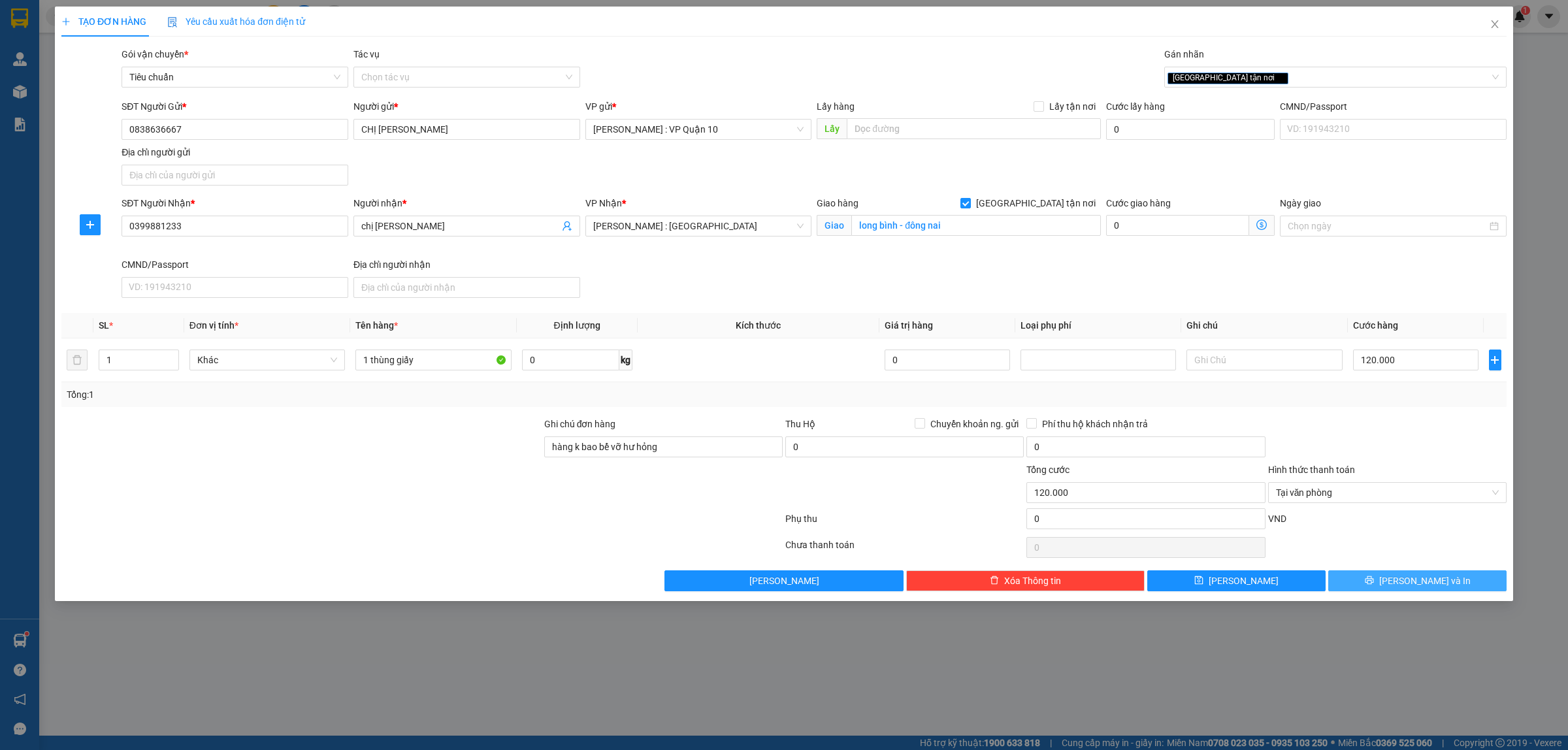
click at [1374, 586] on span "printer" at bounding box center [1370, 580] width 10 height 10
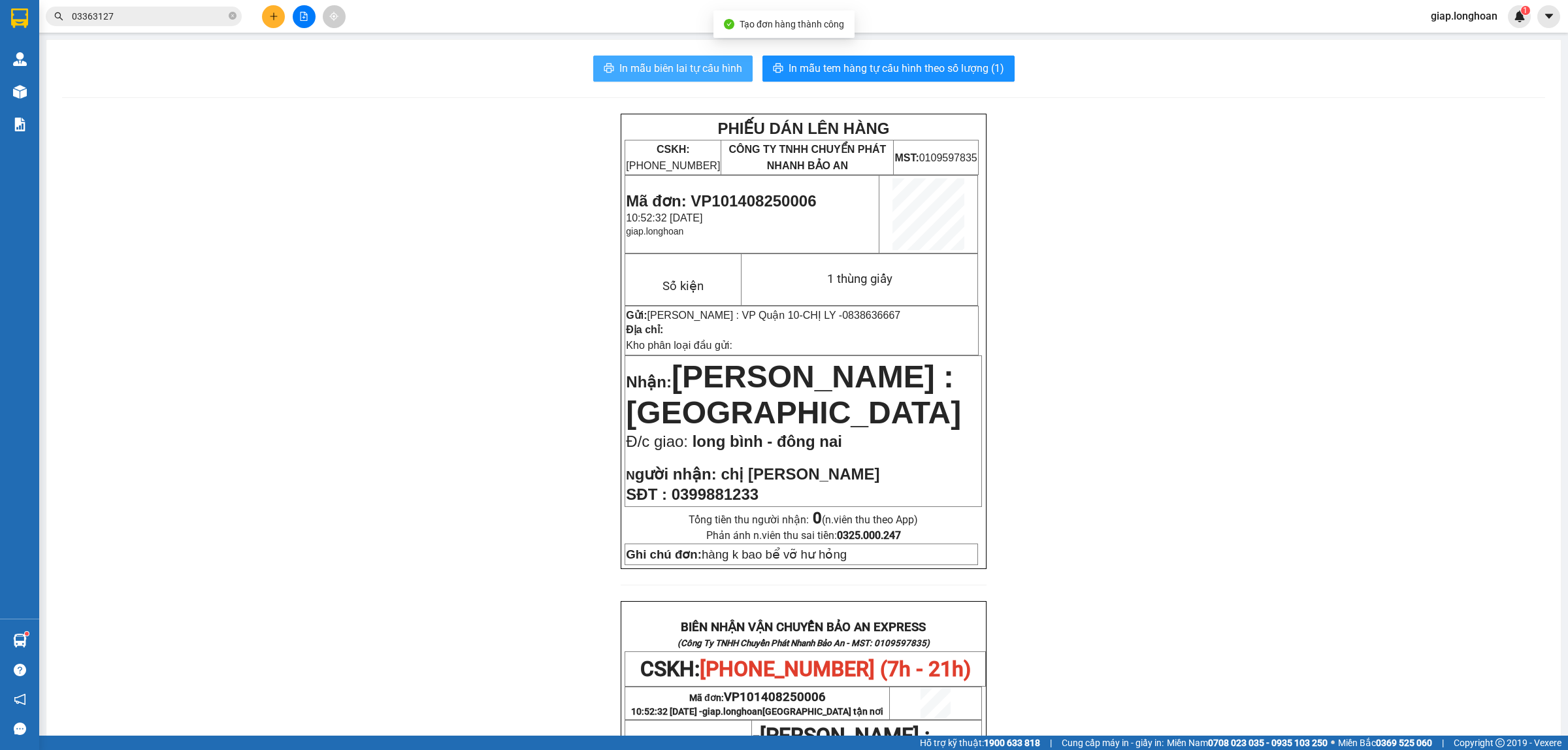
click at [661, 70] on span "In mẫu biên lai tự cấu hình" at bounding box center [680, 68] width 123 height 17
click at [1157, 365] on div "PHIẾU DÁN LÊN HÀNG CSKH: 1900.06.88.33 CÔNG TY TNHH CHUYỂN PHÁT NHANH BẢO AN MS…" at bounding box center [803, 679] width 1483 height 1131
click at [865, 68] on span "In mẫu tem hàng tự cấu hình theo số lượng (1)" at bounding box center [896, 68] width 216 height 17
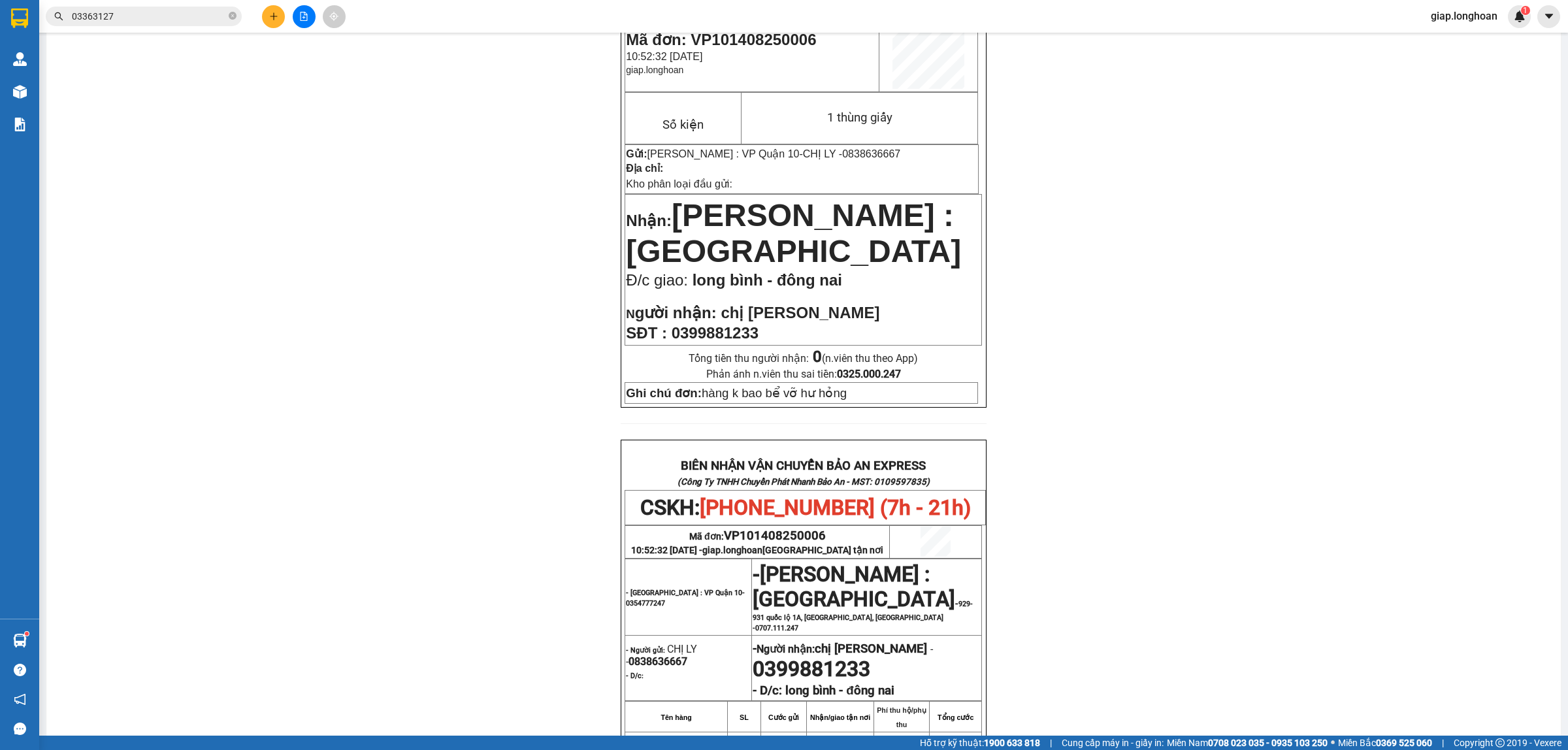
scroll to position [163, 0]
click at [508, 462] on div "PHIẾU DÁN LÊN HÀNG CSKH: 1900.06.88.33 CÔNG TY TNHH CHUYỂN PHÁT NHANH BẢO AN MS…" at bounding box center [803, 515] width 1483 height 1131
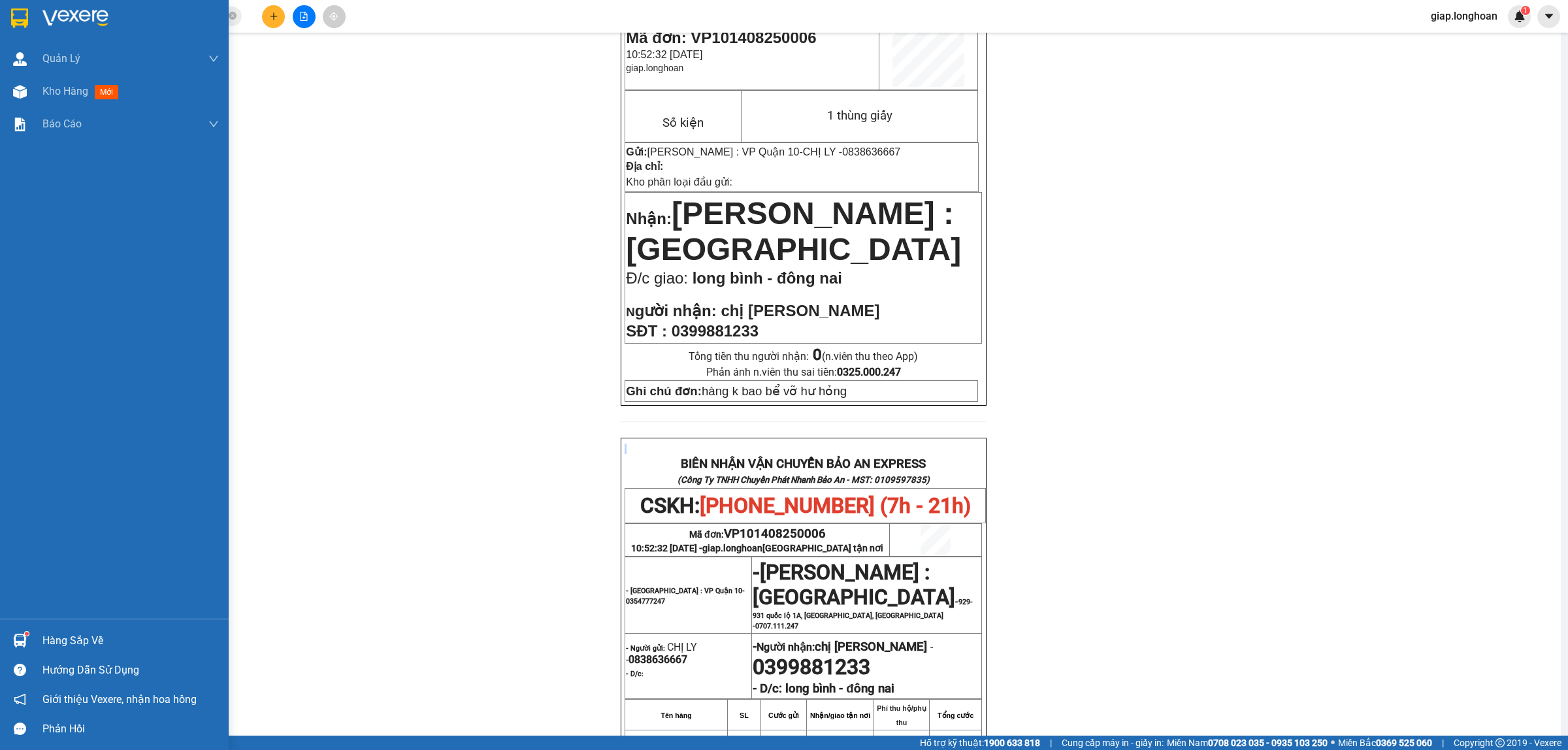
click at [57, 11] on img at bounding box center [75, 18] width 66 height 20
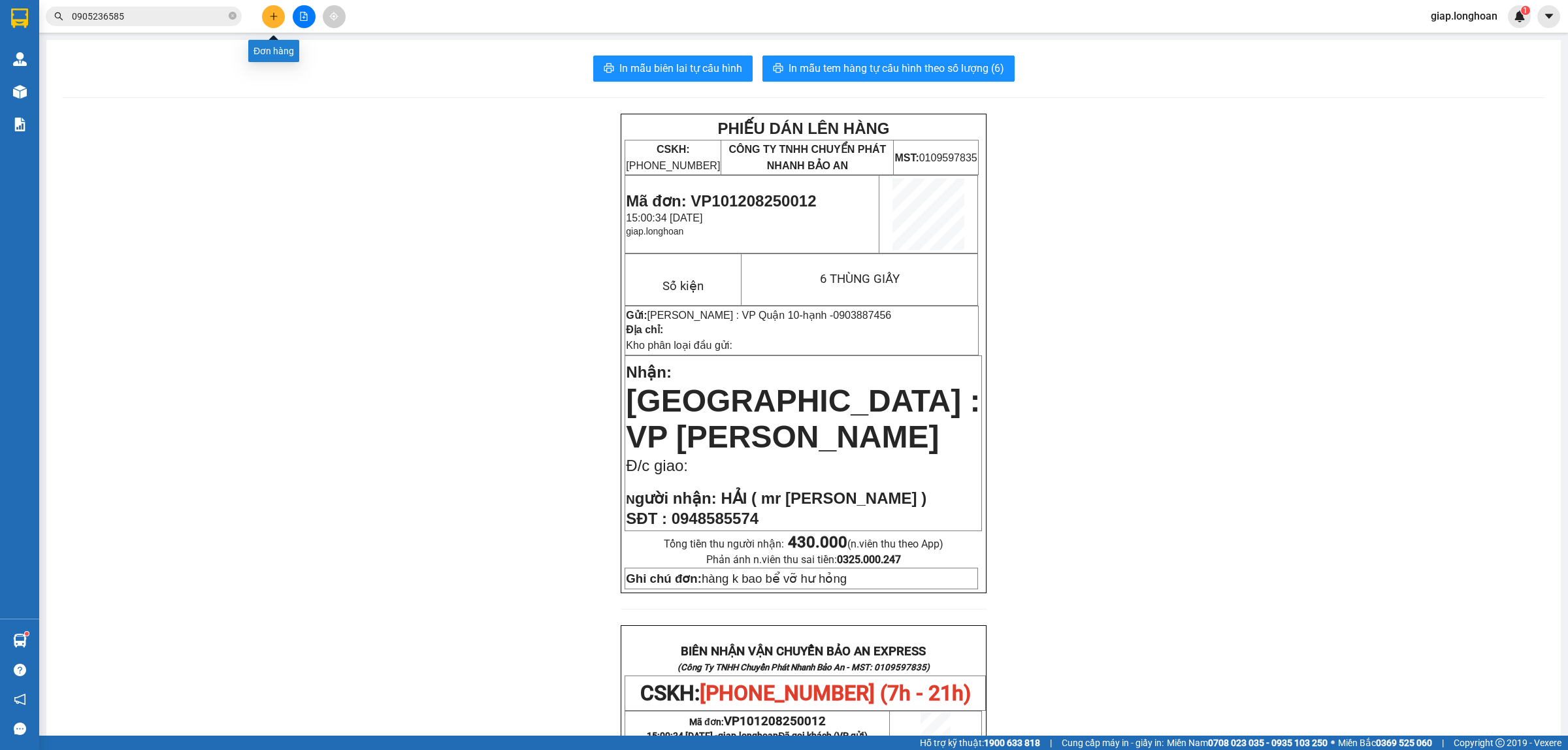
click at [268, 21] on button at bounding box center [273, 17] width 23 height 23
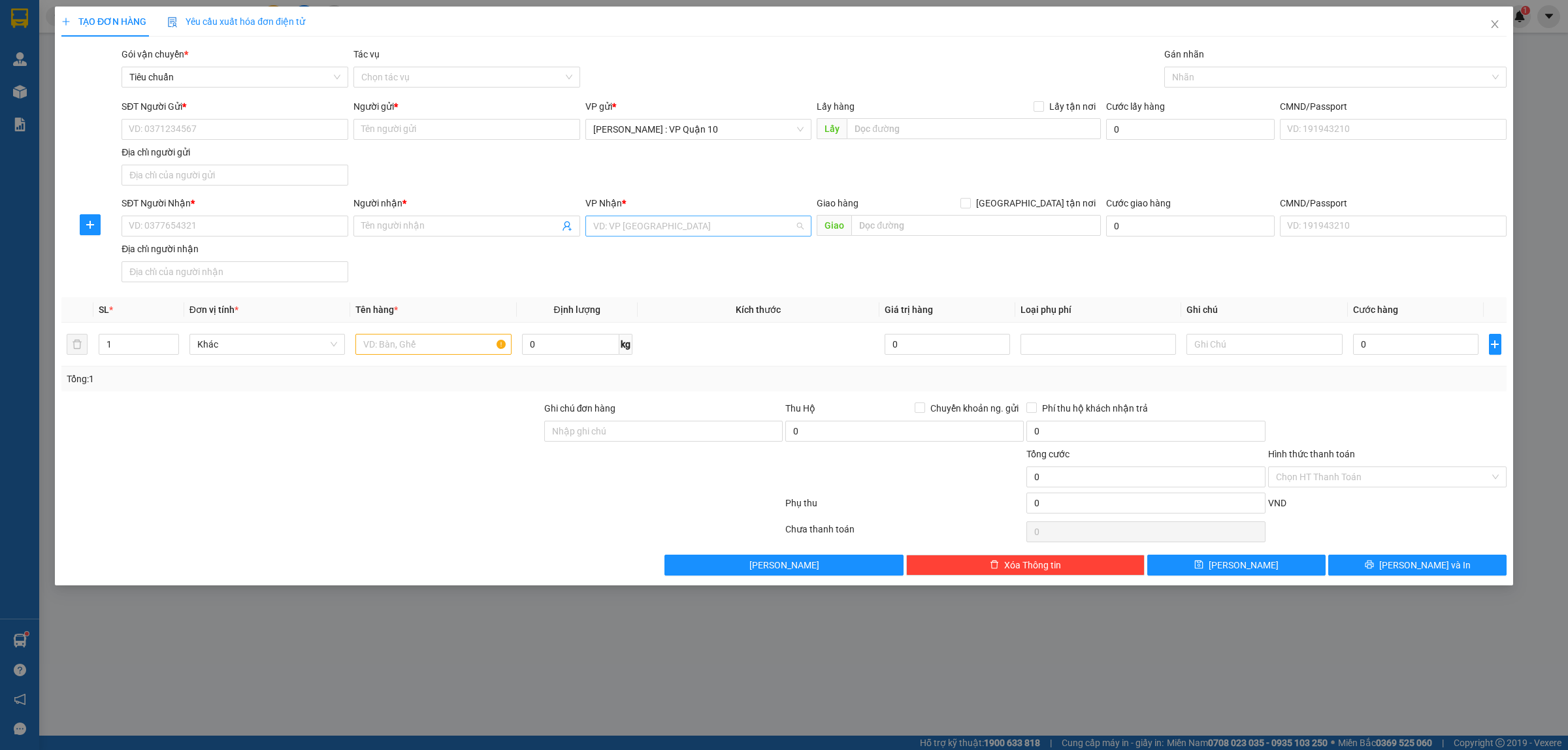
drag, startPoint x: 646, startPoint y: 231, endPoint x: 661, endPoint y: 233, distance: 15.1
click at [646, 229] on input "search" at bounding box center [694, 226] width 202 height 20
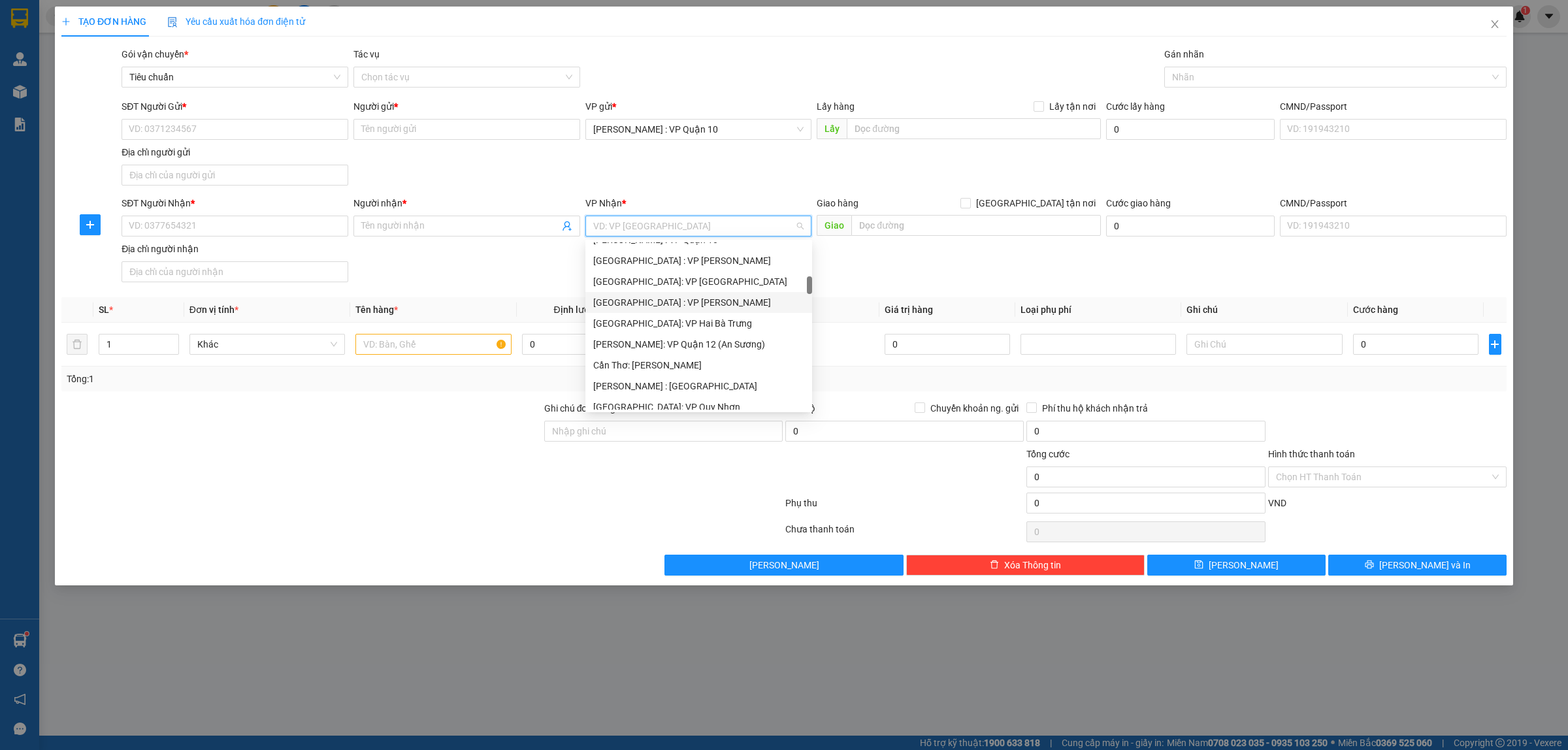
scroll to position [408, 0]
click at [651, 383] on div "Hà Nội: Kho Văn Điển Thanh Trì" at bounding box center [699, 388] width 211 height 14
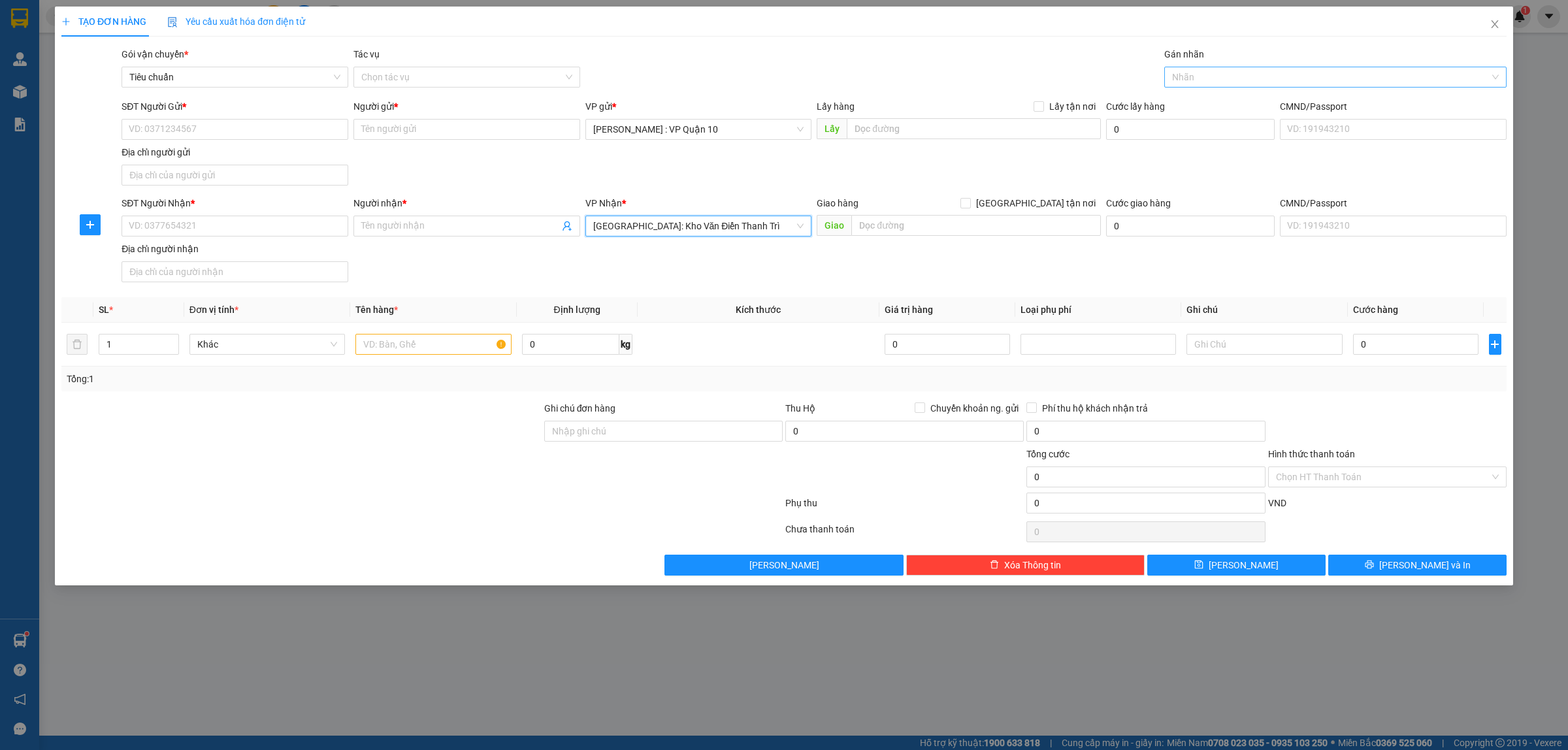
click at [1202, 73] on div at bounding box center [1328, 77] width 323 height 16
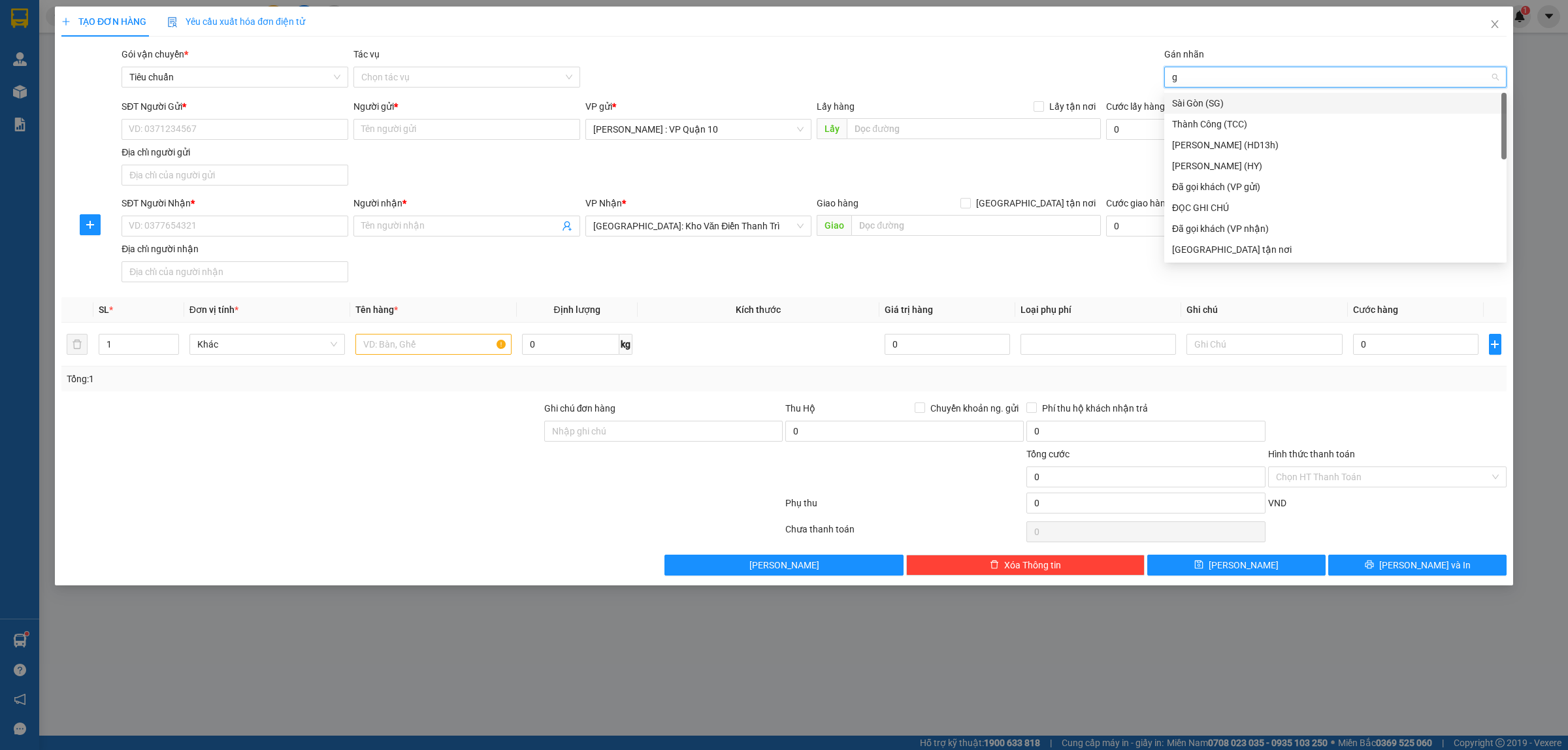
type input "gi"
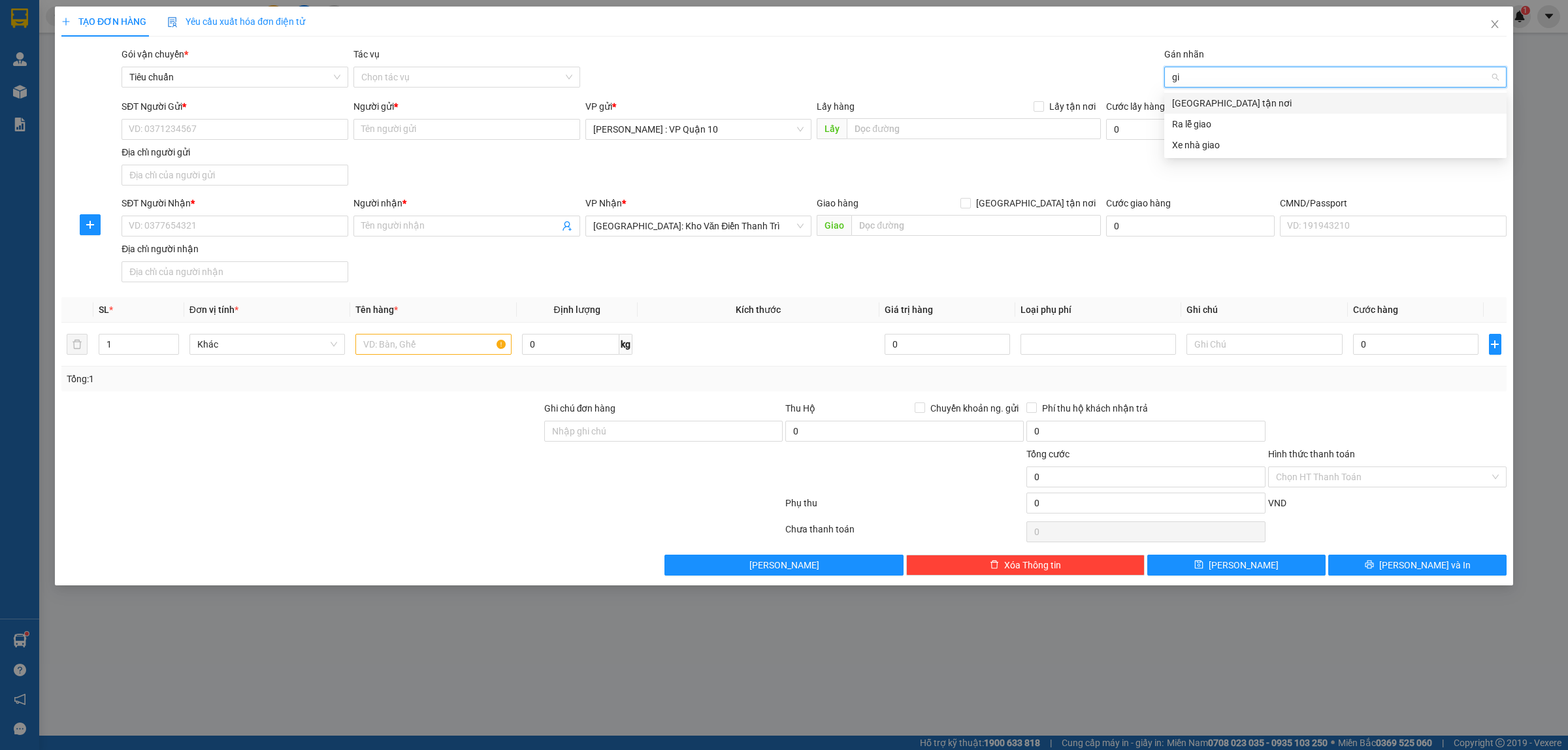
drag, startPoint x: 1183, startPoint y: 102, endPoint x: 1087, endPoint y: 57, distance: 106.0
click at [1175, 93] on div "Giao tận nơi" at bounding box center [1336, 103] width 343 height 21
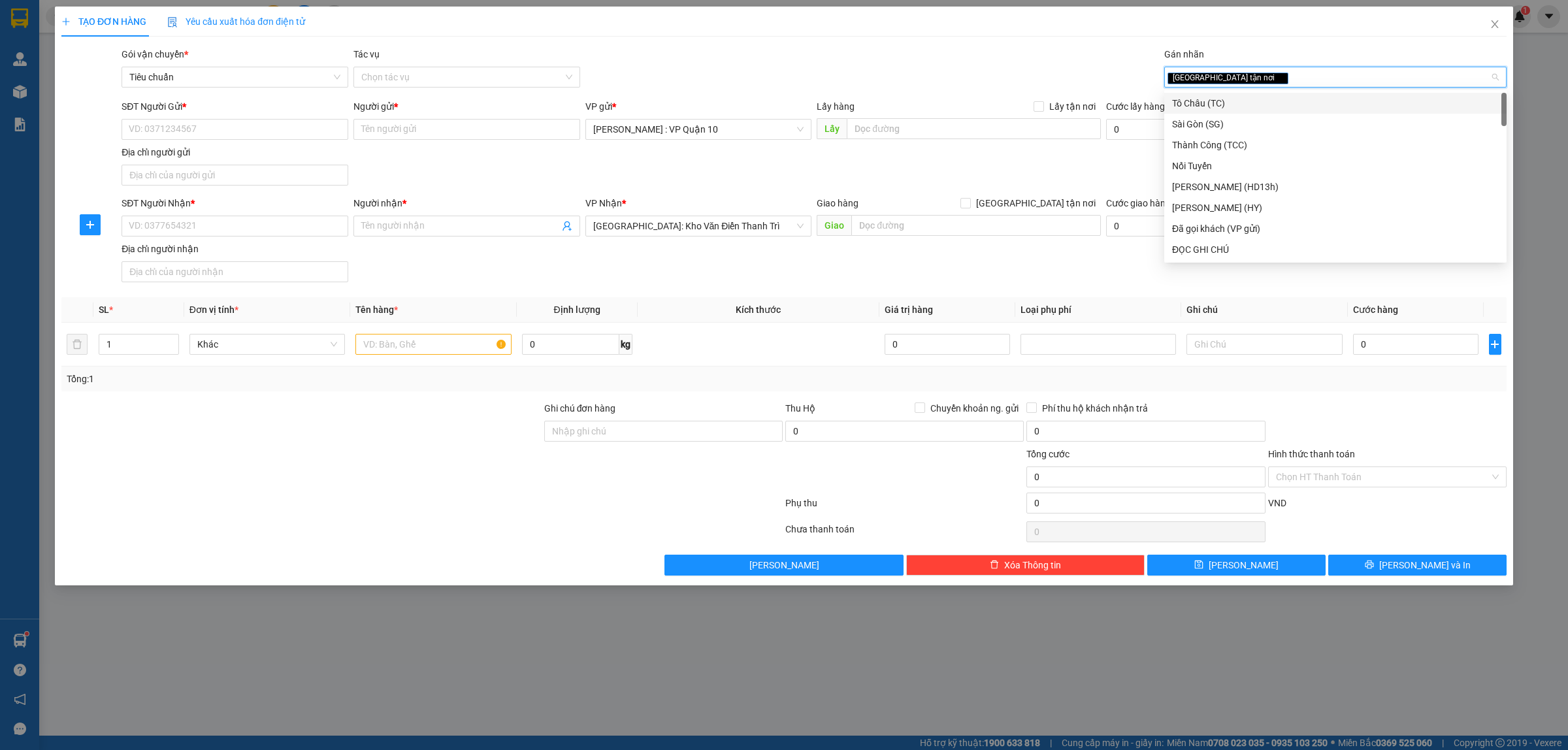
click at [1010, 50] on div "Gói vận chuyển * Tiêu chuẩn Tác vụ Chọn tác vụ Gán nhãn Giao tận nơi" at bounding box center [814, 70] width 1390 height 46
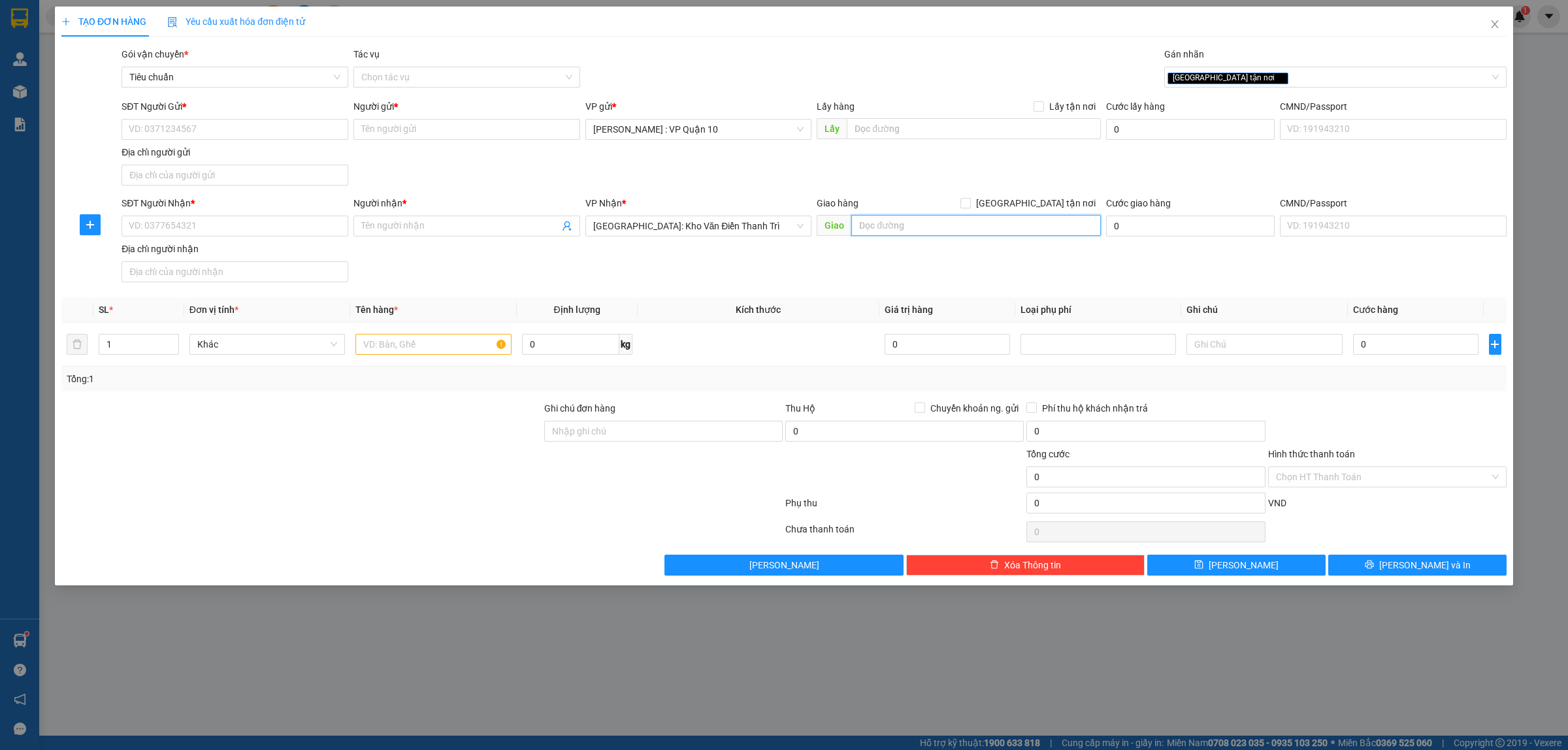
click at [868, 226] on input "text" at bounding box center [976, 225] width 250 height 21
click at [366, 348] on input "text" at bounding box center [433, 344] width 155 height 21
type input "1 thùng giấy"
click at [906, 226] on input "text" at bounding box center [976, 225] width 250 height 21
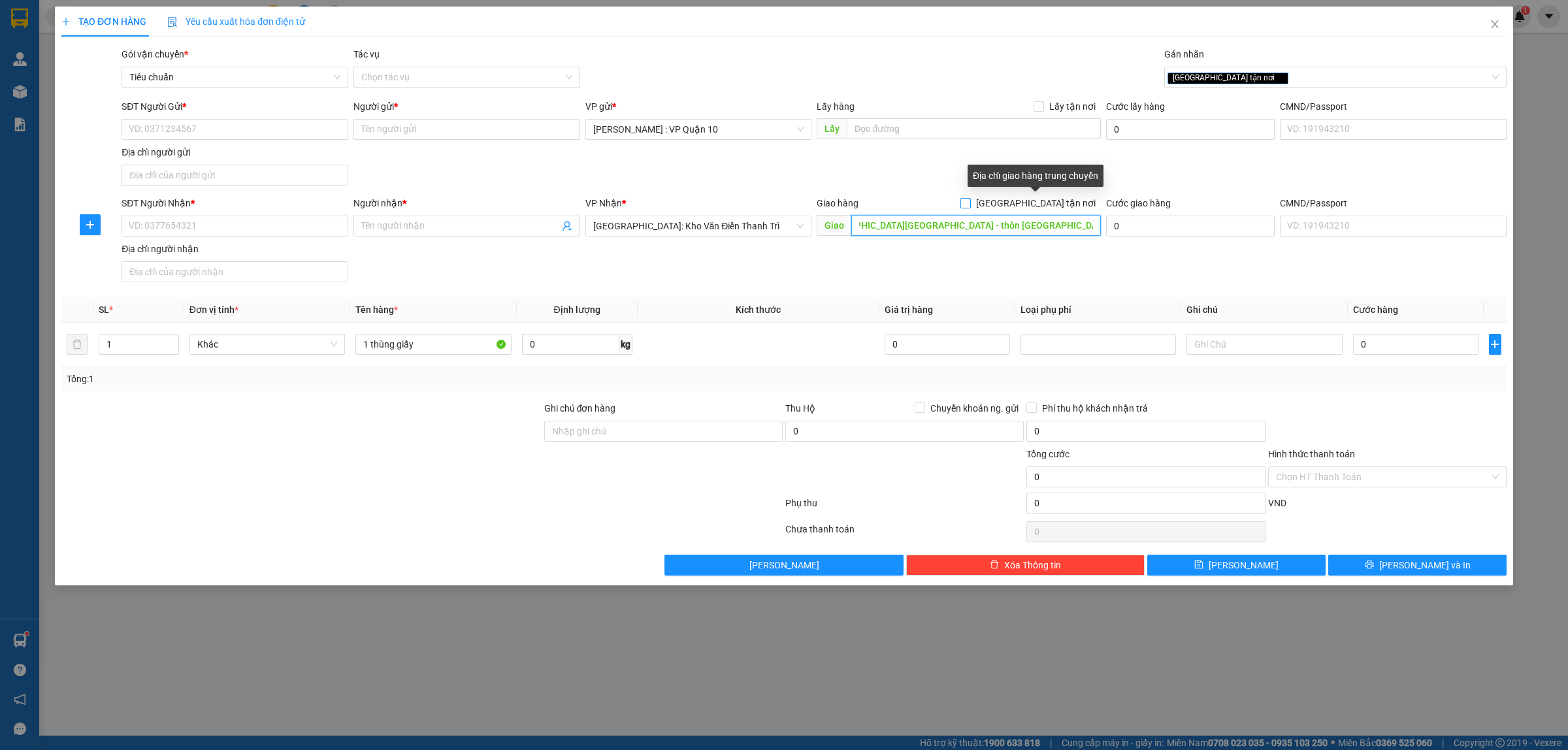
type input "chùa vĩnh khang - thôn ai đoài - xã an đình - h nam sách - hải dương"
click at [969, 201] on input "[GEOGRAPHIC_DATA] tận nơi" at bounding box center [965, 203] width 10 height 10
checkbox input "true"
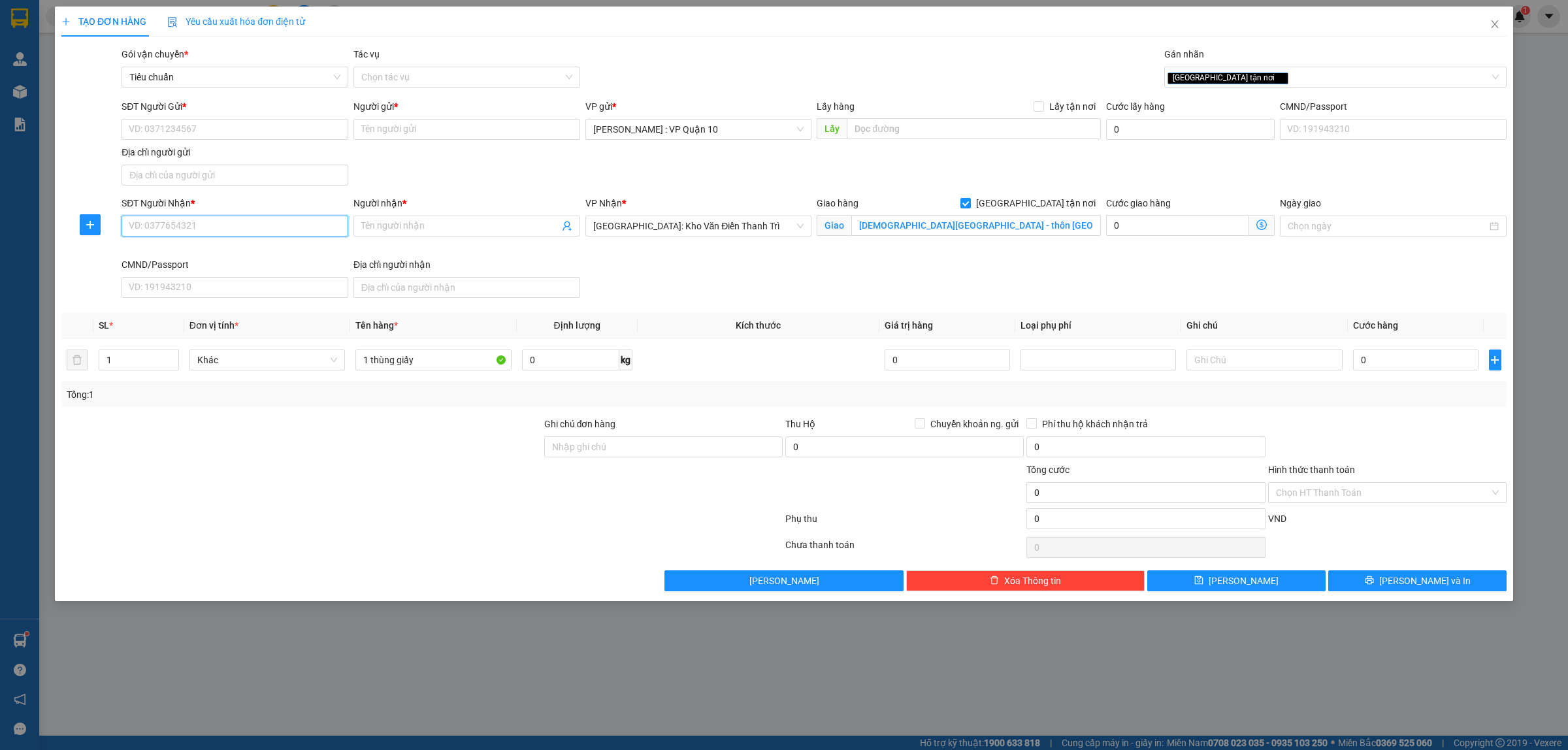
click at [200, 216] on input "SĐT Người Nhận *" at bounding box center [235, 226] width 227 height 21
type input "0984318866"
click at [919, 226] on input "chùa vĩnh khang - thôn ai đoài - xã an đình - h nam sách - hải dương" at bounding box center [976, 225] width 250 height 21
drag, startPoint x: 791, startPoint y: 287, endPoint x: 618, endPoint y: 258, distance: 175.4
click at [789, 287] on div "SĐT Người Nhận * 0984318866 Người nhận * Tên người nhận VP Nhận * Hà Nội: Kho V…" at bounding box center [814, 249] width 1390 height 107
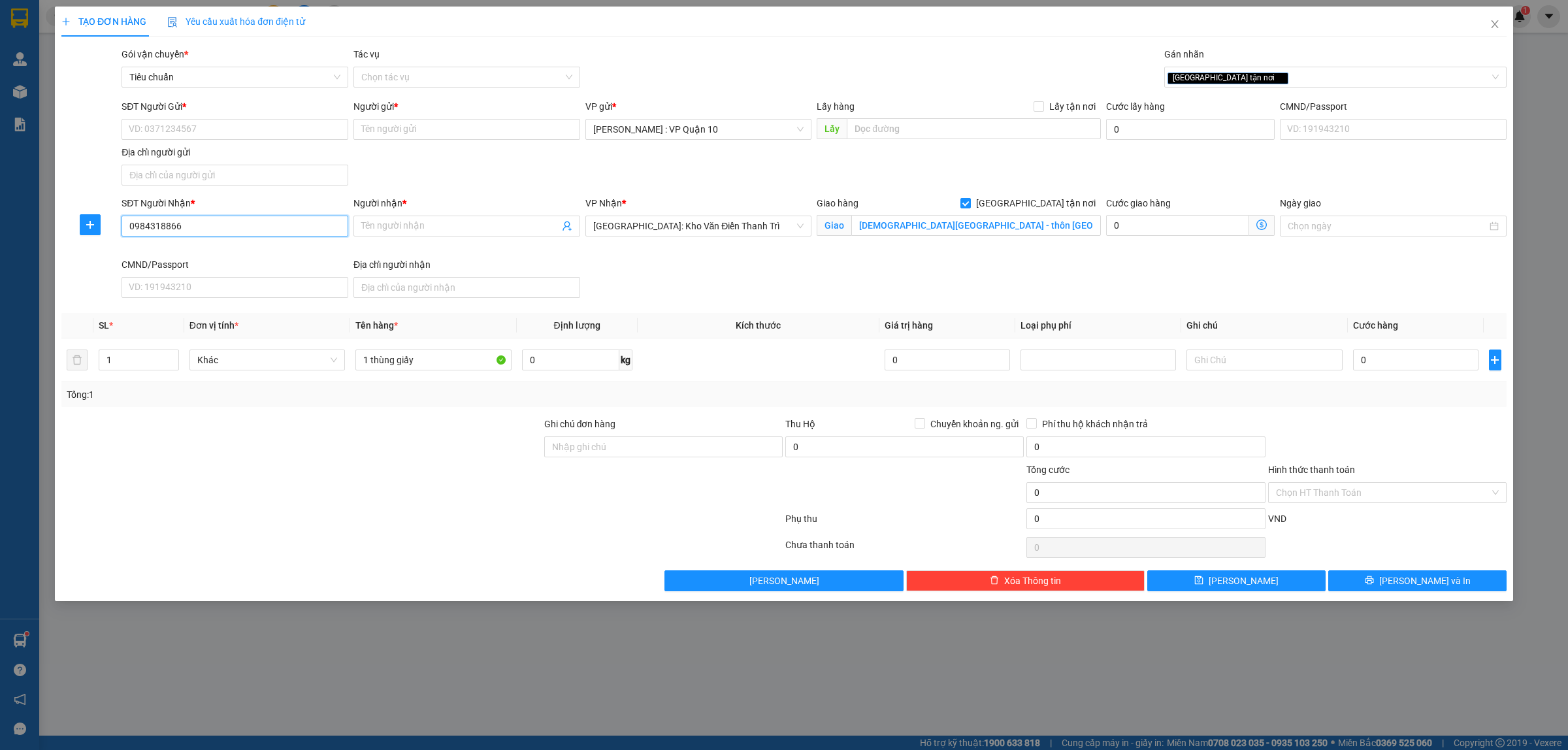
click at [201, 235] on input "0984318866" at bounding box center [235, 226] width 227 height 21
click at [205, 250] on div "0984318866 - thầy diệu bảo" at bounding box center [235, 254] width 211 height 14
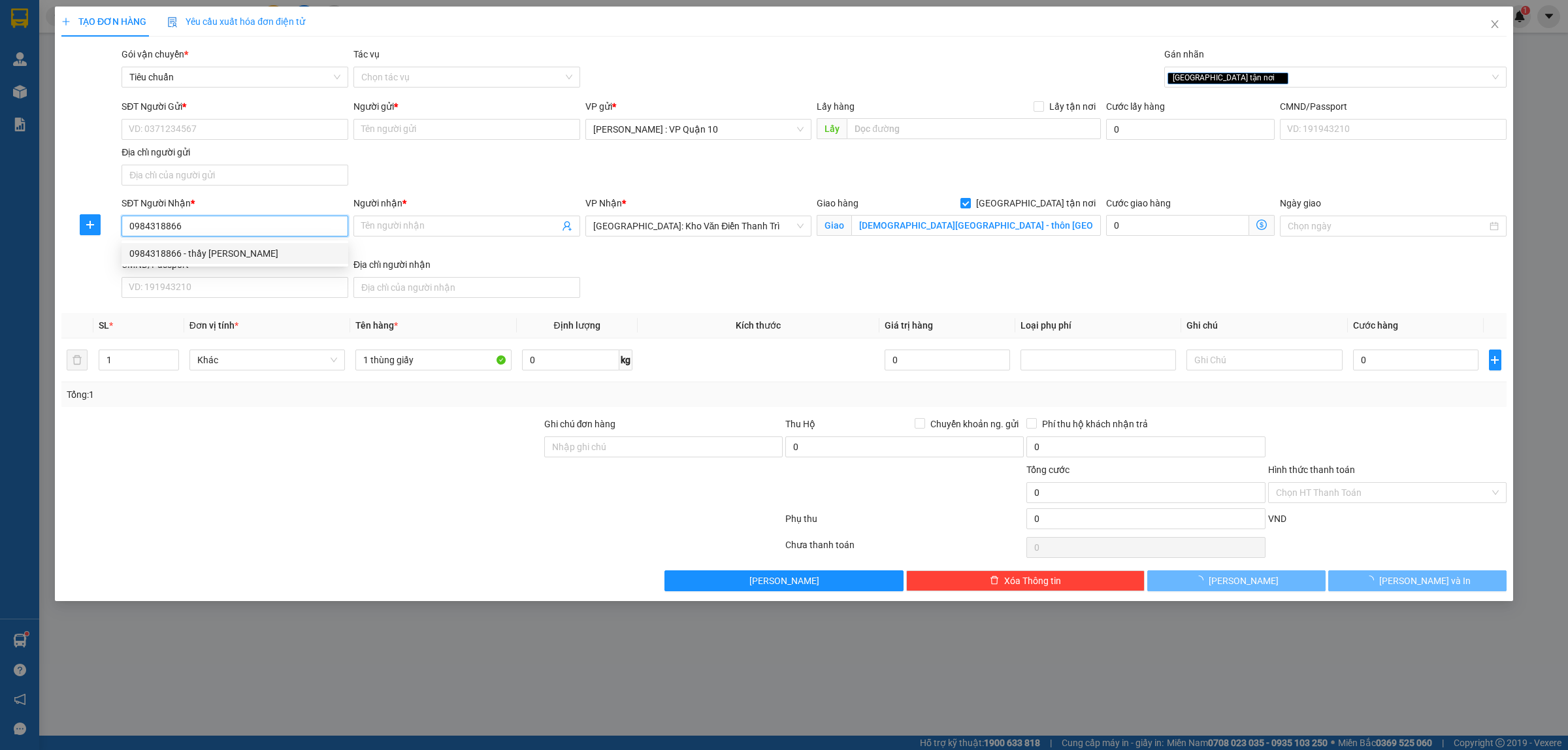
type input "thầy diệu bảo"
type input "chùa vĩnh khang thôn an đoài - xã an bình - huyện nam sách - hải dương"
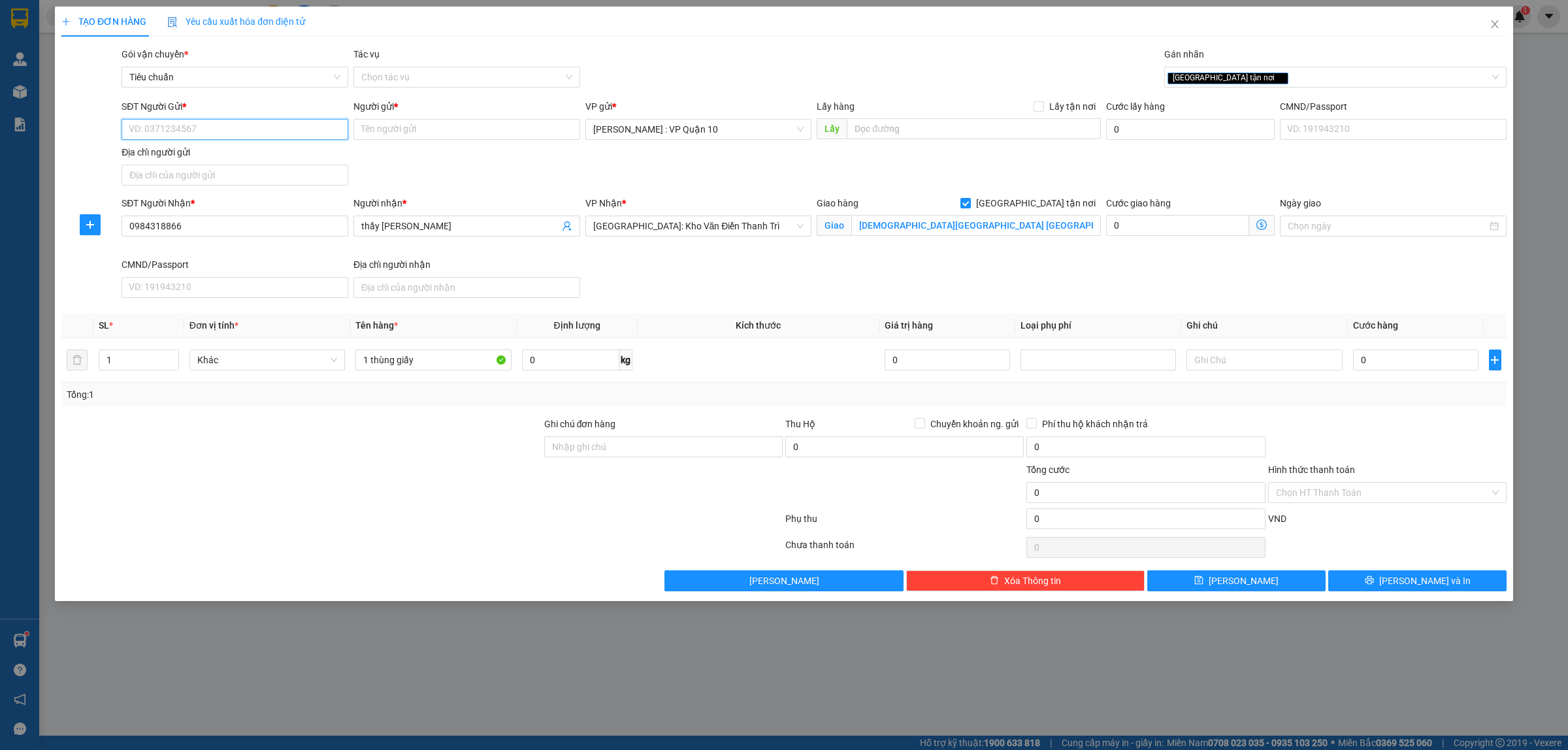
click at [150, 131] on input "SĐT Người Gửi *" at bounding box center [235, 129] width 227 height 21
click at [165, 154] on div "0903706996 - khôi" at bounding box center [235, 156] width 211 height 14
type input "0903706996"
type input "khôi"
click at [1271, 76] on div "[GEOGRAPHIC_DATA] tận nơi" at bounding box center [1328, 77] width 323 height 16
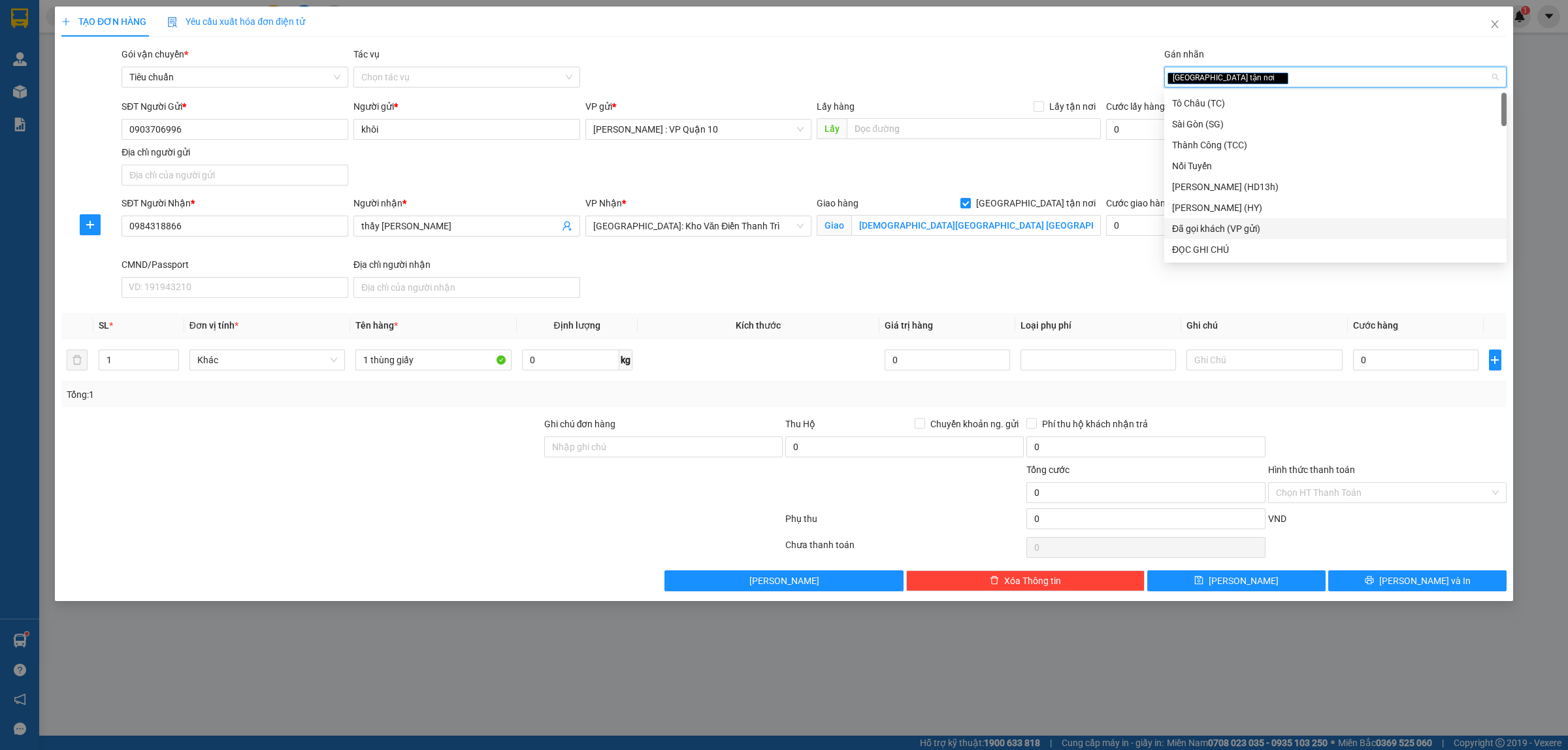
drag, startPoint x: 1235, startPoint y: 223, endPoint x: 1061, endPoint y: 109, distance: 208.0
click at [1233, 223] on div "Đã gọi khách (VP gửi)" at bounding box center [1336, 228] width 327 height 14
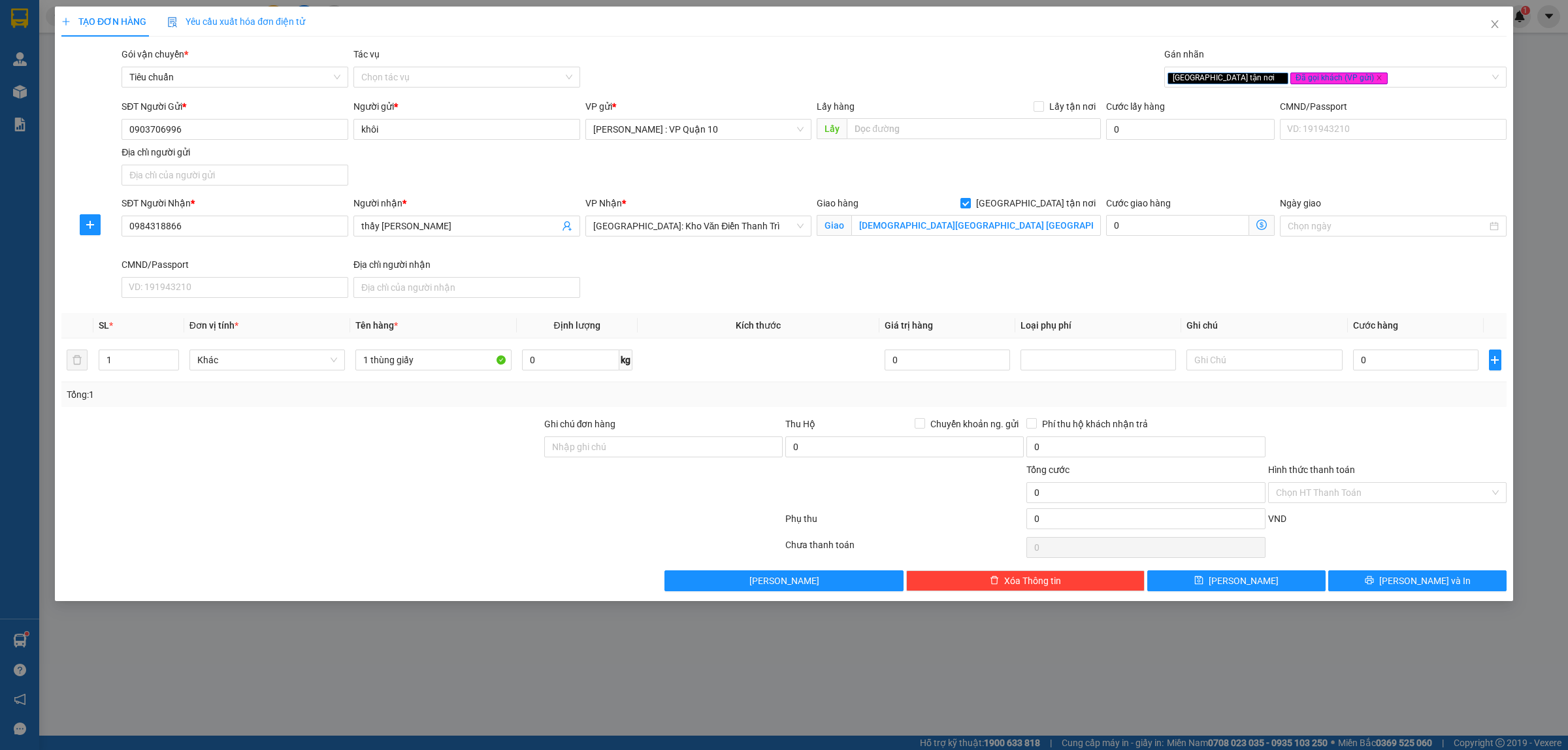
drag, startPoint x: 942, startPoint y: 72, endPoint x: 669, endPoint y: 279, distance: 342.6
click at [942, 71] on div "Gói vận chuyển * Tiêu chuẩn Tác vụ Chọn tác vụ Gán nhãn Giao tận nơi Đã gọi k…" at bounding box center [814, 70] width 1390 height 46
drag, startPoint x: 453, startPoint y: 442, endPoint x: 442, endPoint y: 423, distance: 22.0
click at [450, 442] on div at bounding box center [301, 439] width 483 height 46
click at [601, 442] on input "Ghi chú đơn hàng" at bounding box center [663, 446] width 239 height 21
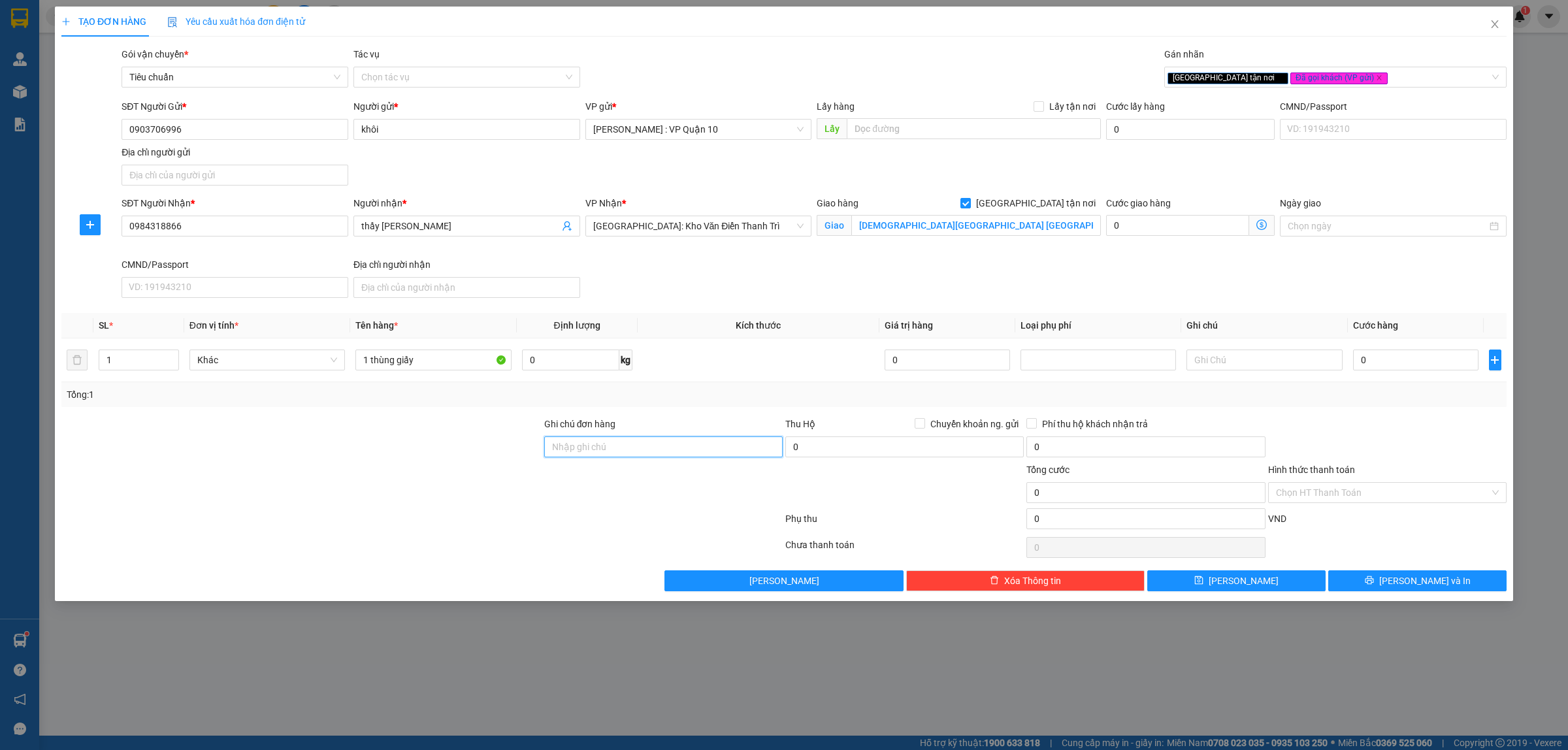
type input "hàng k bao bể vỡ hư hỏng"
click at [580, 535] on div at bounding box center [422, 547] width 724 height 26
drag, startPoint x: 1388, startPoint y: 341, endPoint x: 1393, endPoint y: 356, distance: 15.8
click at [1388, 348] on td "0" at bounding box center [1415, 360] width 136 height 44
drag, startPoint x: 1416, startPoint y: 377, endPoint x: 1409, endPoint y: 374, distance: 7.6
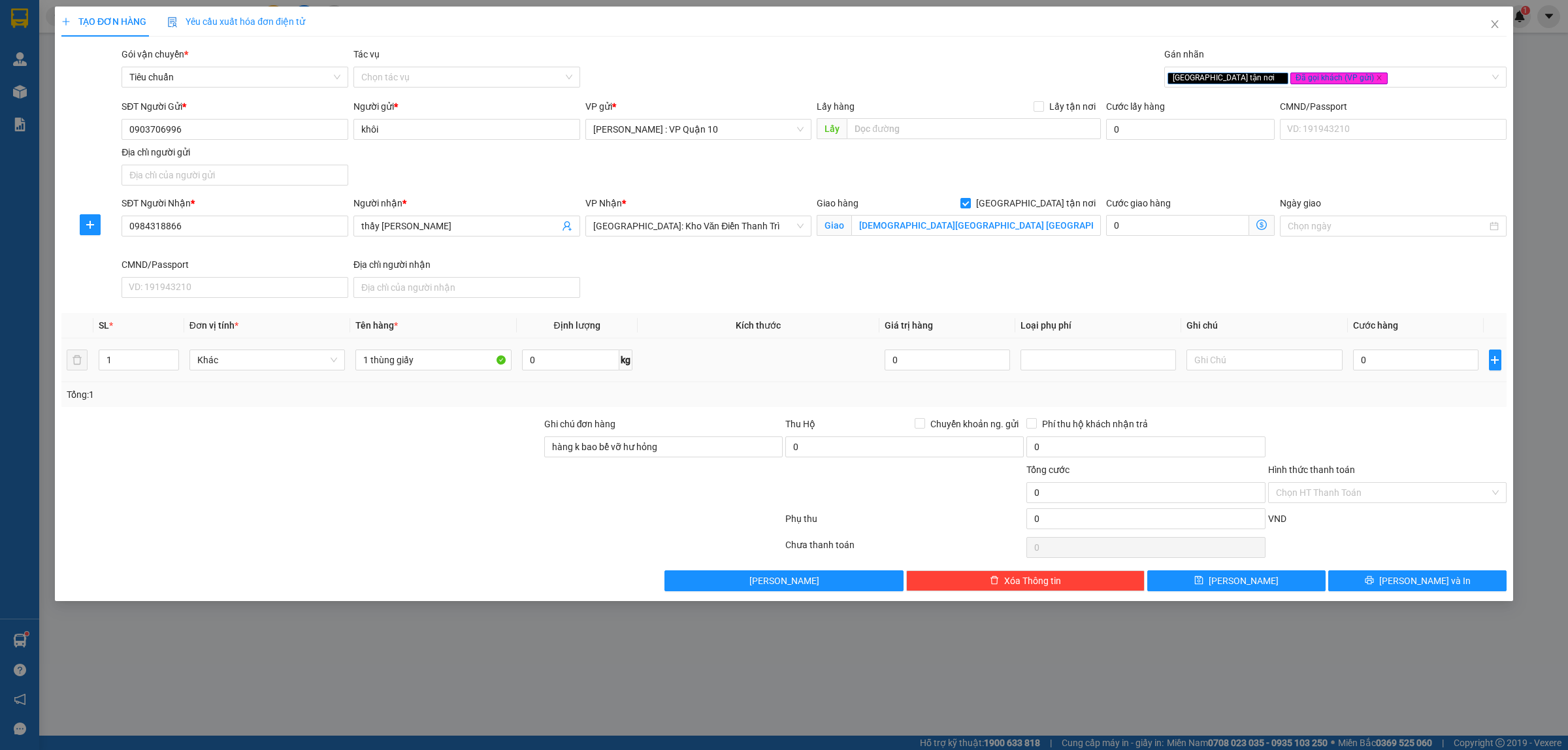
click at [1414, 377] on td "0" at bounding box center [1415, 360] width 136 height 44
click at [1402, 366] on input "0" at bounding box center [1416, 360] width 125 height 21
type input "20"
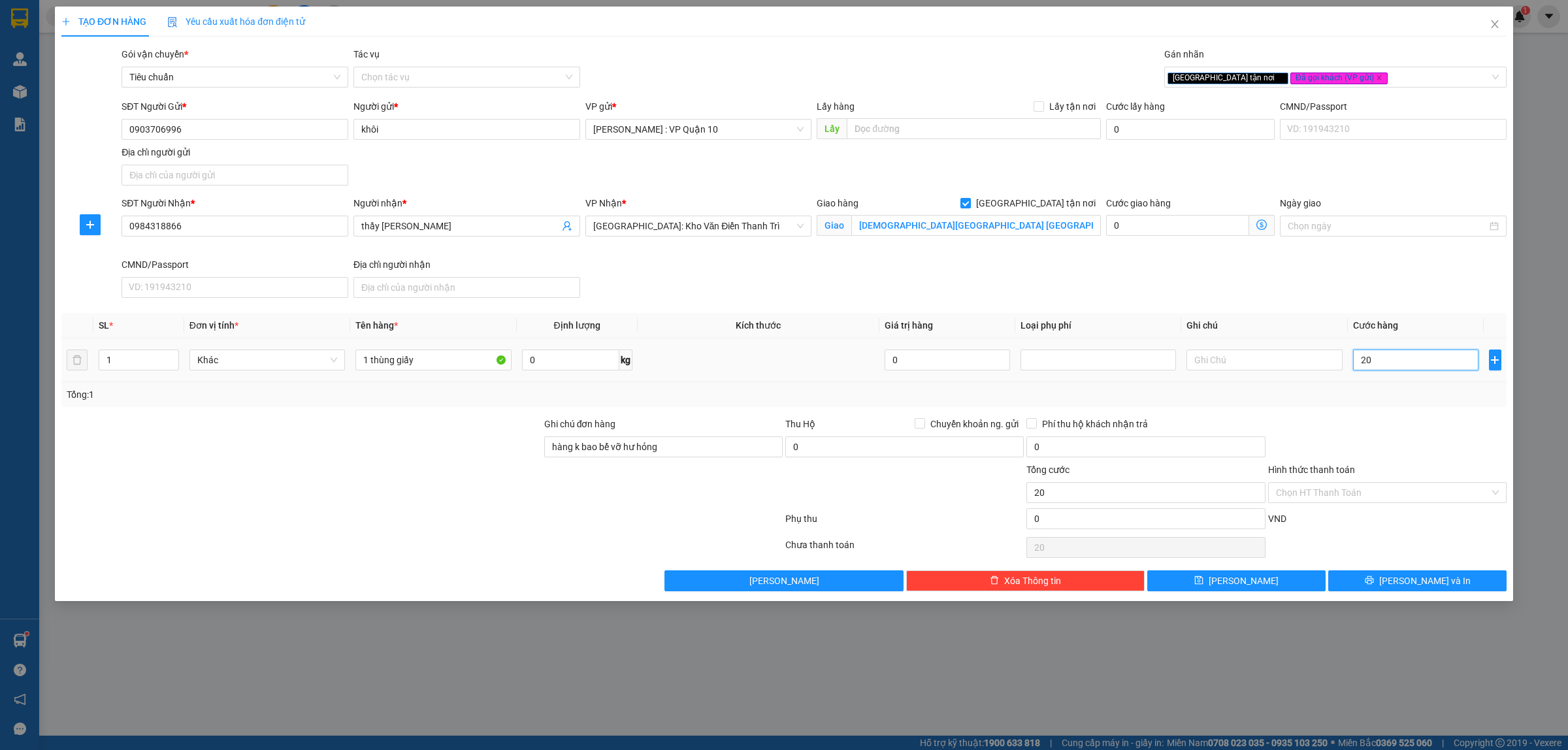
type input "200"
type input "2.000"
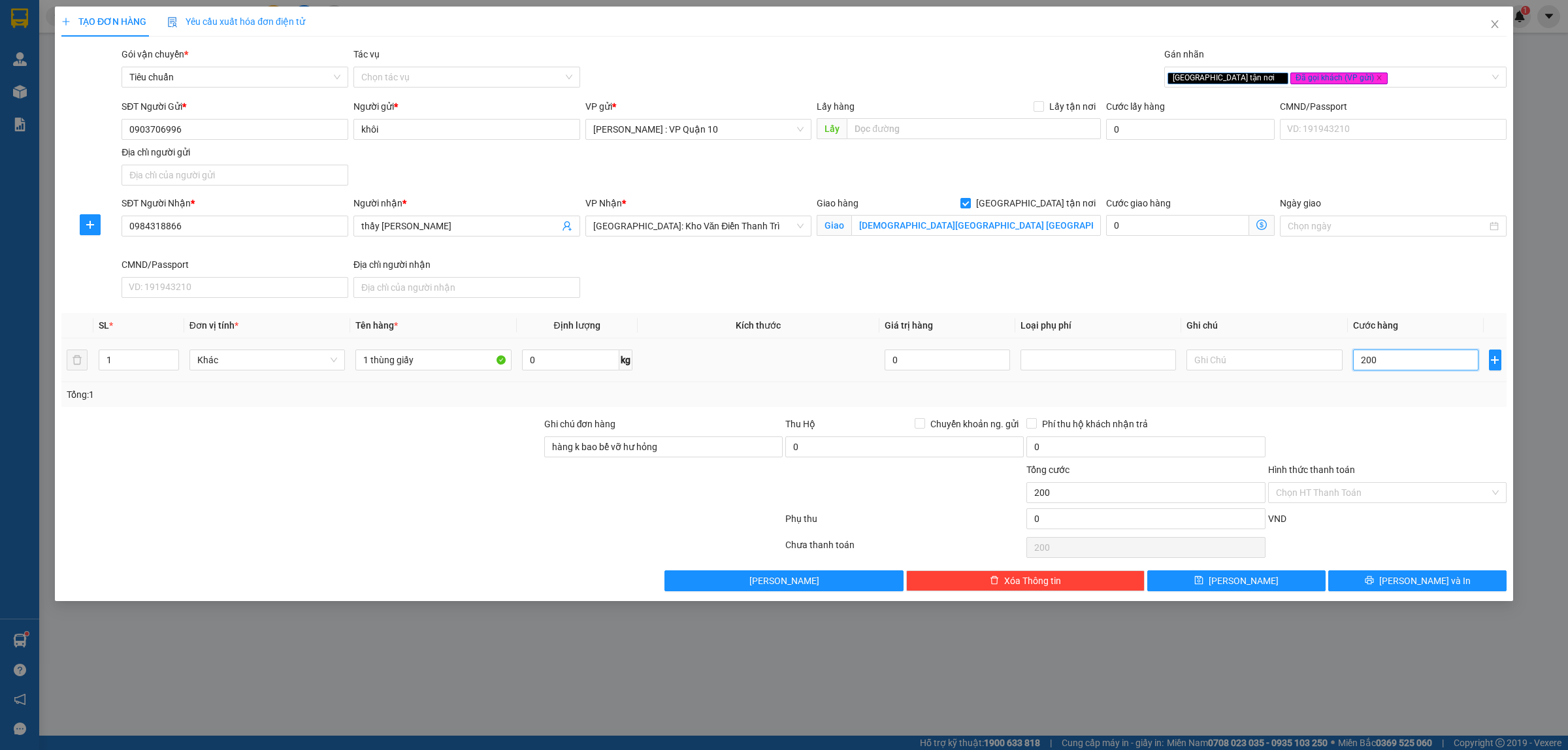
type input "2.000"
type input "20.000"
type input "200.000"
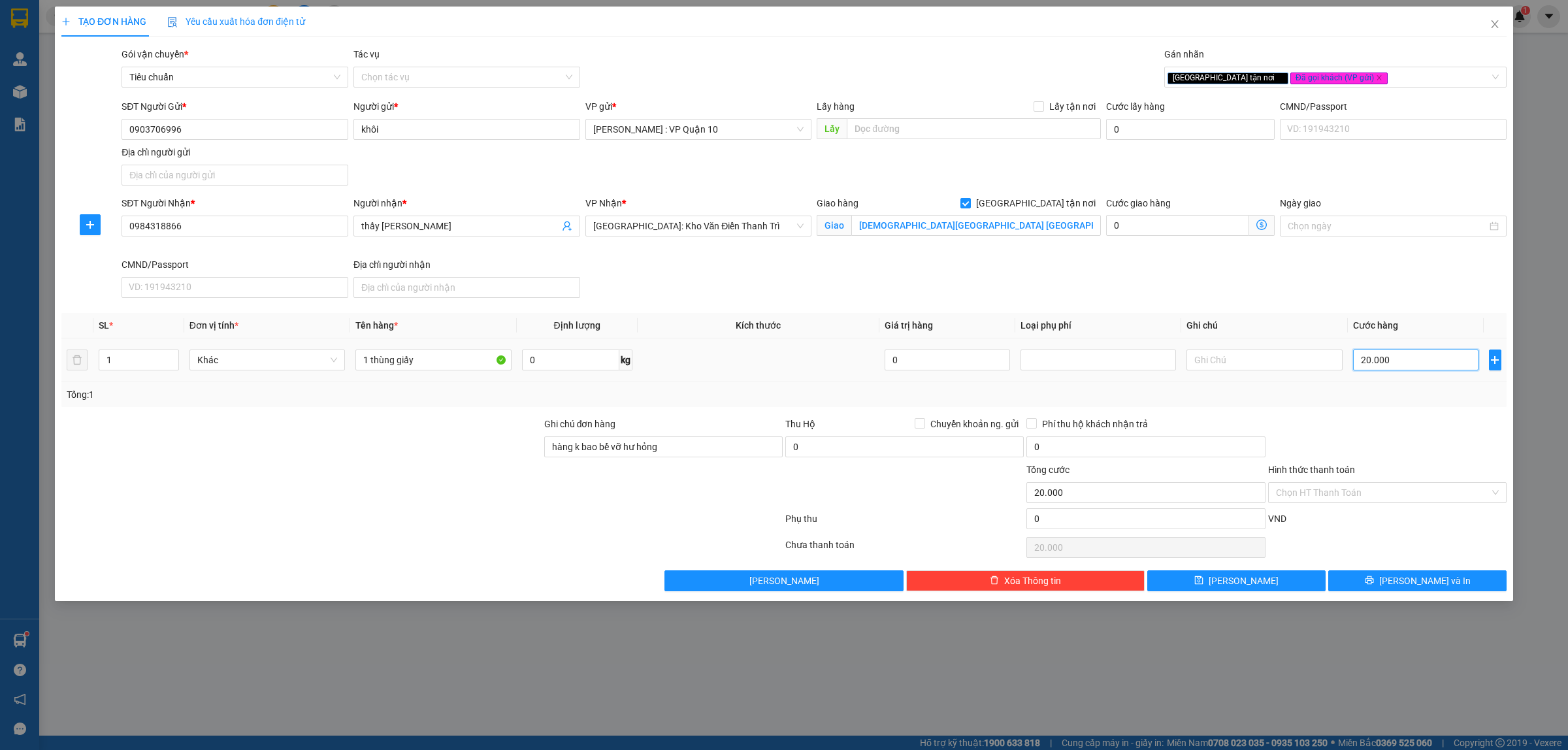
type input "200.000"
click at [1402, 581] on button "[PERSON_NAME] và In" at bounding box center [1417, 580] width 178 height 21
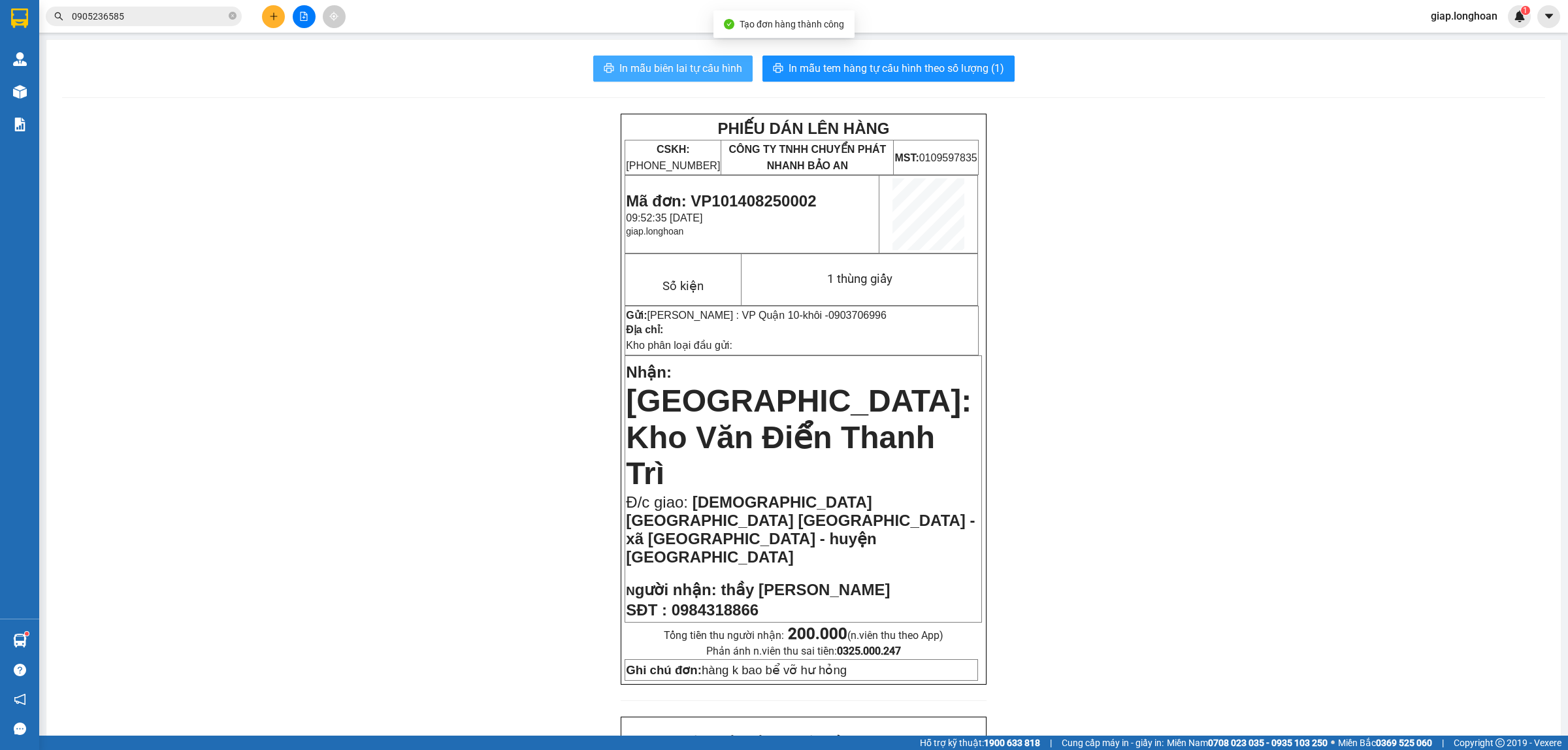
drag, startPoint x: 654, startPoint y: 62, endPoint x: 1024, endPoint y: 272, distance: 425.4
click at [655, 61] on span "In mẫu biên lai tự cấu hình" at bounding box center [680, 68] width 123 height 17
click at [842, 68] on span "In mẫu tem hàng tự cấu hình theo số lượng (1)" at bounding box center [896, 68] width 216 height 17
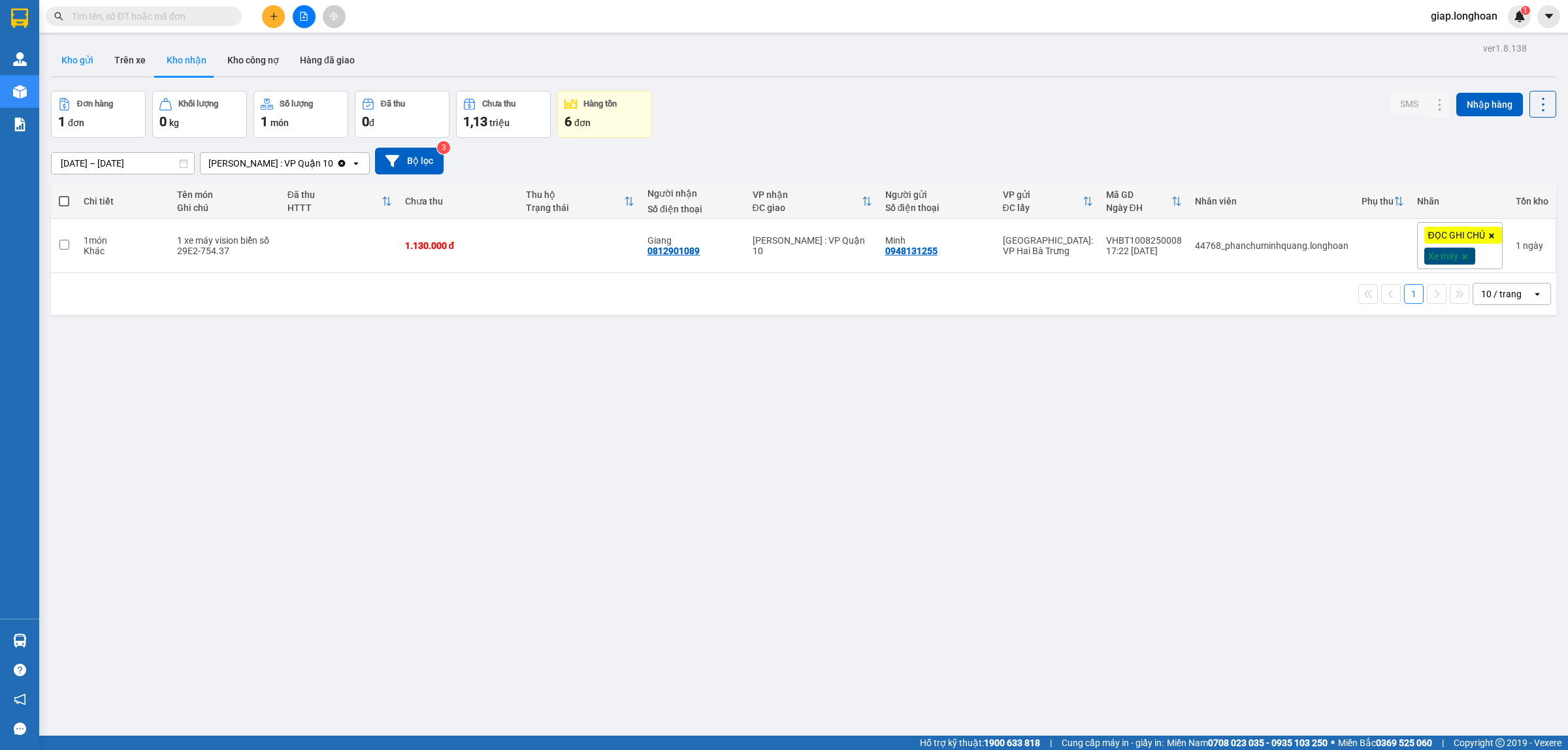
click at [64, 56] on button "Kho gửi" at bounding box center [77, 60] width 53 height 32
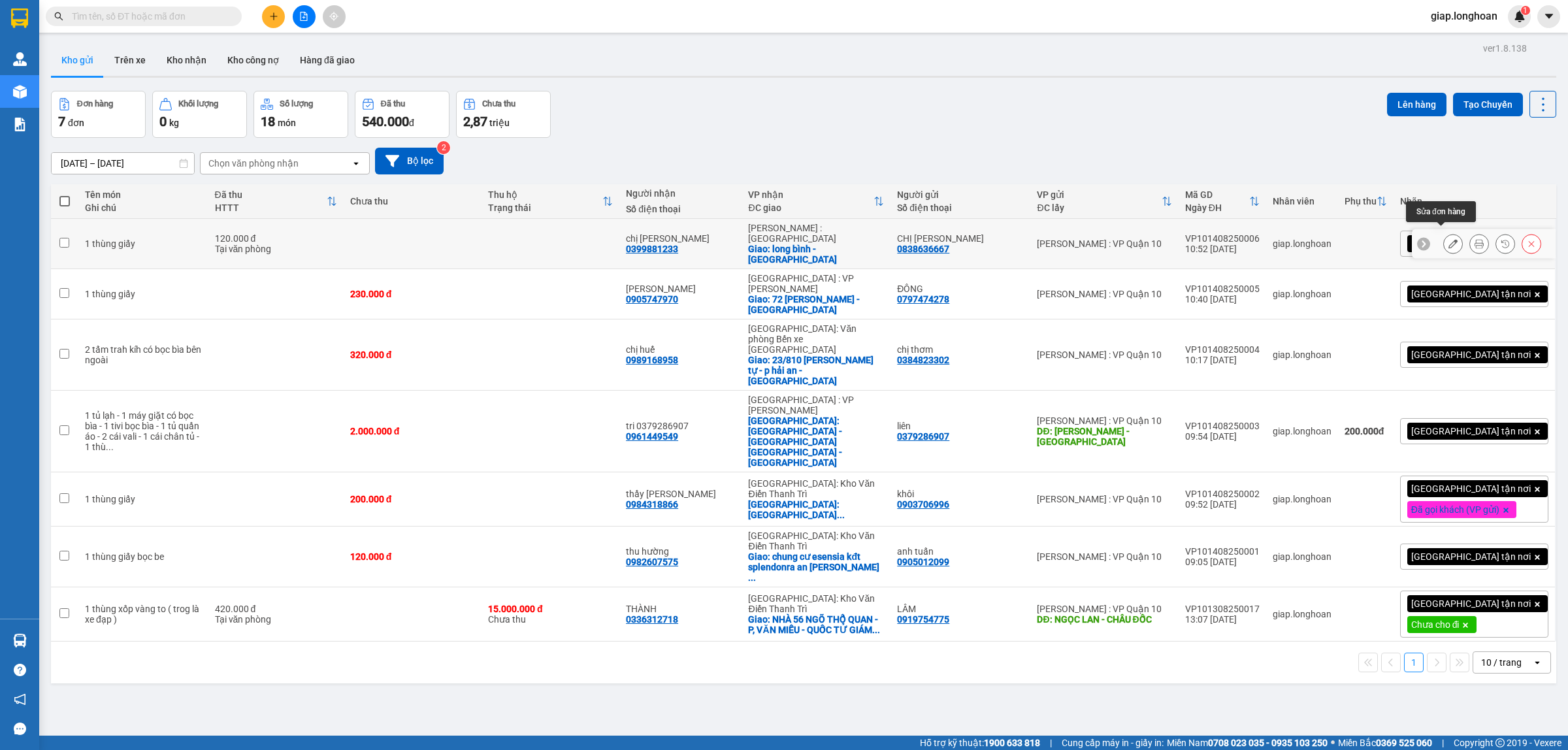
click at [1443, 240] on button at bounding box center [1452, 243] width 18 height 23
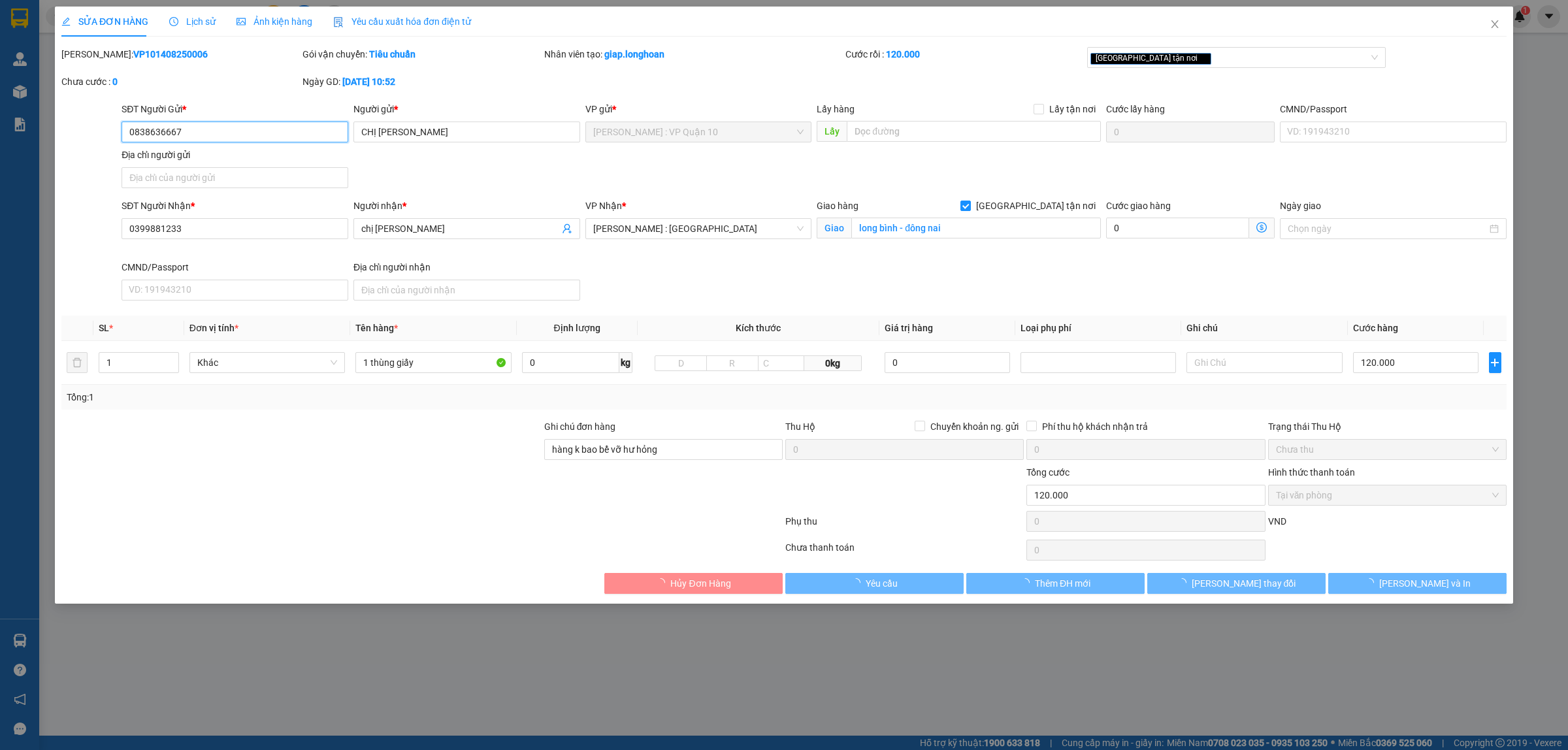
type input "0838636667"
type input "CHỊ LY"
type input "0399881233"
type input "chị hằng"
checkbox input "true"
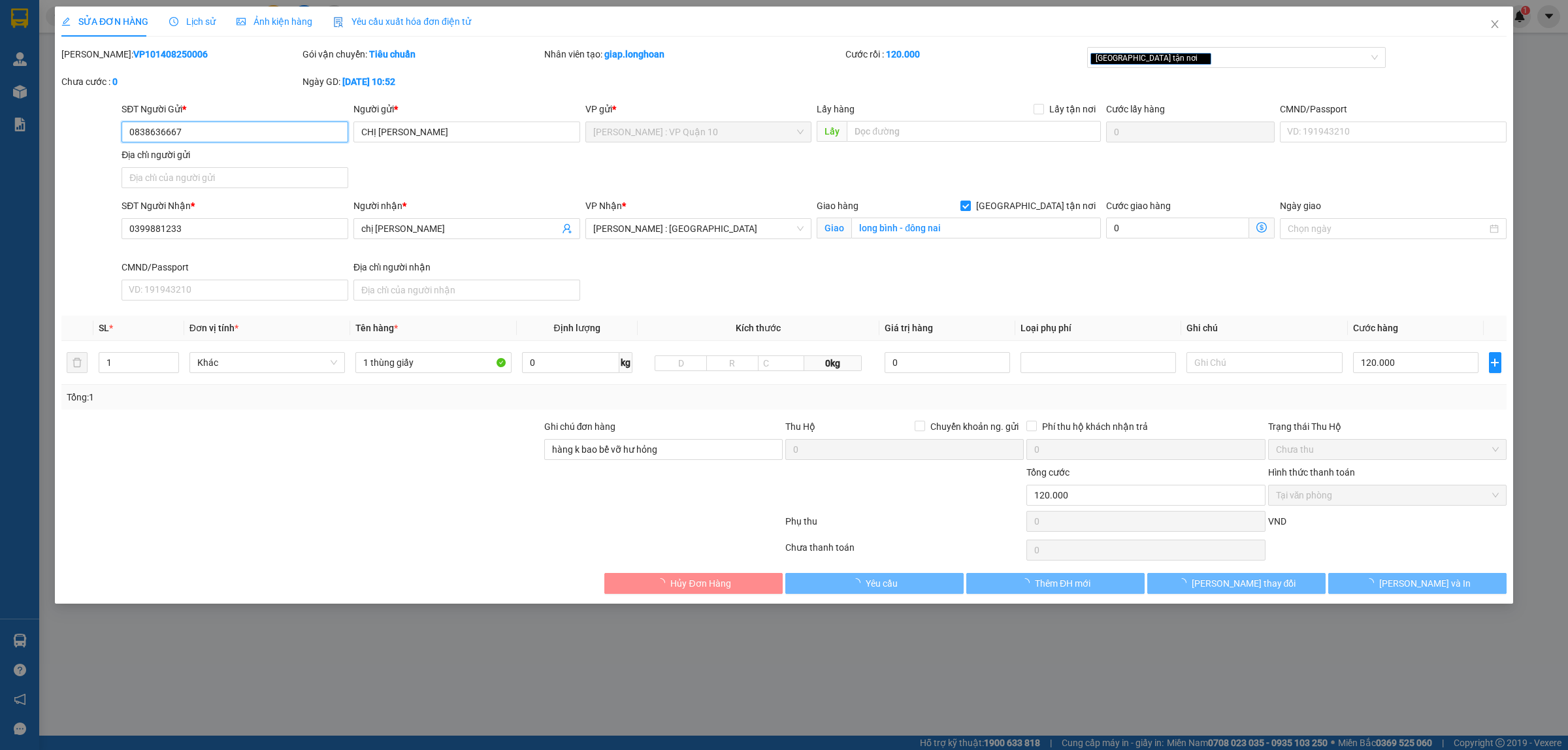
type input "long bình - đông nai"
type input "hàng k bao bể vỡ hư hỏng"
type input "120.000"
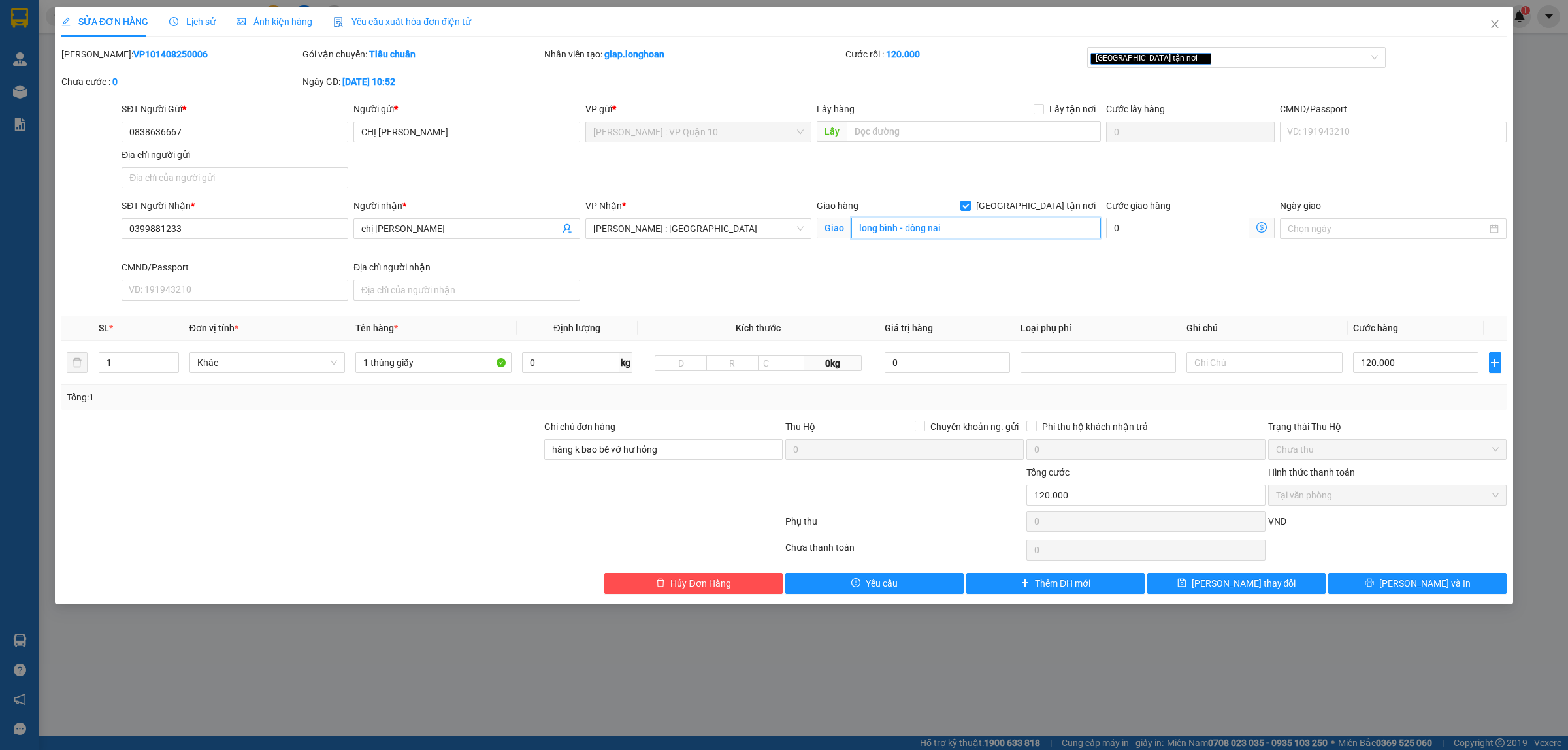
click at [928, 229] on input "long bình - đông nai" at bounding box center [976, 228] width 250 height 21
type input "long bình - đồng nai"
click at [1285, 587] on button "Lưu thay đổi" at bounding box center [1236, 583] width 178 height 21
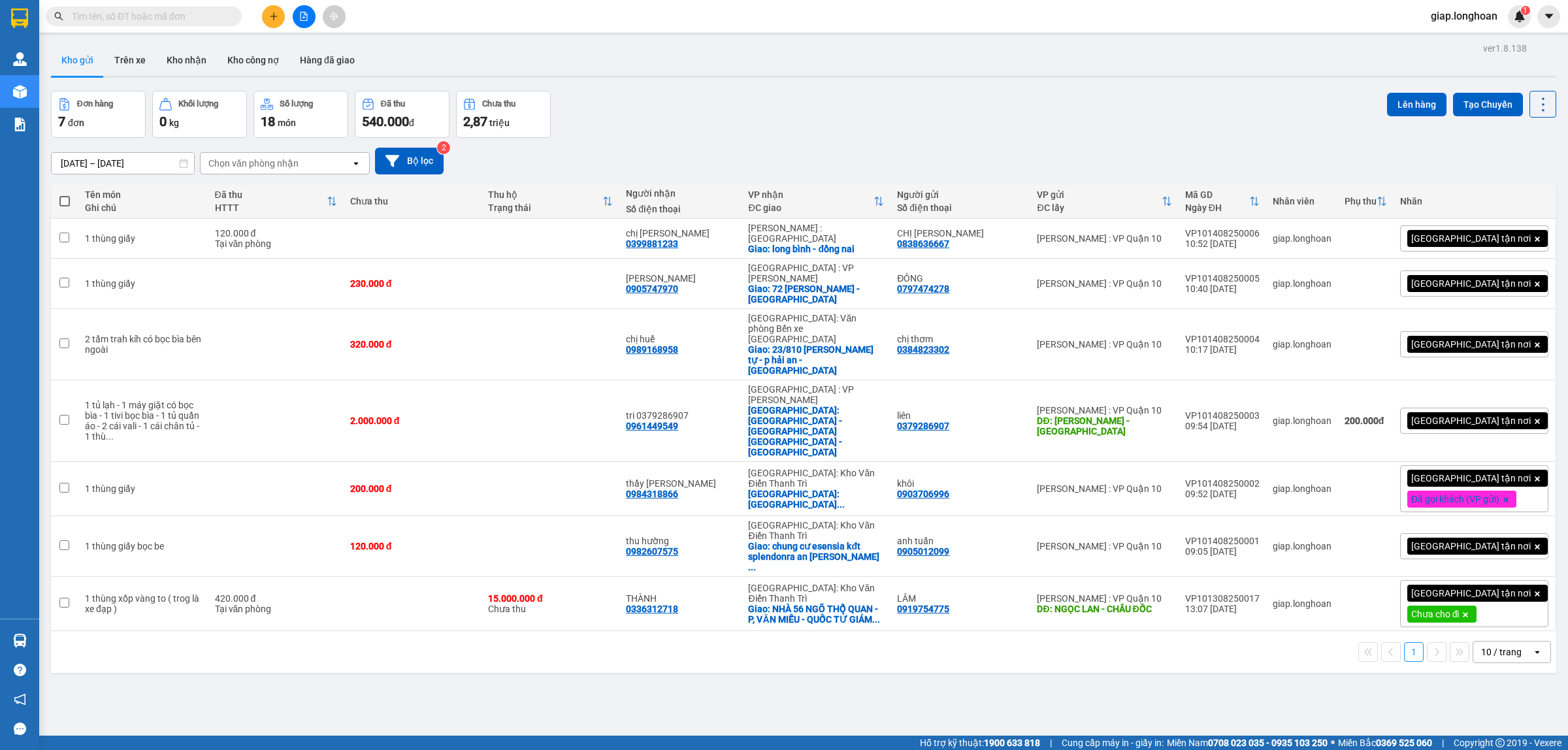
click at [1469, 610] on icon at bounding box center [1465, 614] width 8 height 8
click at [1523, 231] on div "[GEOGRAPHIC_DATA] tận nơi" at bounding box center [1474, 238] width 148 height 26
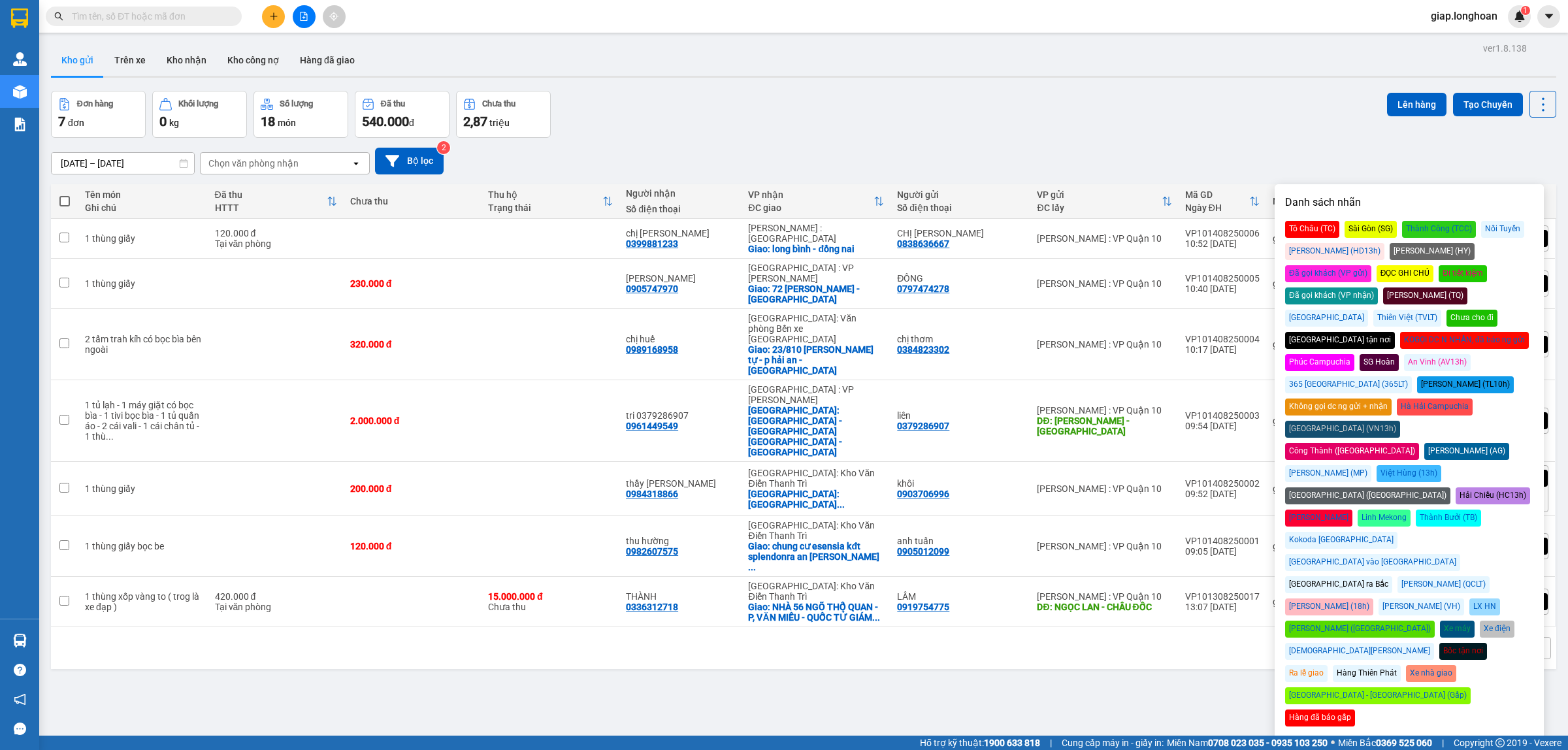
click at [1497, 309] on div "Chưa cho đi" at bounding box center [1472, 317] width 51 height 17
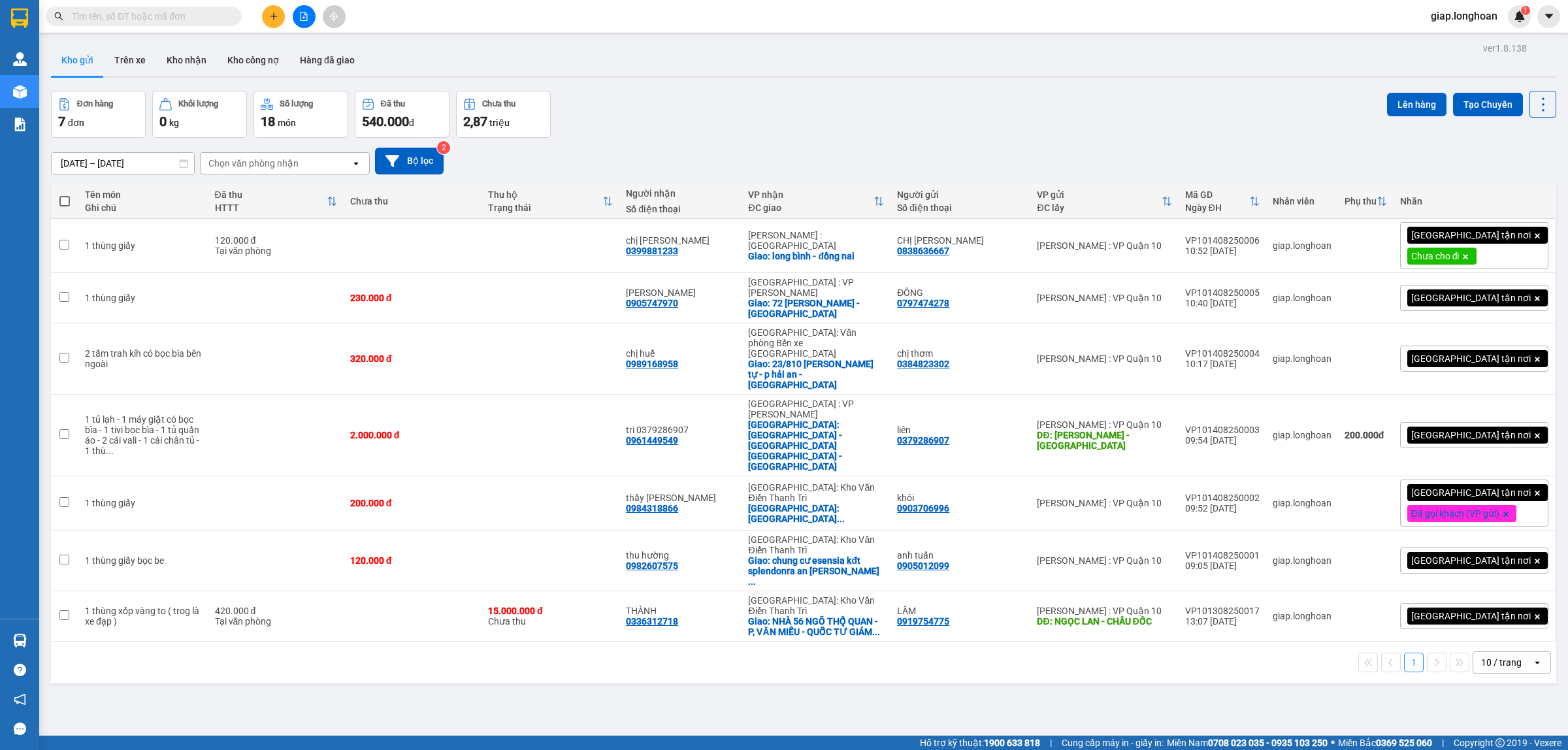
click at [1268, 119] on div "Đơn hàng 7 đơn Khối lượng 0 kg Số lượng 18 món Đã thu 540.000 đ Chưa thu 2,87 t…" at bounding box center [803, 113] width 1505 height 47
click at [1448, 354] on icon at bounding box center [1453, 358] width 10 height 10
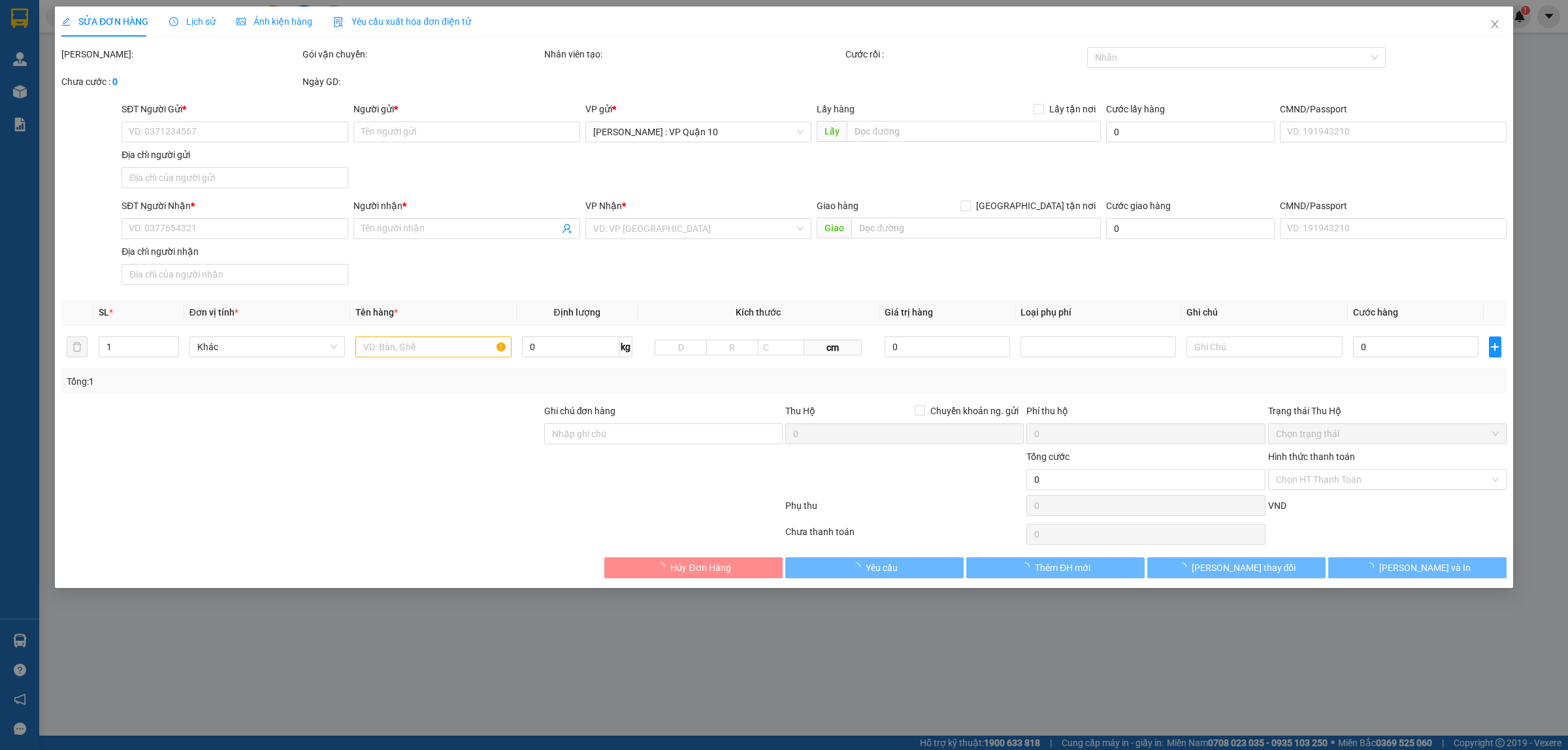
type input "0384823302"
type input "chị thơm"
type input "0989168958"
type input "chị huế"
checkbox input "true"
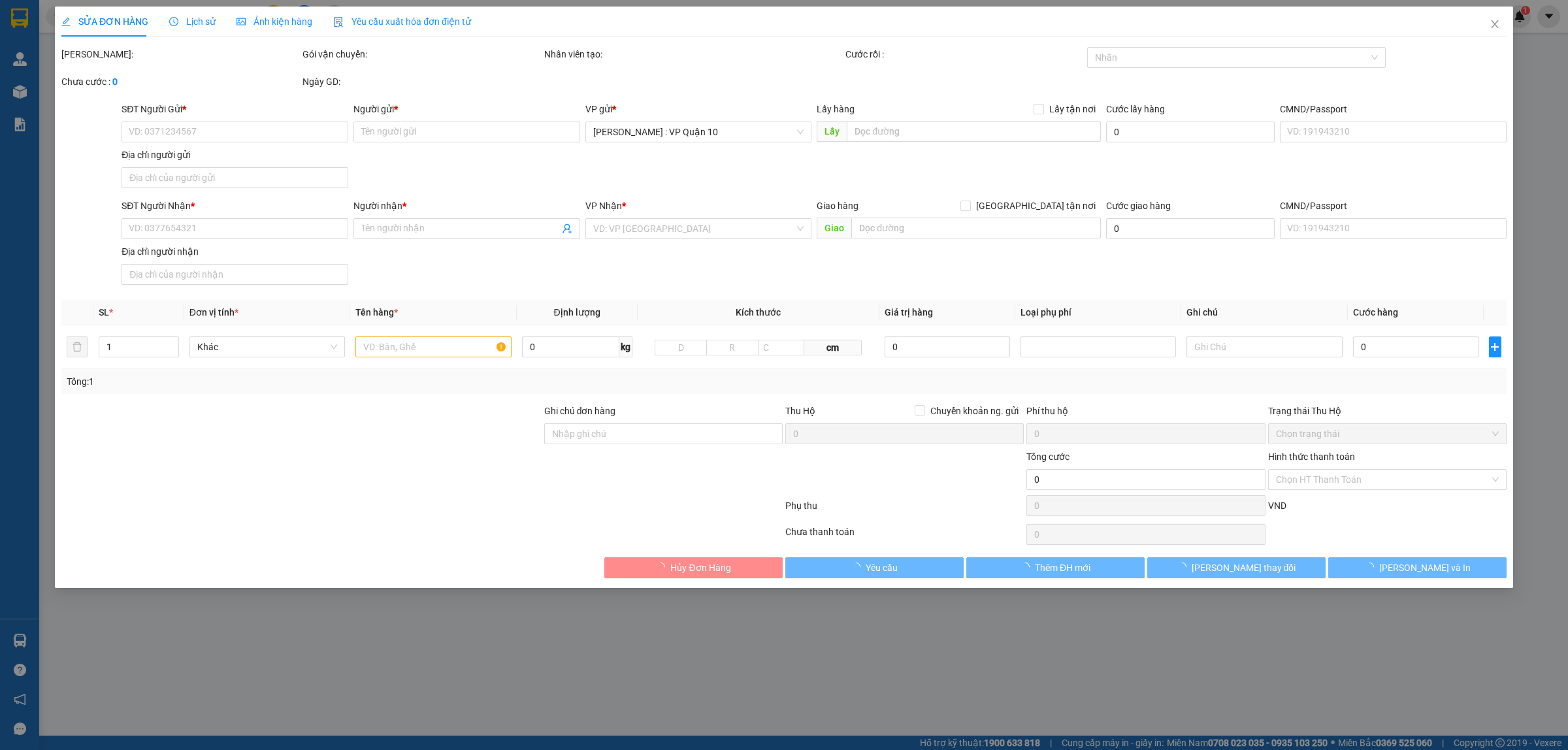
type input "23/810 [PERSON_NAME] tự - p hải an - [GEOGRAPHIC_DATA]"
type input "hàng k bao bể vỡ hư hỏng"
type input "320.000"
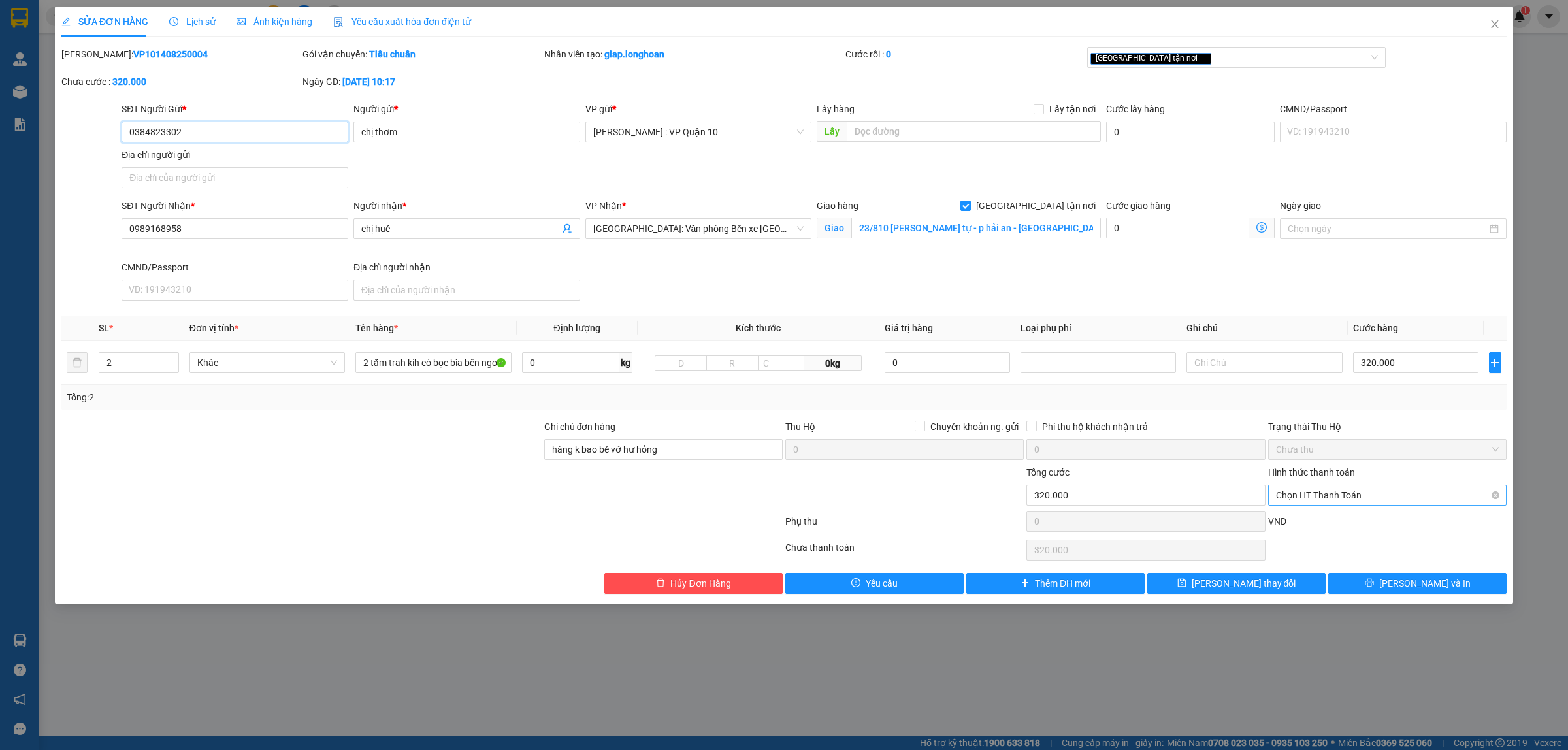
click at [1332, 491] on span "Chọn HT Thanh Toán" at bounding box center [1387, 495] width 223 height 20
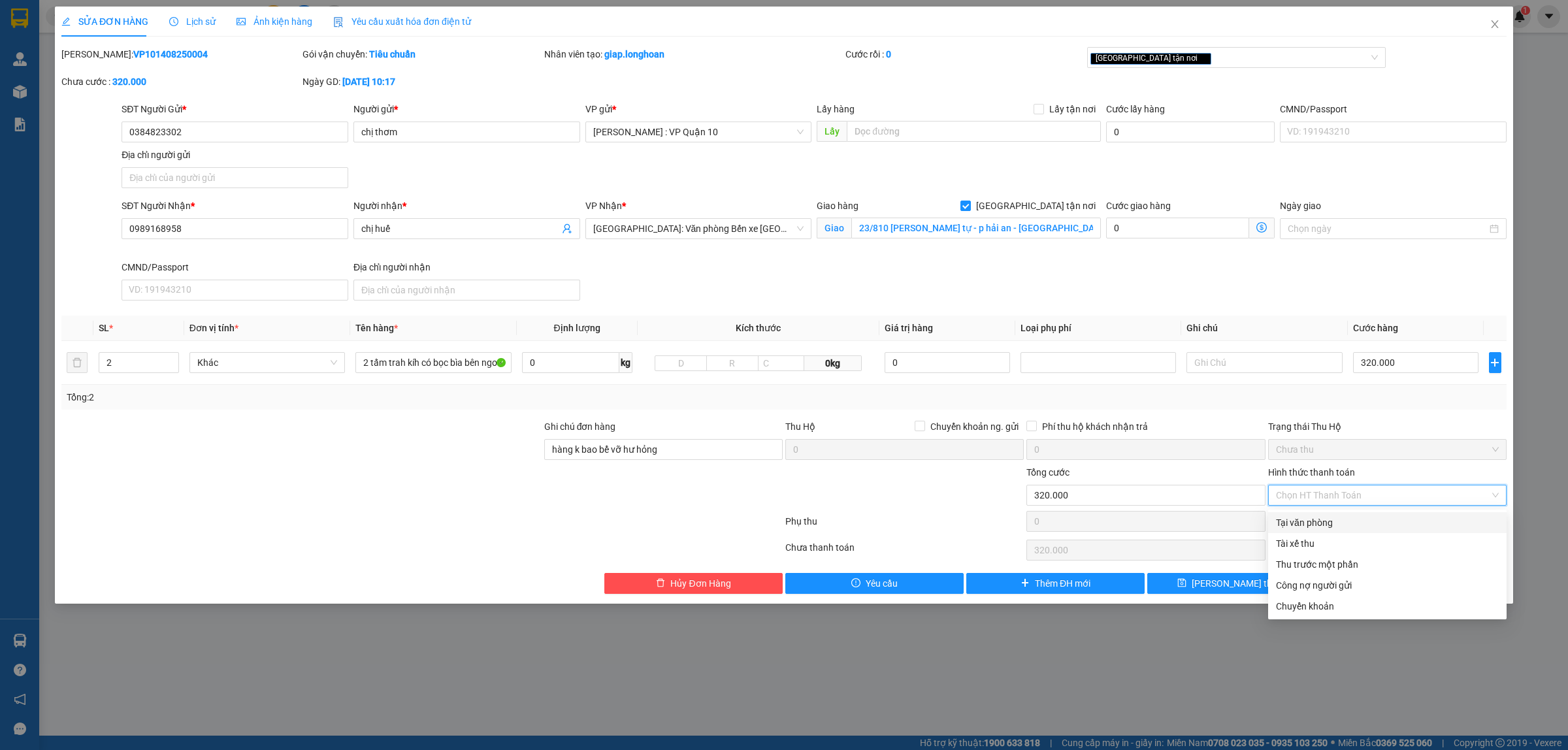
click at [1324, 521] on div "Tại văn phòng" at bounding box center [1387, 522] width 223 height 14
type input "0"
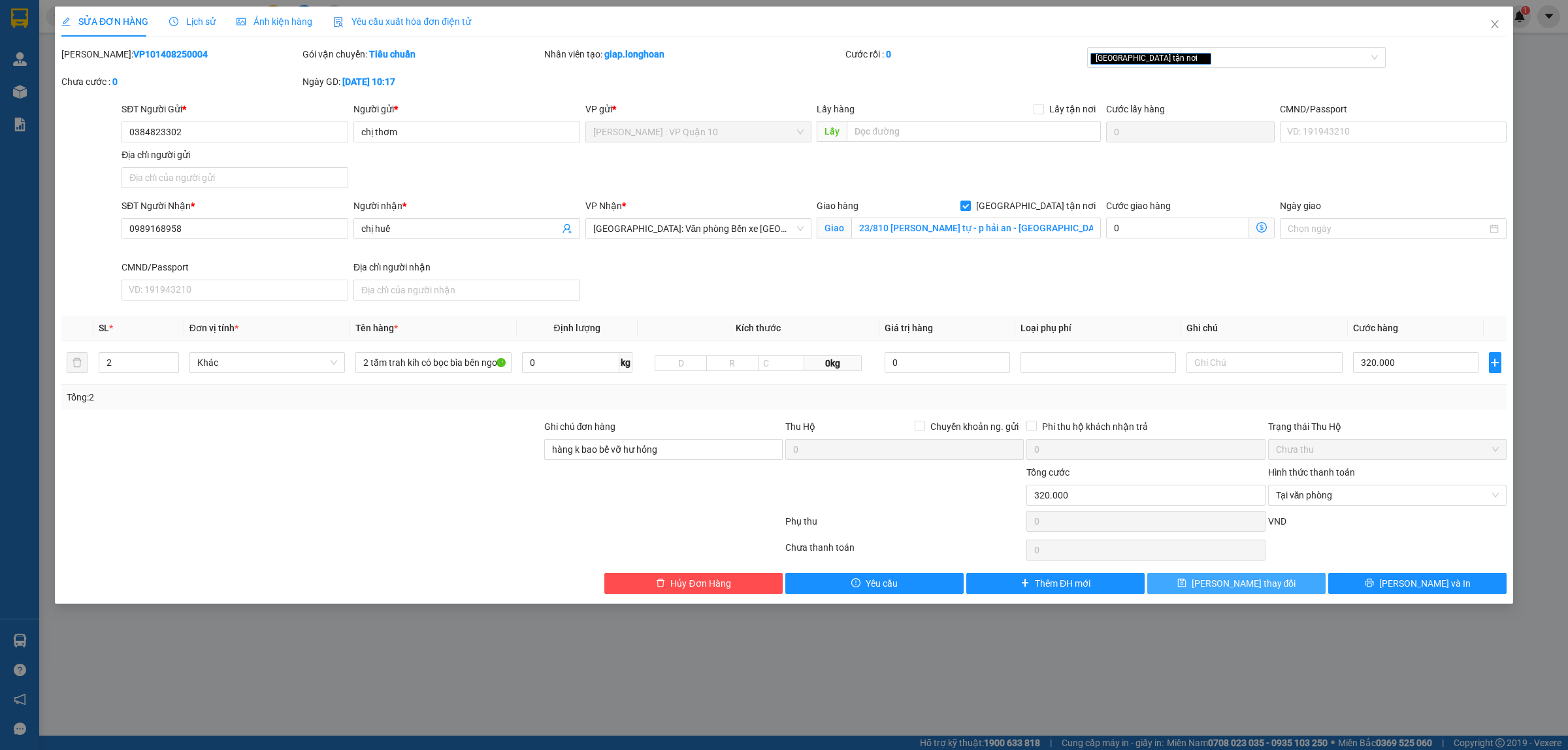
click at [1243, 583] on span "Lưu thay đổi" at bounding box center [1244, 583] width 105 height 14
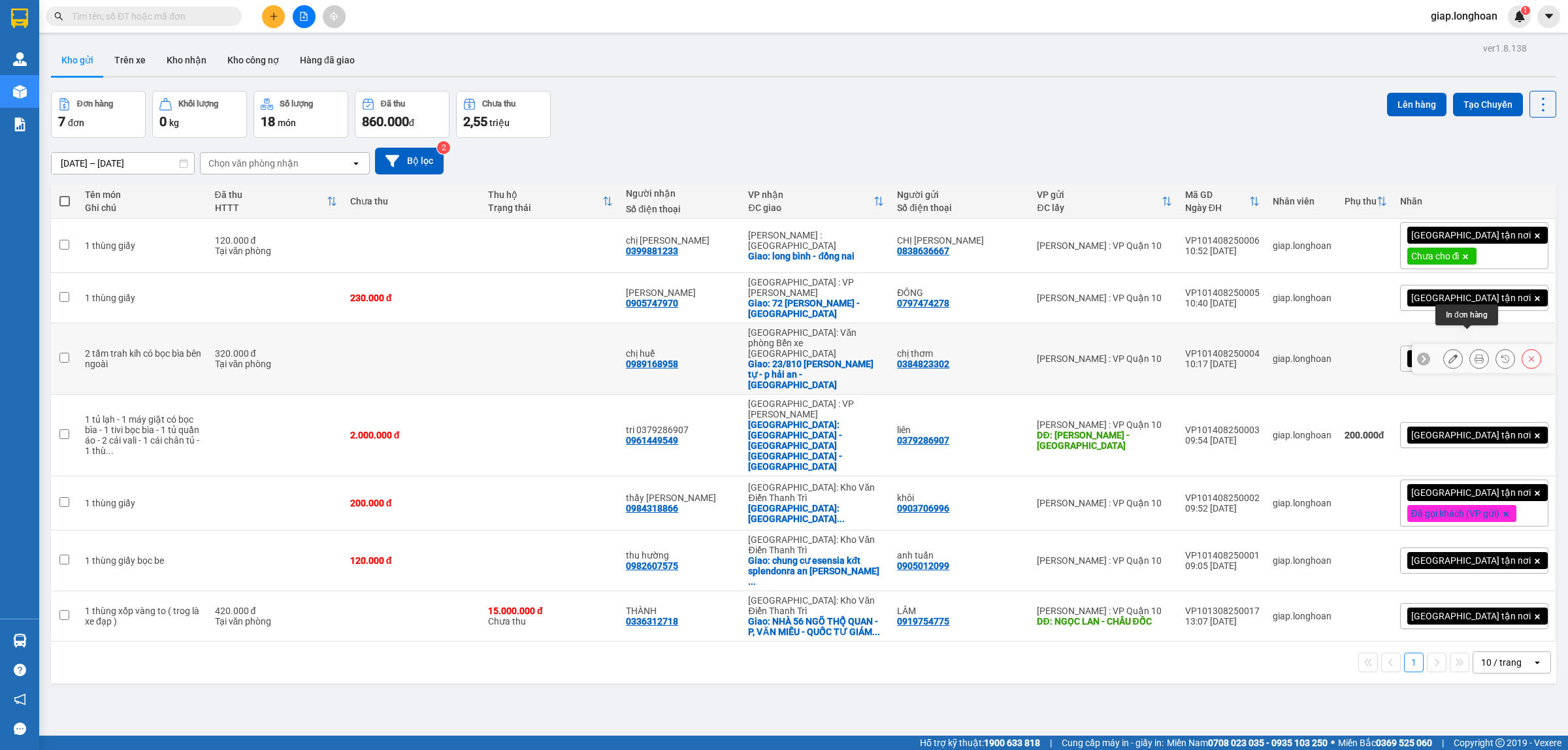
click at [1470, 347] on button at bounding box center [1478, 358] width 18 height 23
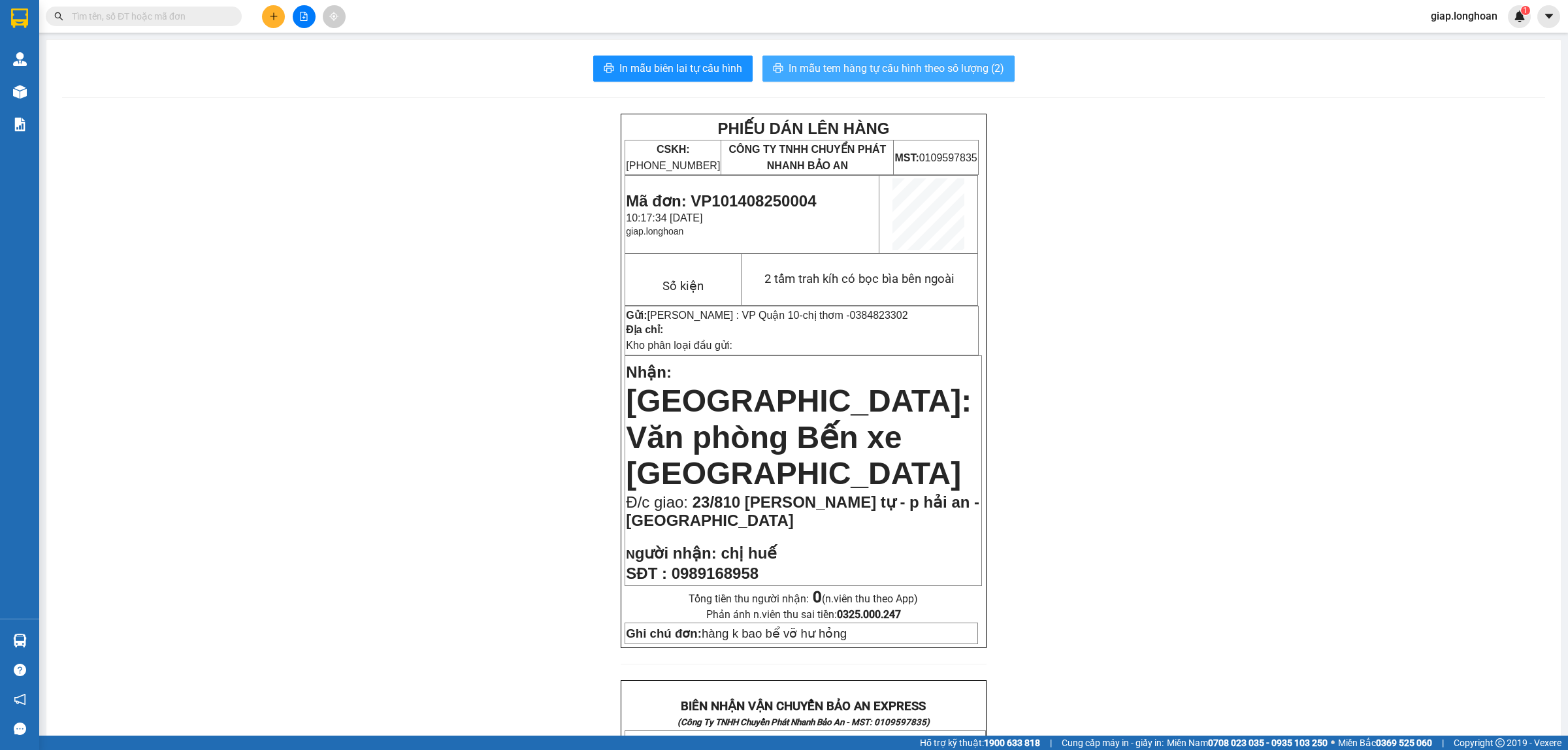
click at [883, 70] on span "In mẫu tem hàng tự cấu hình theo số lượng (2)" at bounding box center [896, 68] width 216 height 17
click at [1147, 225] on div "PHIẾU DÁN LÊN HÀNG CSKH: 1900.06.88.33 CÔNG TY TNHH CHUYỂN PHÁT NHANH BẢO AN MS…" at bounding box center [803, 733] width 1483 height 1238
drag, startPoint x: 1142, startPoint y: 342, endPoint x: 1241, endPoint y: 74, distance: 285.7
click at [1173, 269] on div "PHIẾU DÁN LÊN HÀNG CSKH: 1900.06.88.33 CÔNG TY TNHH CHUYỂN PHÁT NHANH BẢO AN MS…" at bounding box center [803, 733] width 1483 height 1238
drag, startPoint x: 1210, startPoint y: 213, endPoint x: 1175, endPoint y: 82, distance: 135.6
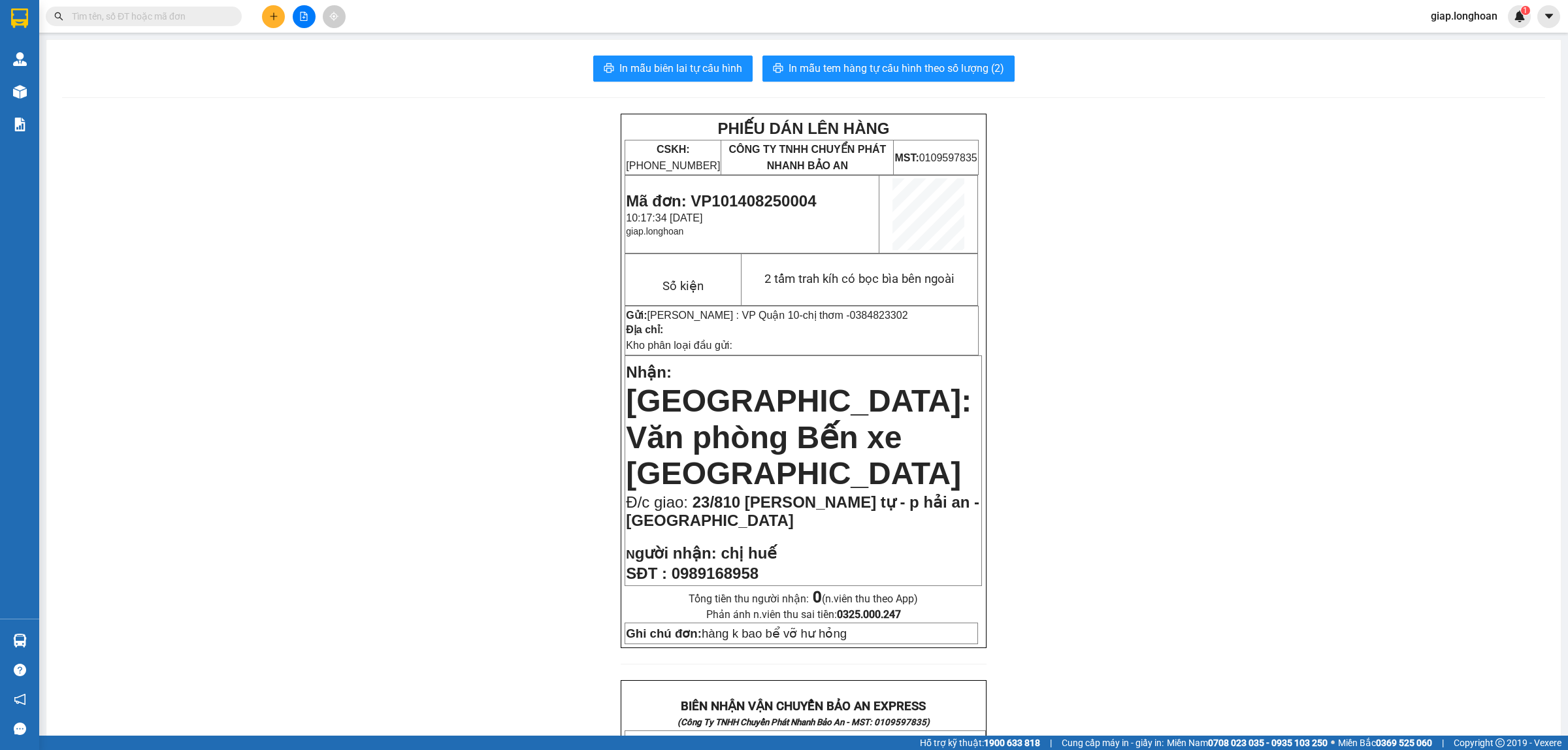
click at [1209, 208] on div "PHIẾU DÁN LÊN HÀNG CSKH: 1900.06.88.33 CÔNG TY TNHH CHUYỂN PHÁT NHANH BẢO AN MS…" at bounding box center [803, 733] width 1483 height 1238
click at [266, 14] on button at bounding box center [273, 17] width 23 height 23
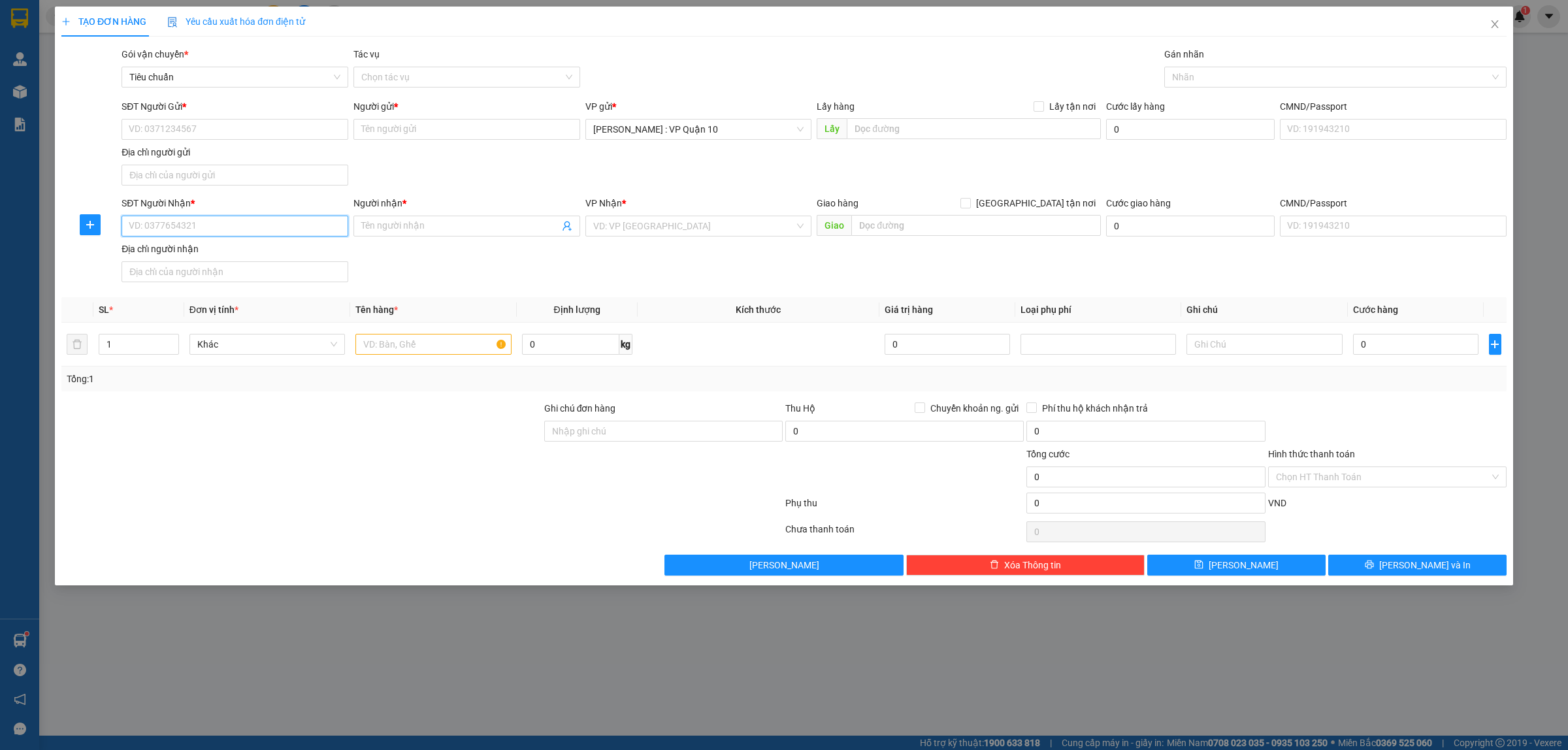
click at [194, 226] on input "SĐT Người Nhận *" at bounding box center [235, 226] width 227 height 21
type input "0383998388"
click at [396, 219] on span at bounding box center [467, 226] width 227 height 21
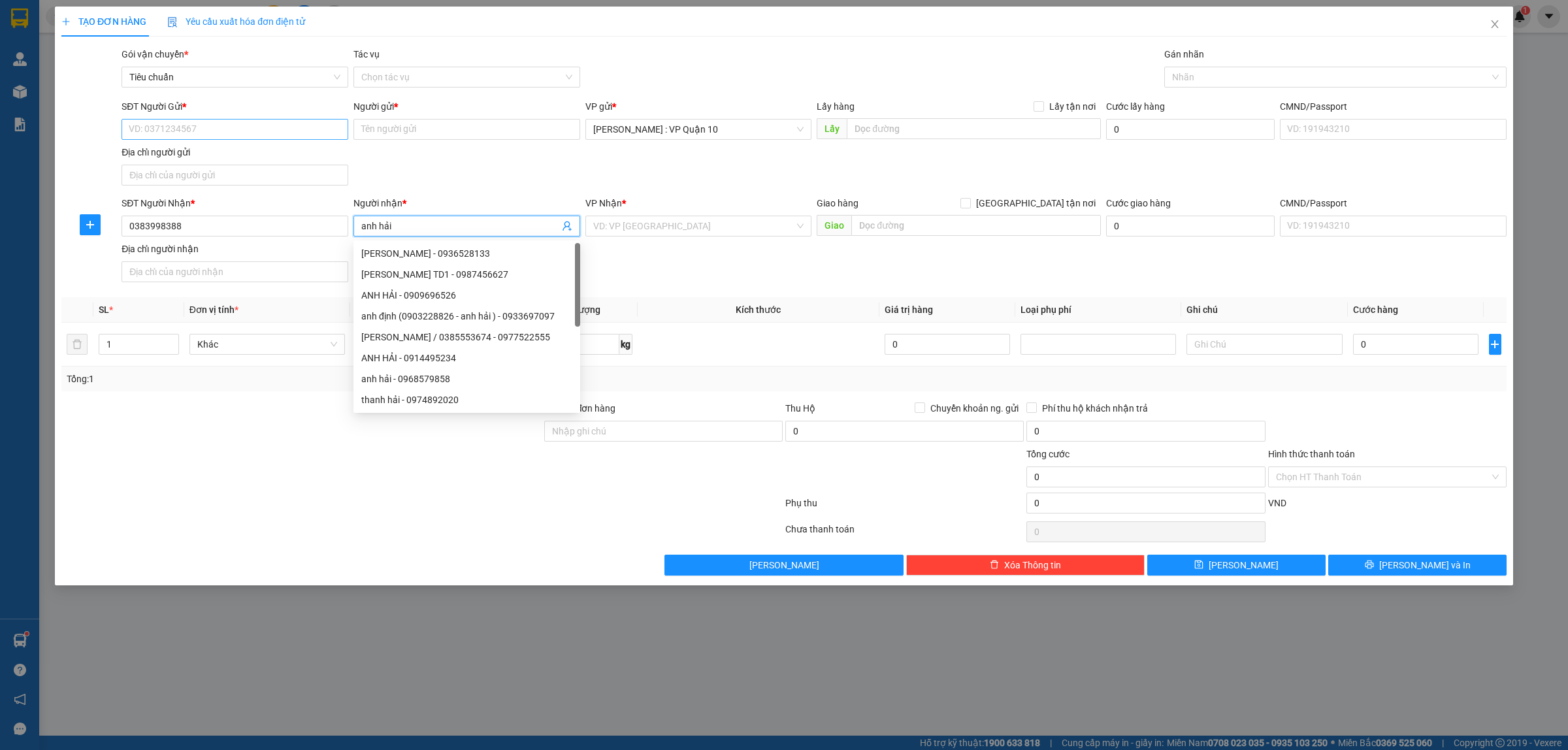
type input "anh hải"
click at [171, 124] on input "SĐT Người Gửi *" at bounding box center [235, 129] width 227 height 21
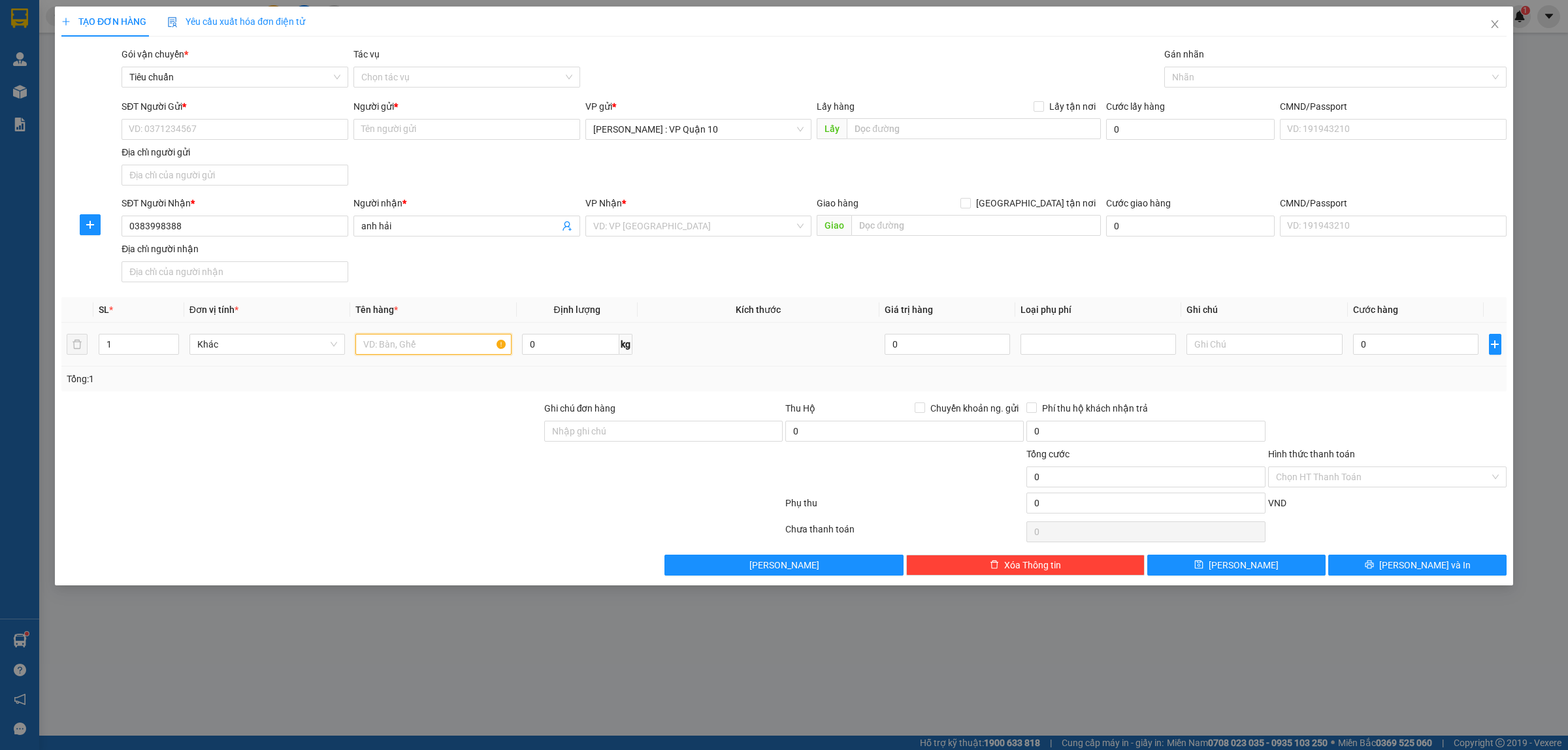
click at [387, 348] on input "text" at bounding box center [433, 344] width 155 height 21
type input "1 thùng giấy"
click at [592, 423] on input "Ghi chú đơn hàng" at bounding box center [663, 430] width 239 height 21
type input "hàng k bao bể vỡ hư hỏng"
drag, startPoint x: 576, startPoint y: 507, endPoint x: 642, endPoint y: 471, distance: 75.2
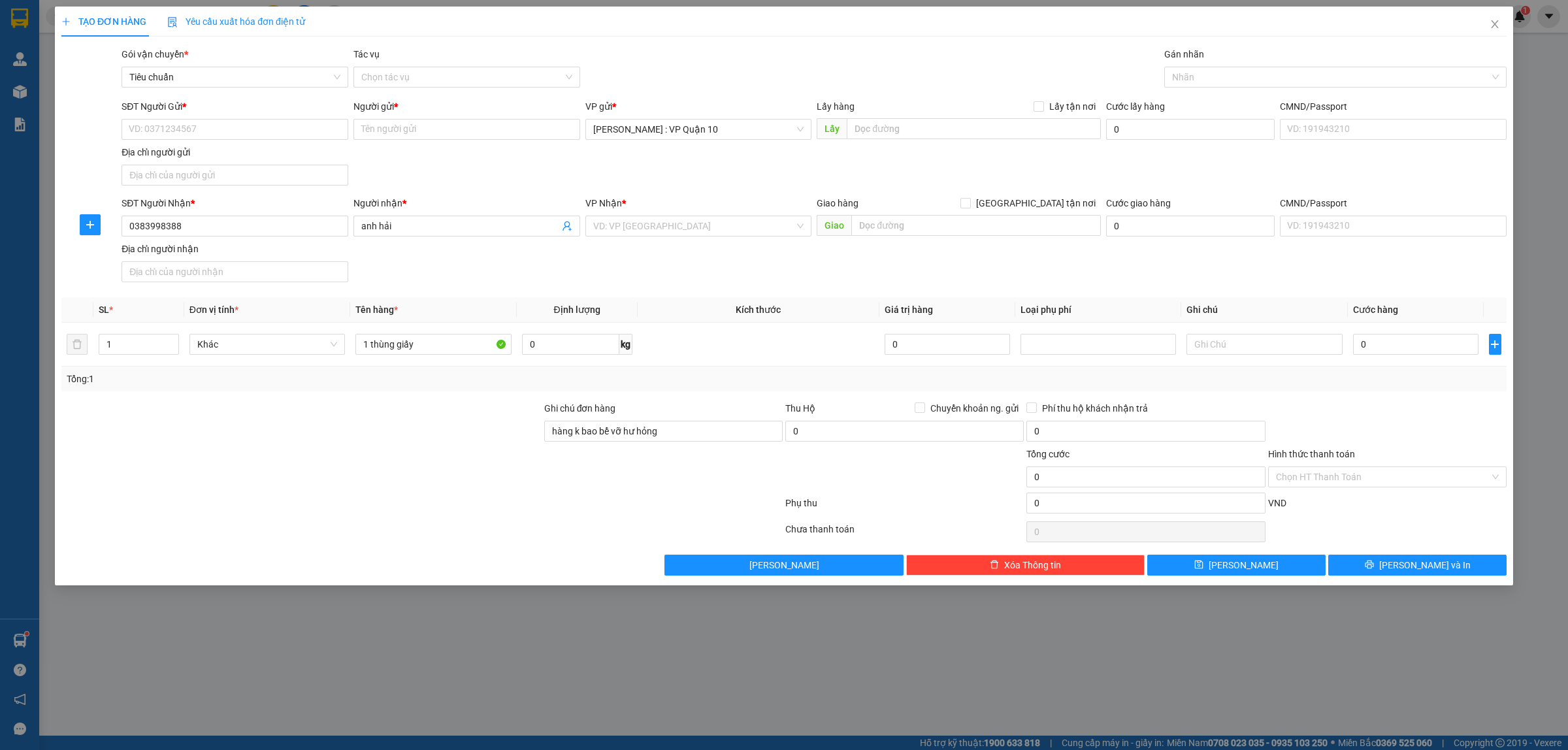
click at [576, 505] on div at bounding box center [422, 505] width 724 height 26
click at [1194, 73] on div at bounding box center [1328, 77] width 323 height 16
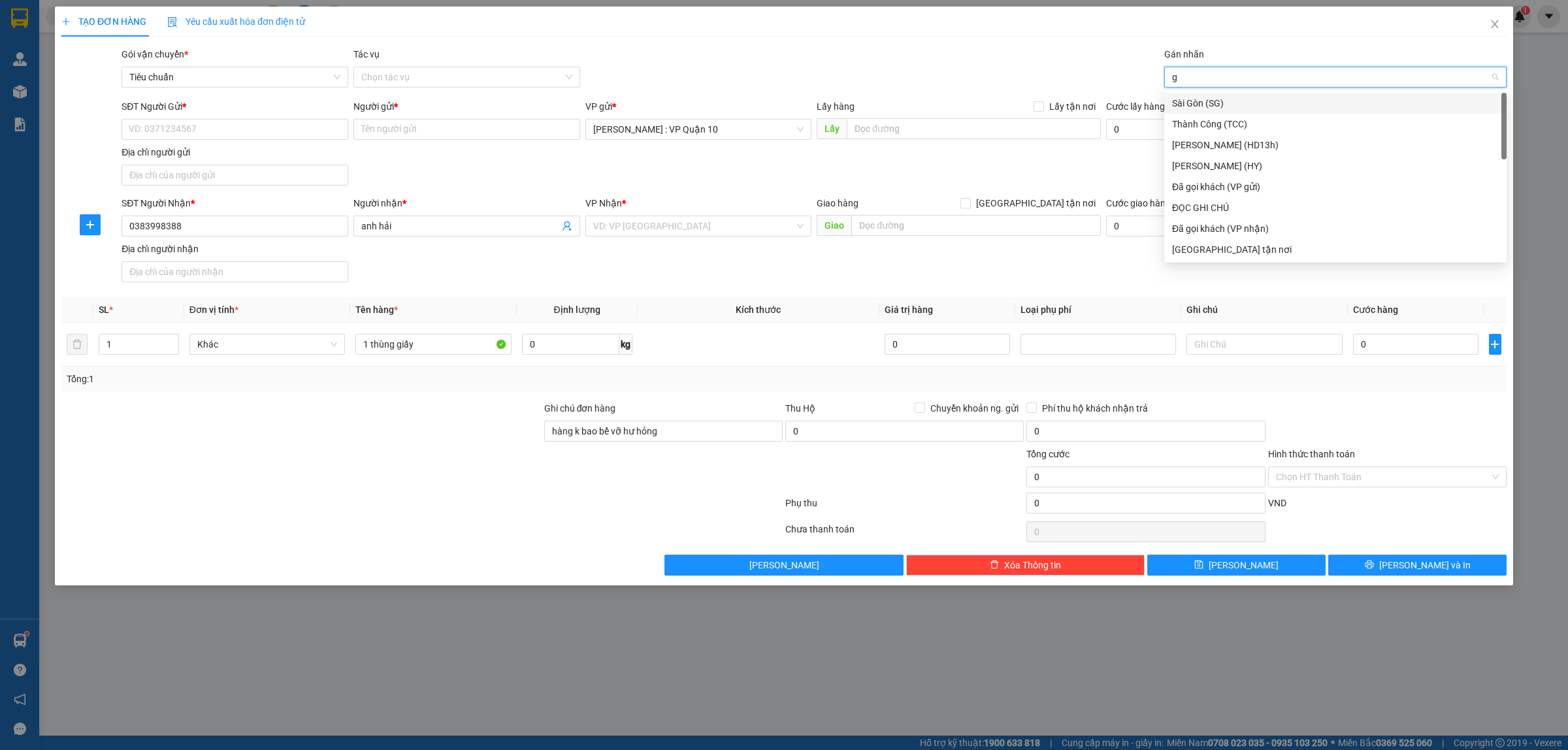
type input "gi"
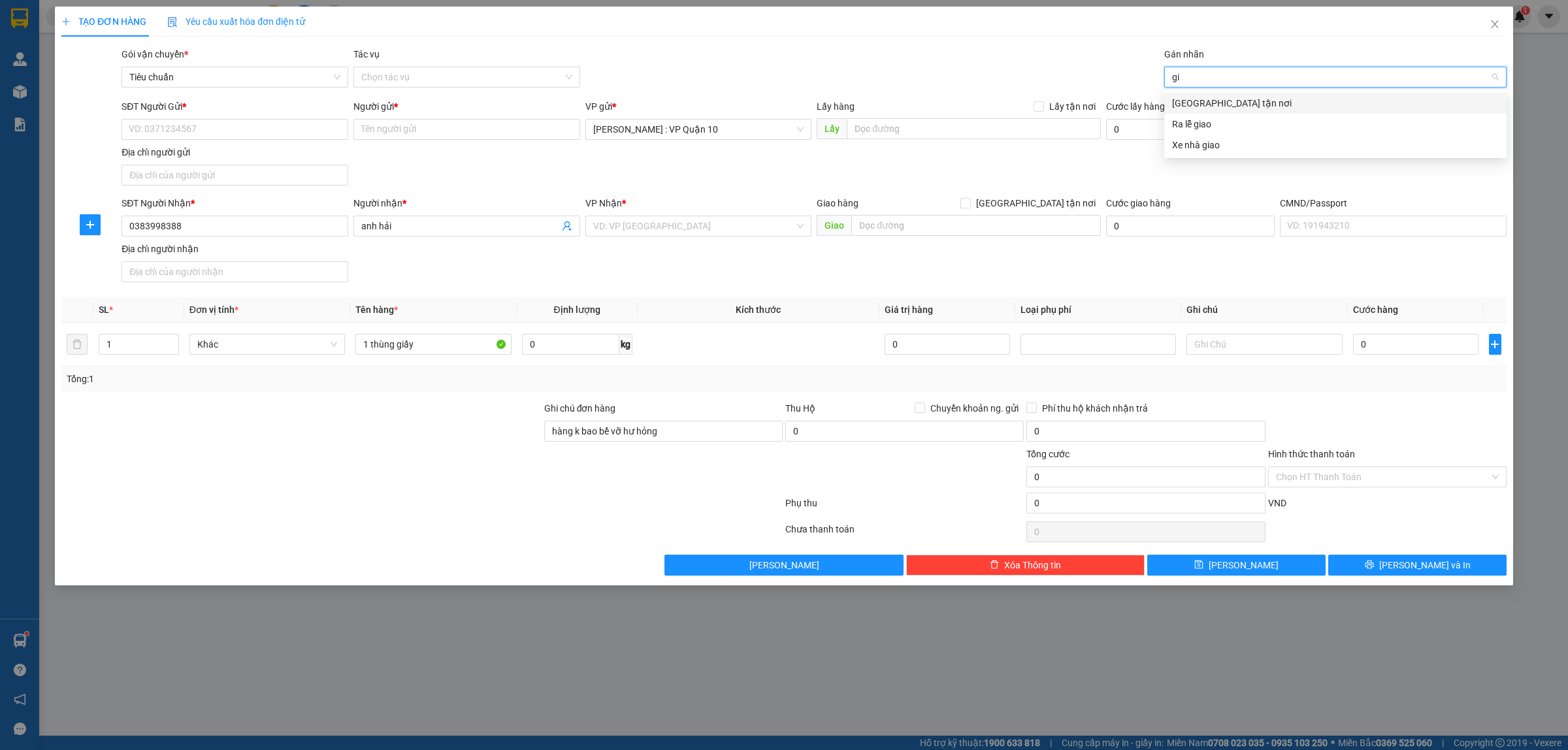
drag, startPoint x: 1190, startPoint y: 103, endPoint x: 1105, endPoint y: 72, distance: 90.5
click at [1187, 102] on div "[GEOGRAPHIC_DATA] tận nơi" at bounding box center [1336, 103] width 327 height 14
drag, startPoint x: 976, startPoint y: 73, endPoint x: 707, endPoint y: 124, distance: 273.8
click at [975, 73] on div "Gói vận chuyển * Tiêu chuẩn Tác vụ Chọn tác vụ Gán nhãn Giao tận nơi" at bounding box center [814, 70] width 1390 height 46
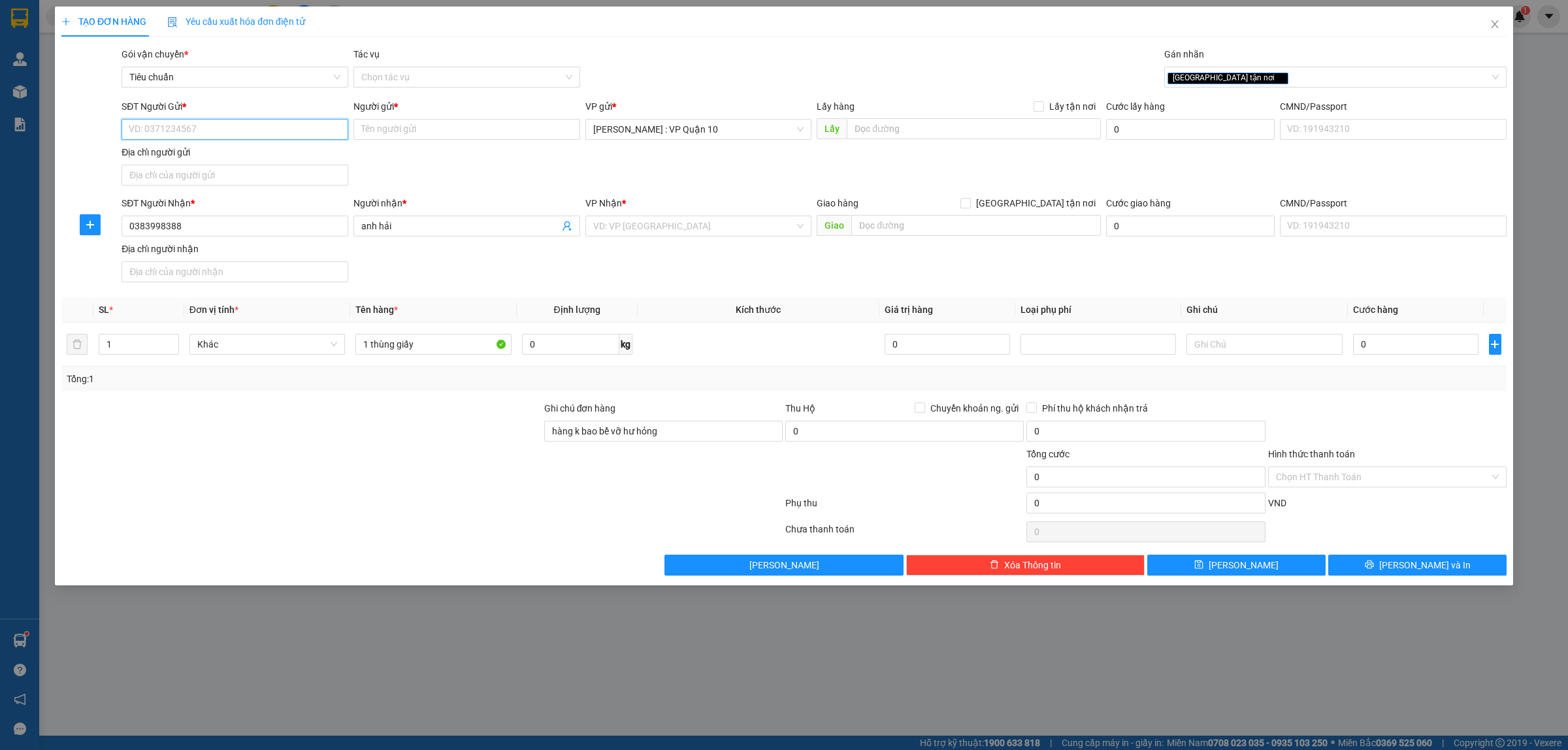
click at [165, 131] on input "SĐT Người Gửi *" at bounding box center [235, 129] width 227 height 21
click at [203, 159] on div "0793153015 - PHƯƠNG" at bounding box center [235, 156] width 211 height 14
type input "0793153015"
type input "PHƯƠNG"
type input "0793153015"
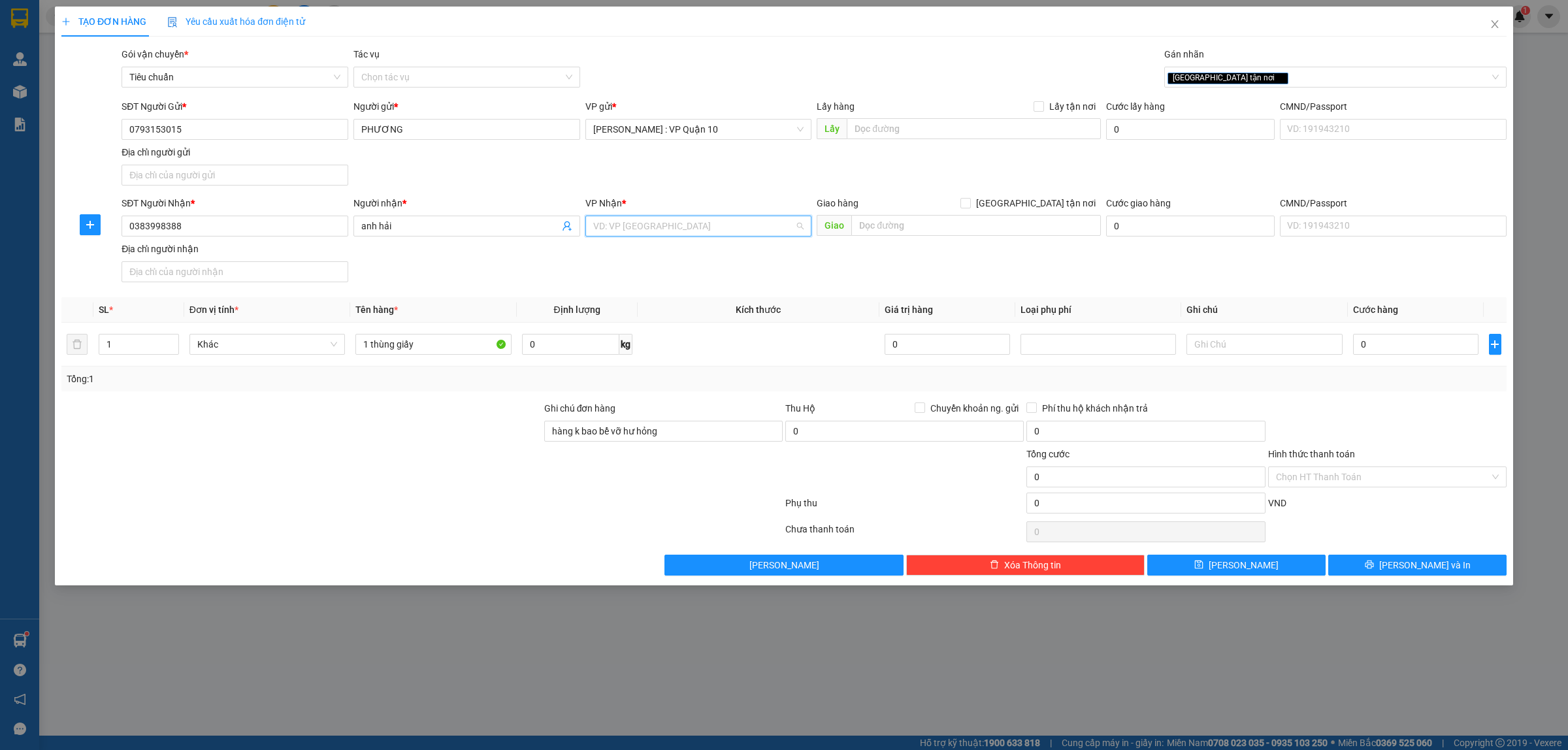
click at [650, 228] on input "search" at bounding box center [694, 226] width 202 height 20
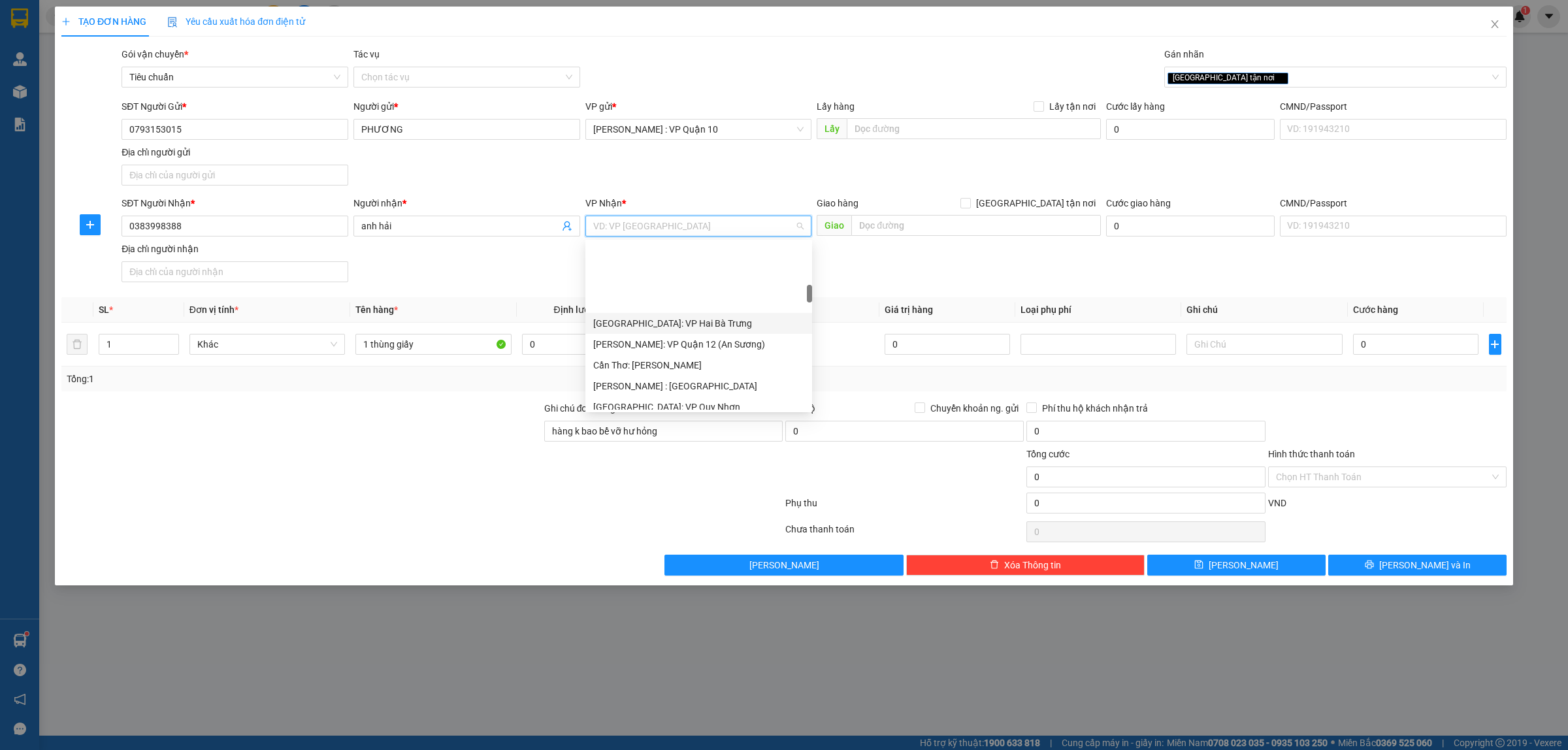
scroll to position [408, 0]
click at [674, 302] on div "[PERSON_NAME] : [GEOGRAPHIC_DATA]" at bounding box center [699, 304] width 211 height 14
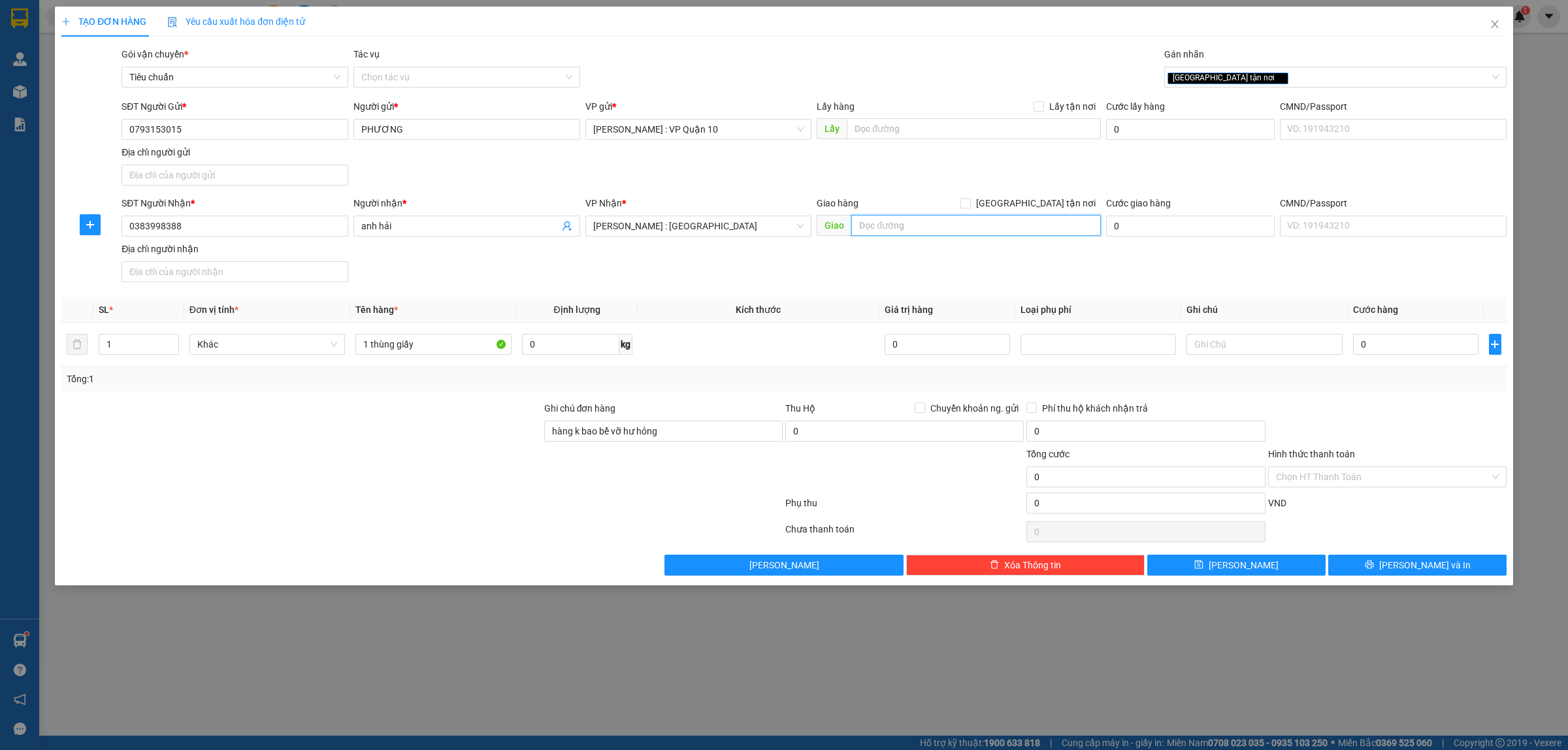
click at [905, 227] on input "text" at bounding box center [976, 225] width 250 height 21
type input "vũng tàu - c22-5 chung cư gold sea - 172 hoàng hòa thám - p,2 tp vũng tàu"
click at [969, 200] on input "[GEOGRAPHIC_DATA] tận nơi" at bounding box center [965, 203] width 10 height 10
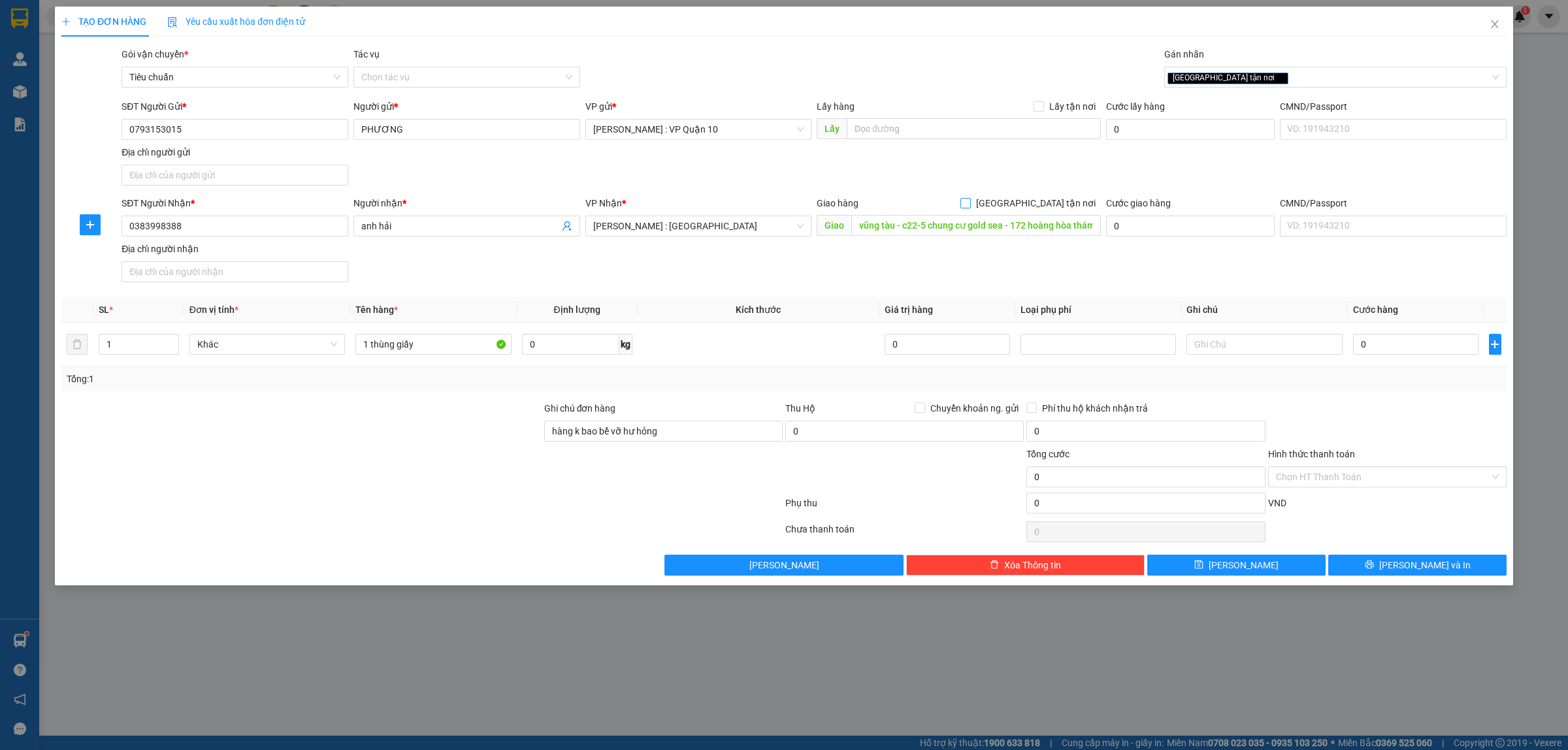
checkbox input "true"
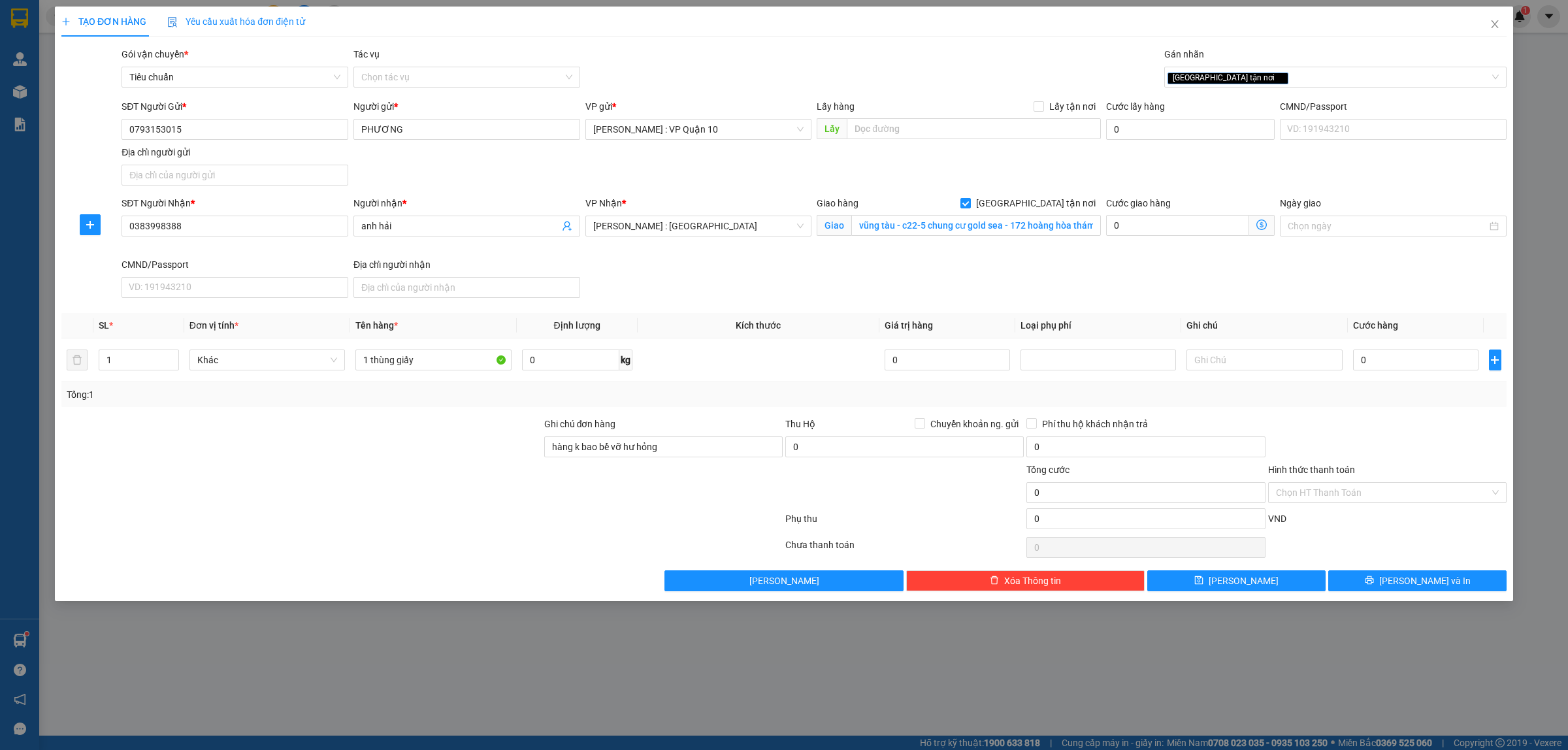
click at [383, 498] on div at bounding box center [301, 485] width 483 height 46
click at [1398, 373] on div "0" at bounding box center [1416, 359] width 125 height 26
click at [1396, 370] on input "0" at bounding box center [1416, 360] width 125 height 21
type input "10"
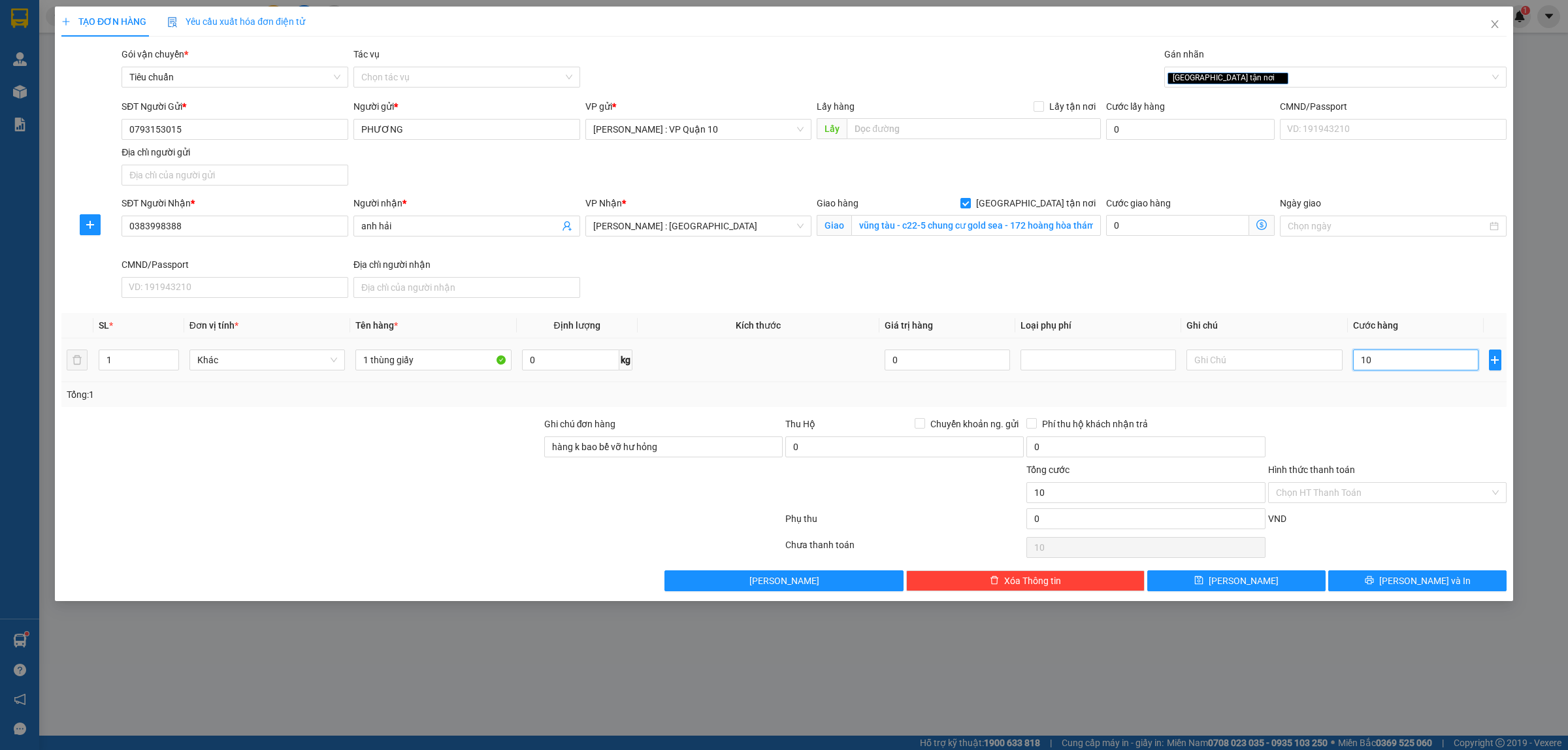
type input "10"
type input "120"
type input "1.200"
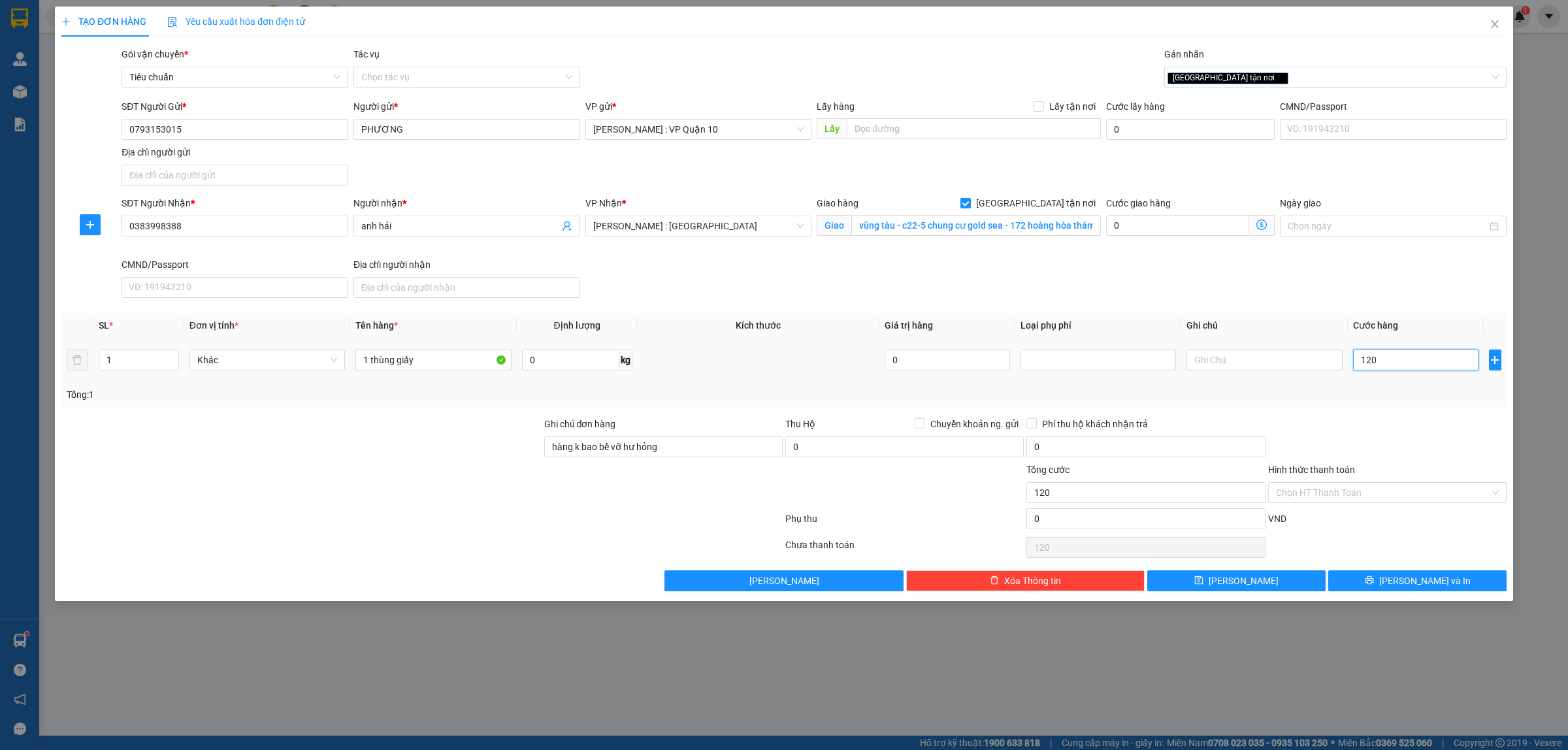
type input "1.200"
type input "12.000"
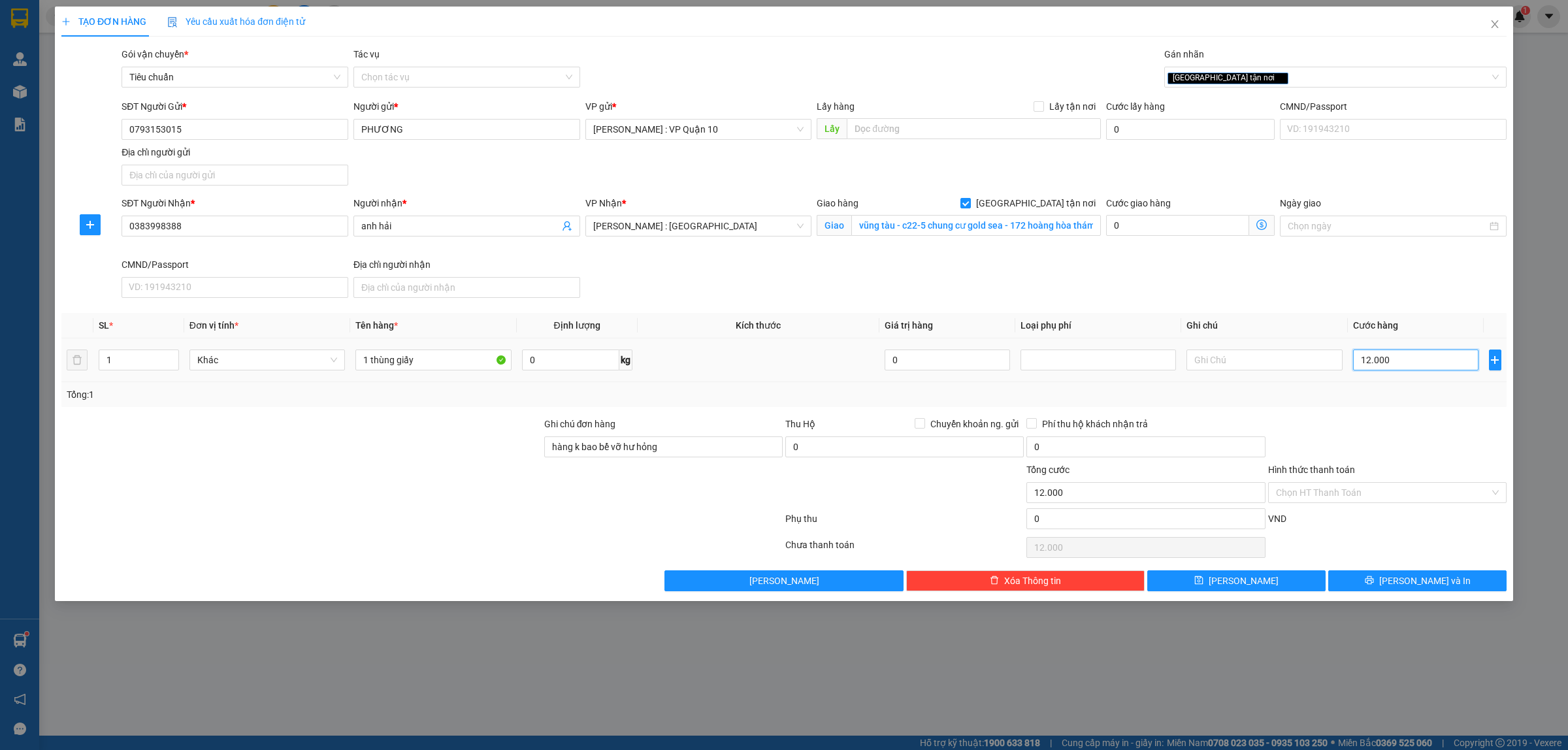
type input "120.000"
click at [1379, 581] on button "[PERSON_NAME] và In" at bounding box center [1417, 580] width 178 height 21
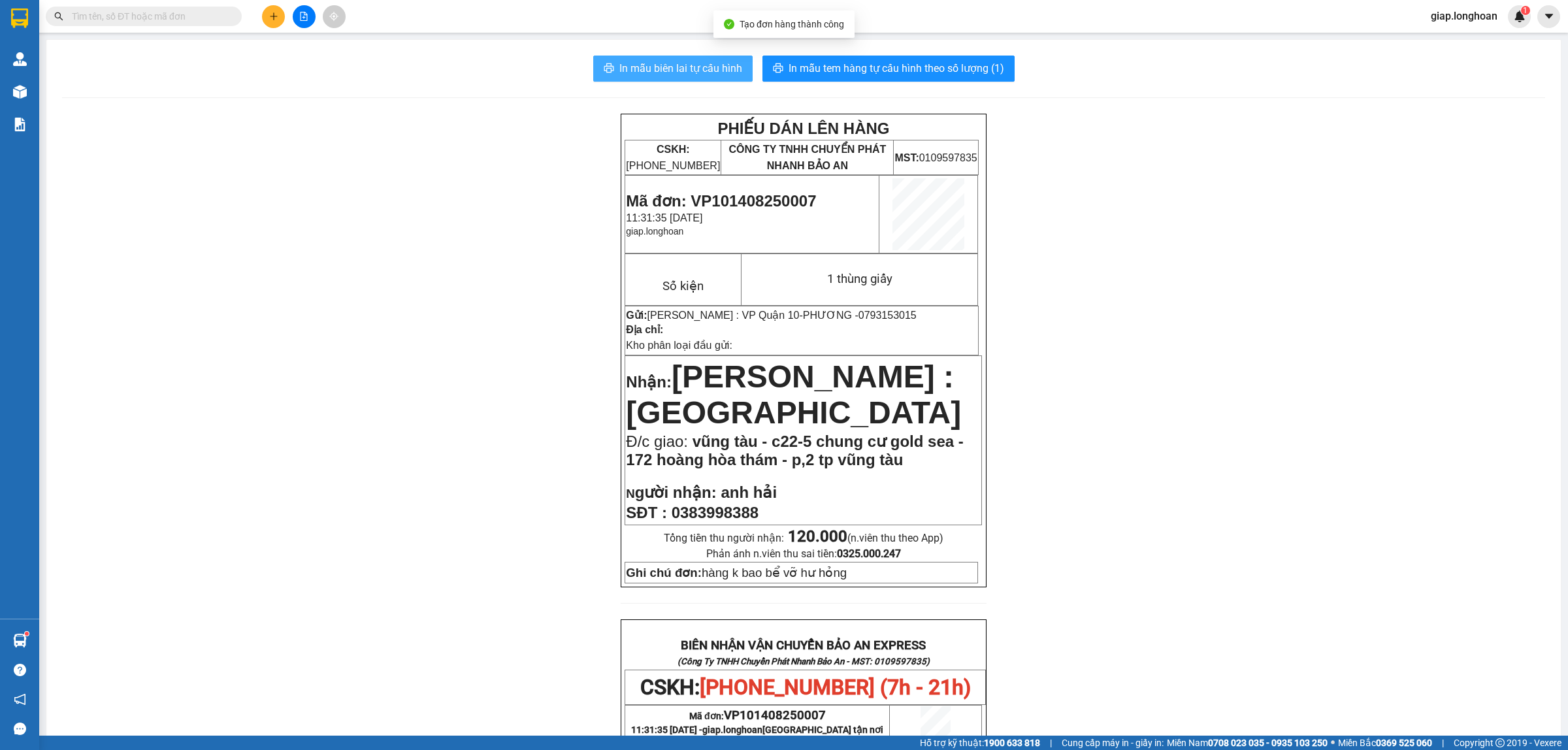
click at [681, 64] on span "In mẫu biên lai tự cấu hình" at bounding box center [680, 68] width 123 height 17
click at [861, 63] on span "In mẫu tem hàng tự cấu hình theo số lượng (1)" at bounding box center [896, 68] width 216 height 17
click at [1348, 507] on div "PHIẾU DÁN LÊN HÀNG CSKH: [PHONE_NUMBER] CÔNG TY TNHH CHUYỂN PHÁT NHANH BẢO AN M…" at bounding box center [803, 695] width 1483 height 1163
click at [263, 17] on button at bounding box center [273, 17] width 23 height 23
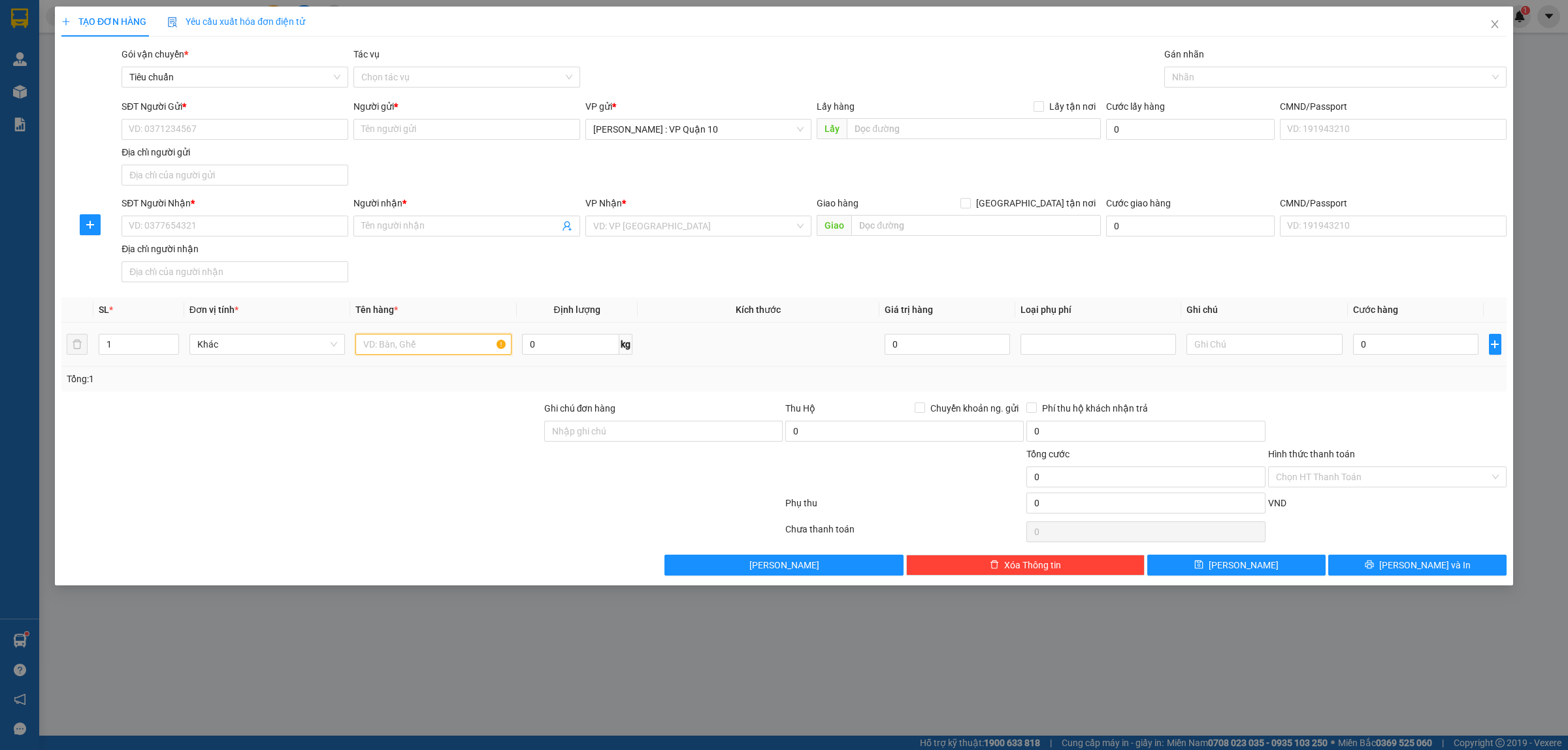
drag, startPoint x: 390, startPoint y: 354, endPoint x: 382, endPoint y: 346, distance: 11.3
click at [387, 350] on input "text" at bounding box center [433, 344] width 155 height 21
type input "1 thùng giấy bọc be"
click at [190, 226] on input "SĐT Người Nhận *" at bounding box center [235, 226] width 227 height 21
click at [369, 128] on input "Người gửi *" at bounding box center [467, 129] width 227 height 21
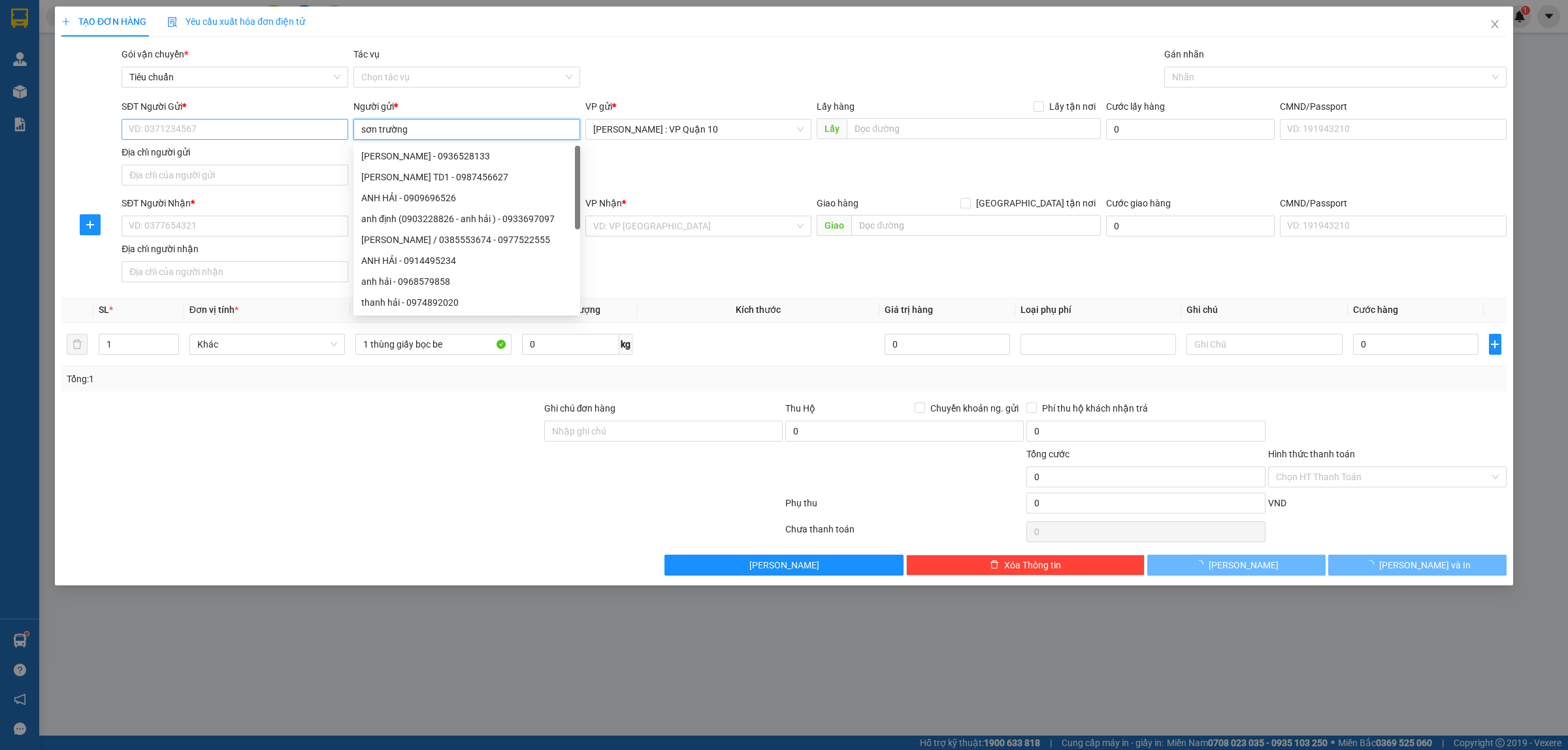
type input "sơn trường"
click at [214, 135] on input "SĐT Người Gửi *" at bounding box center [235, 129] width 227 height 21
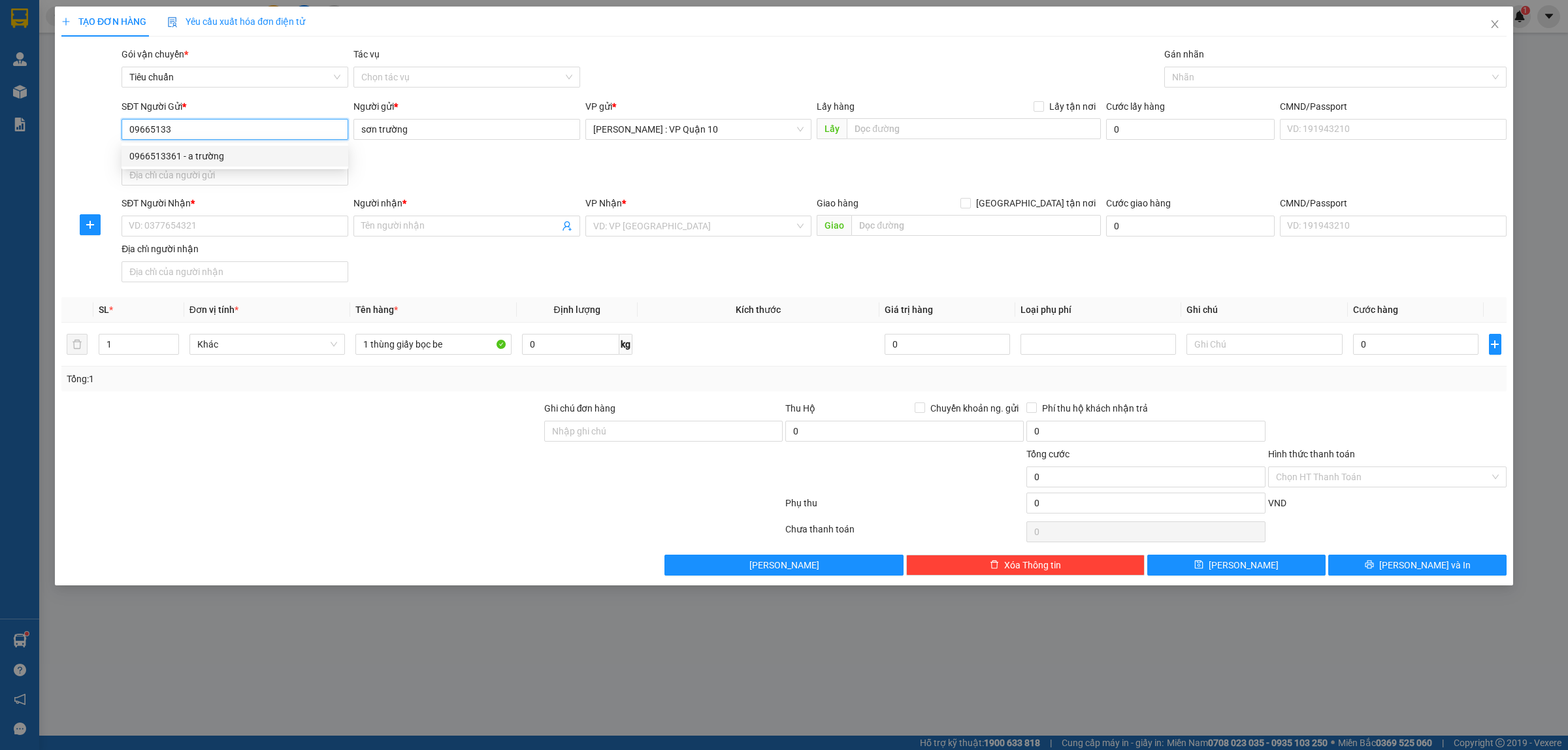
click at [159, 151] on div "0966513361 - a trường" at bounding box center [235, 156] width 211 height 14
type input "0966513361"
type input "a trường"
checkbox input "true"
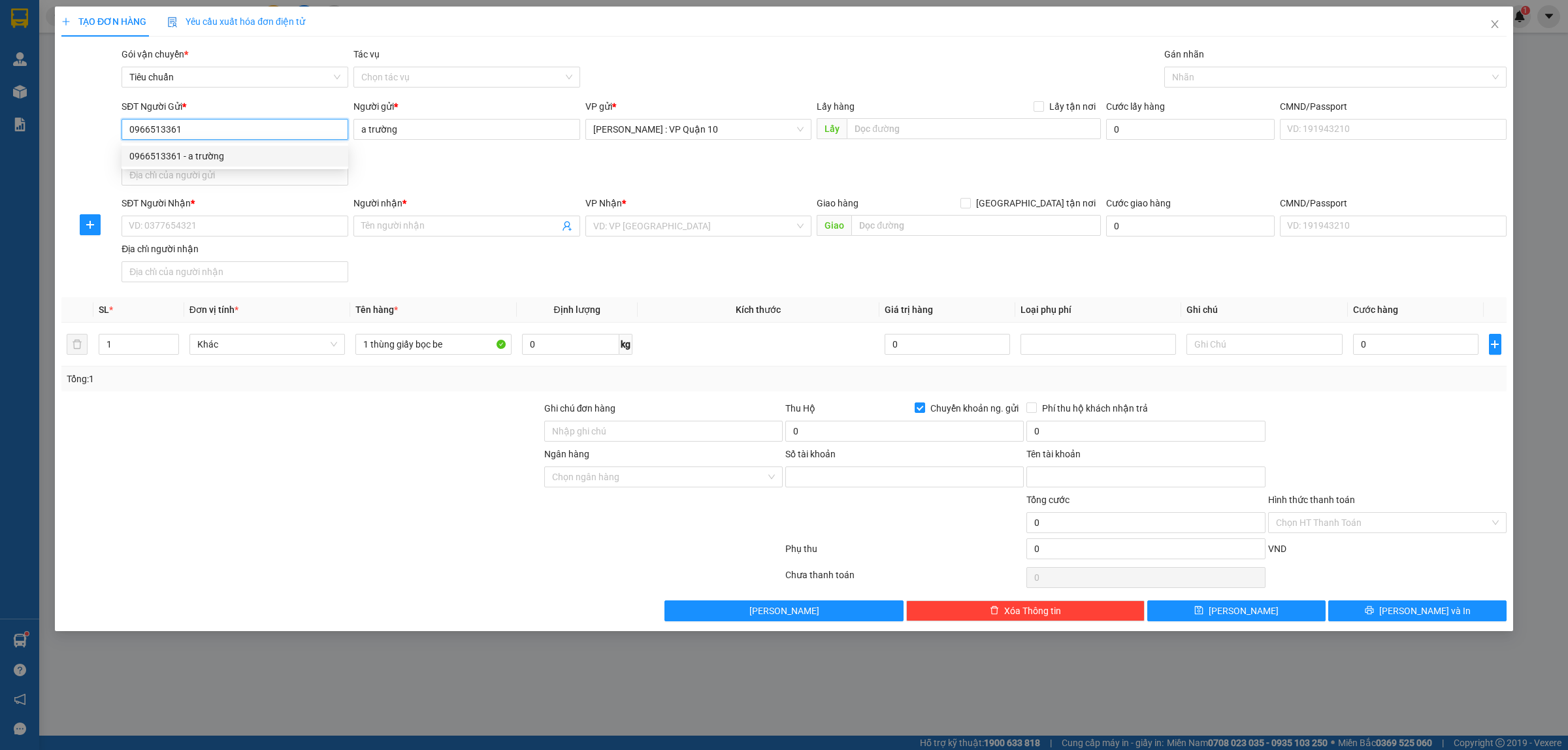
type input "060275512721"
type input "[PERSON_NAME]"
type input "0966513361"
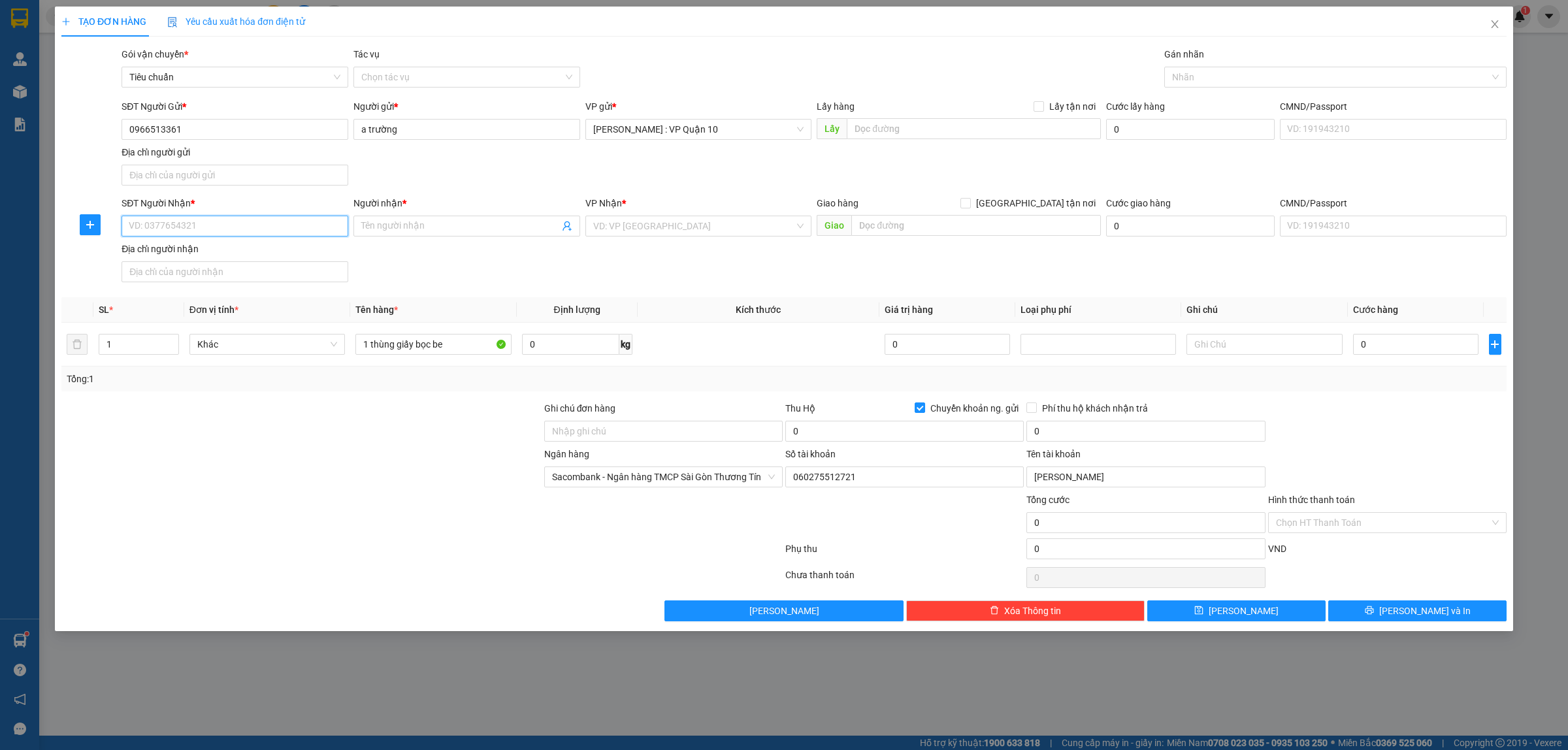
click at [194, 224] on input "SĐT Người Nhận *" at bounding box center [235, 226] width 227 height 21
type input "0948048336"
click at [387, 224] on input "Người nhận *" at bounding box center [460, 226] width 198 height 14
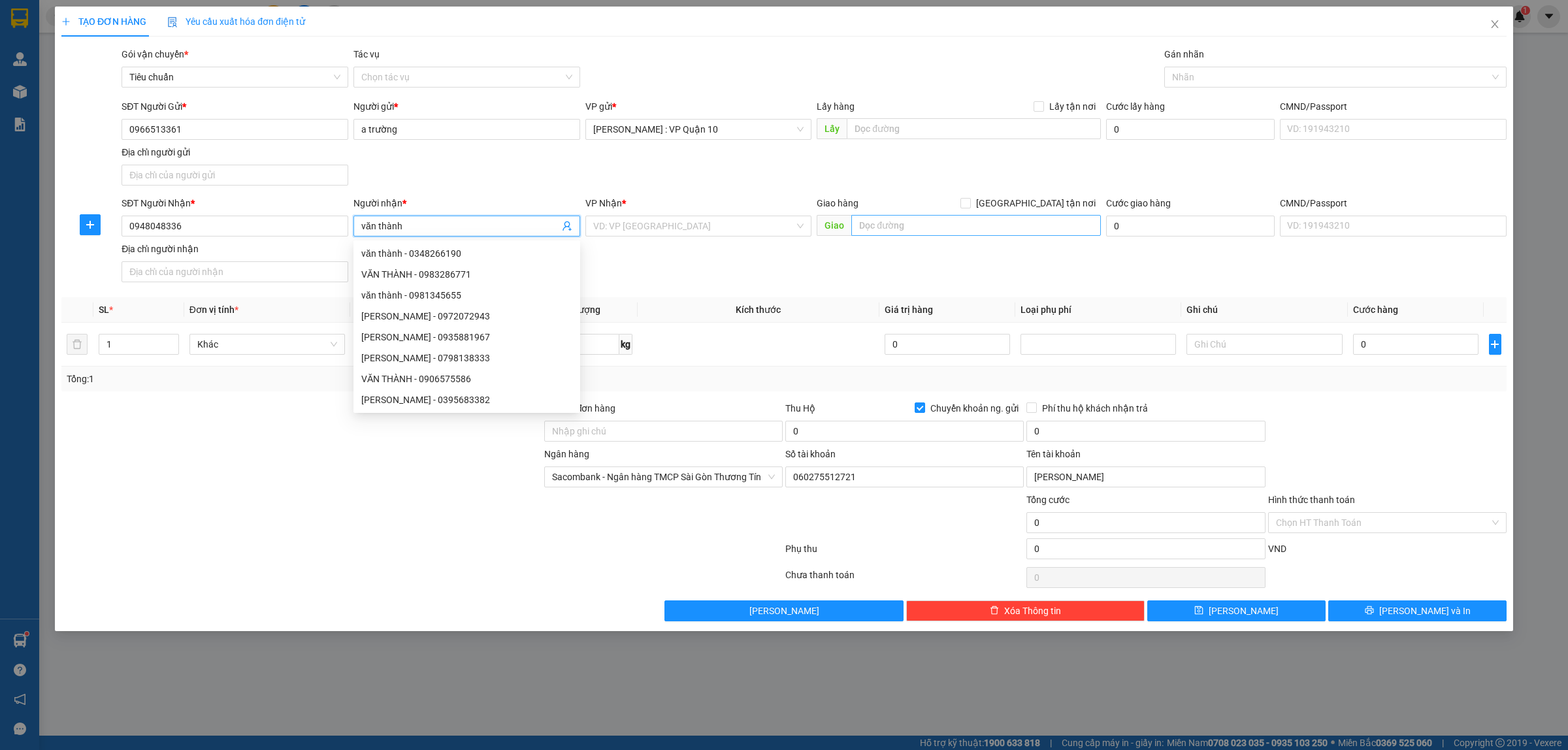
type input "văn thành"
click at [886, 228] on input "text" at bounding box center [976, 225] width 250 height 21
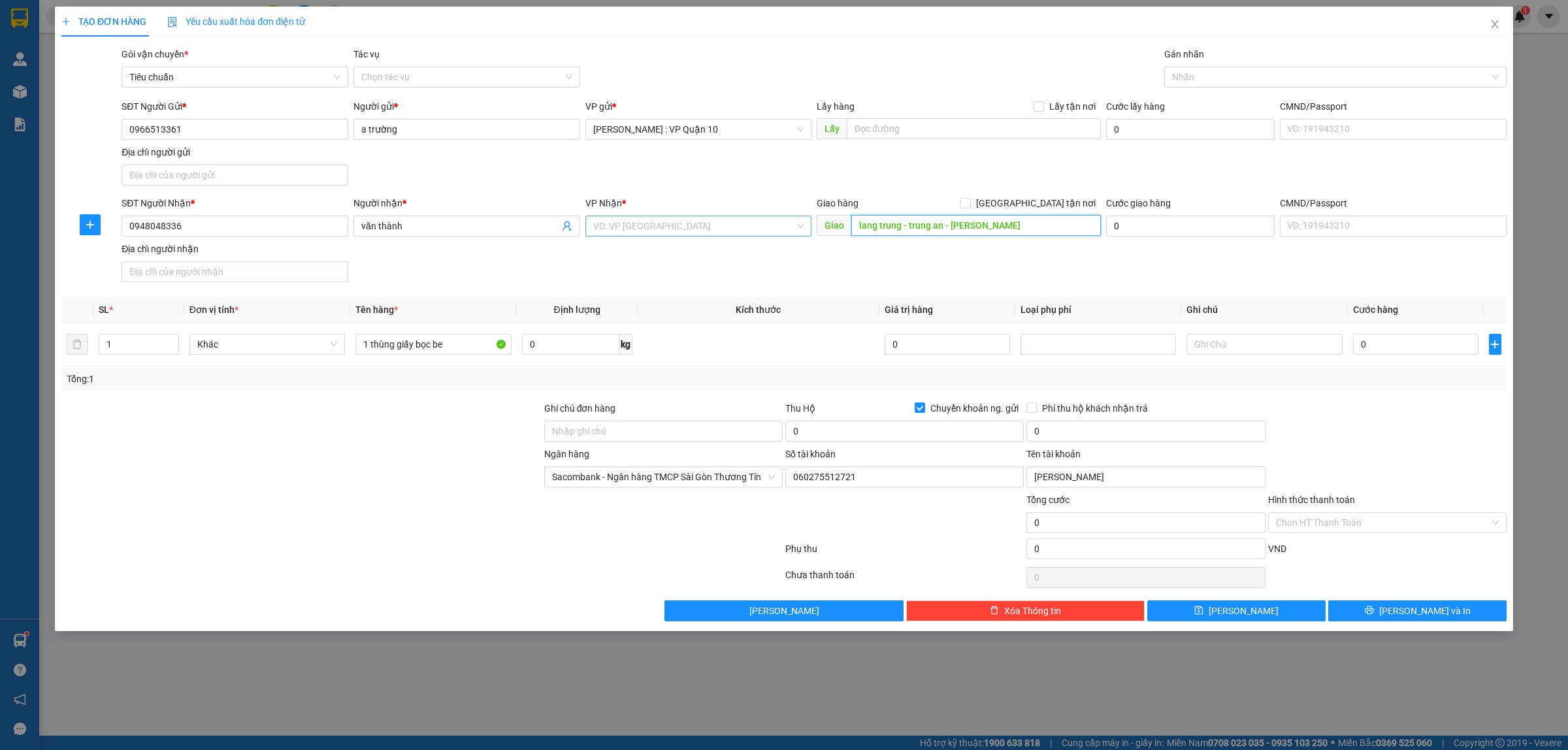
type input "lang trung - trung an - [PERSON_NAME]"
click at [627, 220] on input "search" at bounding box center [694, 226] width 202 height 20
click at [899, 424] on input "0" at bounding box center [904, 430] width 239 height 21
type input "5.000.000"
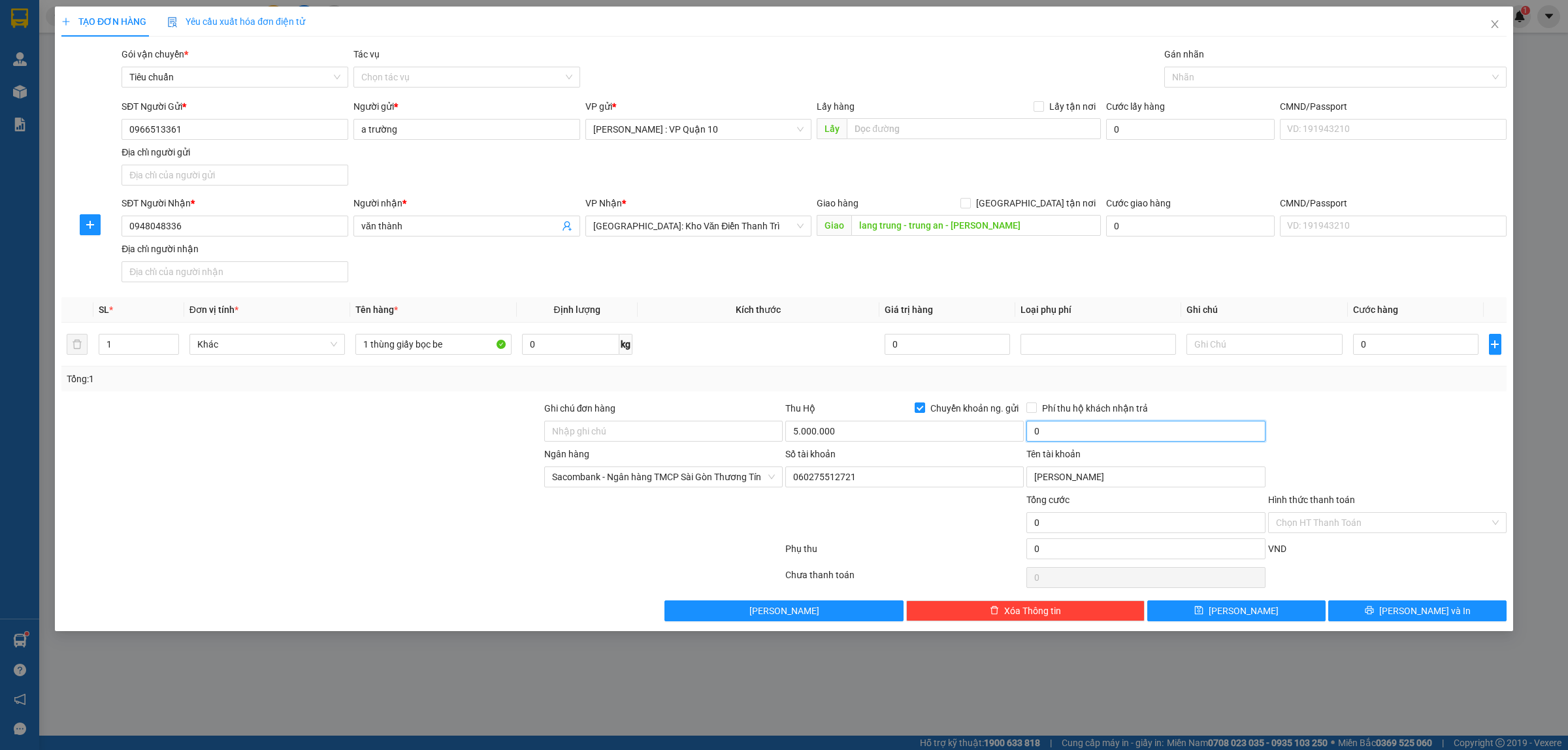
click at [1084, 432] on input "0" at bounding box center [1145, 430] width 239 height 21
type input "25.000"
click at [1378, 412] on div at bounding box center [1387, 424] width 241 height 46
click at [1175, 78] on div at bounding box center [1328, 77] width 323 height 16
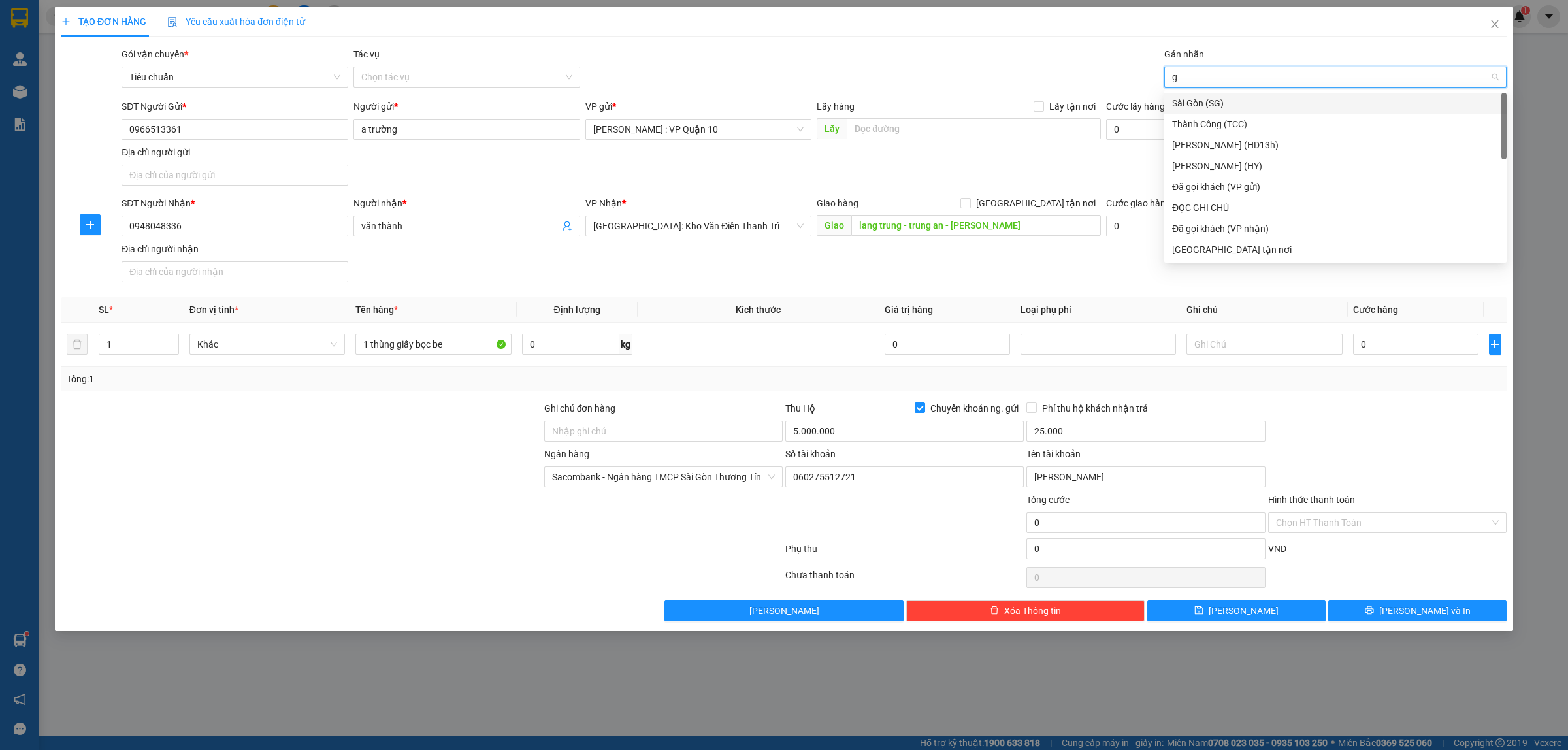
type input "gi"
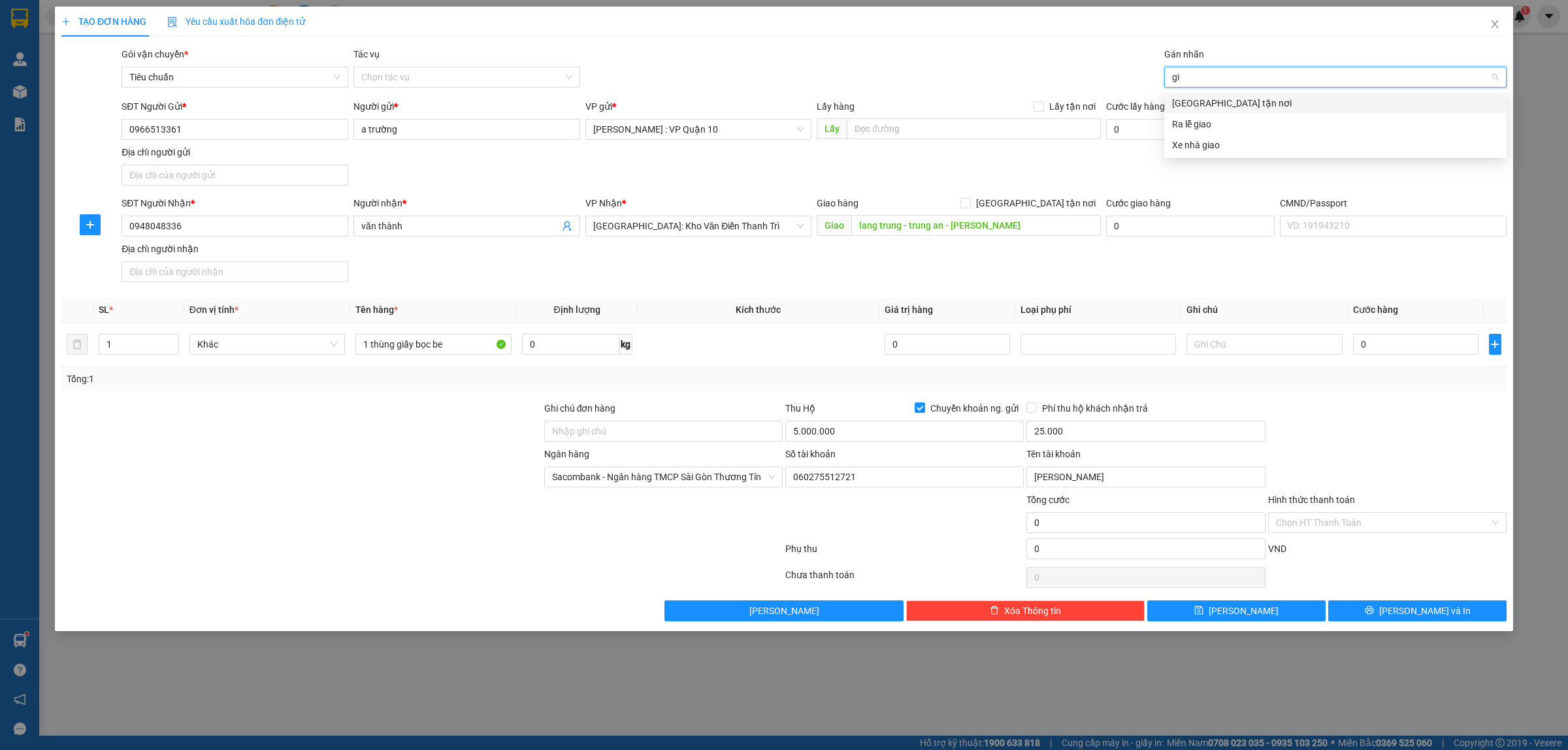
click at [1199, 102] on div "[GEOGRAPHIC_DATA] tận nơi" at bounding box center [1336, 103] width 327 height 14
drag, startPoint x: 1031, startPoint y: 204, endPoint x: 991, endPoint y: 96, distance: 115.2
click at [969, 204] on input "[GEOGRAPHIC_DATA] tận nơi" at bounding box center [965, 203] width 10 height 10
checkbox input "true"
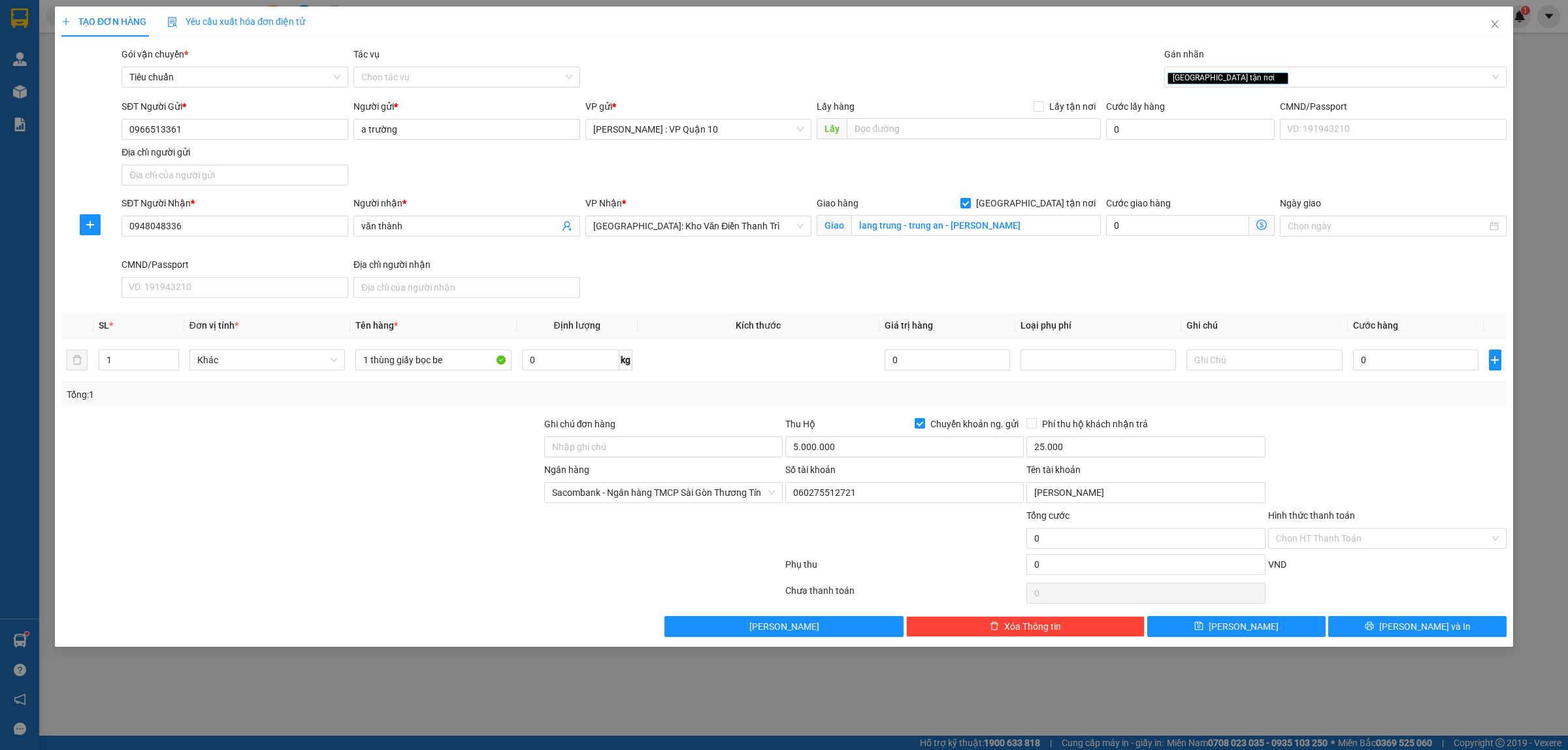
click at [976, 68] on div "Gói vận chuyển * Tiêu chuẩn Tác vụ Chọn tác vụ Gán nhãn Giao tận nơi" at bounding box center [814, 70] width 1390 height 46
drag, startPoint x: 374, startPoint y: 549, endPoint x: 367, endPoint y: 541, distance: 10.6
click at [372, 546] on div at bounding box center [301, 531] width 483 height 46
click at [1415, 357] on input "0" at bounding box center [1416, 360] width 125 height 21
type input "20"
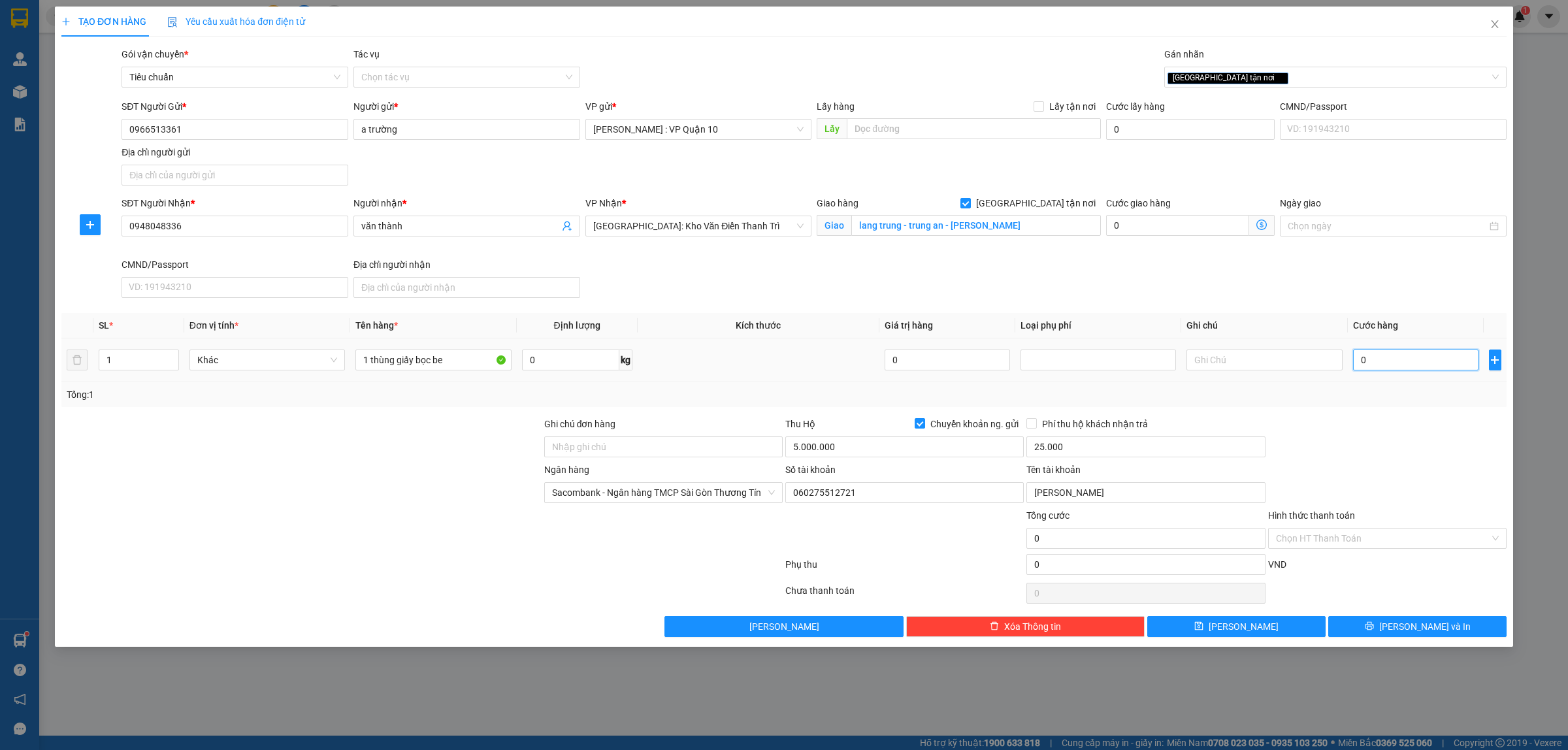
type input "20"
type input "280"
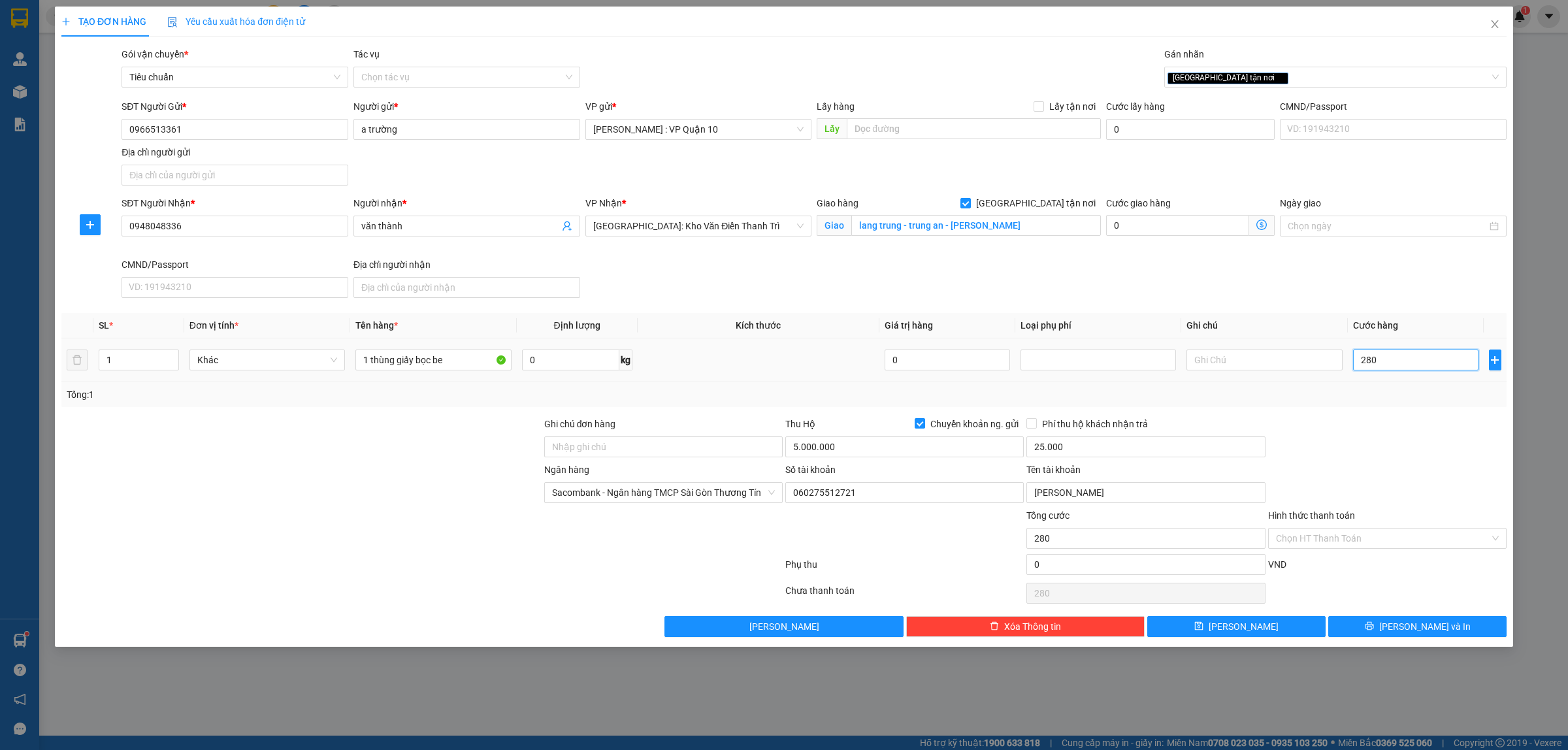
type input "2.800"
type input "28.000"
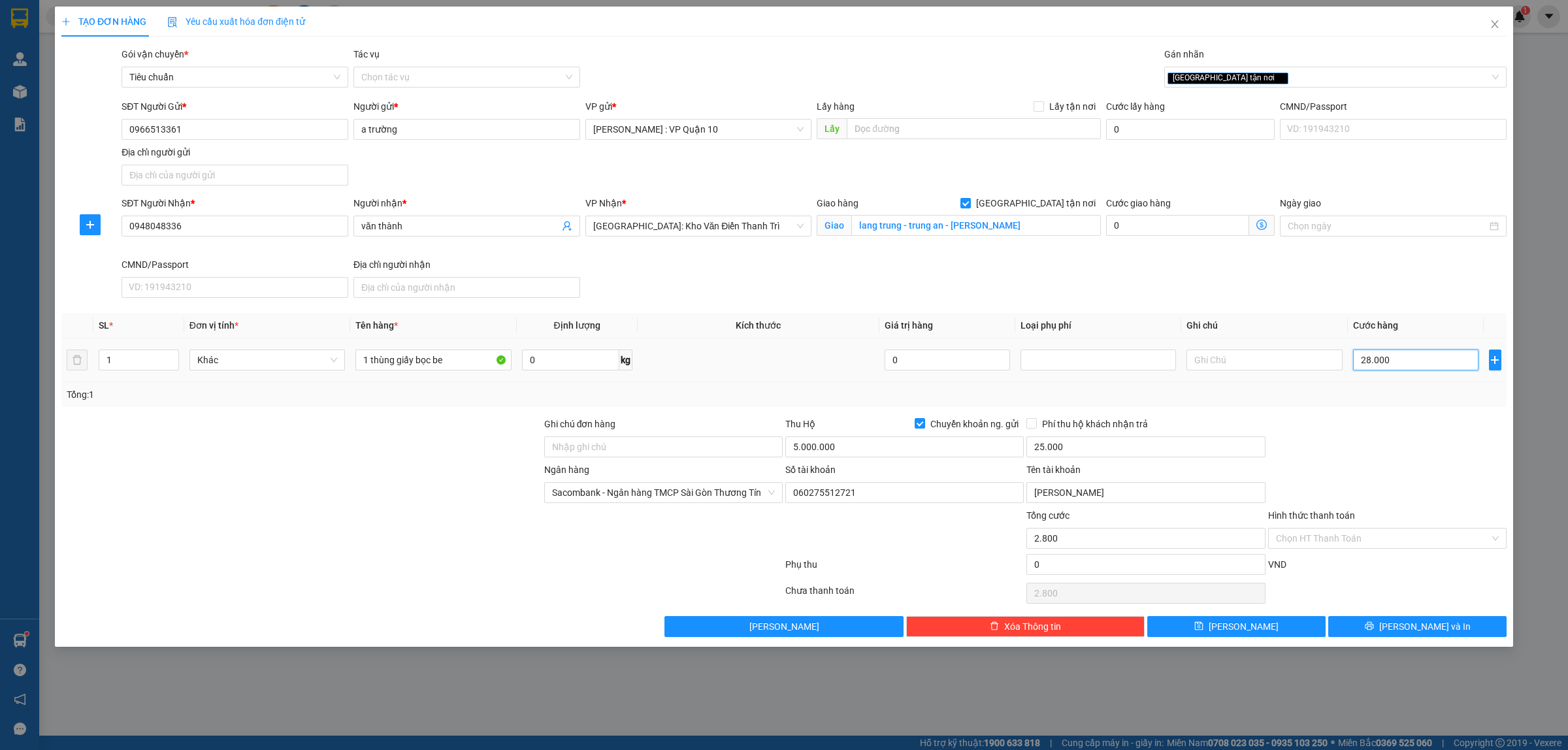
type input "28.000"
type input "280.000"
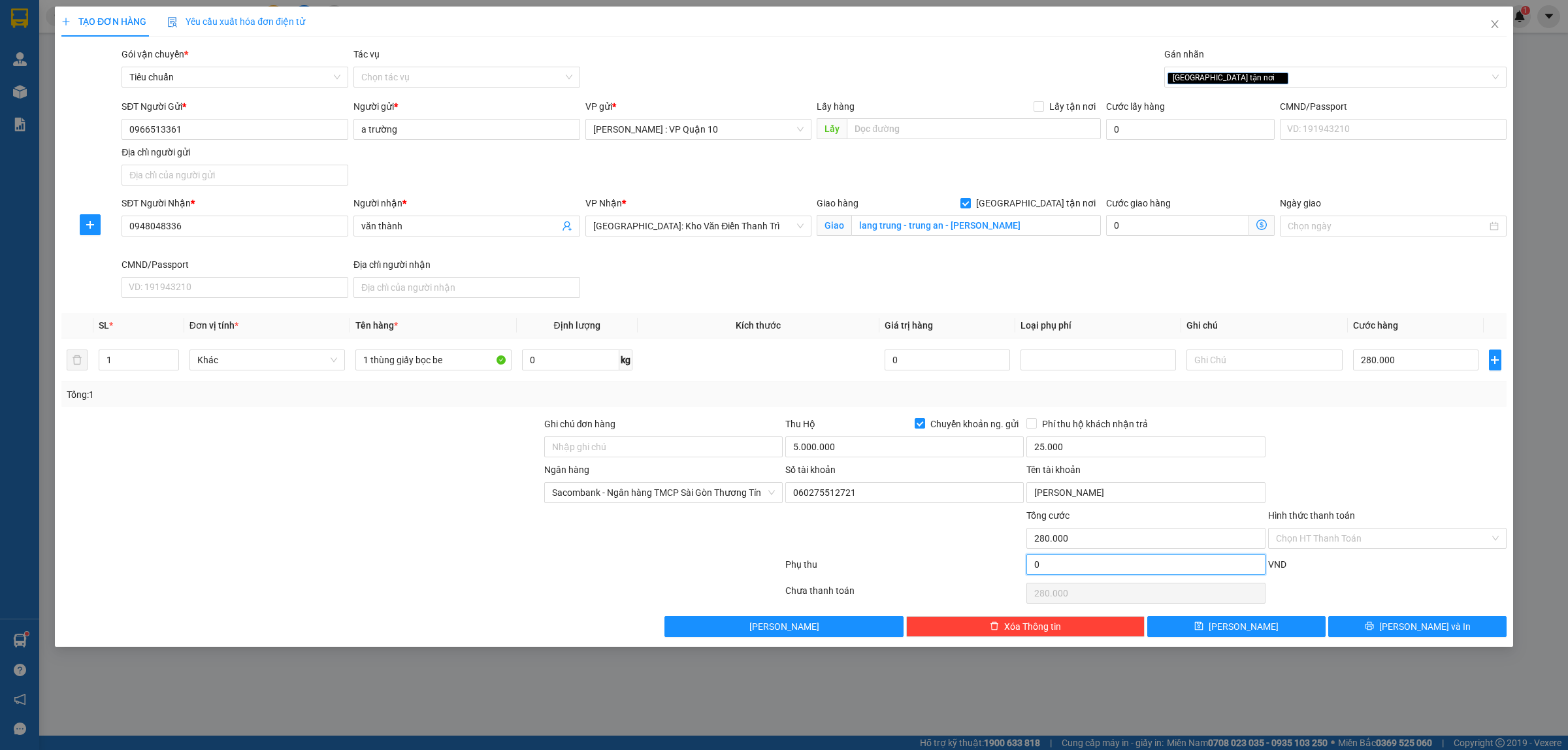
type input "280.020"
type input "20"
type input "280.020"
type input "280.200"
type input "200"
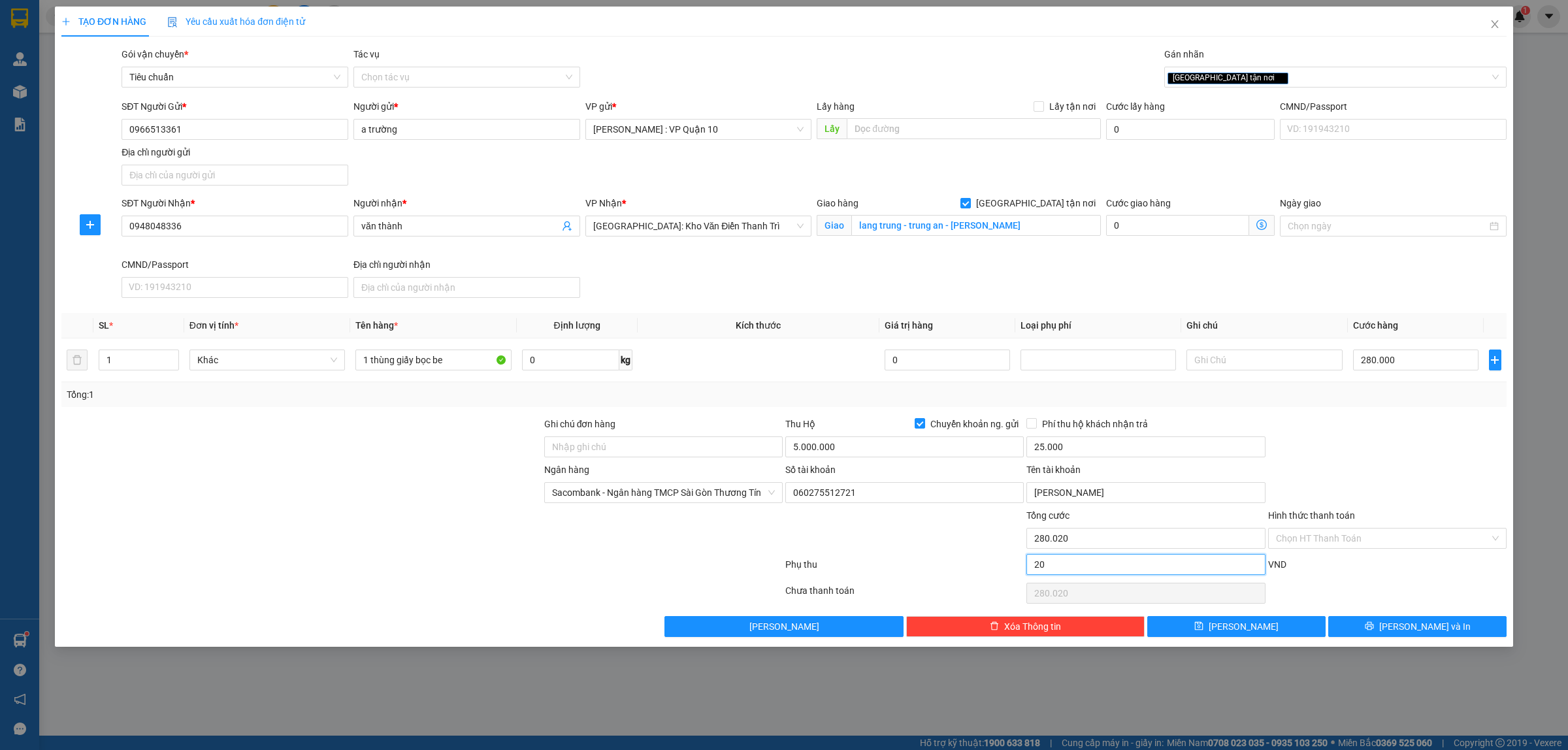
type input "280.200"
type input "282.000"
type input "2.000"
type input "282.000"
type input "300.000"
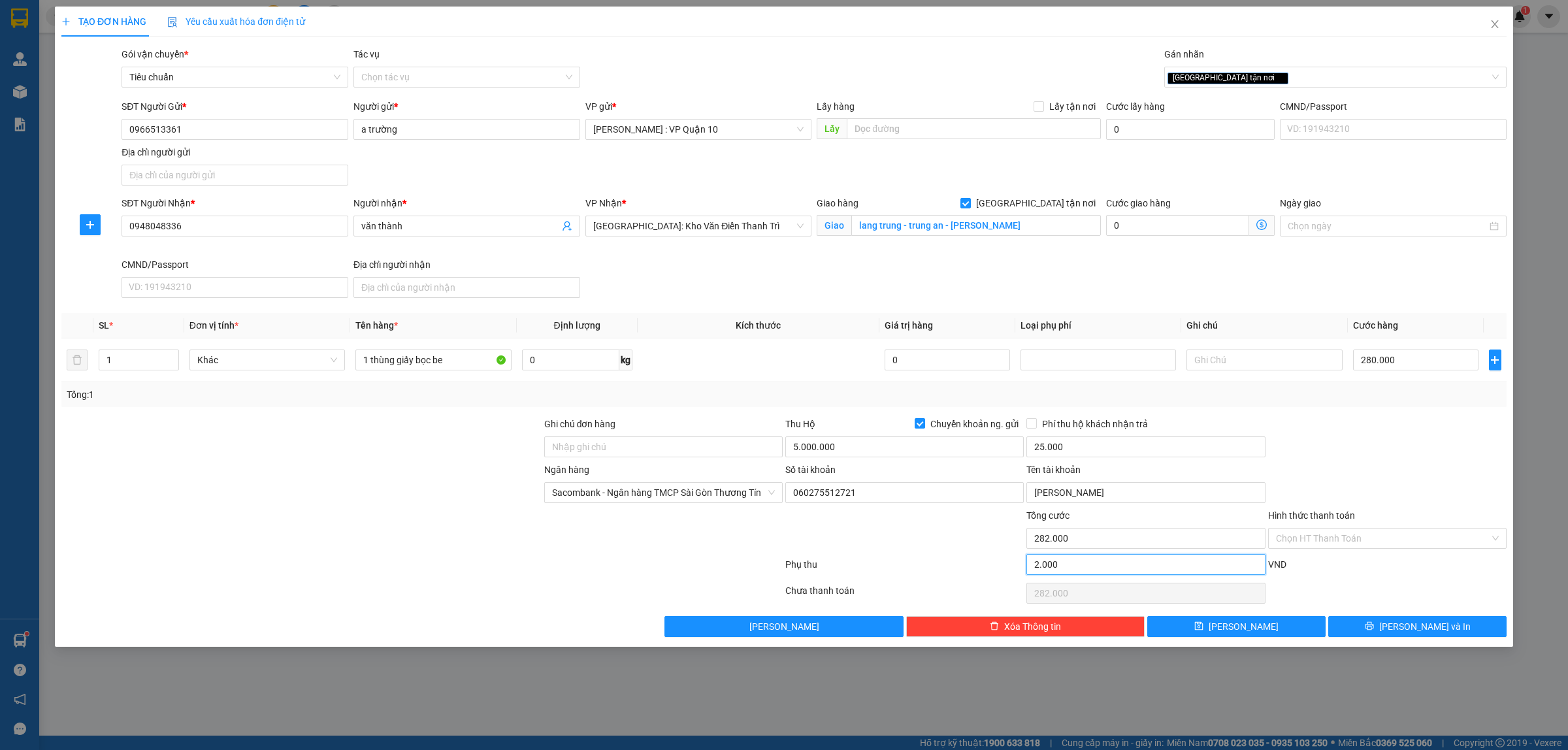
type input "20.000"
type input "300.000"
type input "20.000"
click at [834, 442] on input "5.000.000" at bounding box center [904, 446] width 239 height 21
type input "0"
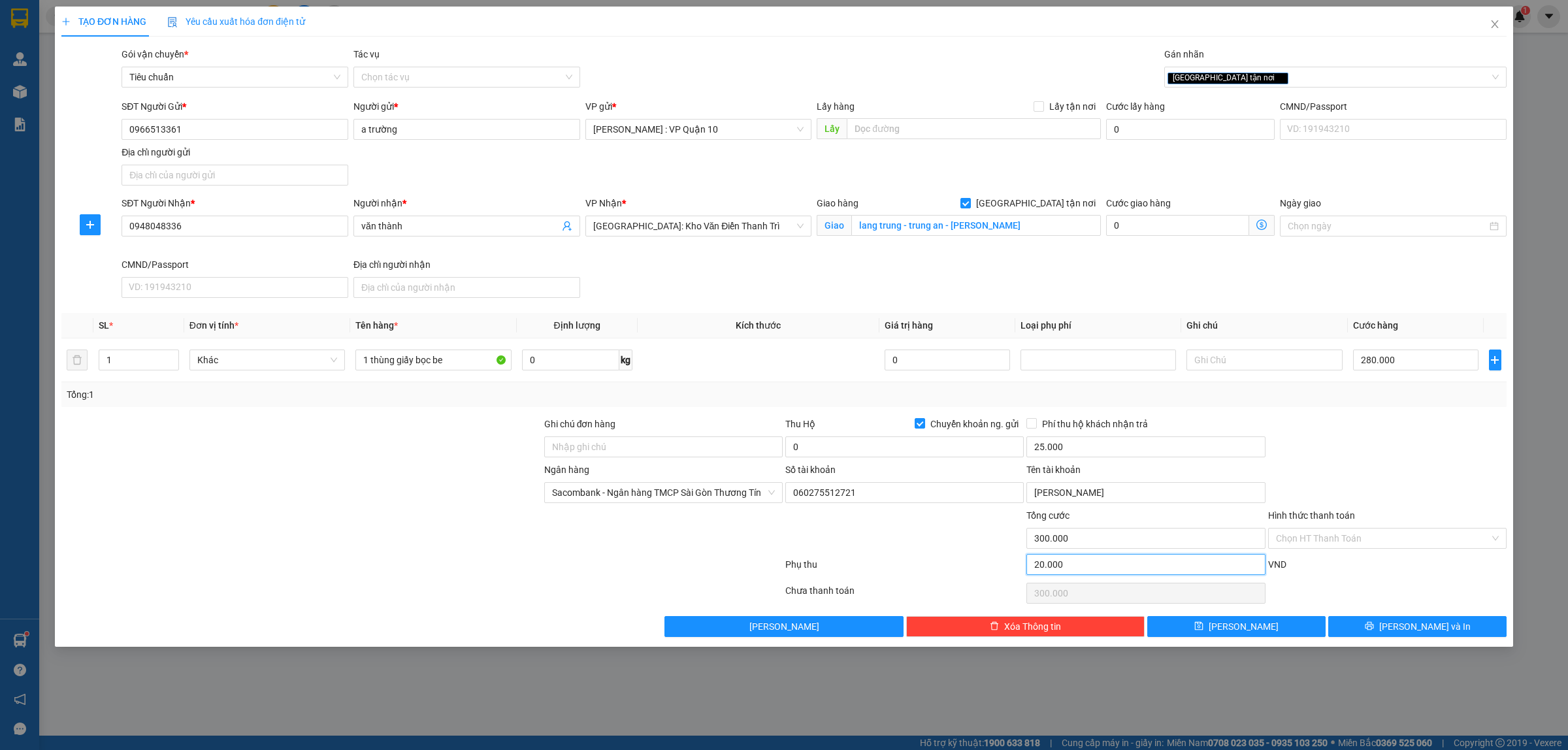
click at [1082, 564] on input "20.000" at bounding box center [1145, 564] width 239 height 21
type input "280.000"
type input "0"
type input "280.000"
type input "0"
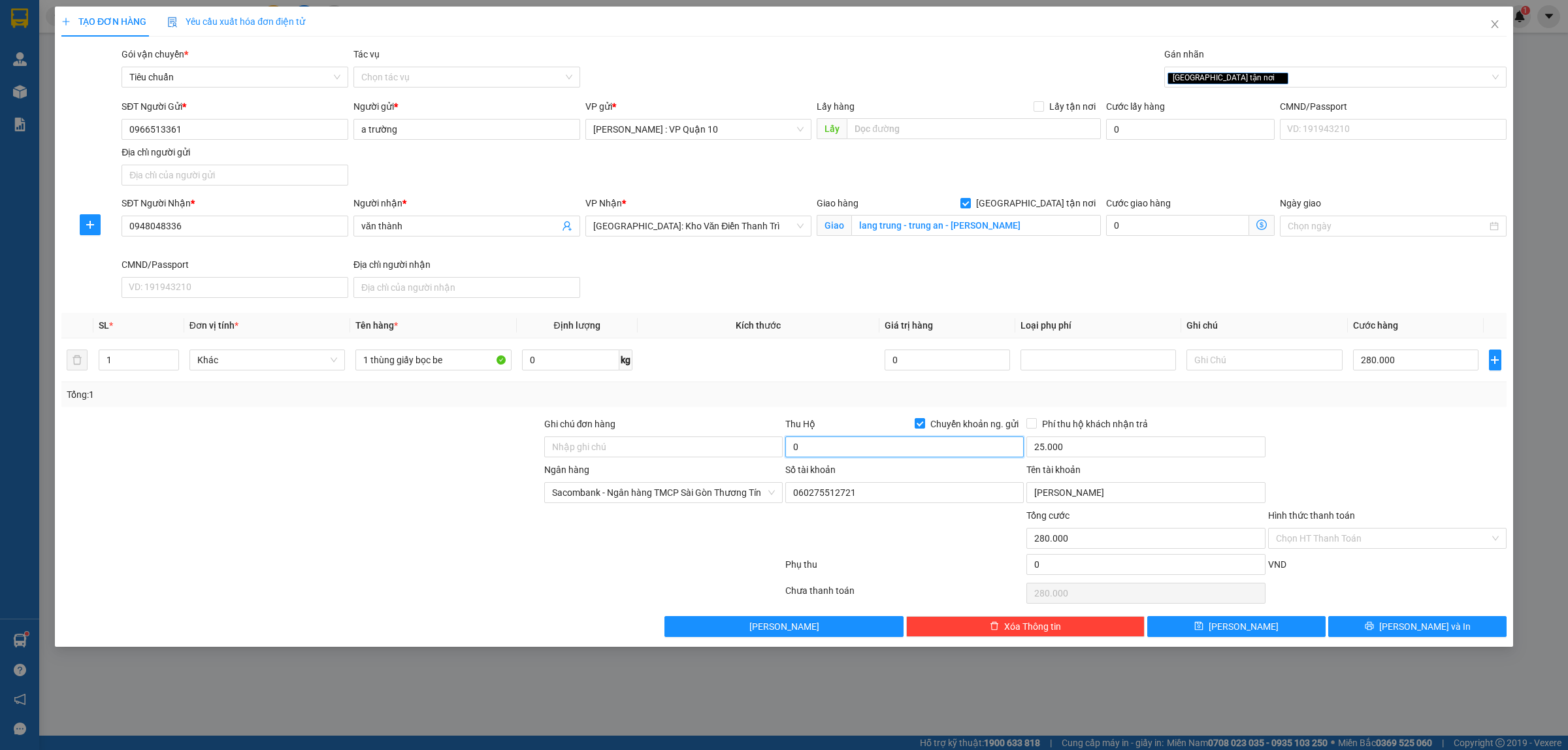
drag, startPoint x: 795, startPoint y: 445, endPoint x: 874, endPoint y: 453, distance: 79.4
click at [795, 445] on input "0" at bounding box center [904, 446] width 239 height 21
type input "40"
click at [1367, 625] on button "[PERSON_NAME] và In" at bounding box center [1417, 626] width 178 height 21
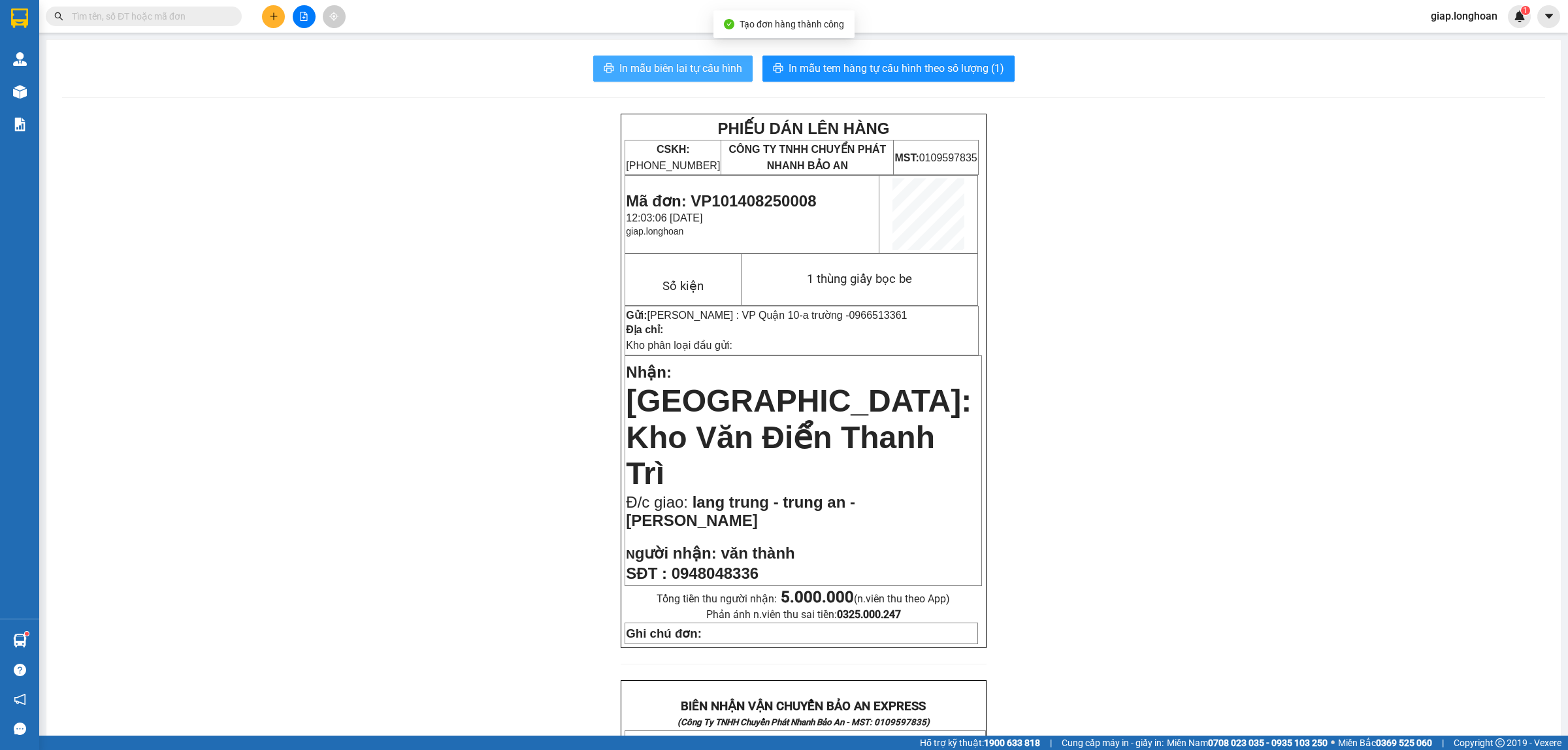
click at [657, 72] on span "In mẫu biên lai tự cấu hình" at bounding box center [680, 68] width 123 height 17
click at [854, 69] on span "In mẫu tem hàng tự cấu hình theo số lượng (1)" at bounding box center [896, 68] width 216 height 17
click at [1256, 524] on div "PHIẾU DÁN LÊN HÀNG CSKH: [PHONE_NUMBER] CÔNG TY TNHH CHUYỂN PHÁT NHANH BẢO AN M…" at bounding box center [803, 734] width 1483 height 1242
click at [275, 12] on icon "plus" at bounding box center [274, 17] width 10 height 10
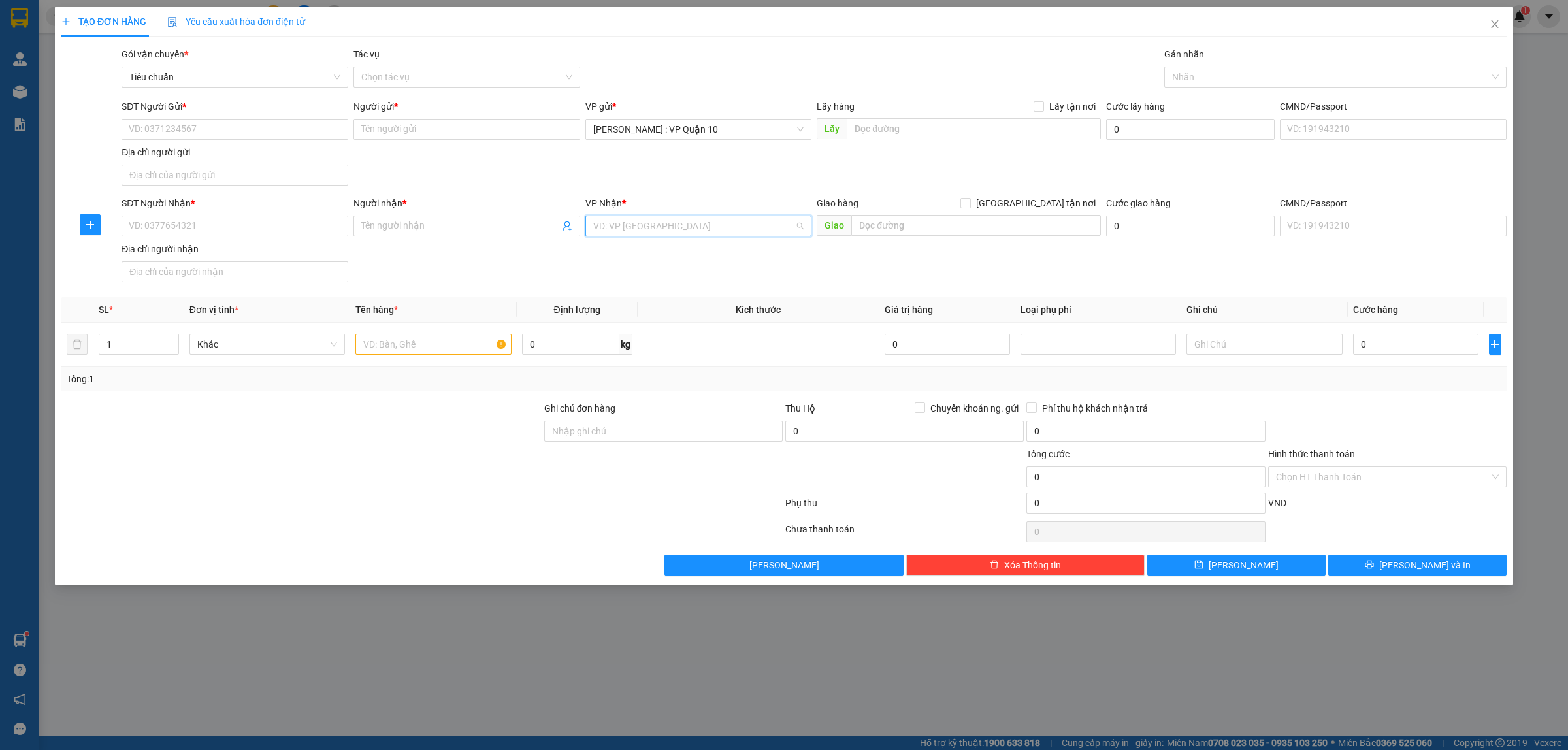
click at [611, 223] on input "search" at bounding box center [694, 226] width 202 height 20
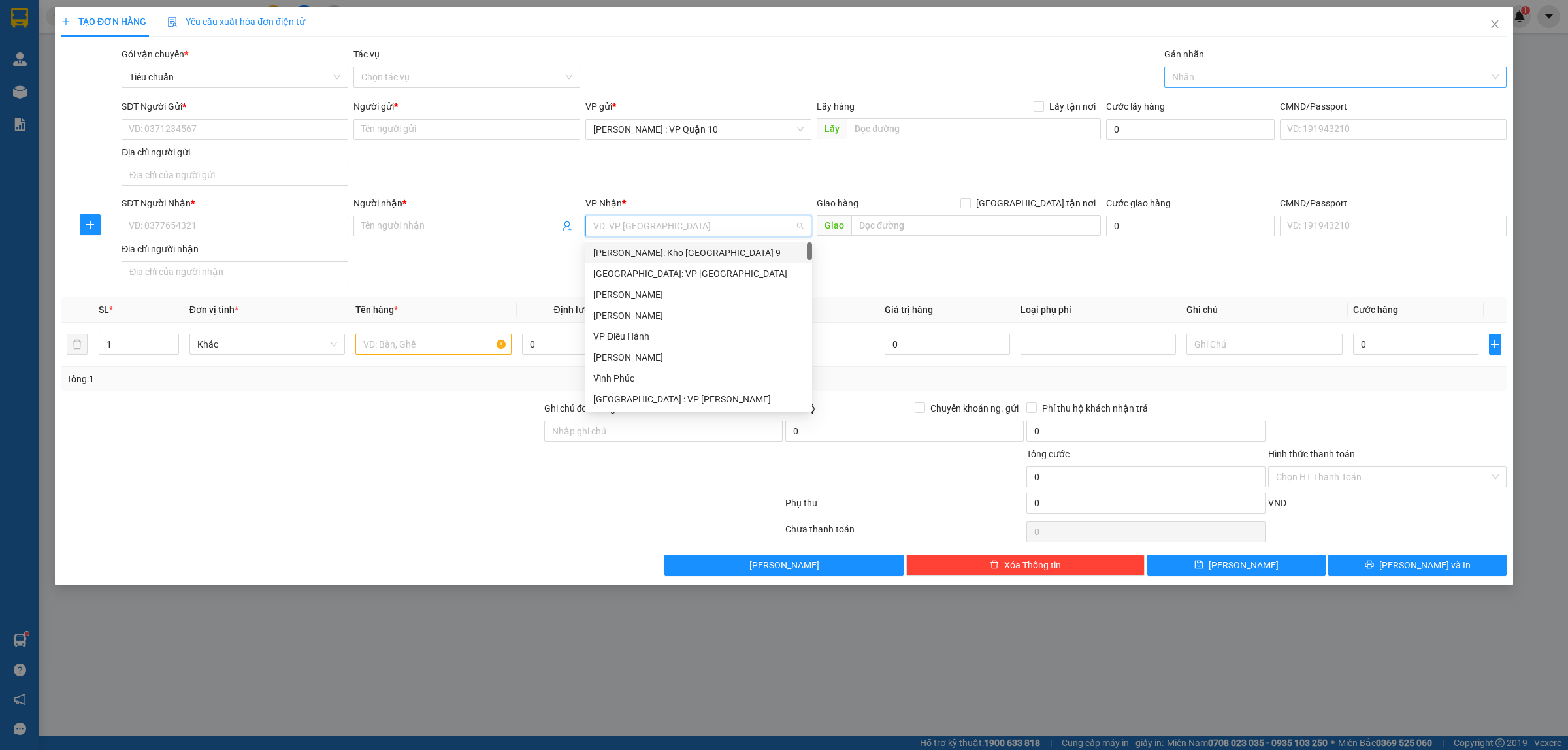
click at [1206, 80] on div at bounding box center [1328, 77] width 323 height 16
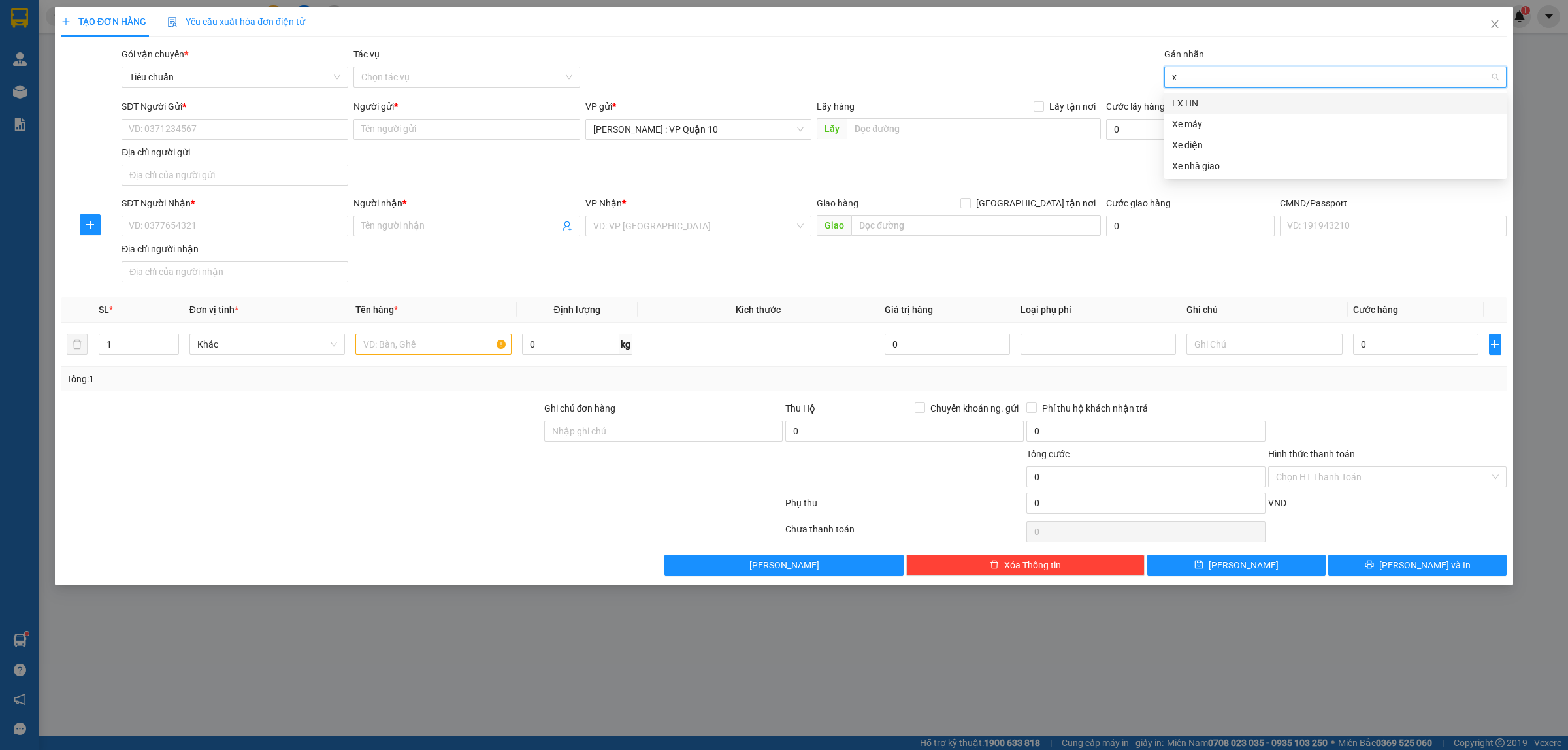
type input "xe"
drag, startPoint x: 1183, startPoint y: 101, endPoint x: 1058, endPoint y: 48, distance: 135.8
click at [1179, 99] on div "Xe máy" at bounding box center [1336, 103] width 327 height 14
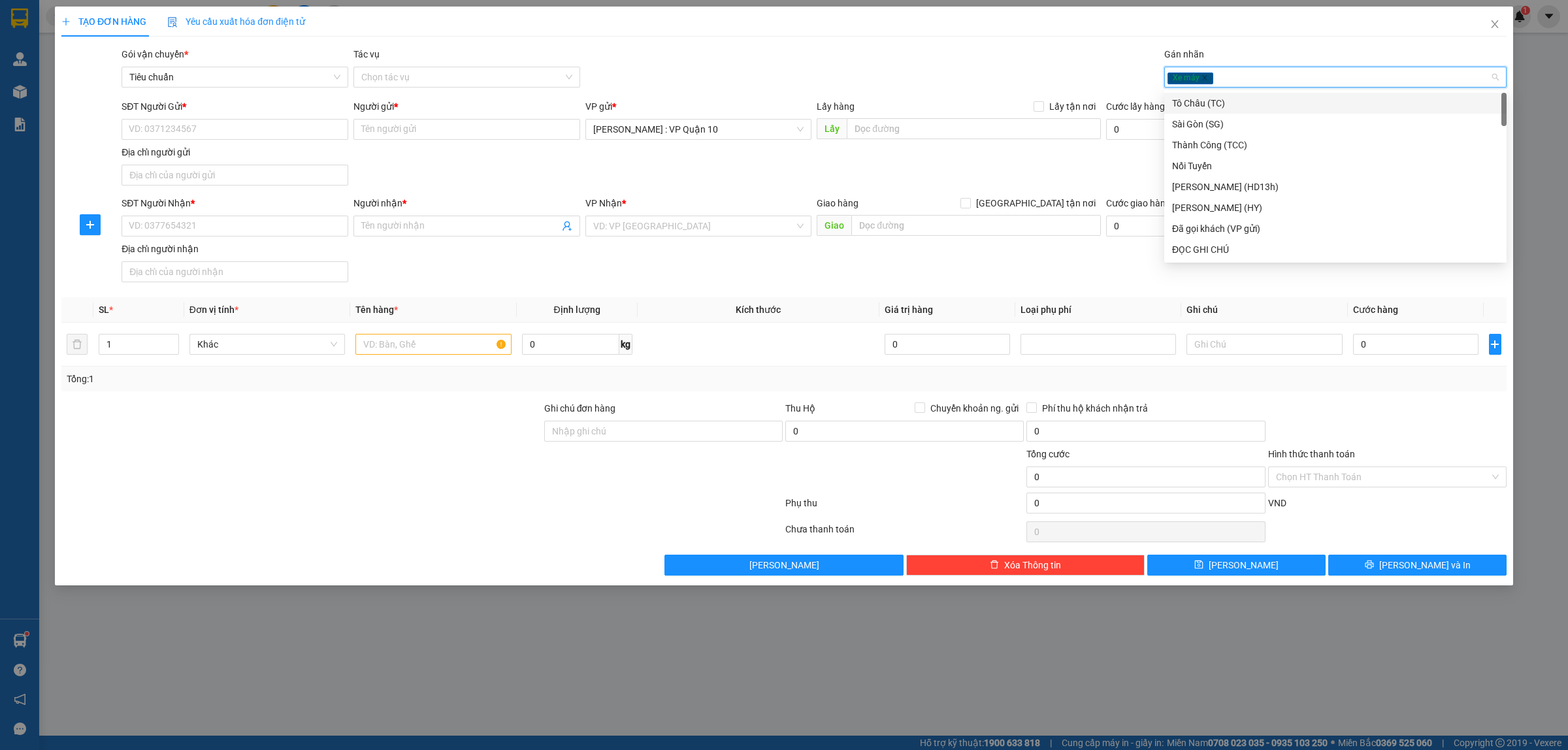
click at [1026, 46] on div "TẠO ĐƠN HÀNG Yêu cầu xuất hóa đơn điện tử Transit Pickup Surcharge Ids Transit …" at bounding box center [784, 290] width 1445 height 568
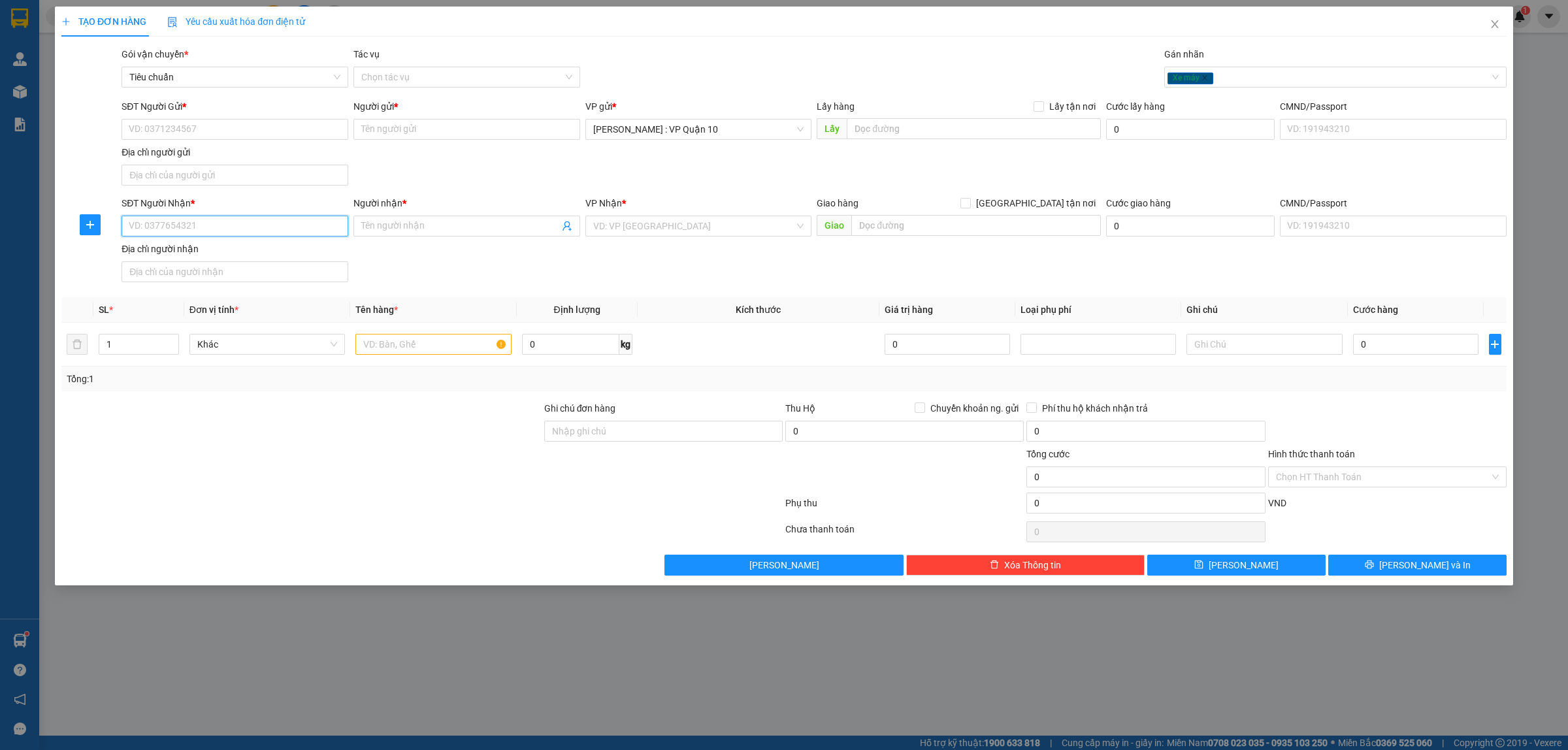
click at [171, 228] on input "SĐT Người Nhận *" at bounding box center [235, 226] width 227 height 21
click at [369, 346] on input "text" at bounding box center [433, 344] width 155 height 21
click at [147, 124] on input "SĐT Người Gửi *" at bounding box center [235, 129] width 227 height 21
click at [403, 342] on input "1 con mô tô biển" at bounding box center [433, 344] width 155 height 21
type input "1 con môtô biển"
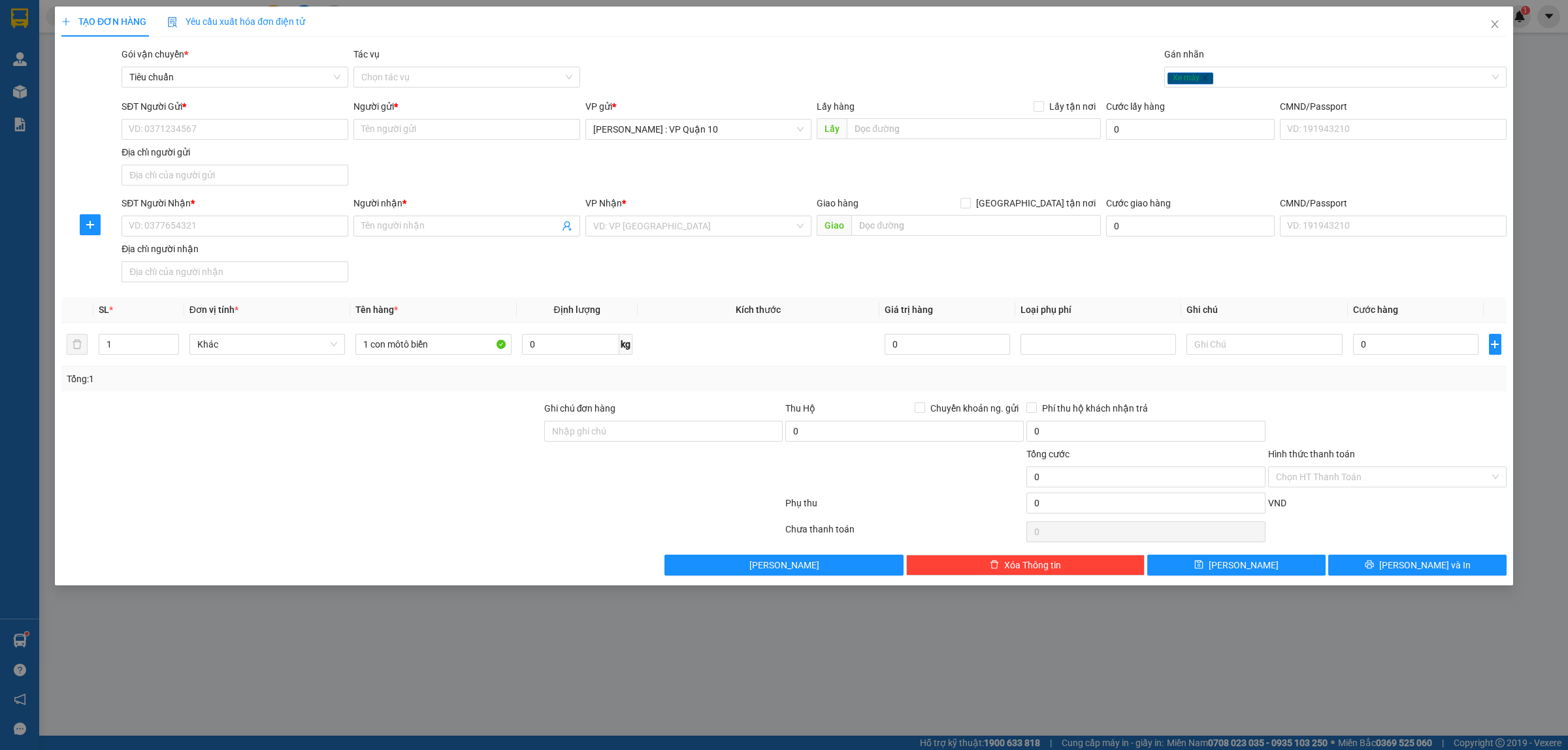
click at [423, 472] on div at bounding box center [301, 469] width 483 height 46
click at [447, 341] on input "1 con môtô biển" at bounding box center [433, 344] width 155 height 21
click at [180, 232] on input "SĐT Người Nhận *" at bounding box center [235, 226] width 227 height 21
type input "0356881258"
click at [405, 228] on input "Người nhận *" at bounding box center [460, 226] width 198 height 14
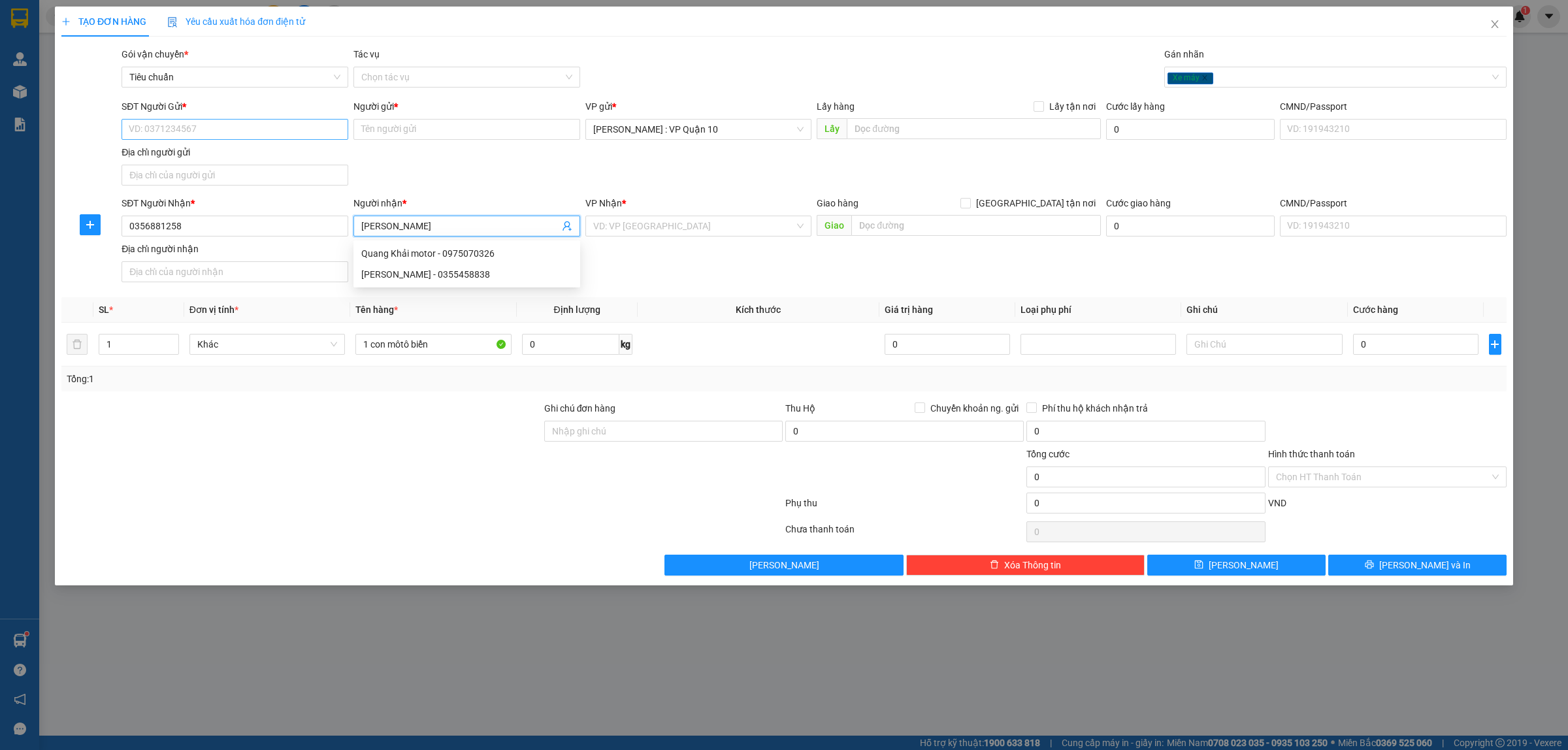
type input "[PERSON_NAME]"
click at [188, 128] on input "SĐT Người Gửi *" at bounding box center [235, 129] width 227 height 21
type input "0378636418"
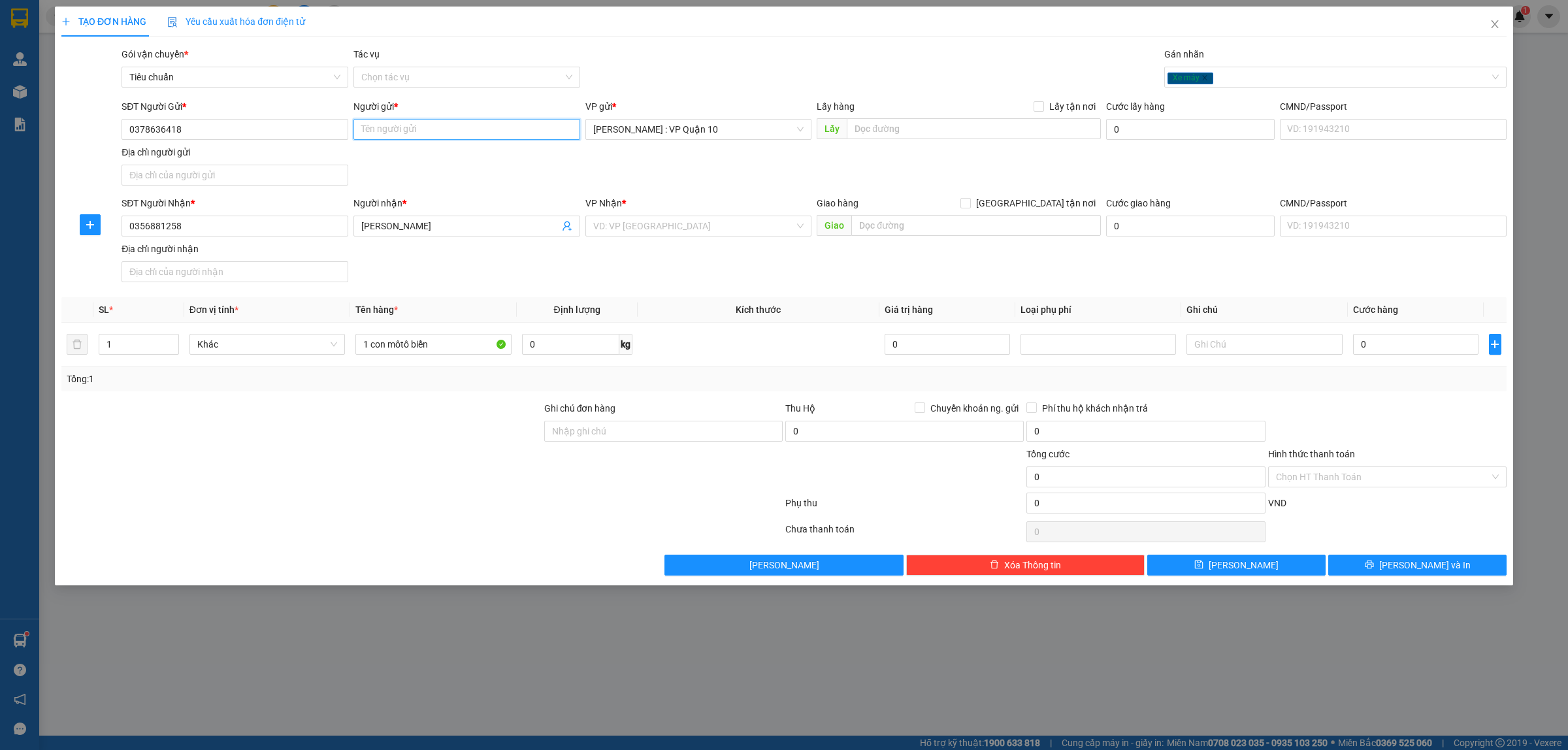
click at [387, 134] on input "Người gửi *" at bounding box center [467, 129] width 227 height 21
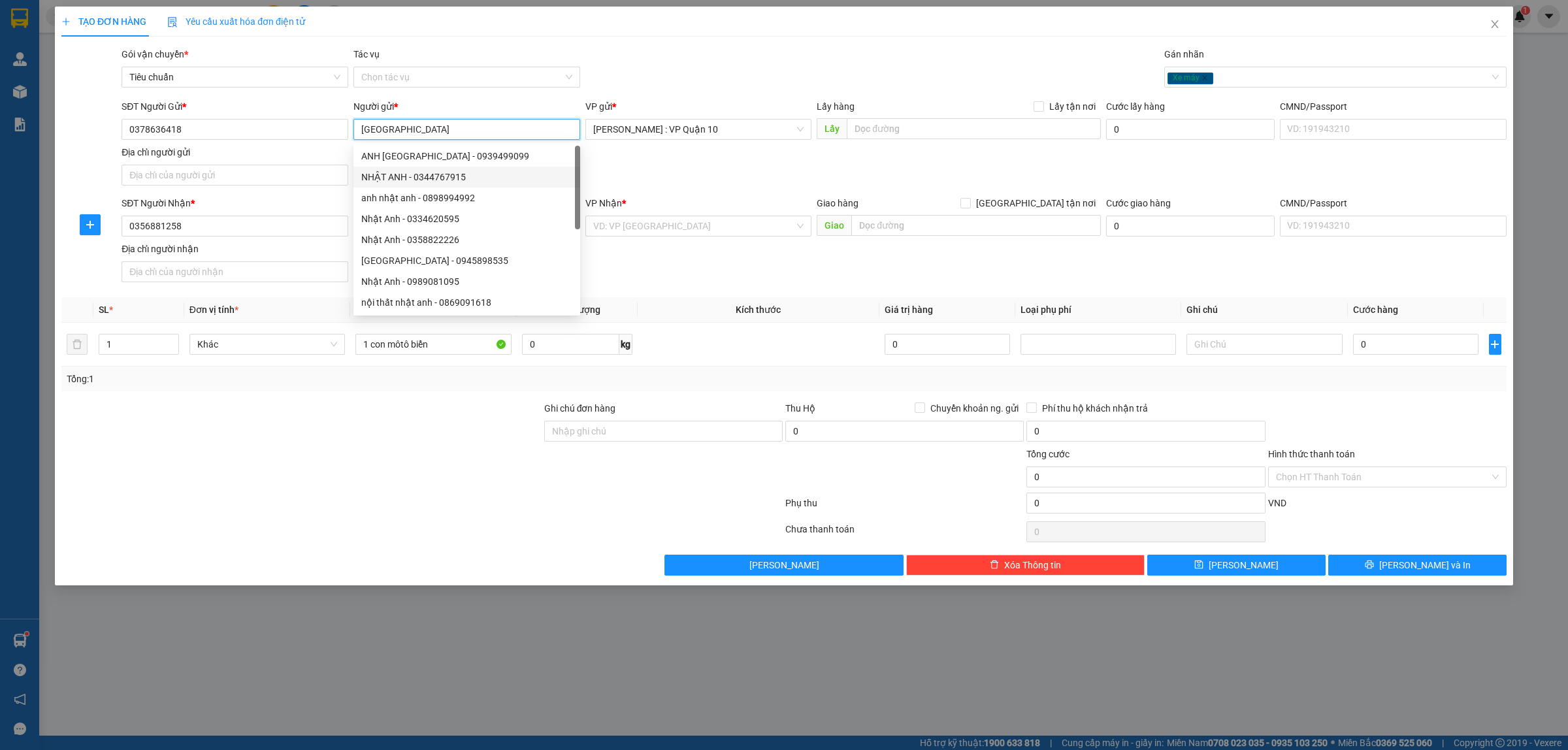
type input "[GEOGRAPHIC_DATA]"
click at [684, 285] on div "SĐT Người Nhận * 0356881258 Người nhận * quang khải VP Nhận * VD: VP [GEOGRAPHI…" at bounding box center [814, 241] width 1390 height 91
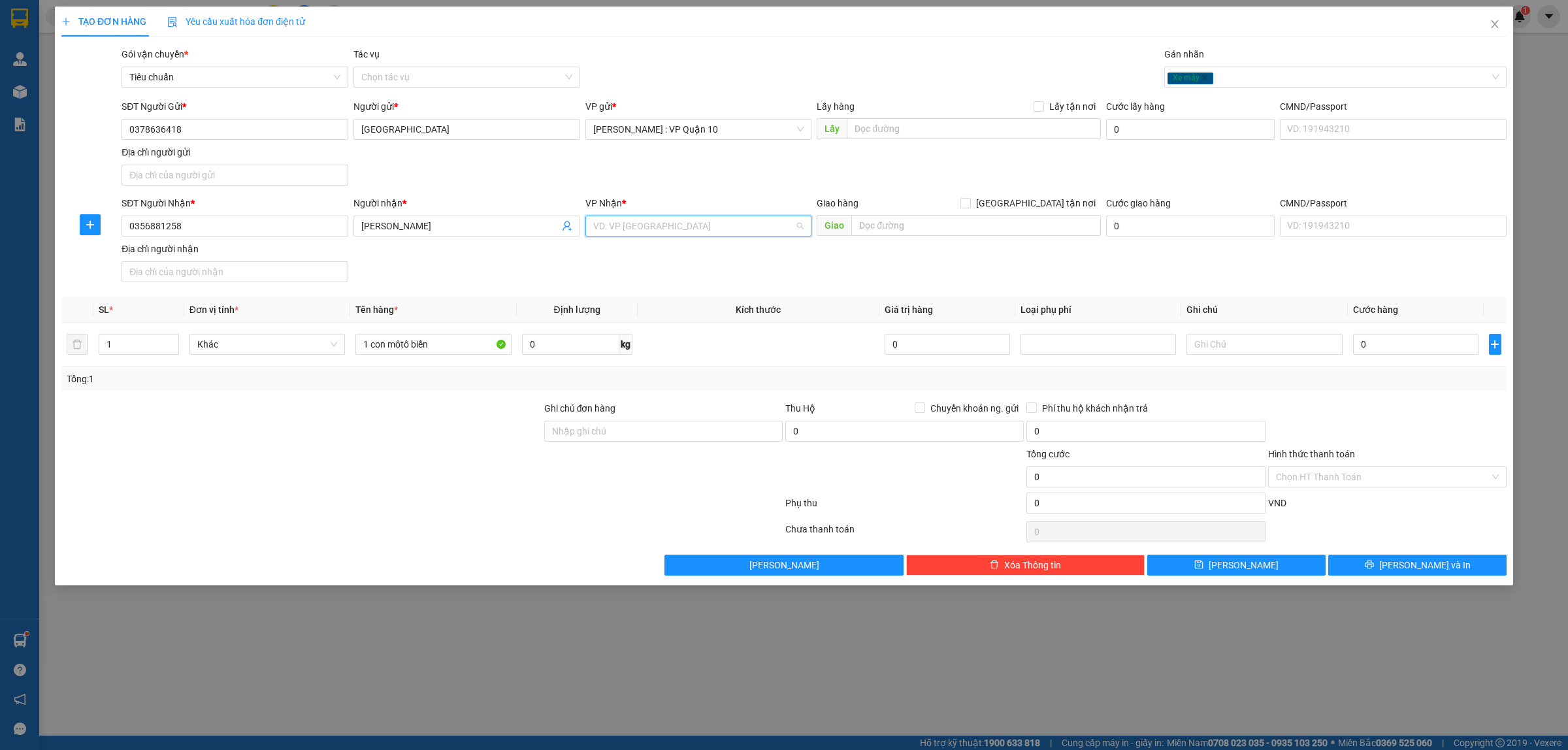
click at [616, 228] on input "search" at bounding box center [694, 226] width 202 height 20
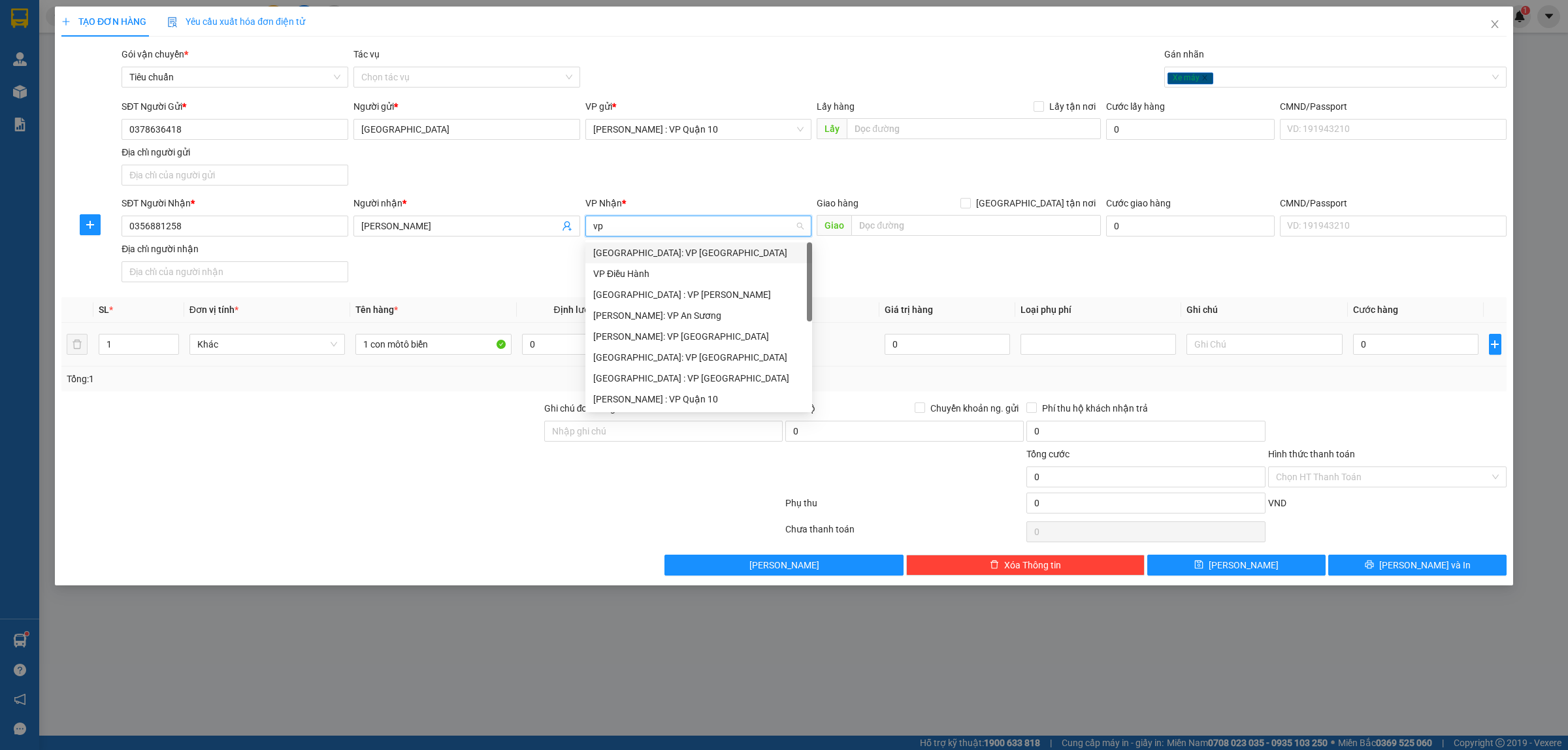
type input "vp l"
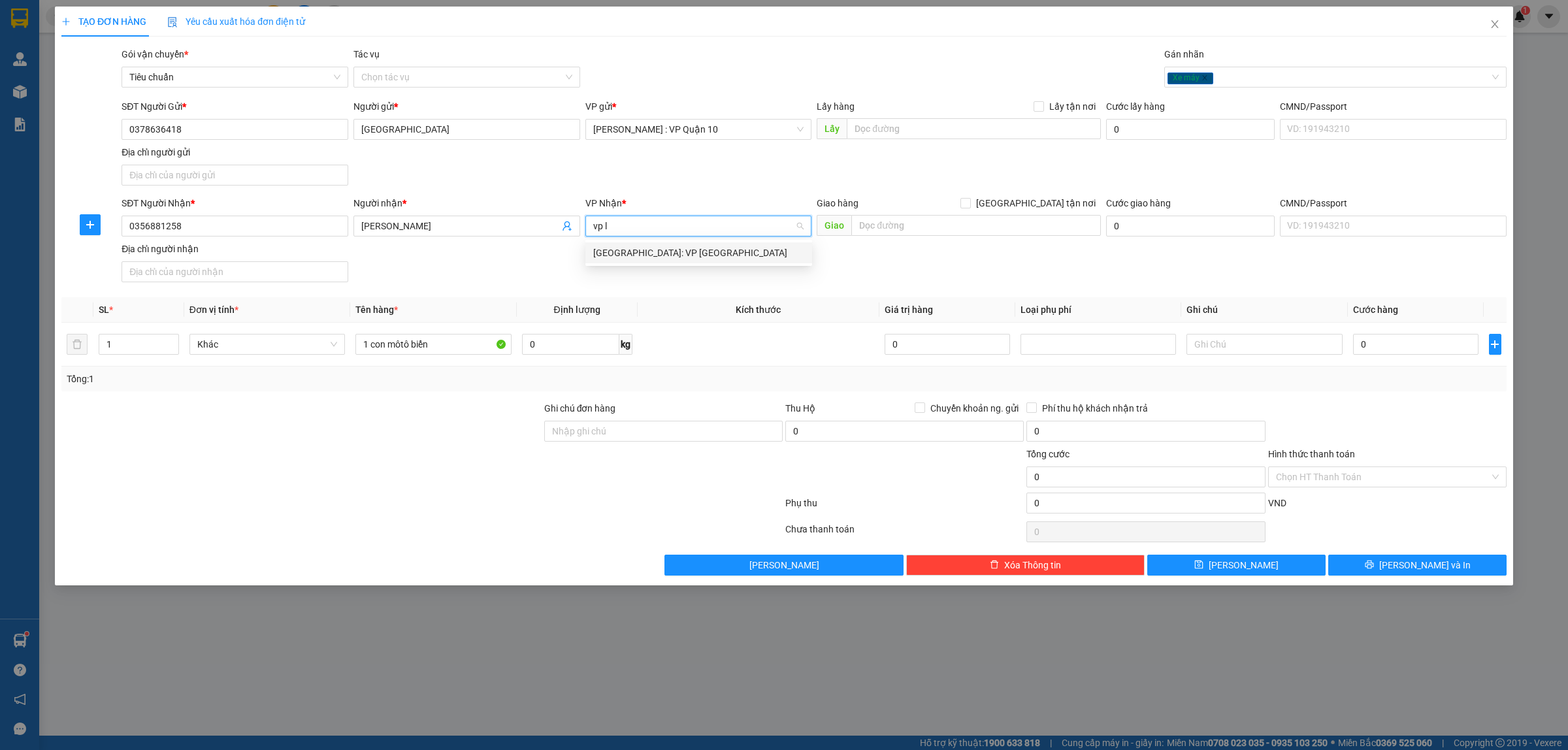
click at [655, 246] on div "[GEOGRAPHIC_DATA]: VP [GEOGRAPHIC_DATA]" at bounding box center [699, 253] width 211 height 14
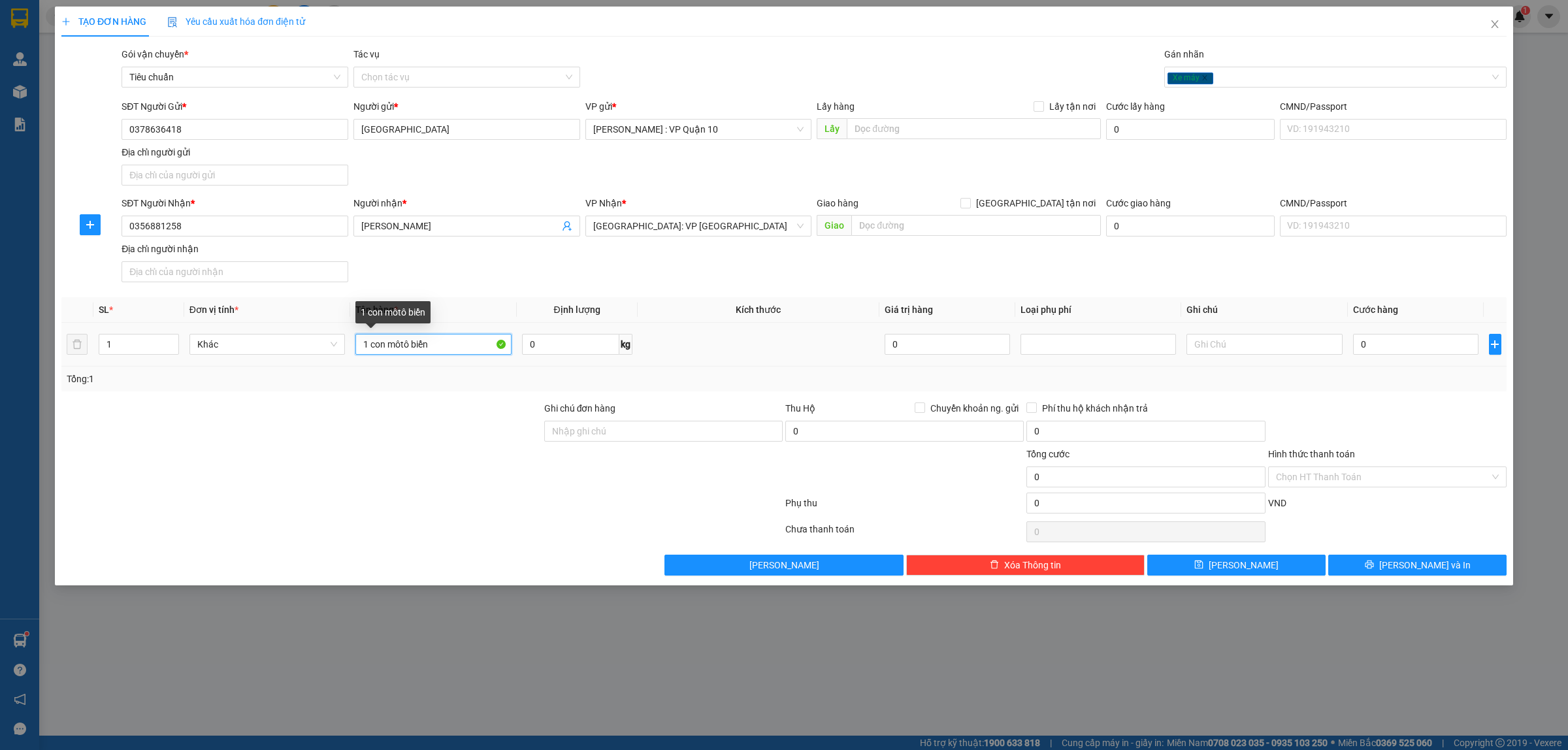
click at [450, 347] on input "1 con môtô biển" at bounding box center [433, 344] width 155 height 21
type input "1 con môtô biển 49l1 - 085.83"
drag, startPoint x: 585, startPoint y: 427, endPoint x: 608, endPoint y: 439, distance: 25.9
click at [587, 427] on input "Ghi chú đơn hàng" at bounding box center [663, 430] width 239 height 21
type input "CÓ CHÌA KHÓA VÀ CAVET ĐI KÈM"
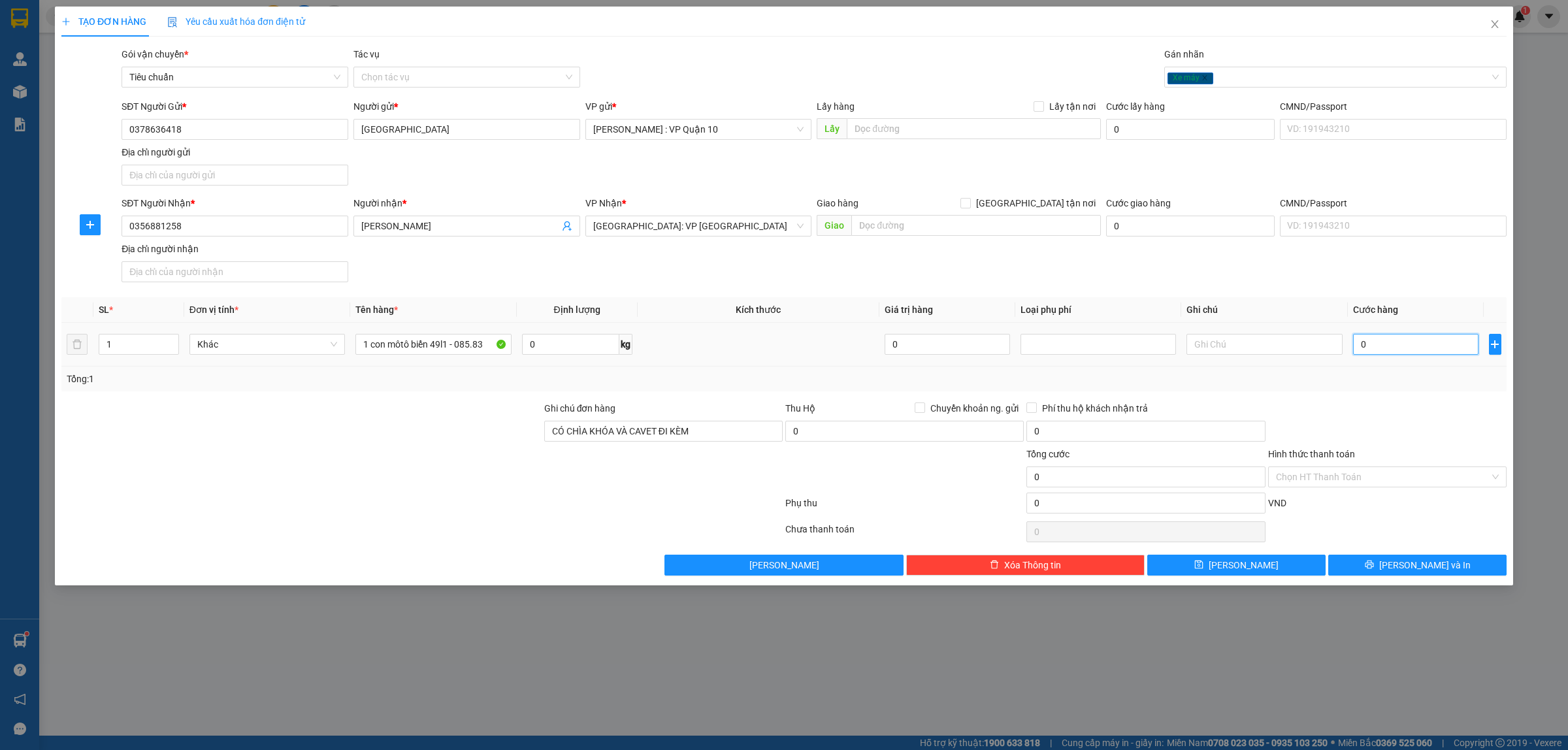
drag, startPoint x: 1408, startPoint y: 350, endPoint x: 1394, endPoint y: 351, distance: 14.0
click at [1406, 350] on input "0" at bounding box center [1416, 344] width 125 height 21
type input "10"
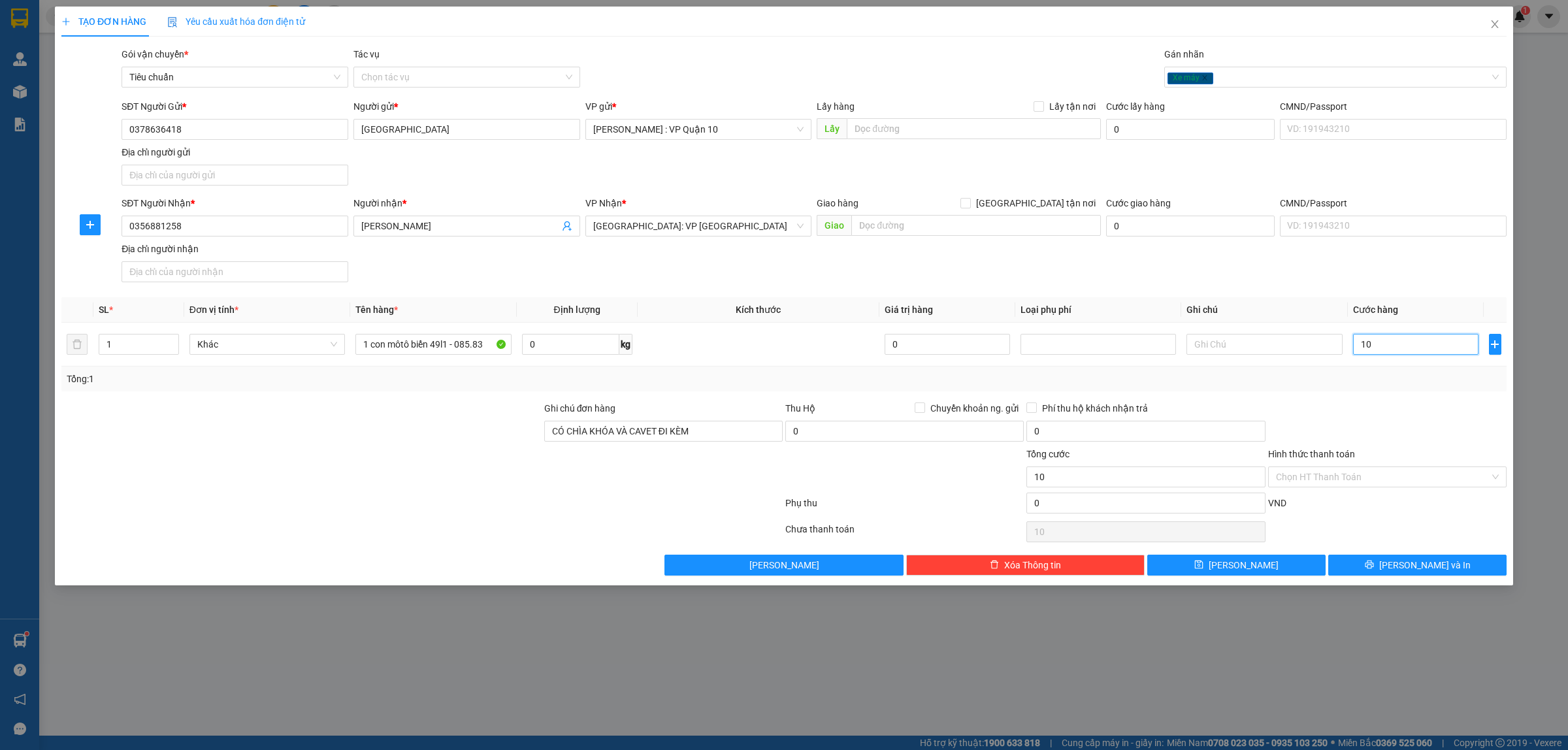
type input "150"
type input "1.500"
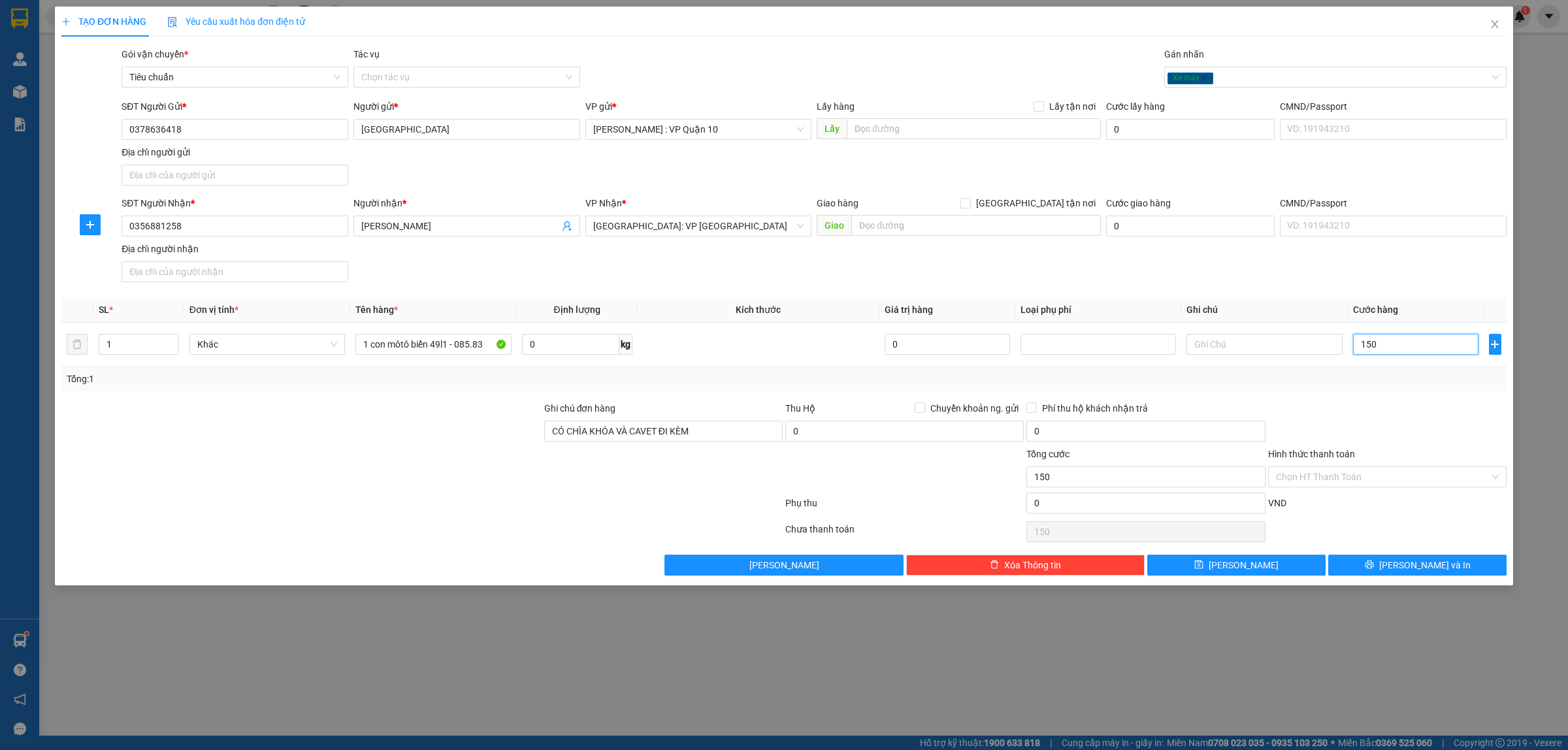
type input "1.500"
type input "15.000"
type input "150.000"
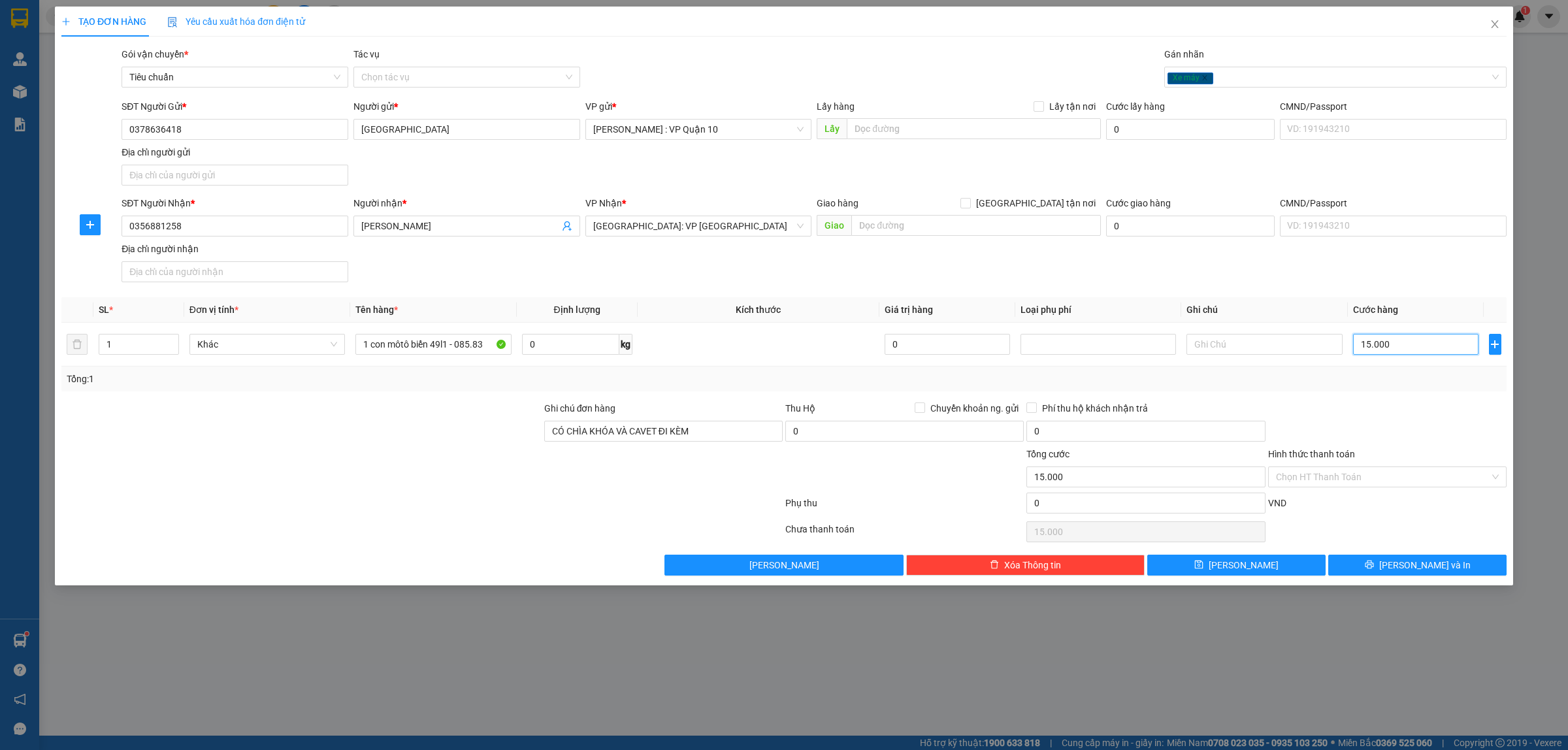
type input "150.000"
type input "1.500.000"
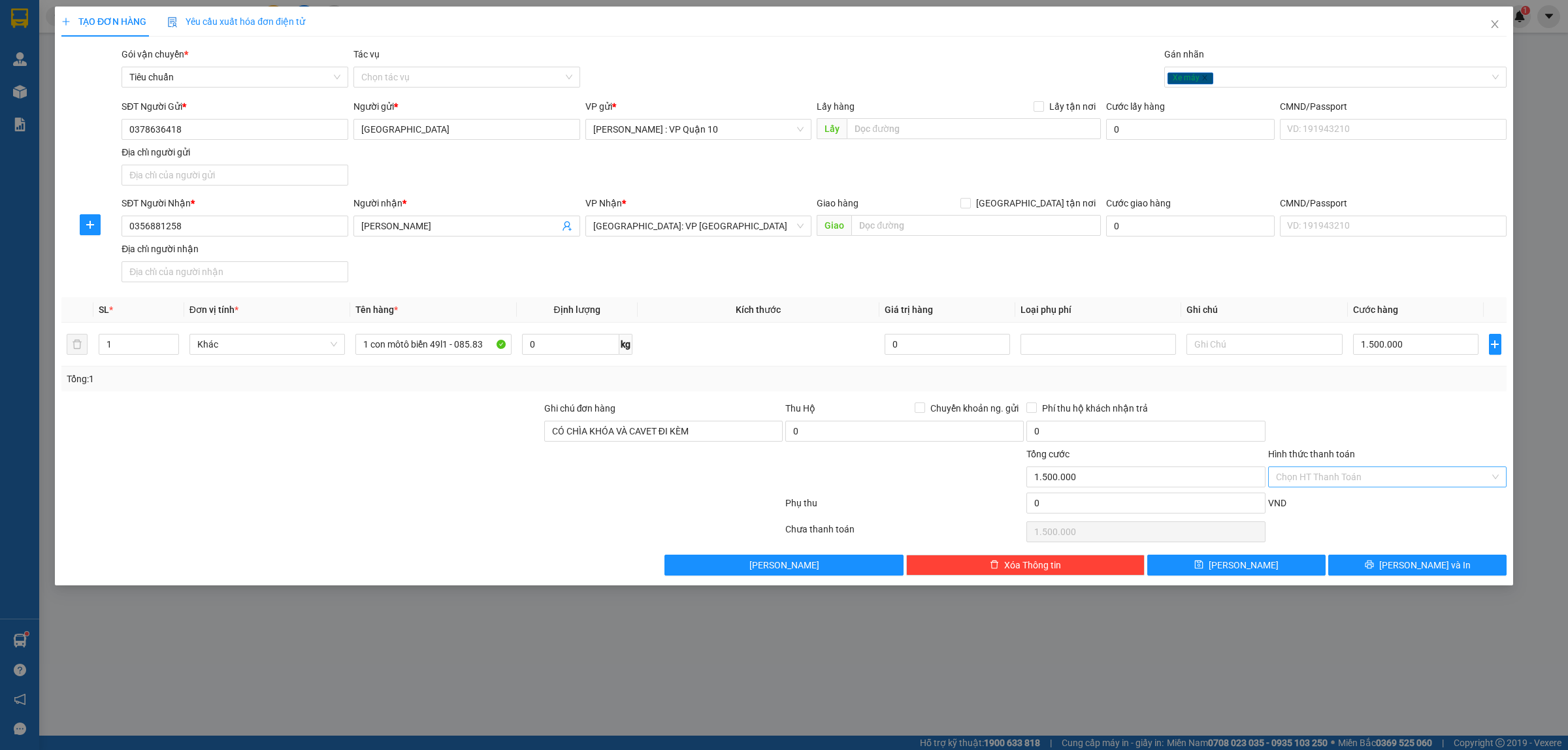
drag, startPoint x: 1352, startPoint y: 475, endPoint x: 1350, endPoint y: 484, distance: 9.2
click at [1351, 474] on input "Hình thức thanh toán" at bounding box center [1382, 476] width 213 height 20
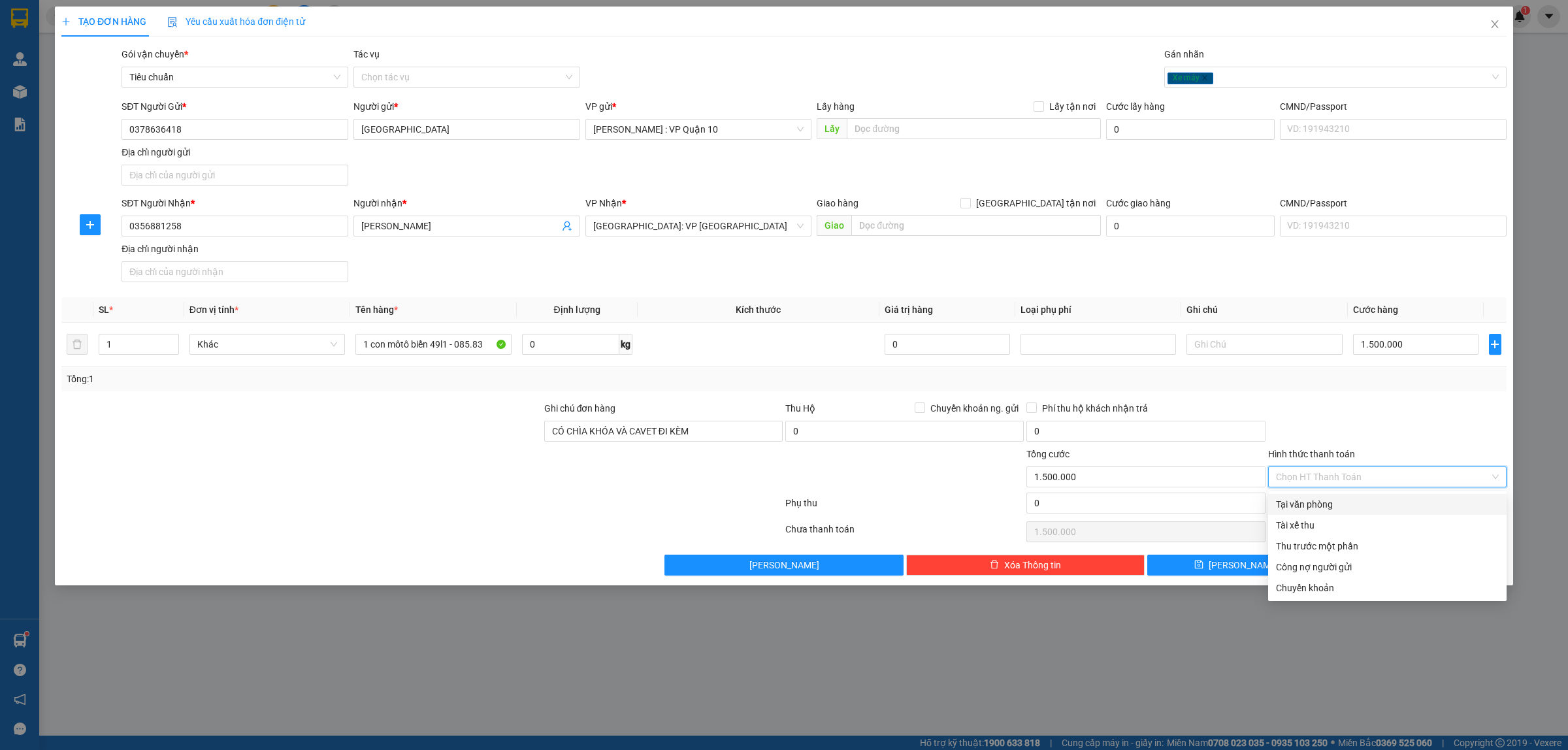
click at [1333, 503] on div "Tại văn phòng" at bounding box center [1387, 504] width 223 height 14
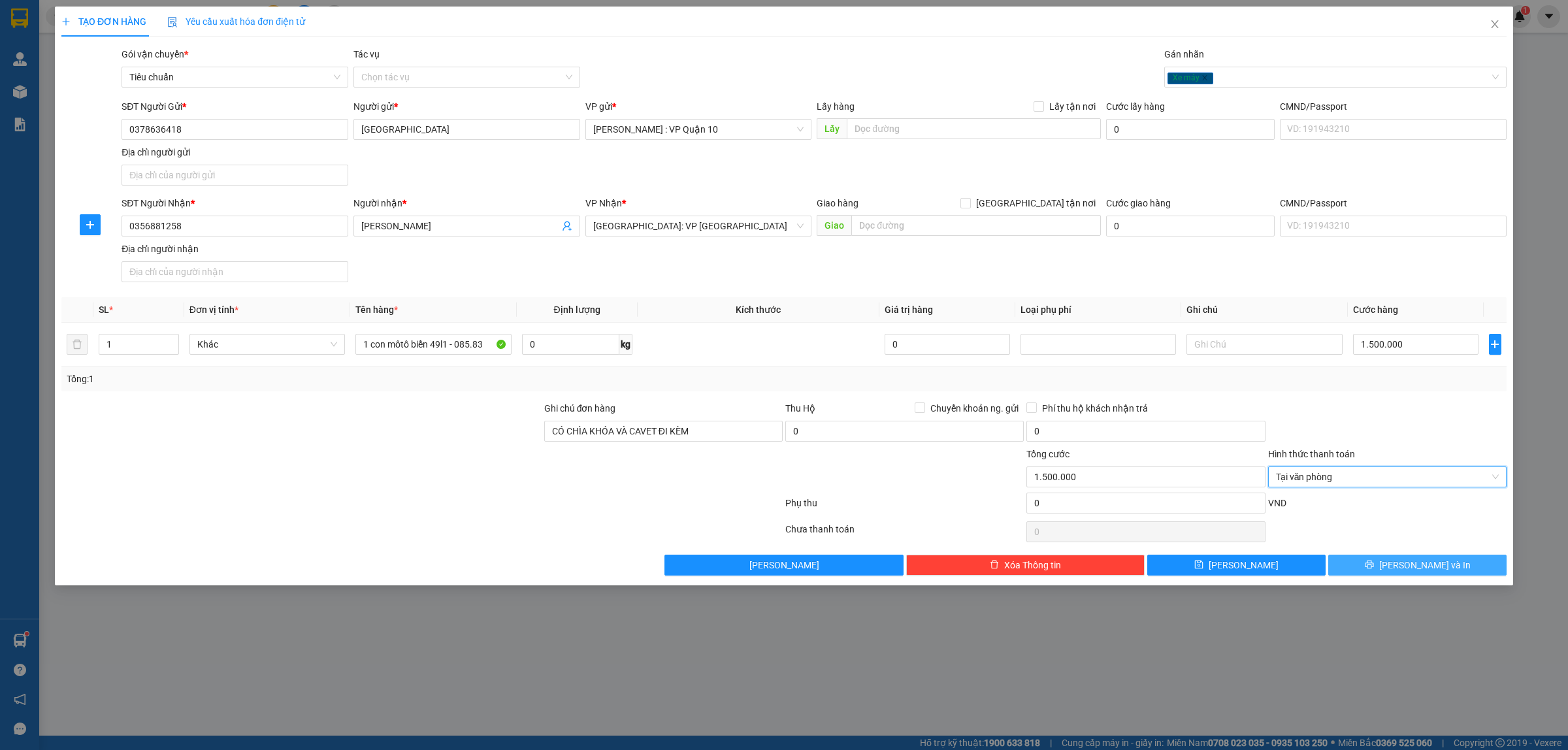
click at [1387, 572] on button "[PERSON_NAME] và In" at bounding box center [1417, 564] width 178 height 21
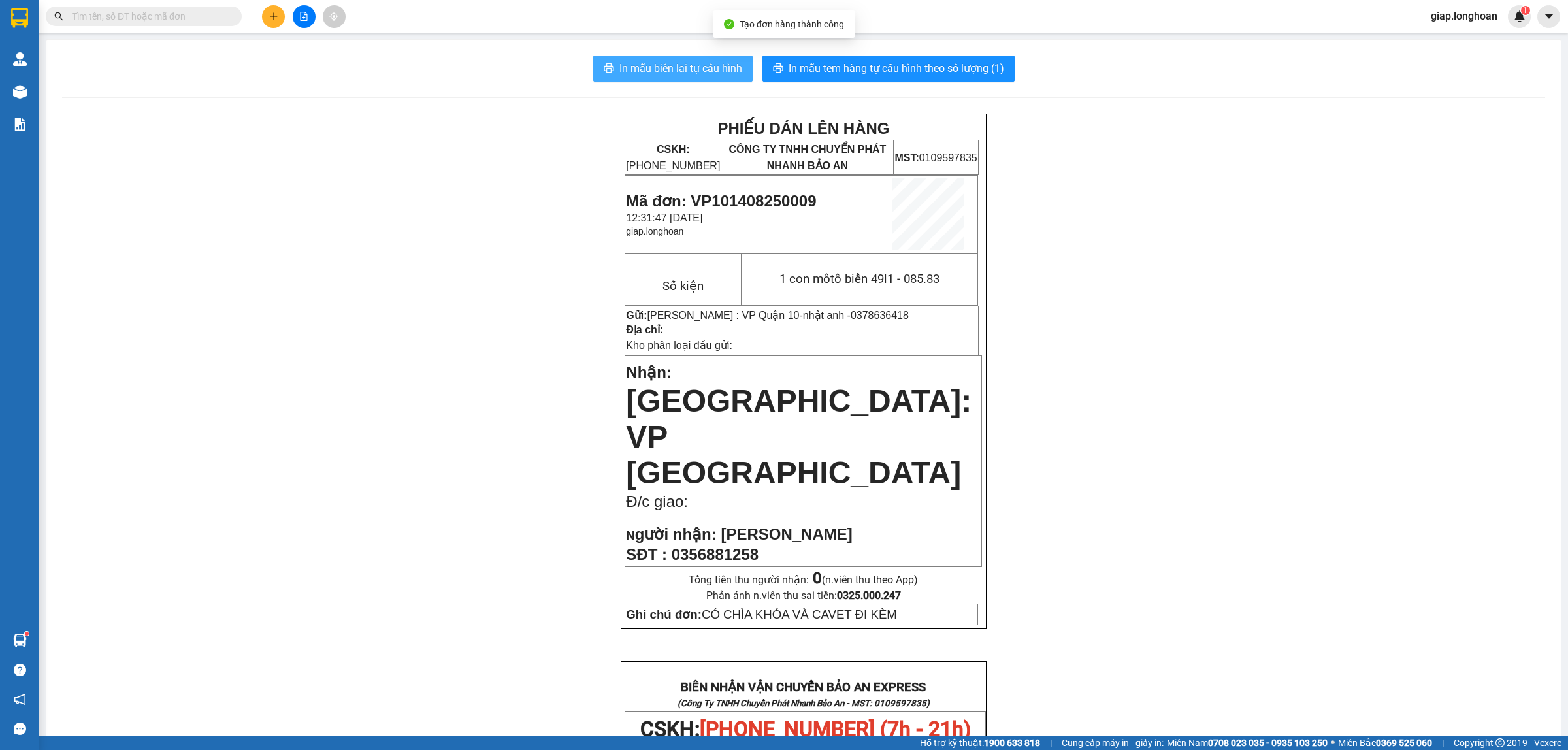
click at [680, 66] on span "In mẫu biên lai tự cấu hình" at bounding box center [680, 68] width 123 height 17
drag, startPoint x: 1176, startPoint y: 399, endPoint x: 1161, endPoint y: 363, distance: 39.0
click at [1176, 399] on div "PHIẾU DÁN LÊN HÀNG CSKH: [PHONE_NUMBER] CÔNG TY TNHH CHUYỂN PHÁT NHANH BẢO AN M…" at bounding box center [803, 716] width 1483 height 1205
click at [871, 67] on span "In mẫu tem hàng tự cấu hình theo số lượng (1)" at bounding box center [896, 68] width 216 height 17
click at [1219, 436] on div "PHIẾU DÁN LÊN HÀNG CSKH: [PHONE_NUMBER] CÔNG TY TNHH CHUYỂN PHÁT NHANH BẢO AN M…" at bounding box center [803, 716] width 1483 height 1205
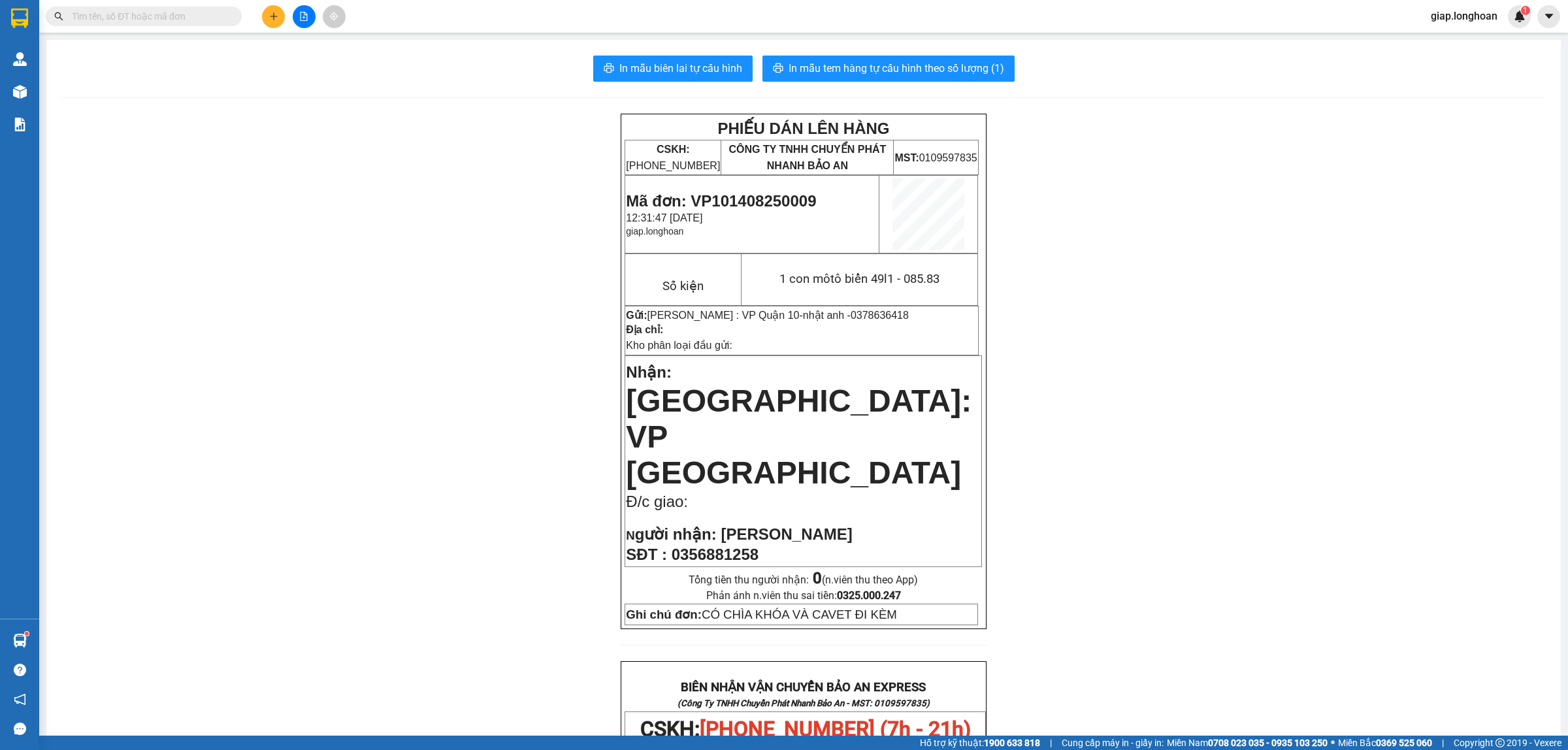
click at [1198, 461] on div "PHIẾU DÁN LÊN HÀNG CSKH: [PHONE_NUMBER] CÔNG TY TNHH CHUYỂN PHÁT NHANH BẢO AN M…" at bounding box center [803, 716] width 1483 height 1205
